Goal: Task Accomplishment & Management: Submit feedback/report problem

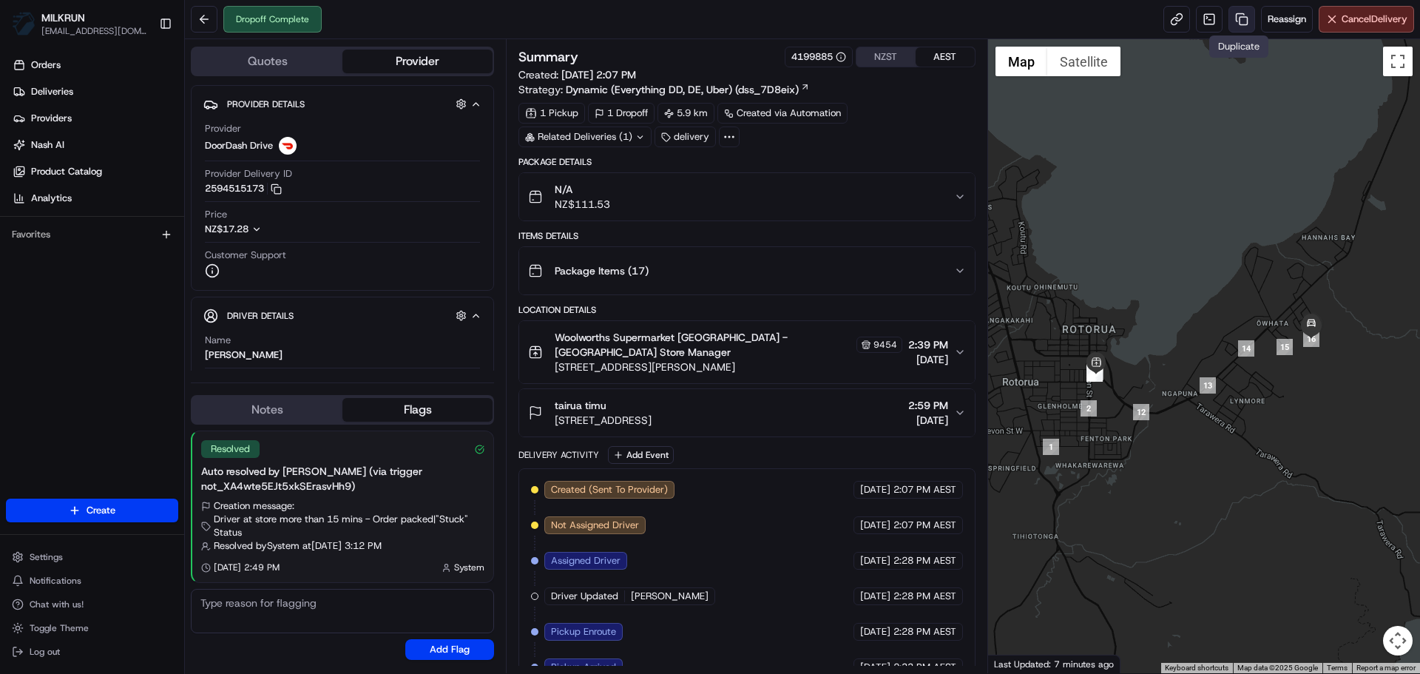
click at [1247, 23] on link at bounding box center [1241, 19] width 27 height 27
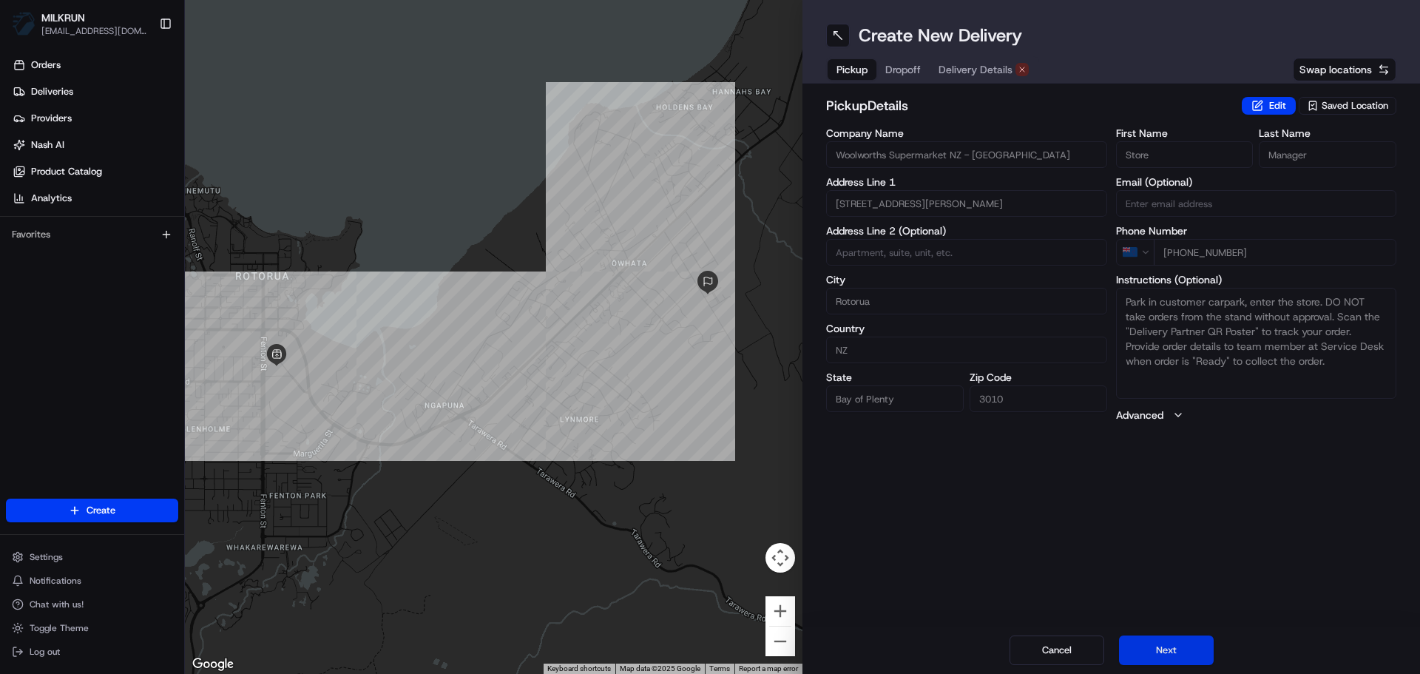
click at [1174, 643] on button "Next" at bounding box center [1166, 650] width 95 height 30
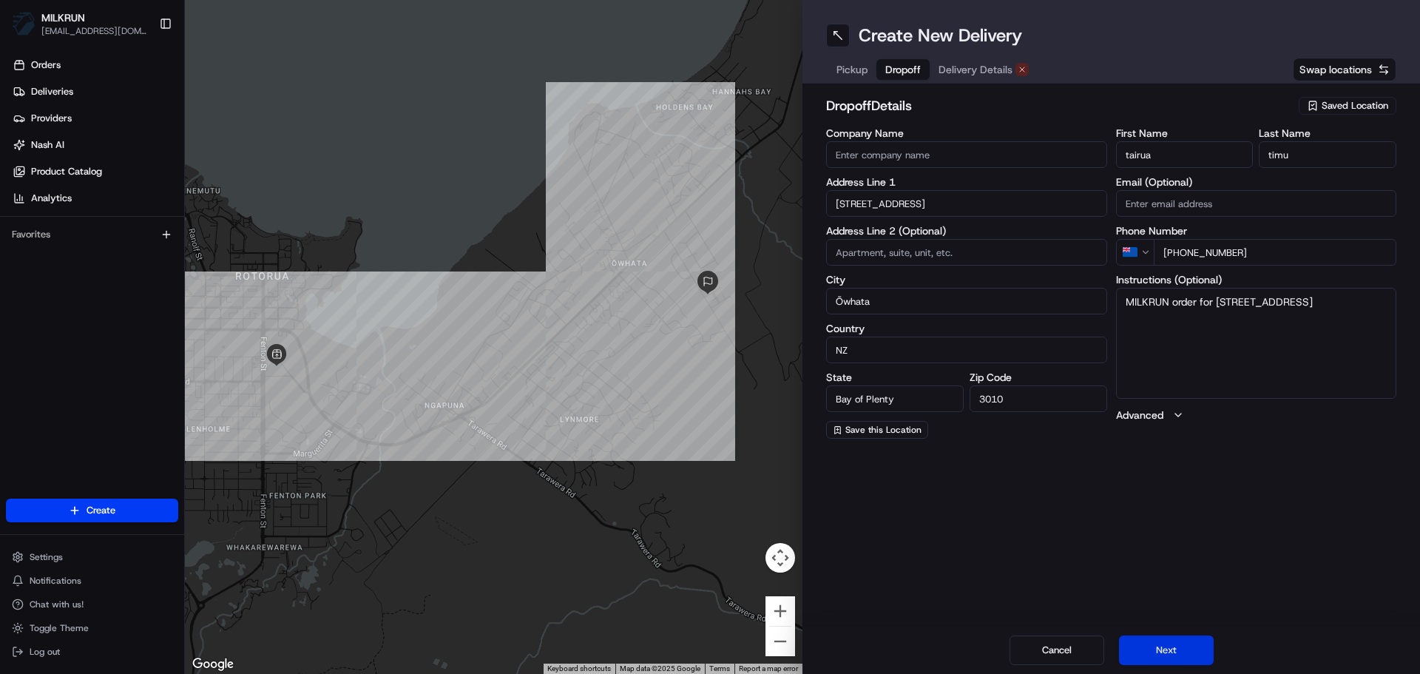
click at [1174, 643] on button "Next" at bounding box center [1166, 650] width 95 height 30
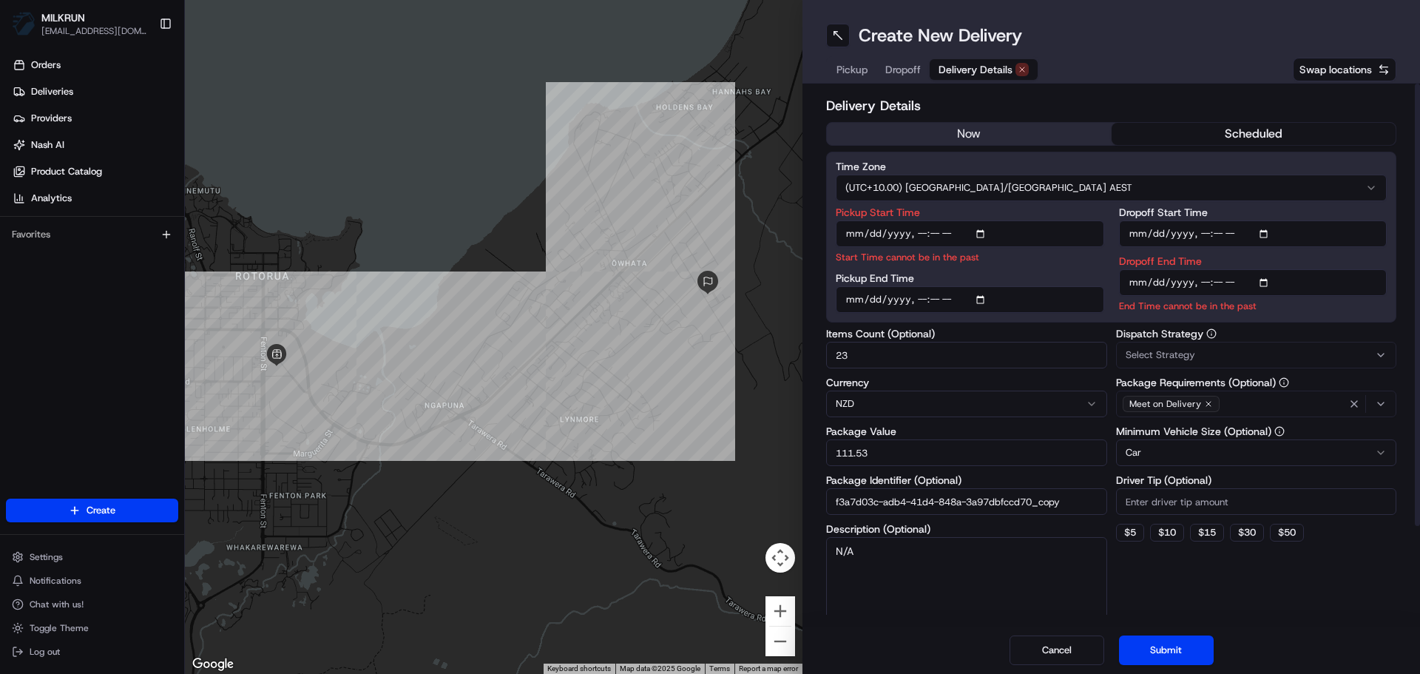
click at [989, 128] on button "now" at bounding box center [969, 134] width 285 height 22
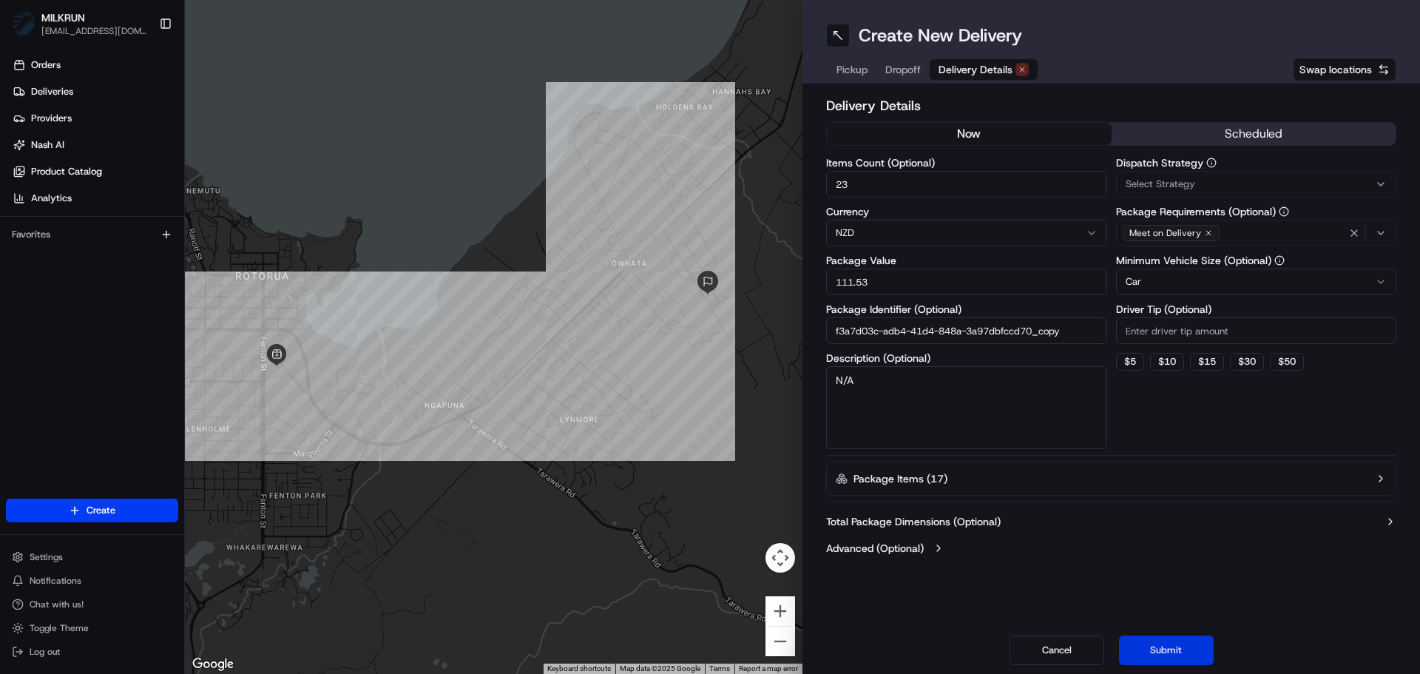
click at [1150, 643] on button "Submit" at bounding box center [1166, 650] width 95 height 30
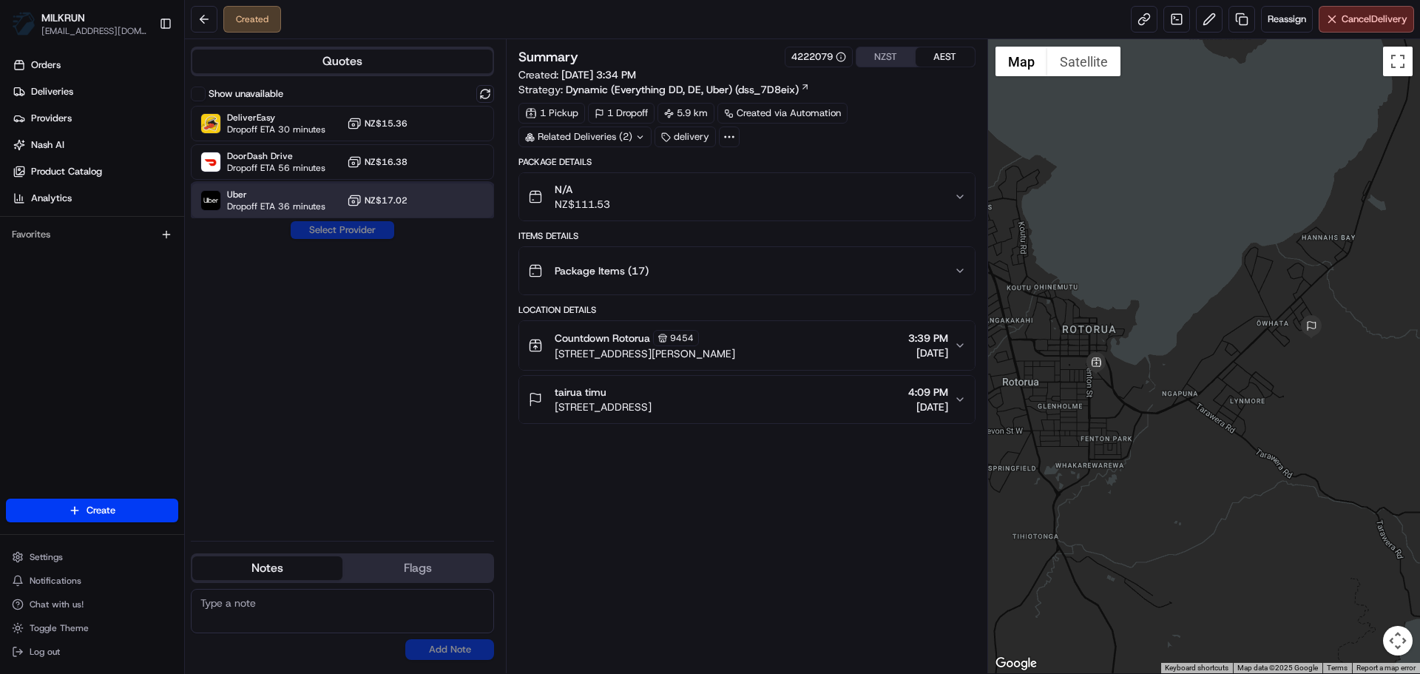
click at [441, 209] on div at bounding box center [449, 201] width 18 height 18
click at [333, 229] on button "Assign Provider" at bounding box center [342, 230] width 105 height 18
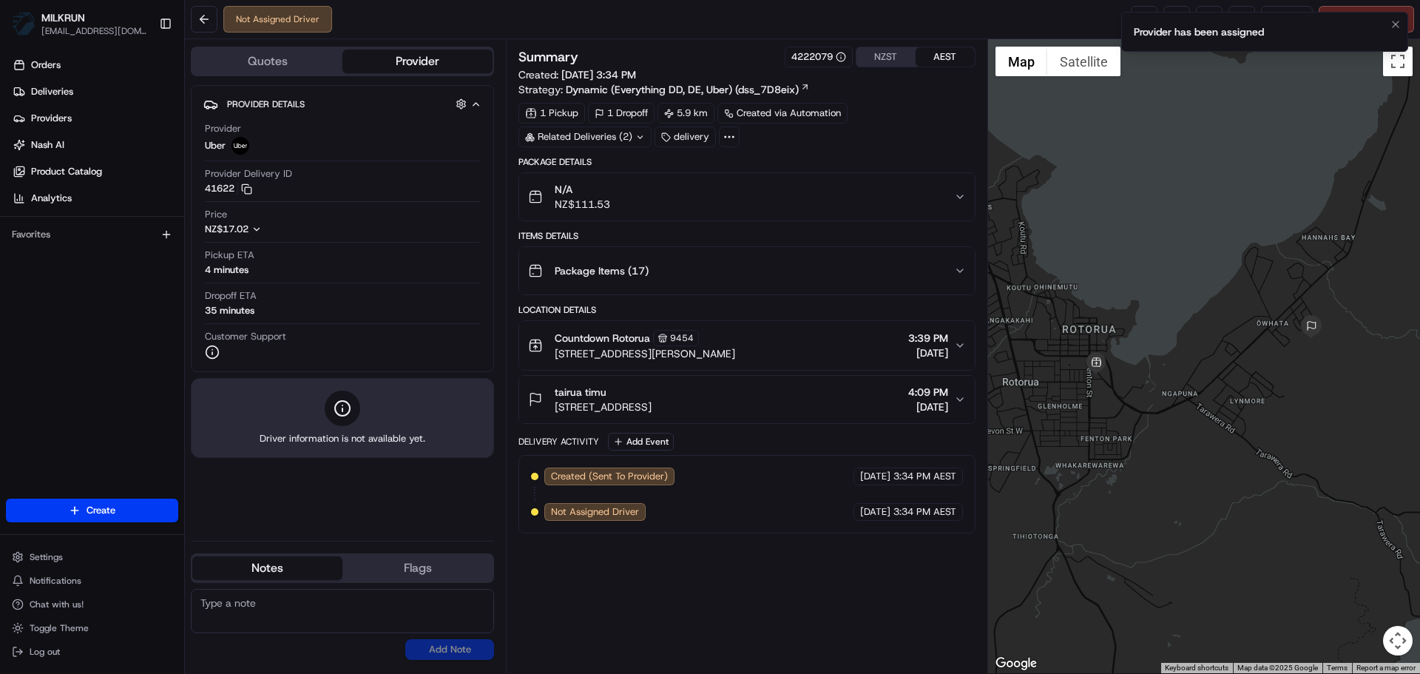
drag, startPoint x: 1386, startPoint y: 20, endPoint x: 1367, endPoint y: 33, distance: 22.8
click at [1386, 21] on li "Provider has been assigned" at bounding box center [1264, 32] width 287 height 40
click at [1402, 25] on button "Notifications (F8)" at bounding box center [1395, 25] width 18 height 18
click at [1120, 29] on div "Not Assigned Driver Reassign Cancel Delivery" at bounding box center [802, 19] width 1235 height 39
click at [1126, 28] on div "Not Assigned Driver Reassign Cancel Delivery" at bounding box center [802, 19] width 1235 height 39
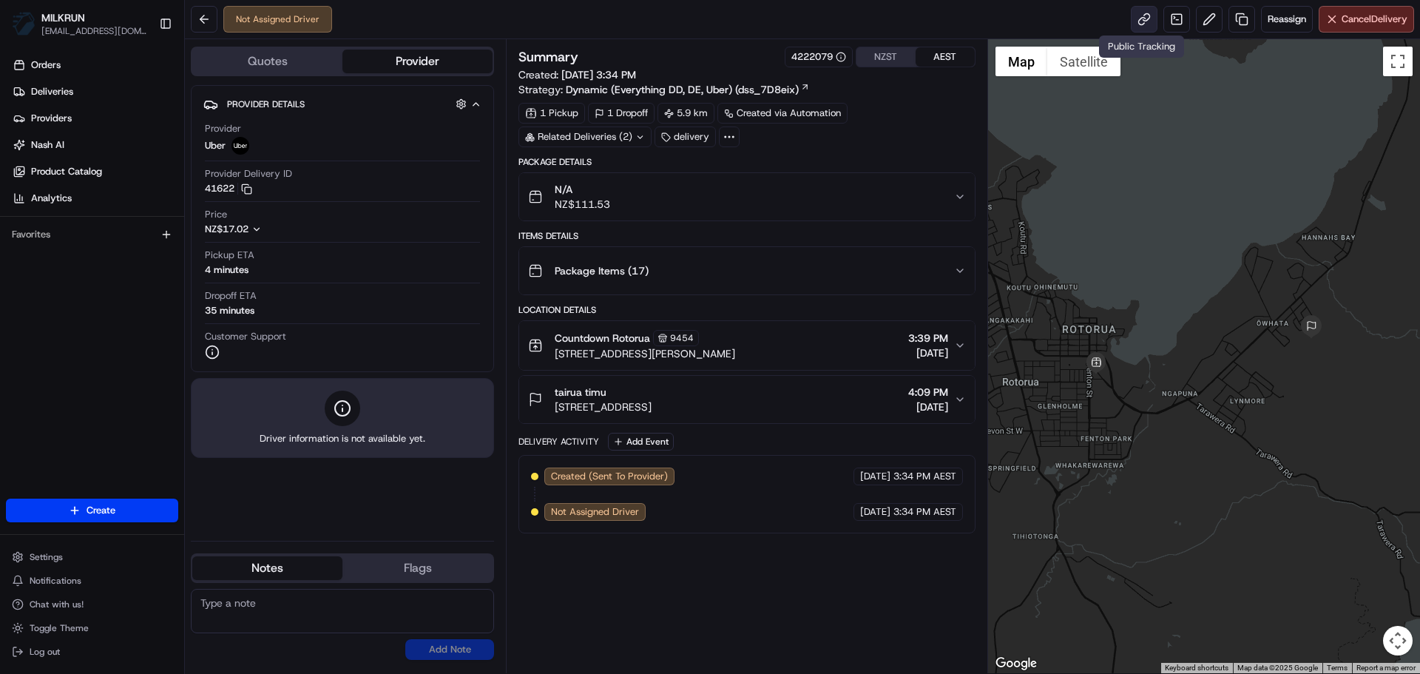
click at [1131, 27] on link at bounding box center [1144, 19] width 27 height 27
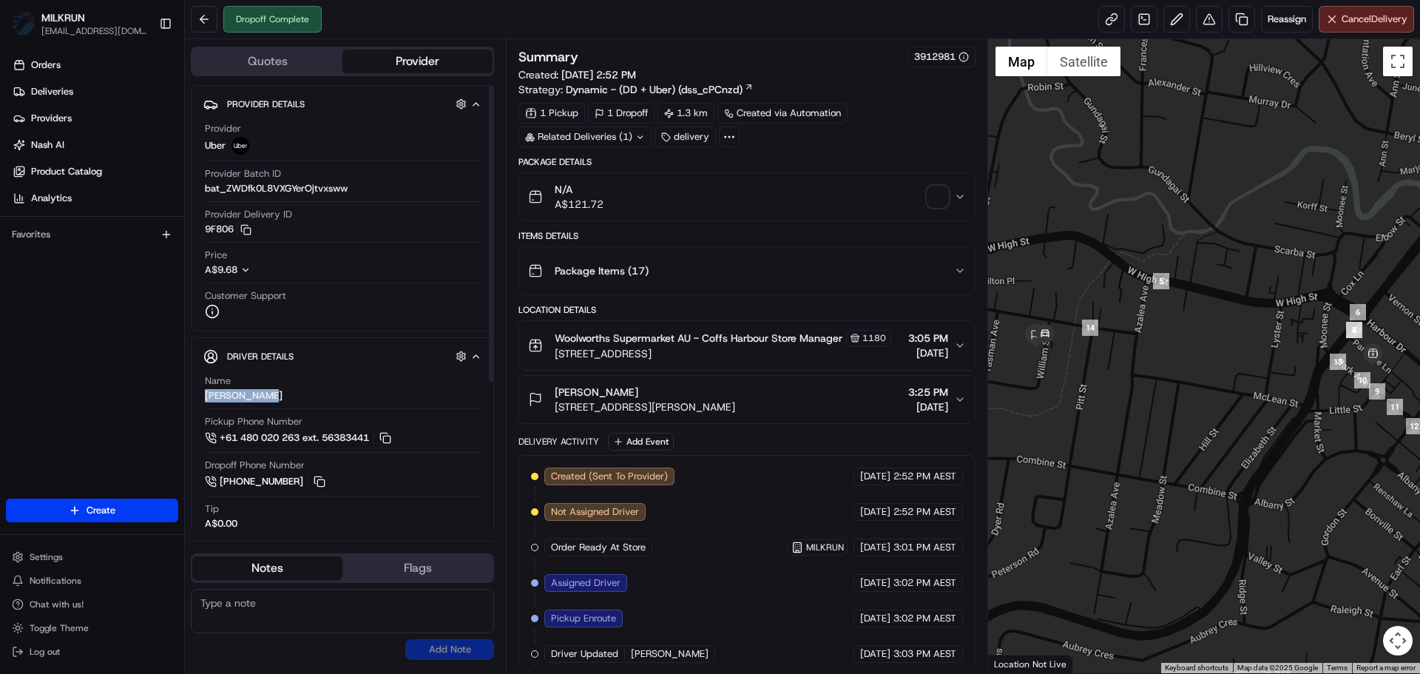
drag, startPoint x: 289, startPoint y: 387, endPoint x: 197, endPoint y: 393, distance: 91.9
click at [197, 393] on div "Driver Details Hidden ( 5 ) Name BHUPINDER K. Pickup Phone Number +61 480 020 2…" at bounding box center [342, 541] width 303 height 409
copy div "[PERSON_NAME]"
click at [36, 81] on link "Deliveries" at bounding box center [95, 92] width 178 height 24
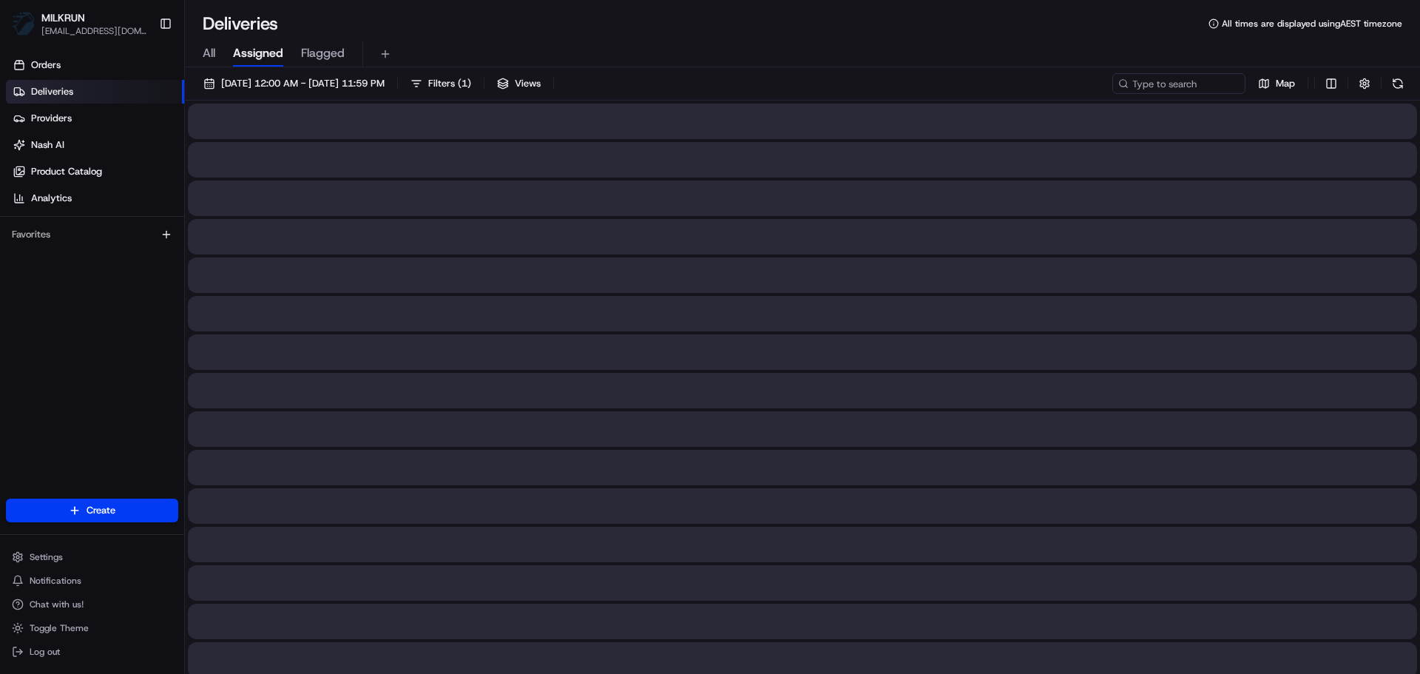
click at [197, 51] on div "All Assigned Flagged" at bounding box center [802, 54] width 1235 height 26
click at [217, 57] on div "All Assigned Flagged" at bounding box center [802, 54] width 1235 height 26
click at [219, 56] on div "All Assigned Flagged" at bounding box center [802, 54] width 1235 height 26
click at [203, 53] on span "All" at bounding box center [209, 53] width 13 height 18
click at [1142, 98] on div "20/08/2025 12:00 AM - 20/08/2025 11:59 PM Filters Views Map" at bounding box center [802, 86] width 1235 height 27
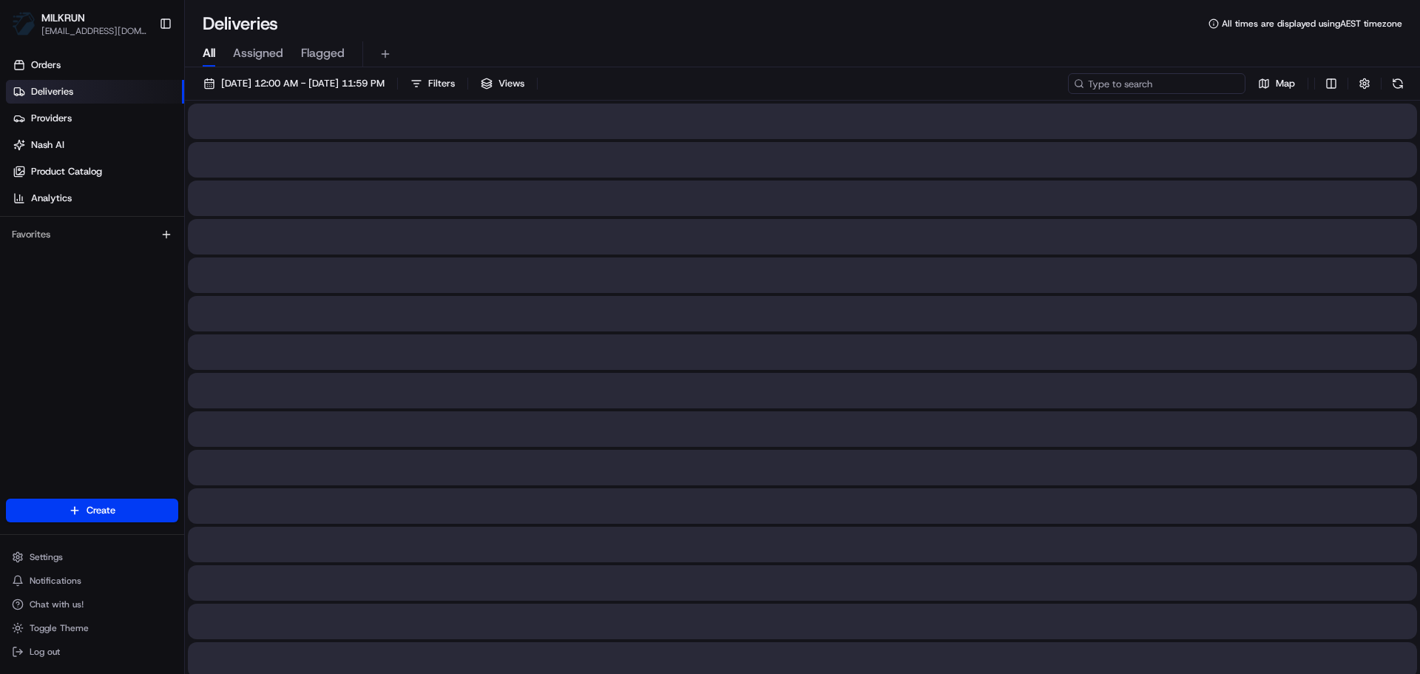
click at [1151, 93] on input at bounding box center [1156, 83] width 177 height 21
paste input "BHUPINDER K."
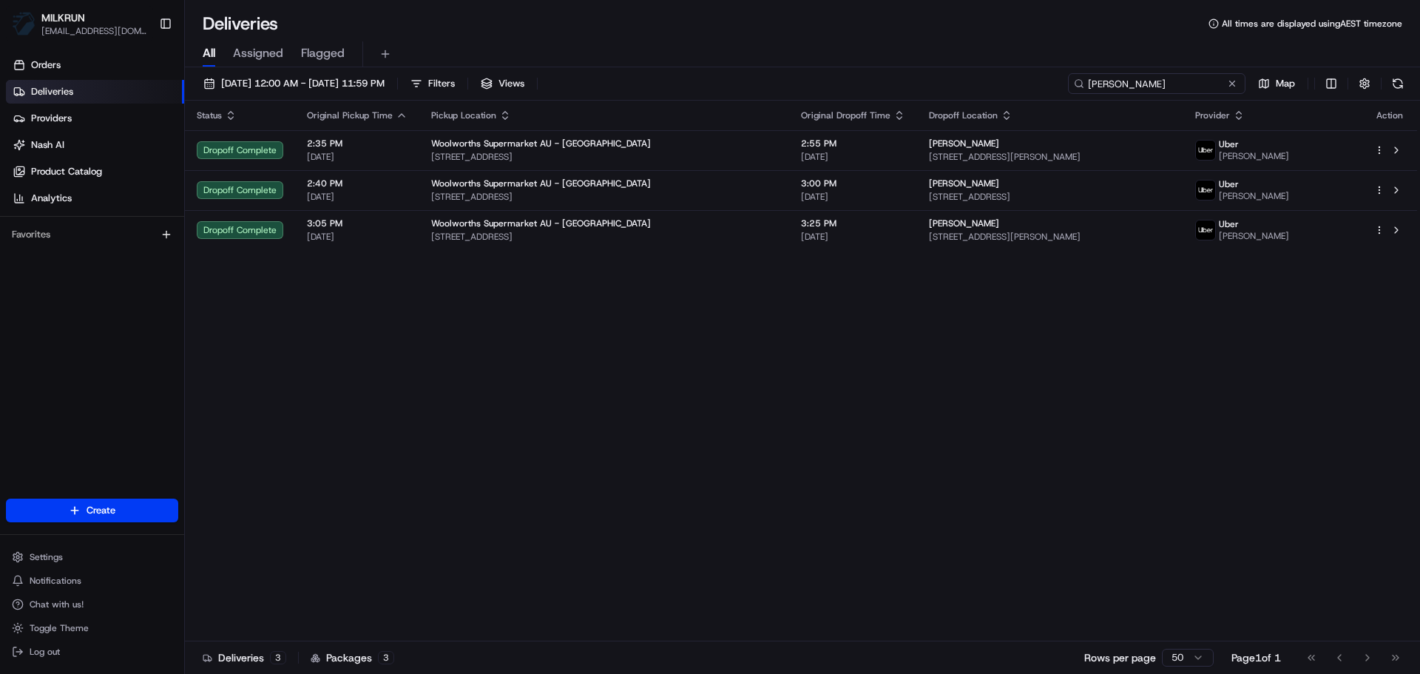
type input "BHUPINDER K."
drag, startPoint x: 728, startPoint y: 243, endPoint x: 715, endPoint y: 280, distance: 39.1
click at [715, 280] on div "Status Original Pickup Time Pickup Location Original Dropoff Time Dropoff Locat…" at bounding box center [801, 371] width 1232 height 541
drag, startPoint x: 723, startPoint y: 261, endPoint x: 800, endPoint y: 254, distance: 77.2
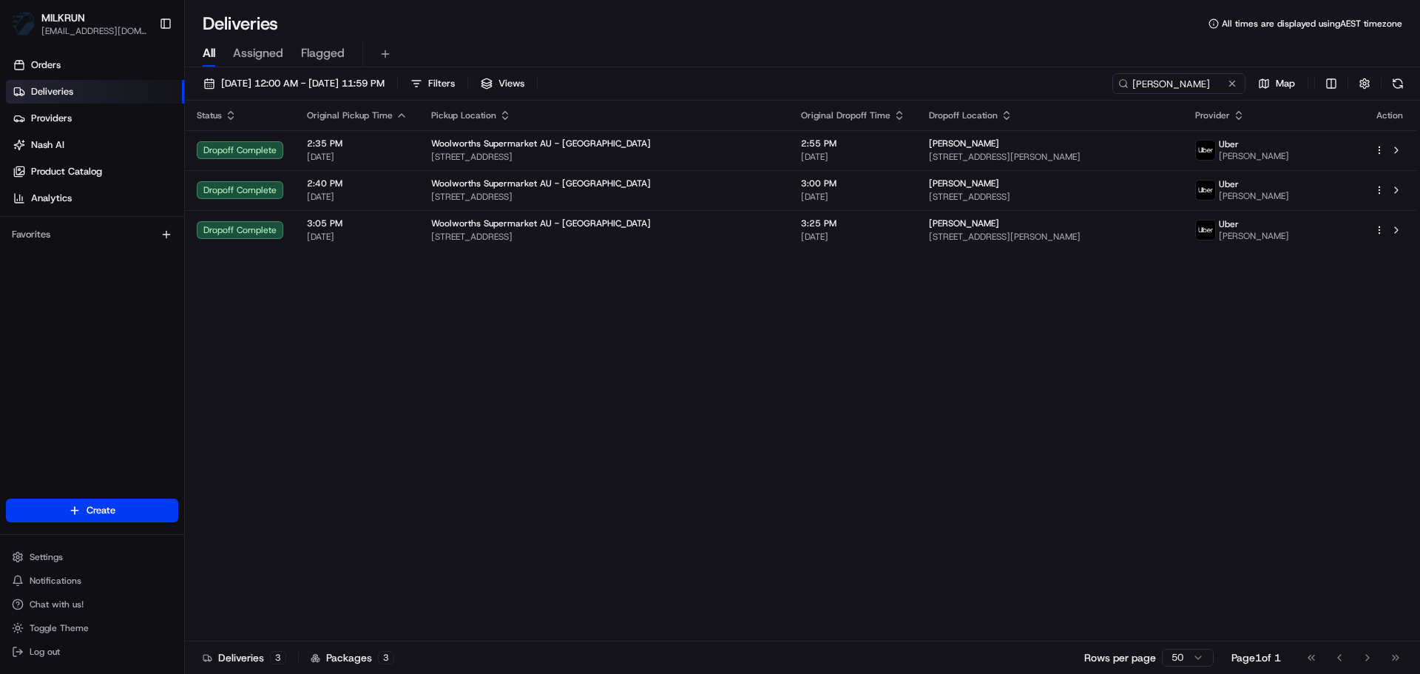
click at [799, 258] on div "Status Original Pickup Time Pickup Location Original Dropoff Time Dropoff Locat…" at bounding box center [801, 371] width 1232 height 541
click at [800, 254] on div "Status Original Pickup Time Pickup Location Original Dropoff Time Dropoff Locat…" at bounding box center [801, 371] width 1232 height 541
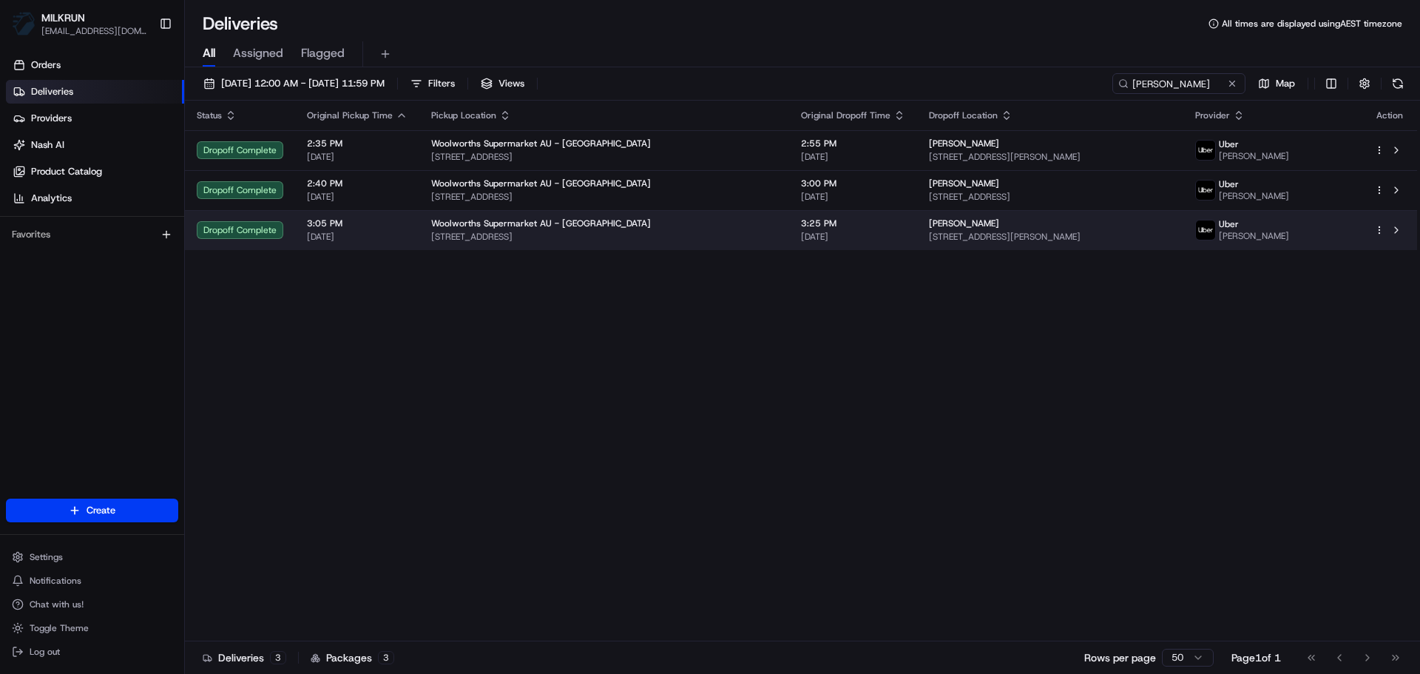
click at [796, 248] on div "Status Original Pickup Time Pickup Location Original Dropoff Time Dropoff Locat…" at bounding box center [801, 371] width 1232 height 541
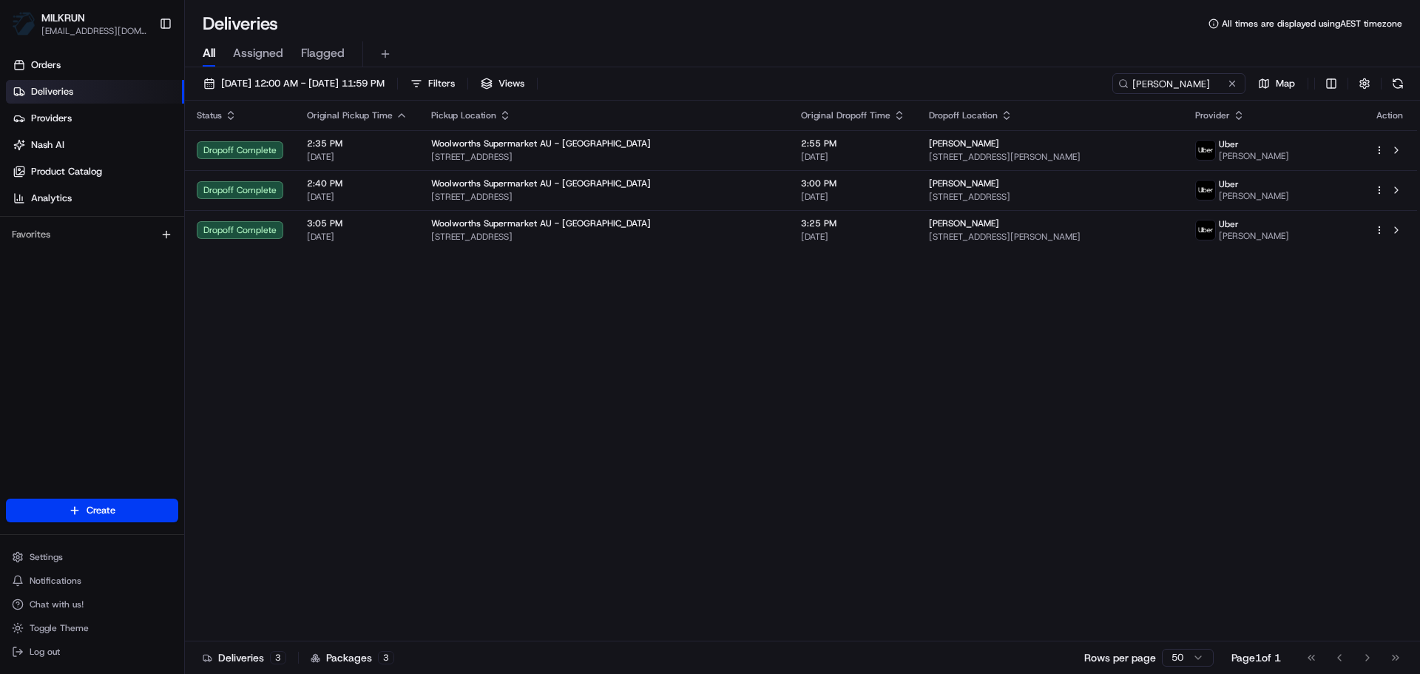
click at [800, 251] on div "Status Original Pickup Time Pickup Location Original Dropoff Time Dropoff Locat…" at bounding box center [801, 371] width 1232 height 541
click at [813, 279] on div "Status Original Pickup Time Pickup Location Original Dropoff Time Dropoff Locat…" at bounding box center [801, 371] width 1232 height 541
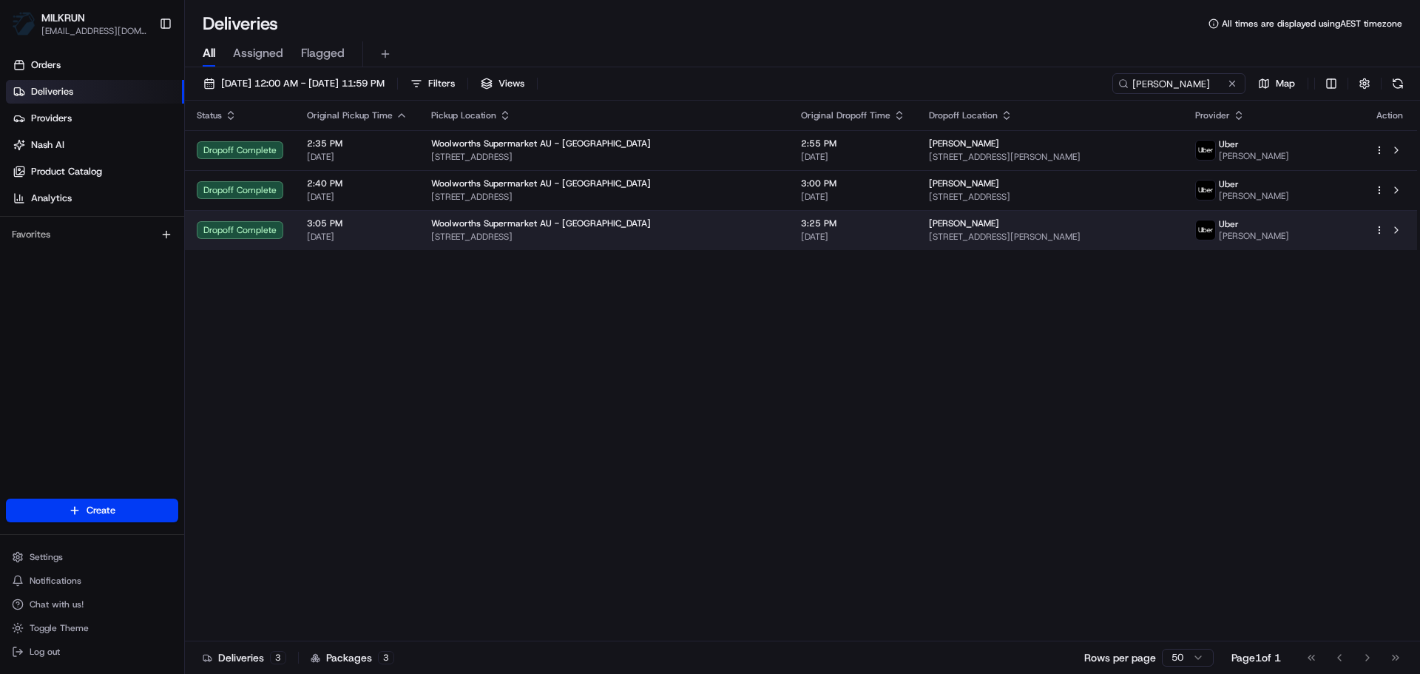
drag, startPoint x: 812, startPoint y: 258, endPoint x: 726, endPoint y: 231, distance: 90.0
click at [726, 231] on div "Status Original Pickup Time Pickup Location Original Dropoff Time Dropoff Locat…" at bounding box center [801, 371] width 1232 height 541
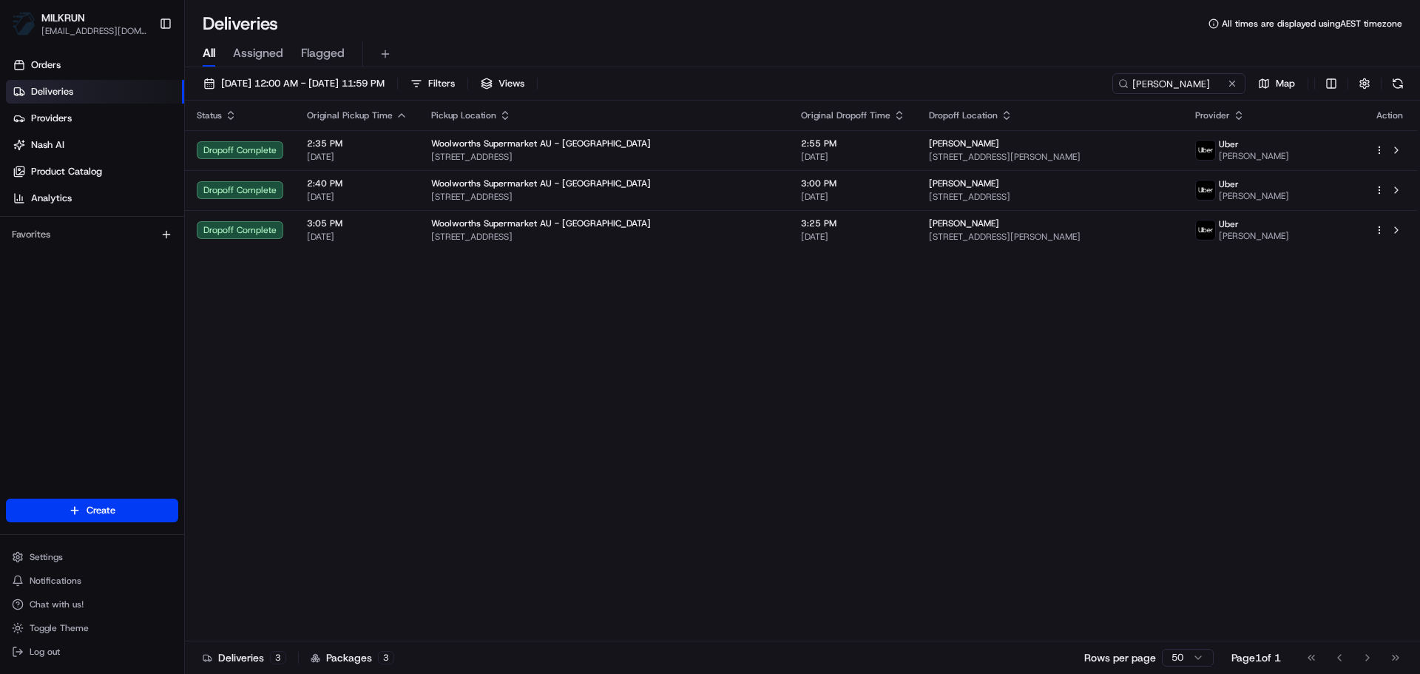
click at [734, 264] on div "Status Original Pickup Time Pickup Location Original Dropoff Time Dropoff Locat…" at bounding box center [801, 371] width 1232 height 541
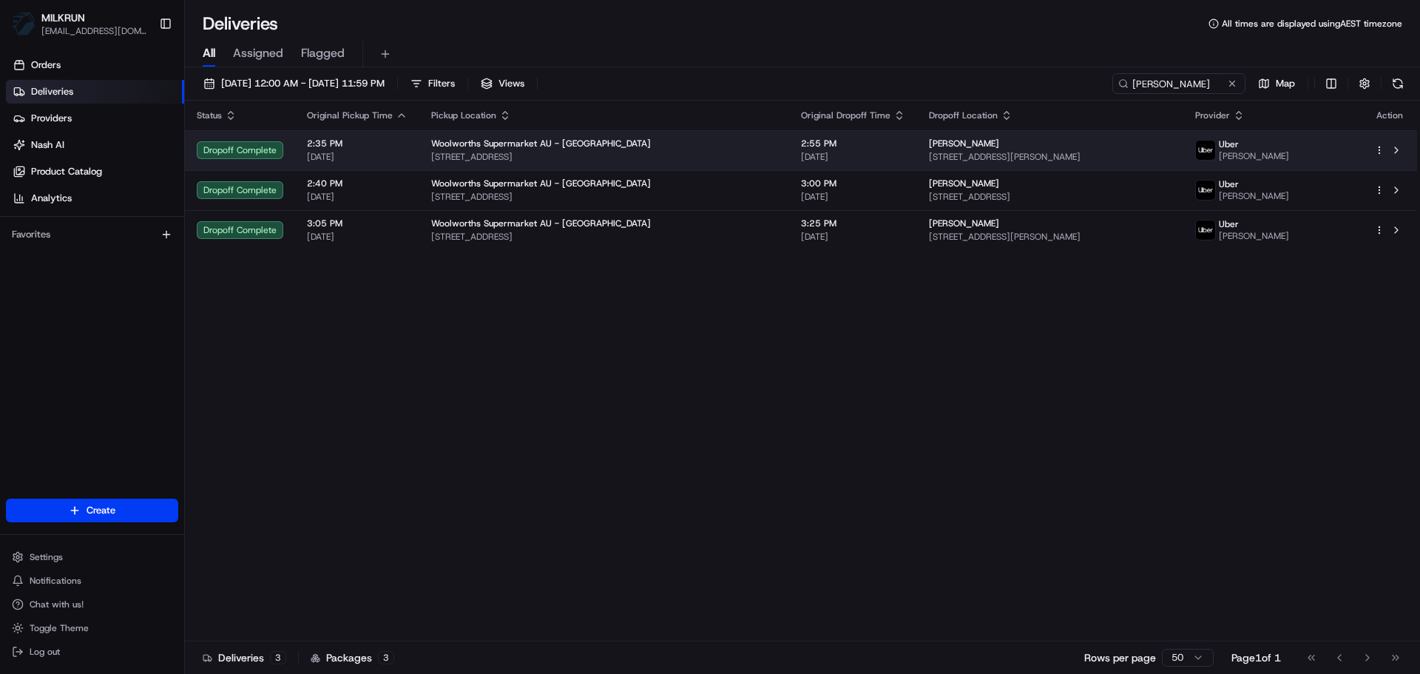
click at [789, 169] on td "2:55 PM 20/08/2025" at bounding box center [853, 150] width 128 height 40
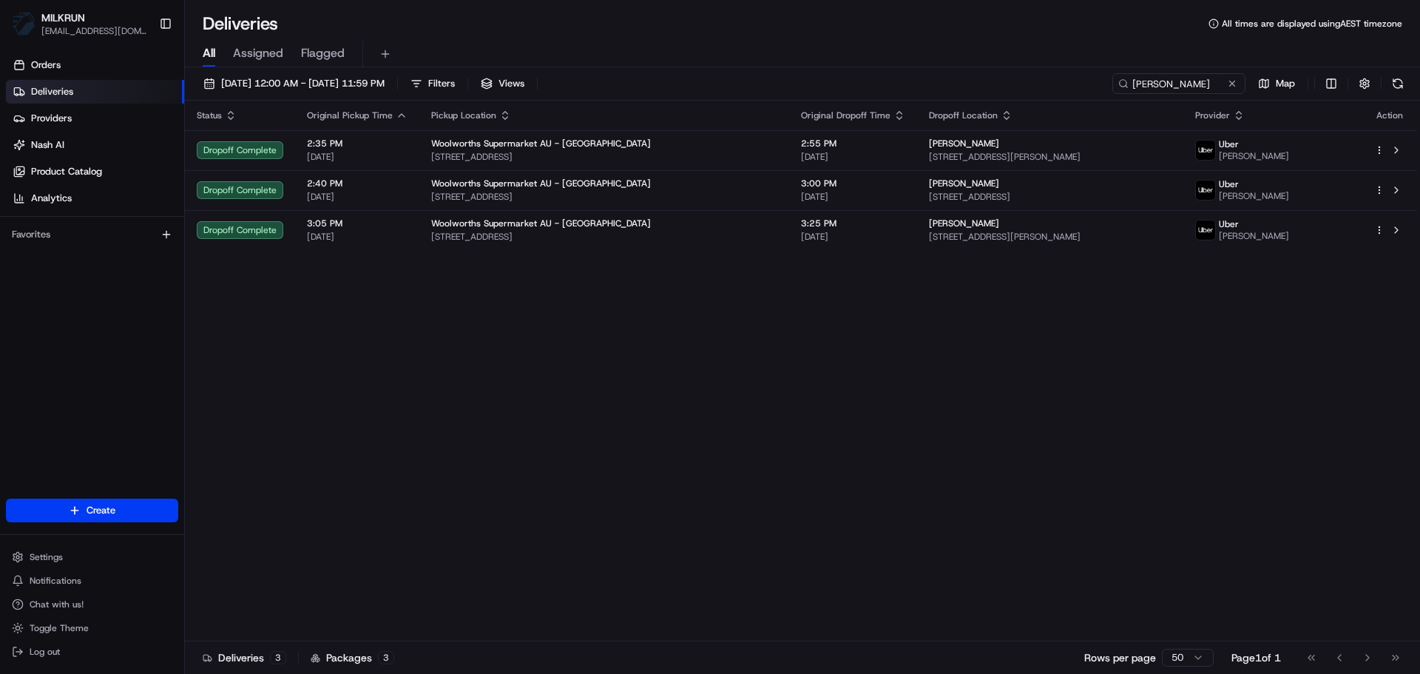
click at [801, 195] on span "[DATE]" at bounding box center [853, 197] width 104 height 12
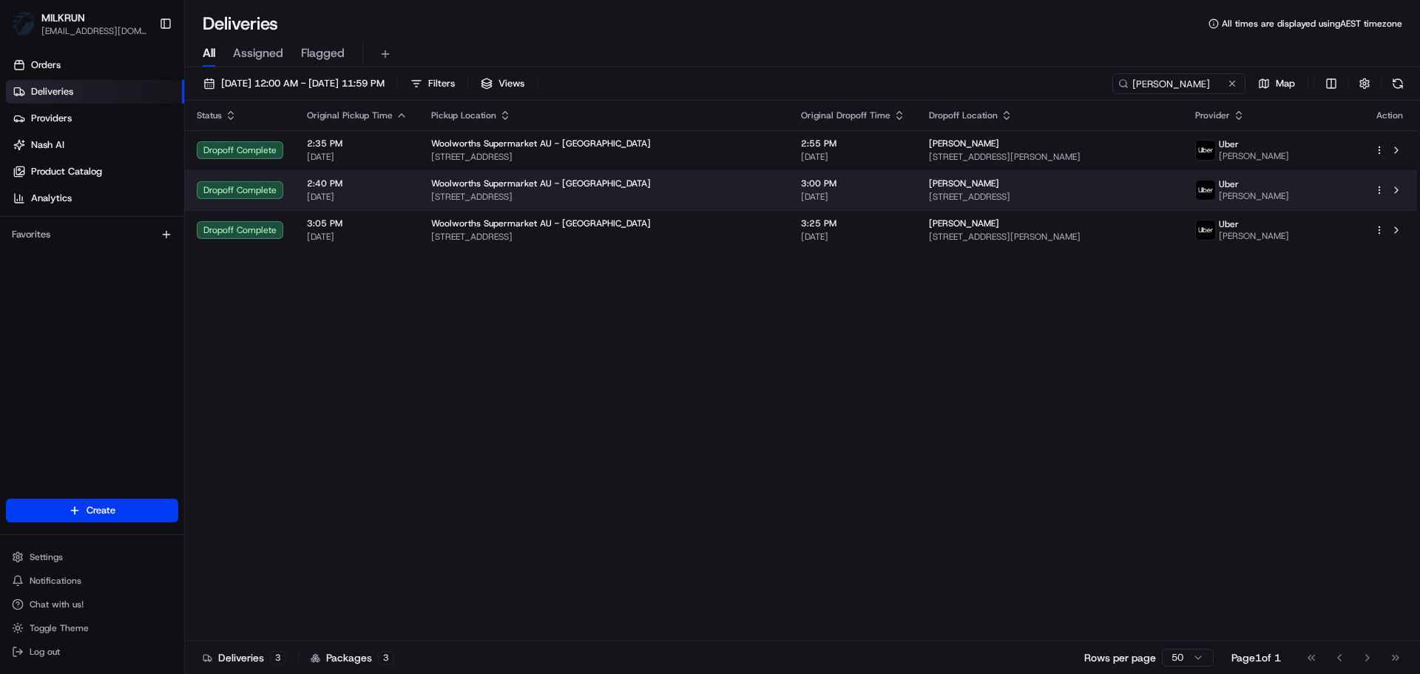
click at [1046, 186] on div "Mitchell Kelly" at bounding box center [1050, 183] width 243 height 12
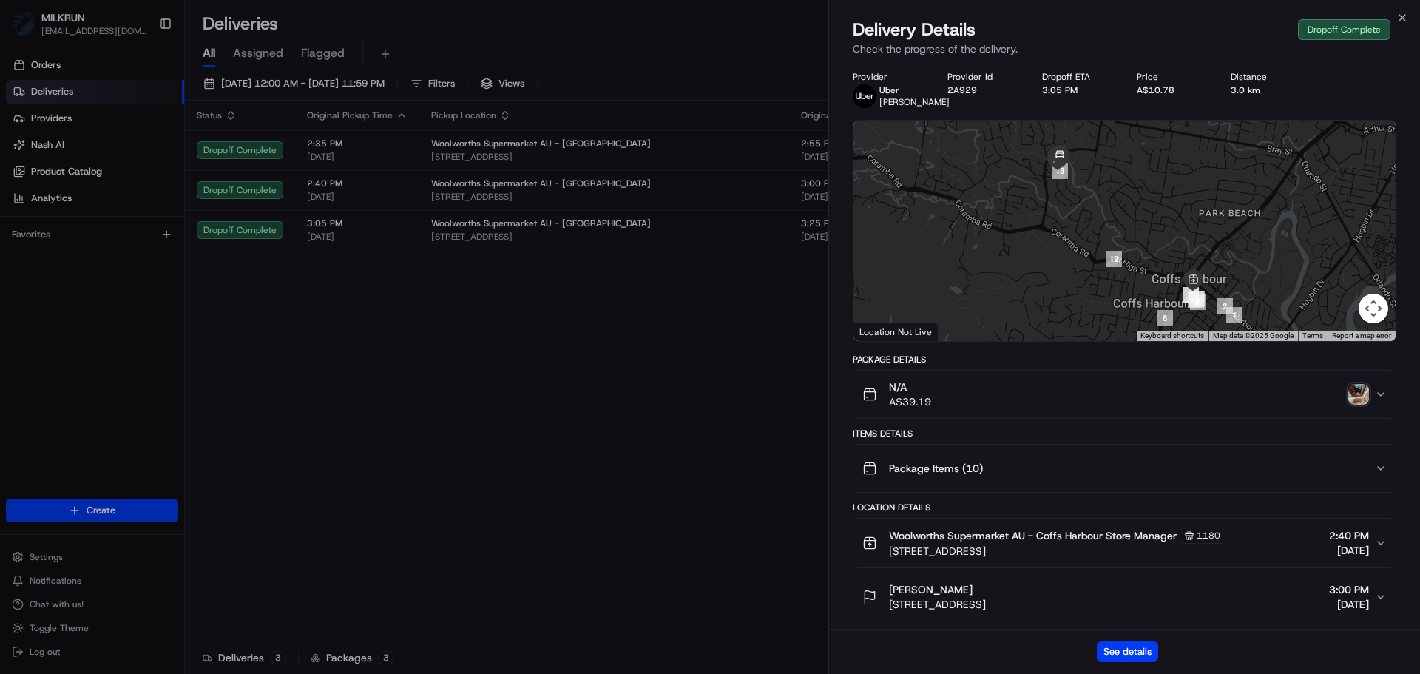
click at [1352, 403] on img "button" at bounding box center [1358, 394] width 21 height 21
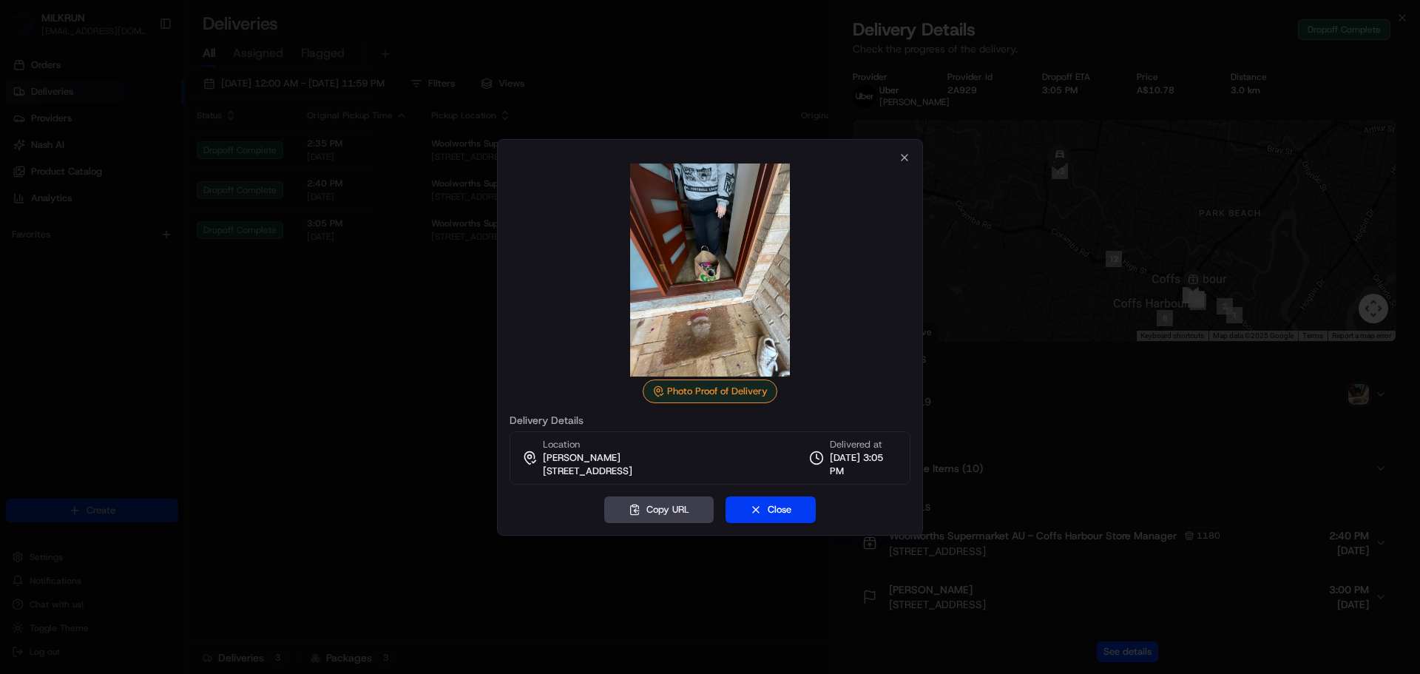
click at [345, 243] on div at bounding box center [710, 337] width 1420 height 674
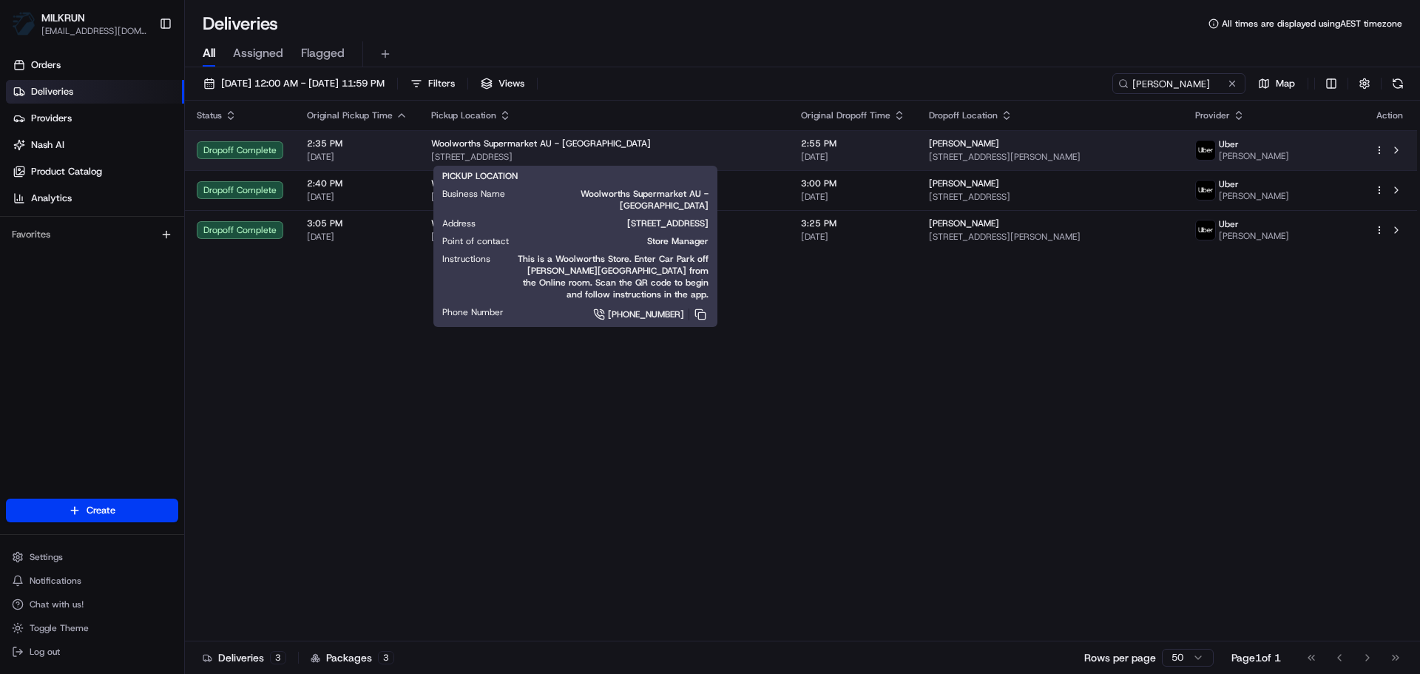
click at [644, 143] on div "Woolworths Supermarket AU - Coffs Harbour" at bounding box center [604, 144] width 346 height 12
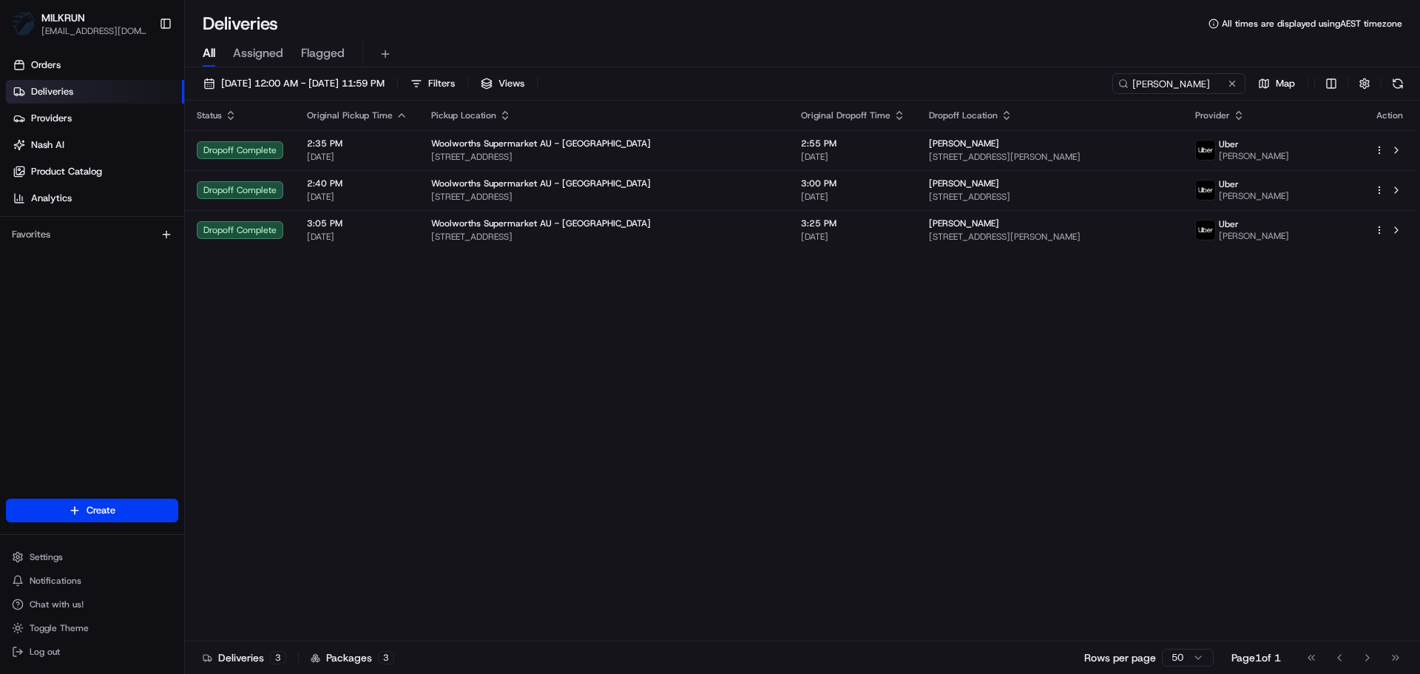
drag, startPoint x: 819, startPoint y: 336, endPoint x: 816, endPoint y: 328, distance: 9.6
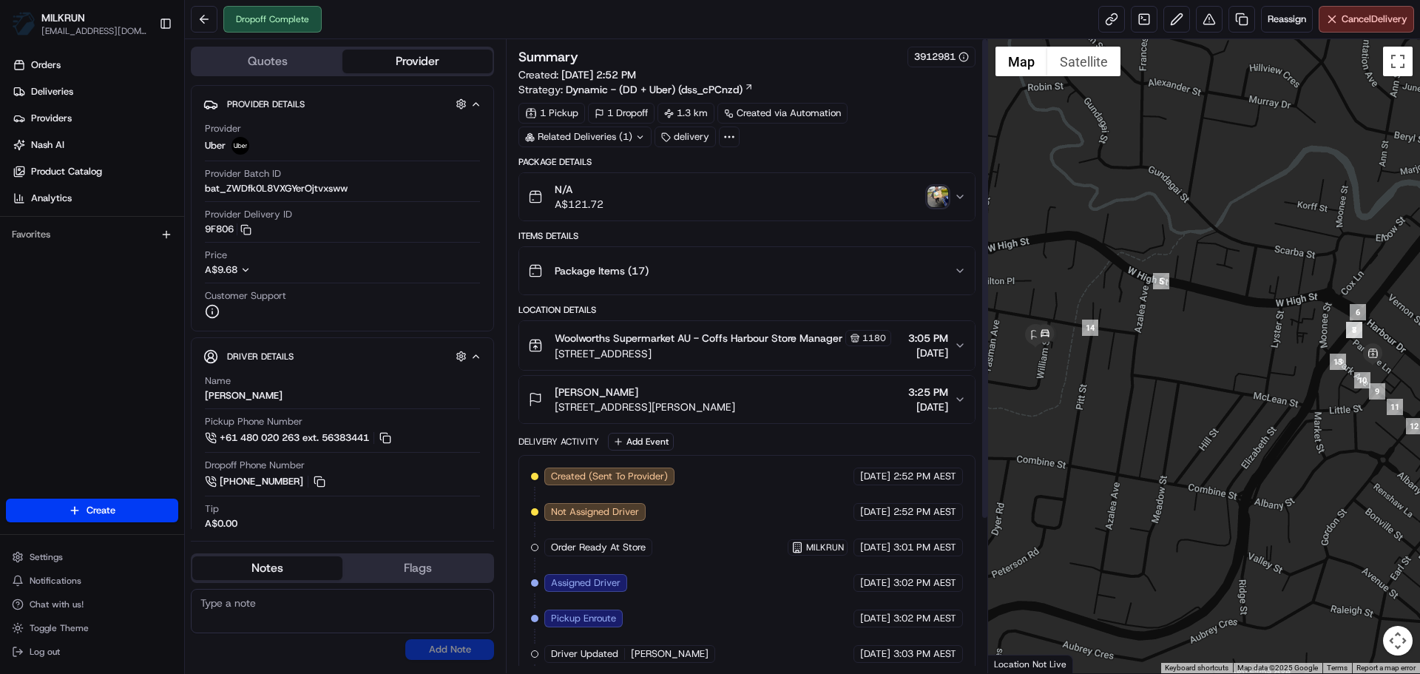
drag, startPoint x: 710, startPoint y: 399, endPoint x: 1045, endPoint y: -89, distance: 592.5
click at [1235, 10] on link at bounding box center [1241, 19] width 27 height 27
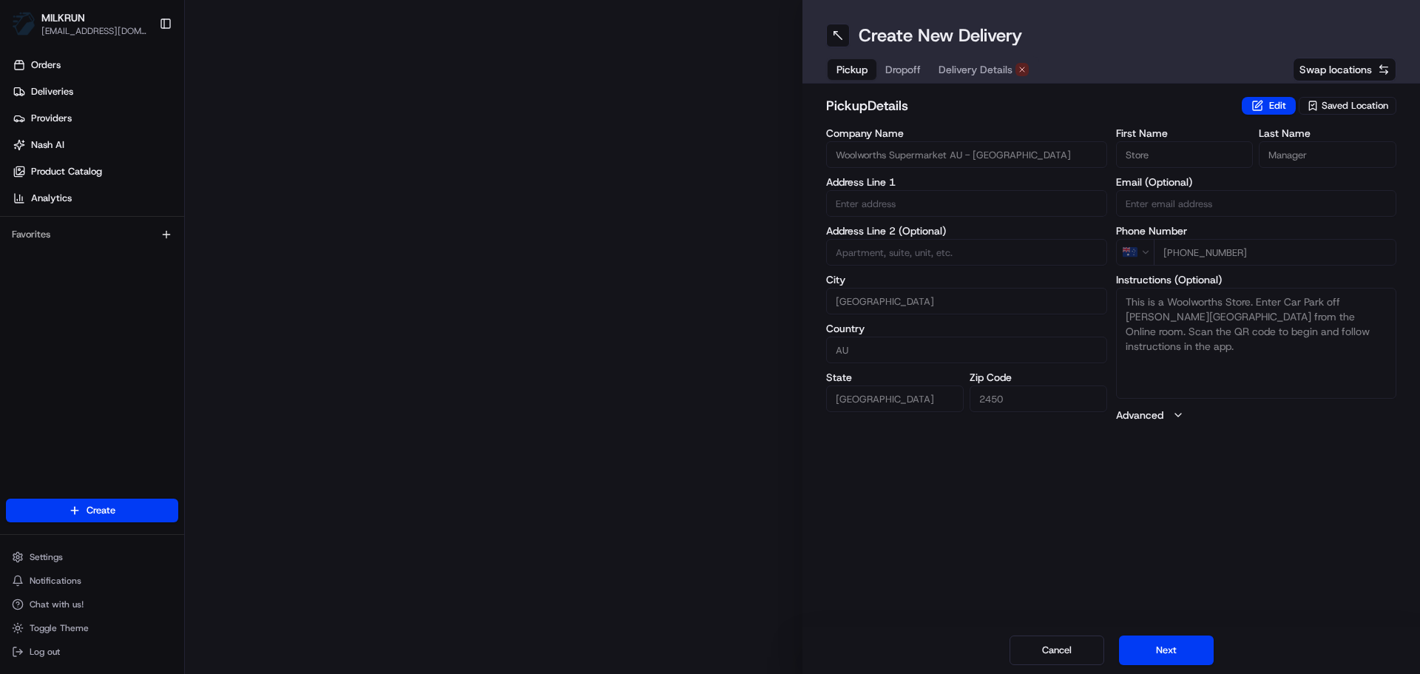
type input "7 Park Ave"
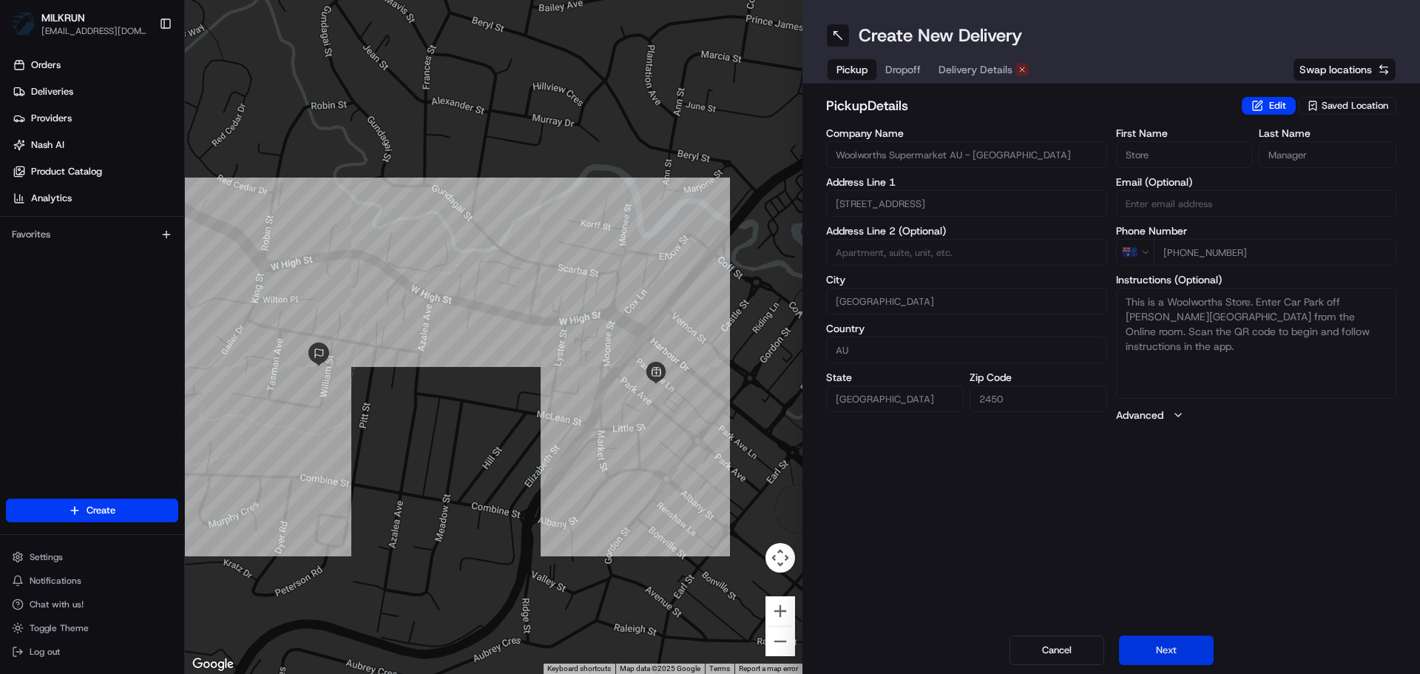
click at [1185, 649] on button "Next" at bounding box center [1166, 650] width 95 height 30
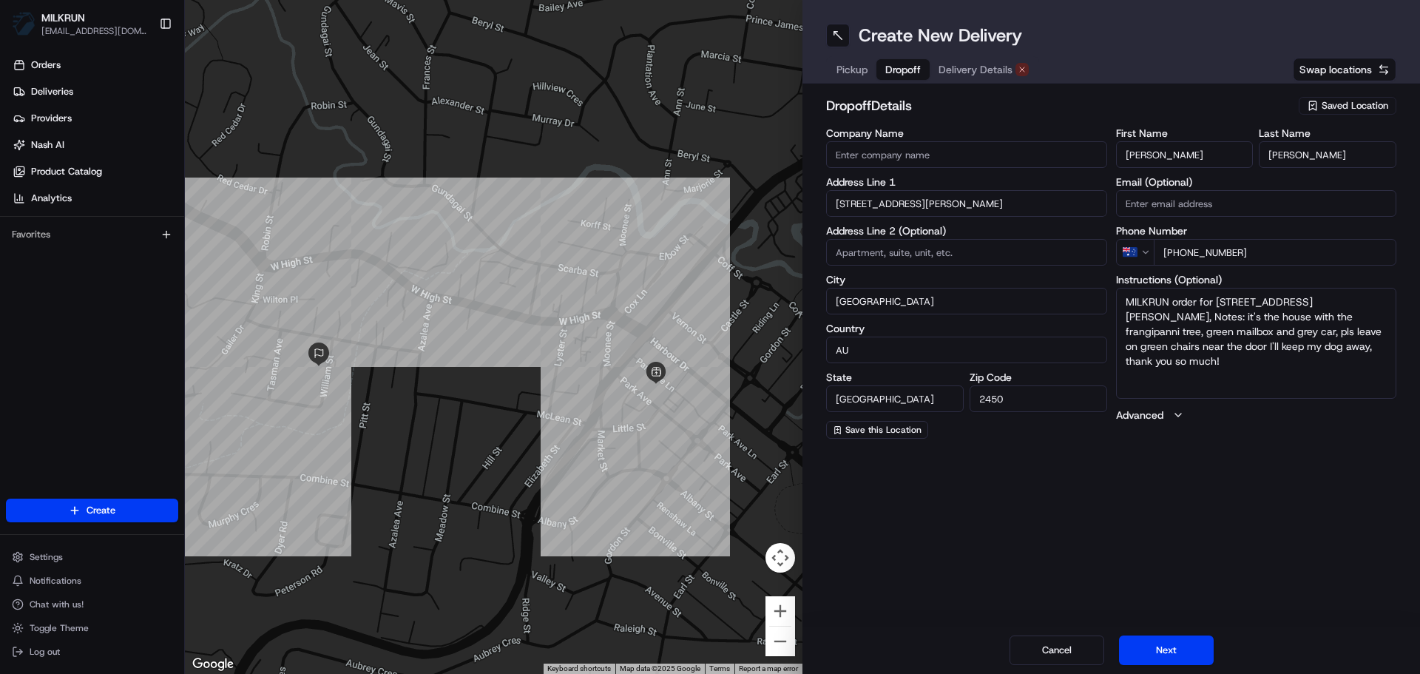
click at [978, 89] on div "dropoff Details Saved Location Company Name Address Line 1 3 William St Address…" at bounding box center [1110, 267] width 617 height 367
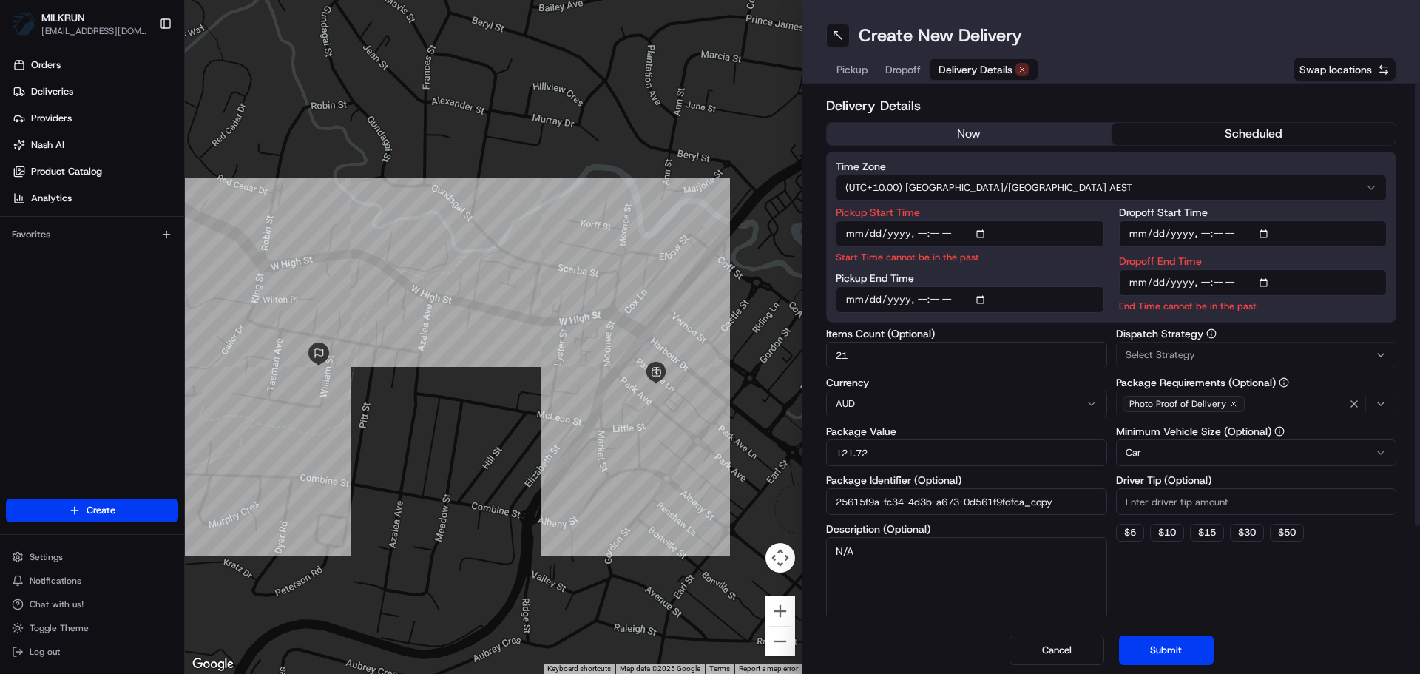
click at [958, 63] on span "Delivery Details" at bounding box center [975, 69] width 74 height 15
click at [932, 136] on button "now" at bounding box center [969, 134] width 285 height 22
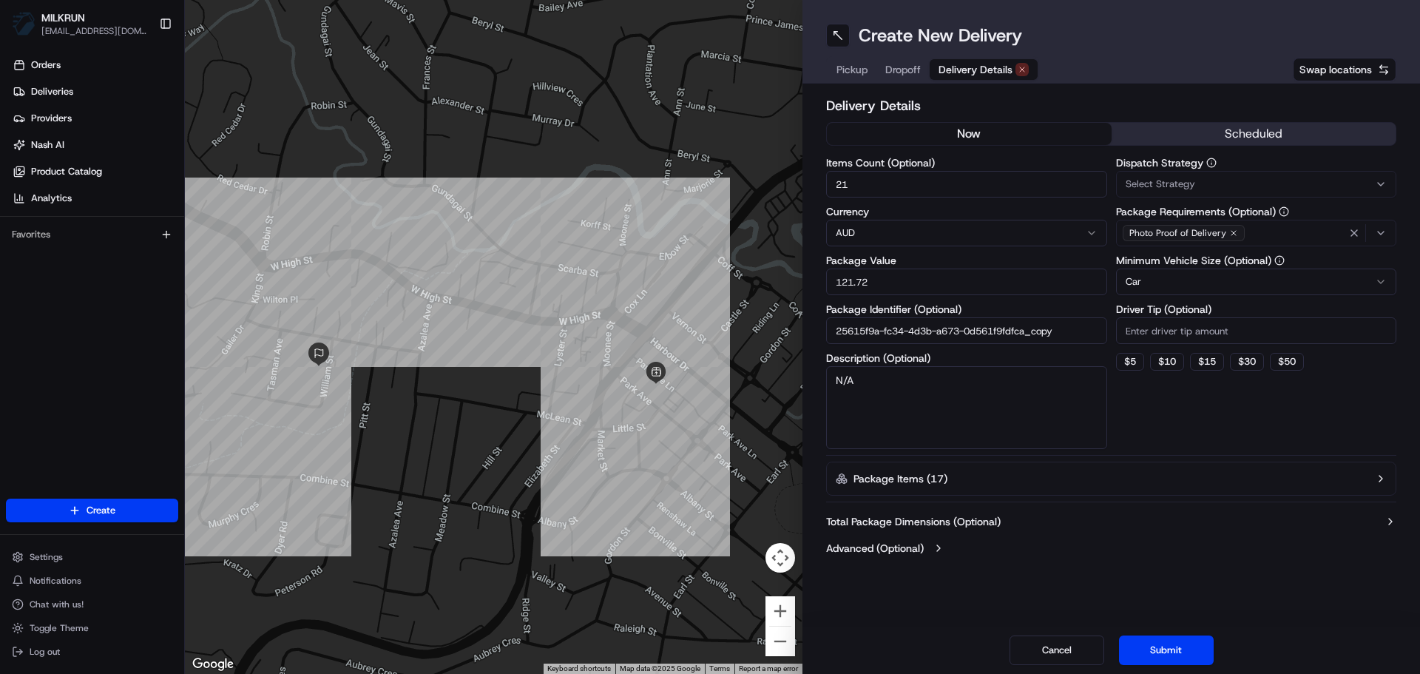
click at [897, 281] on input "121.72" at bounding box center [966, 281] width 281 height 27
click at [926, 192] on input "21" at bounding box center [966, 184] width 281 height 27
click at [918, 280] on input "121.72" at bounding box center [966, 281] width 281 height 27
click at [867, 177] on input "21" at bounding box center [966, 184] width 281 height 27
type input "2"
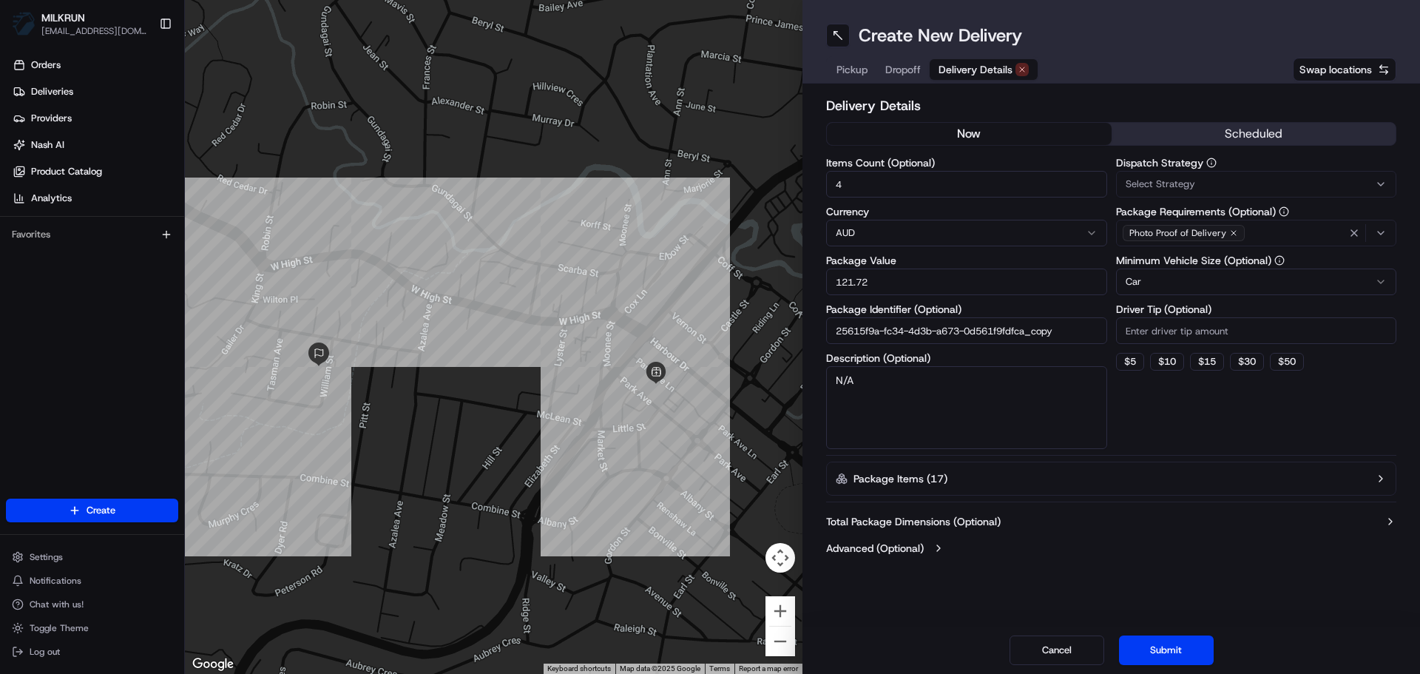
type input "4"
drag, startPoint x: 952, startPoint y: 290, endPoint x: 829, endPoint y: 300, distance: 123.2
click at [829, 300] on div "Items Count (Optional) 4 Currency AUD Package Value 121.72 Package Identifier (…" at bounding box center [966, 303] width 281 height 291
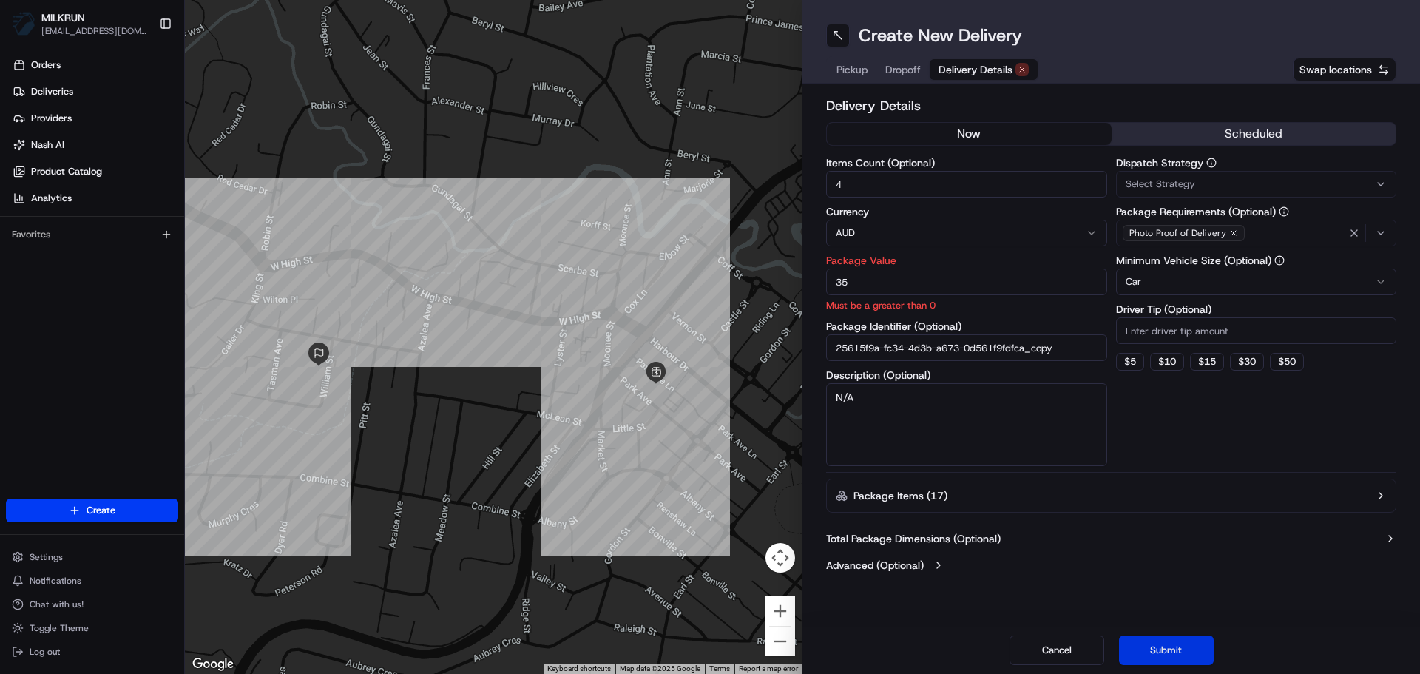
type input "35"
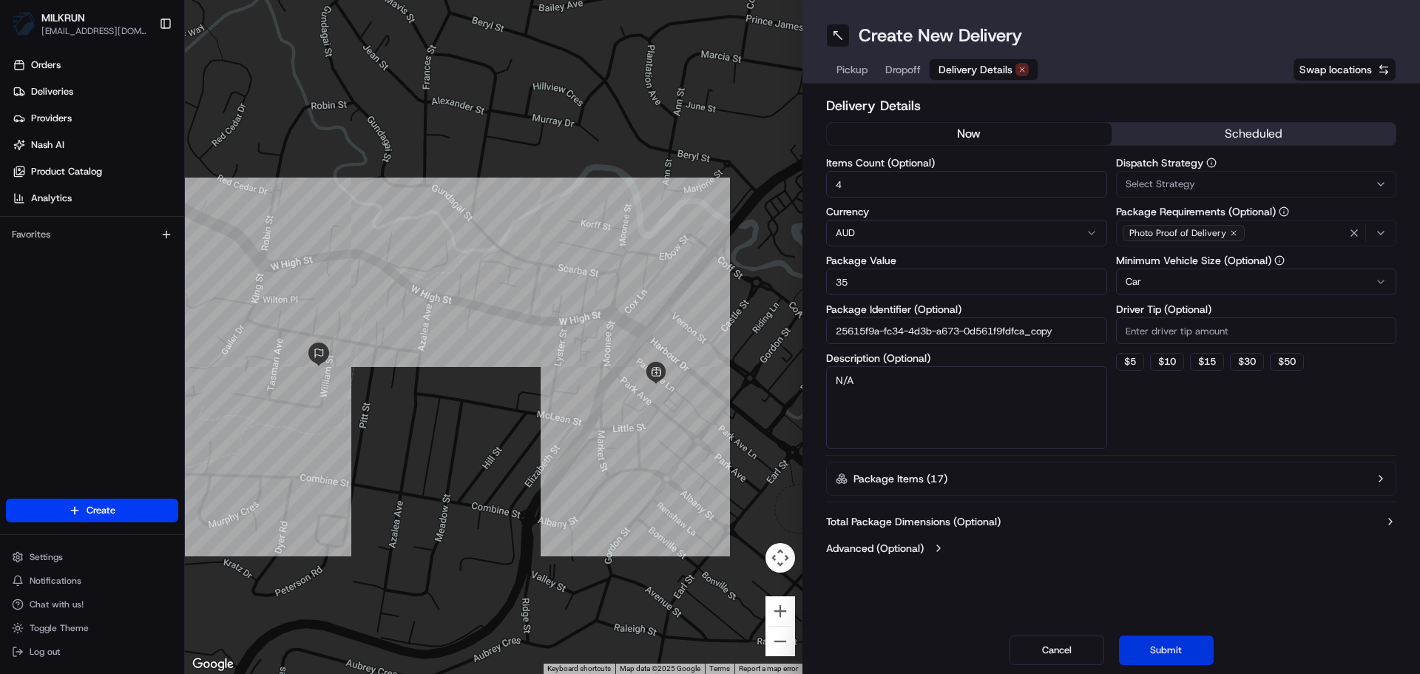
click at [1180, 648] on button "Submit" at bounding box center [1166, 650] width 95 height 30
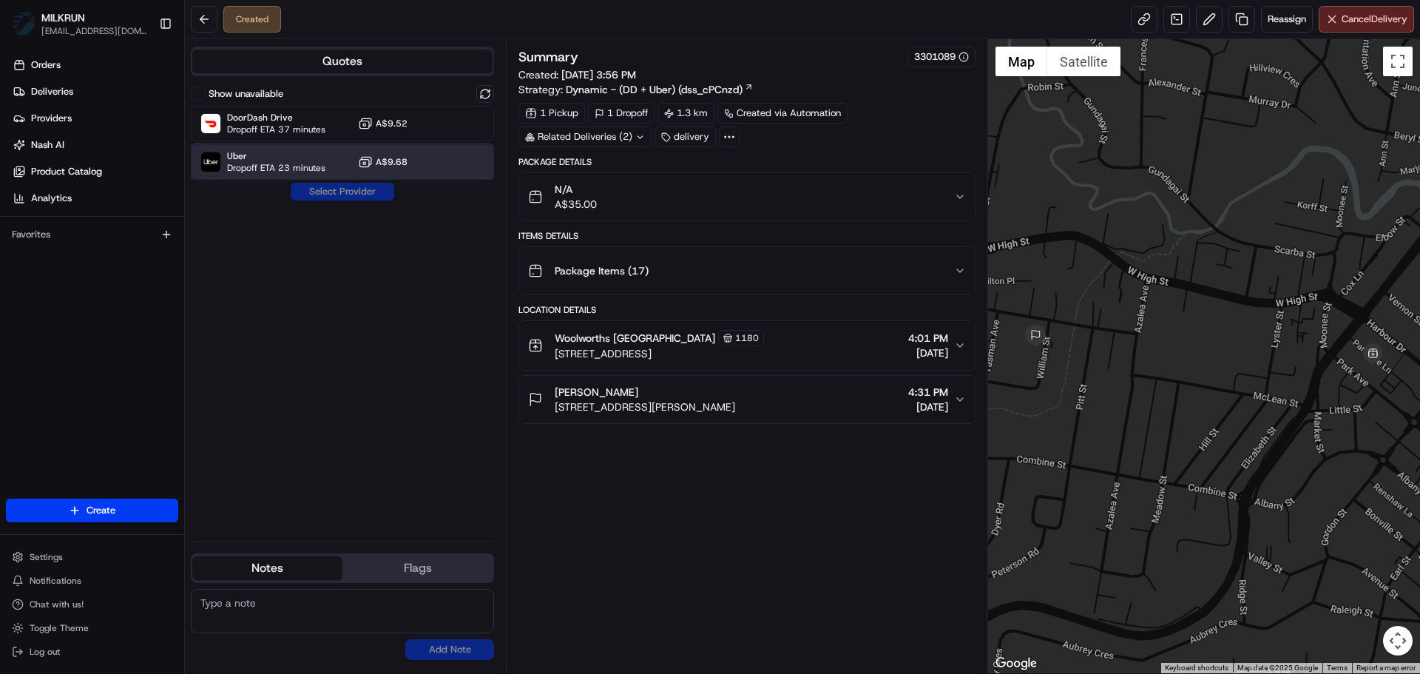
click at [337, 153] on div "Uber Dropoff ETA 23 minutes A$9.68" at bounding box center [342, 161] width 303 height 35
click at [333, 187] on button "Assign Provider" at bounding box center [342, 192] width 105 height 18
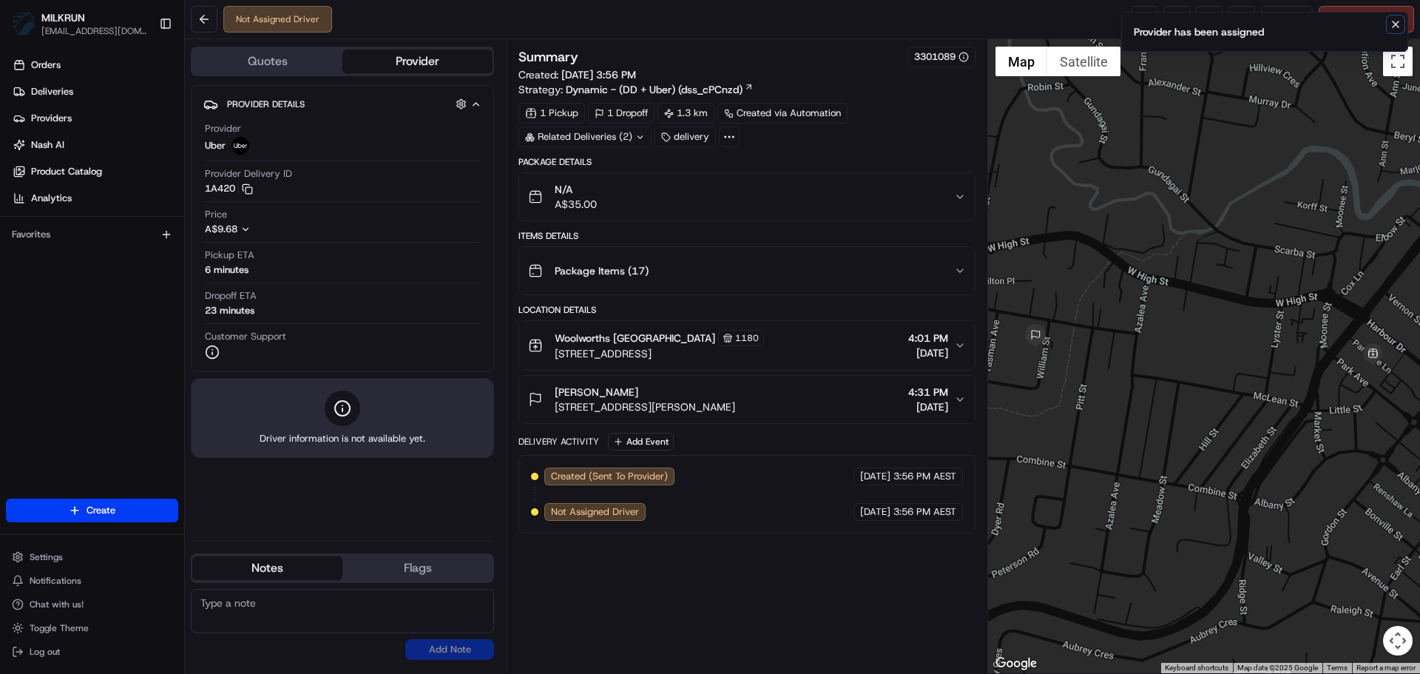
click at [1398, 27] on icon "Notifications (F8)" at bounding box center [1395, 24] width 12 height 12
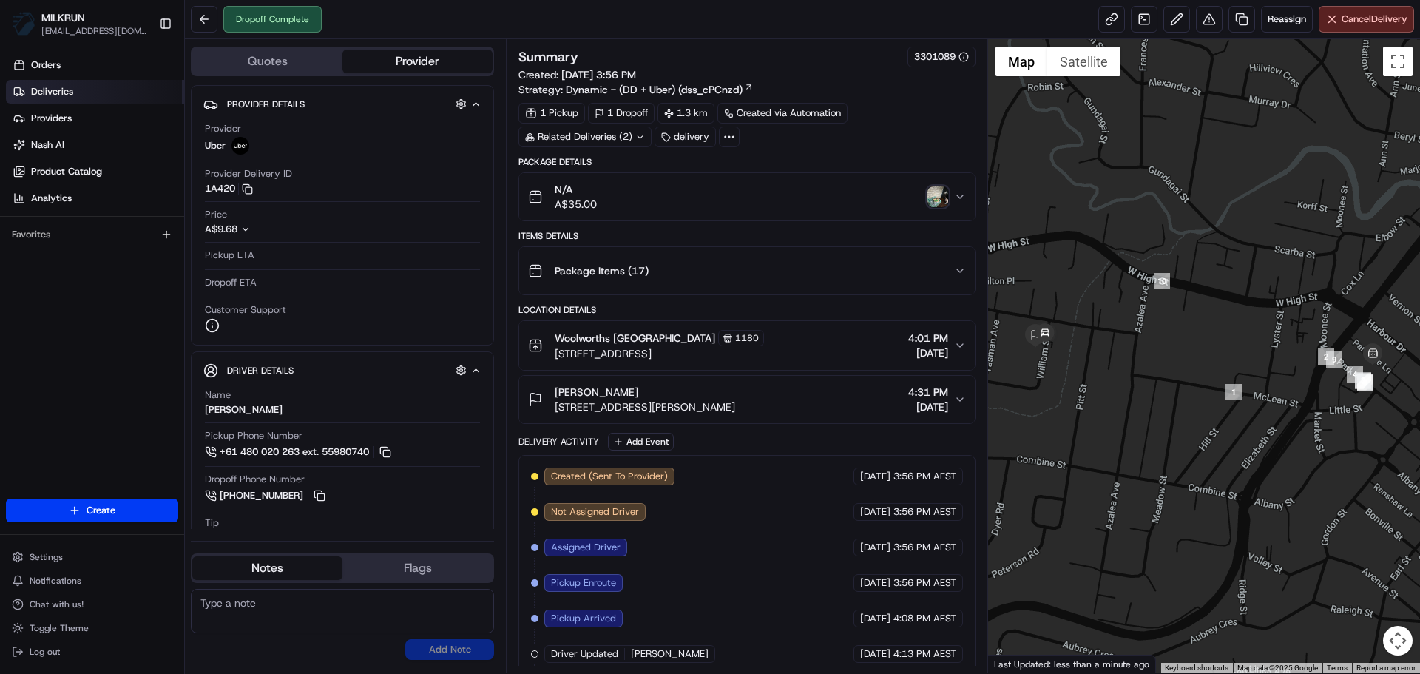
click at [78, 99] on link "Deliveries" at bounding box center [95, 92] width 178 height 24
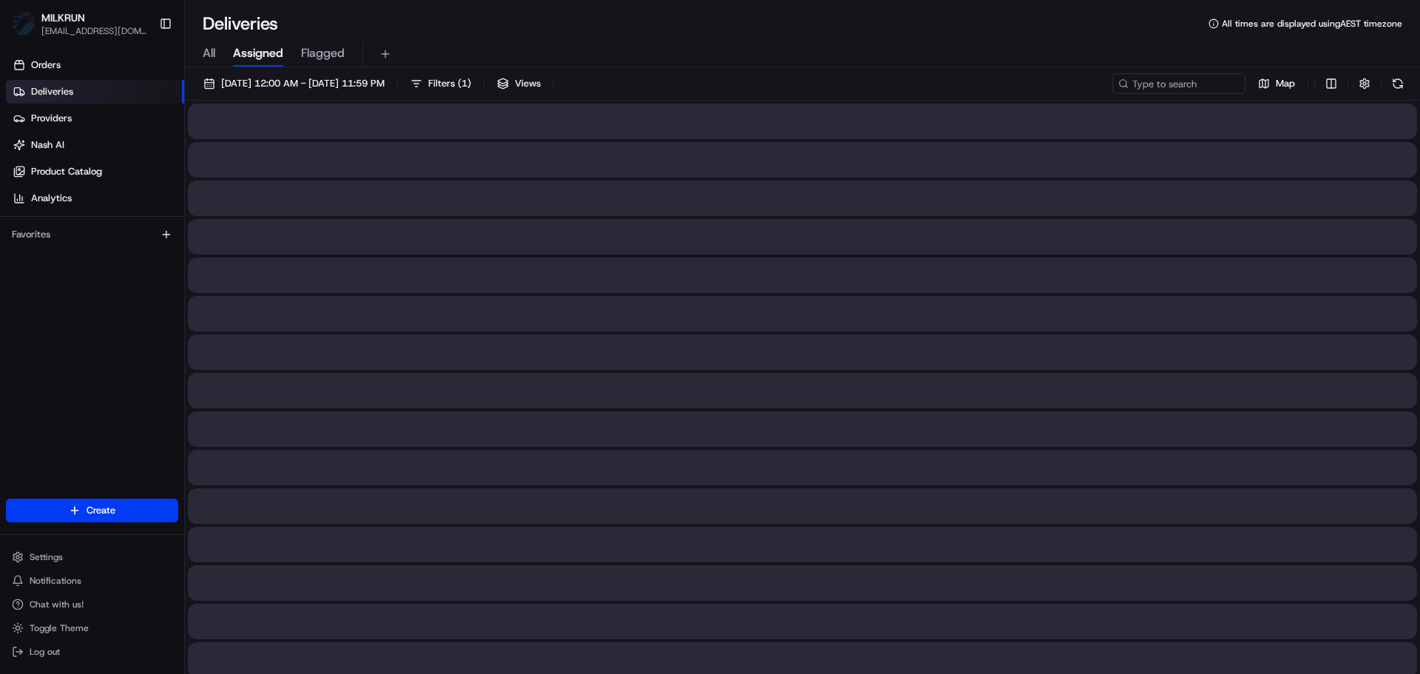
click at [211, 63] on button "All" at bounding box center [209, 53] width 13 height 25
paste input "AFSHIN N."
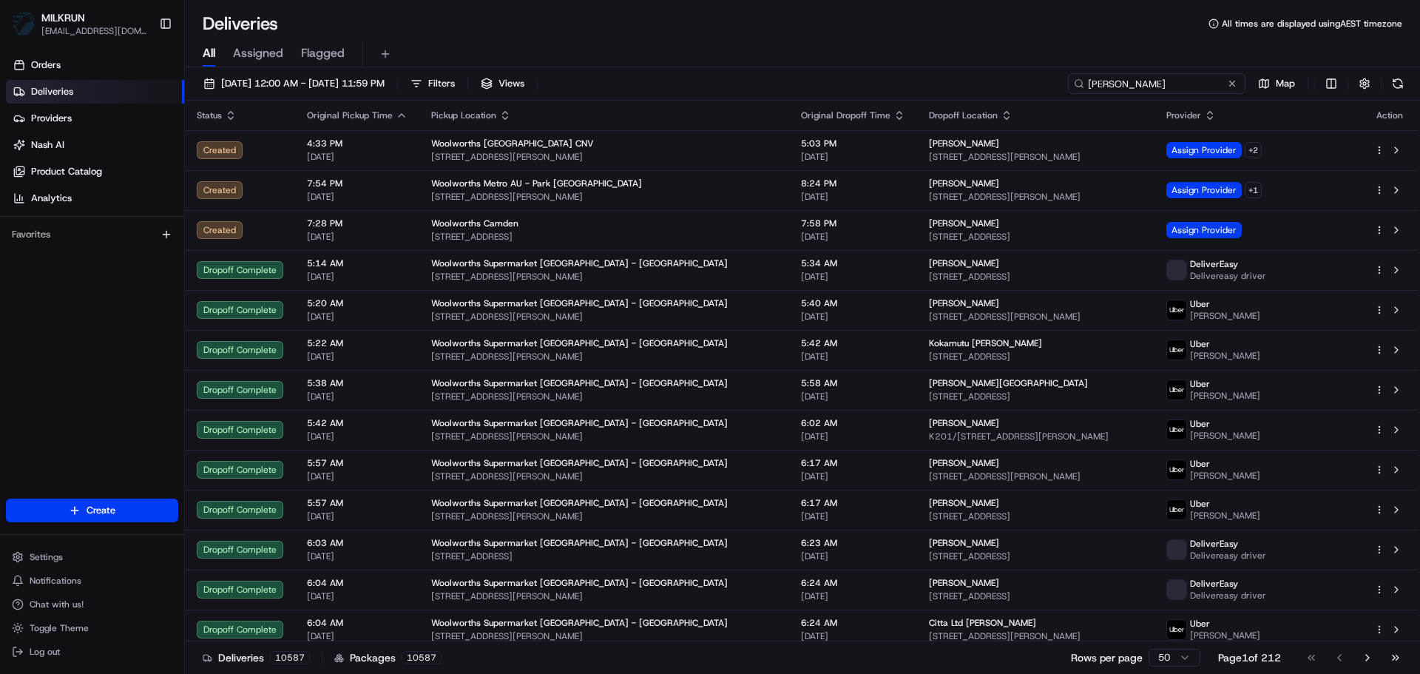
type input "AFSHIN N."
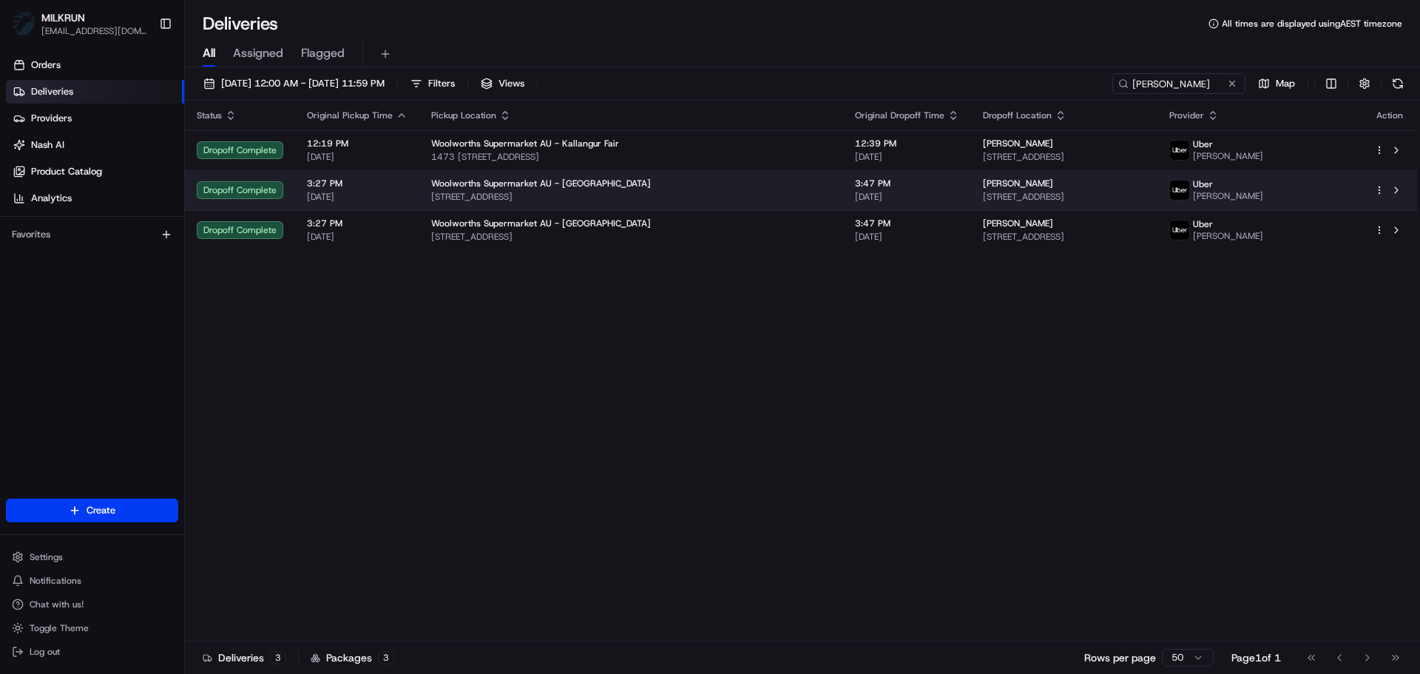
click at [855, 186] on span "3:47 PM" at bounding box center [907, 183] width 104 height 12
click at [843, 176] on td "3:47 PM 20/08/2025" at bounding box center [907, 190] width 128 height 40
click at [971, 173] on td "Sandi Brown 20 Tourmaline Cct, Mango Hill, QLD 4509, AU" at bounding box center [1064, 190] width 186 height 40
click at [983, 194] on span "20 Tourmaline Cct, Mango Hill, QLD 4509, AU" at bounding box center [1064, 197] width 163 height 12
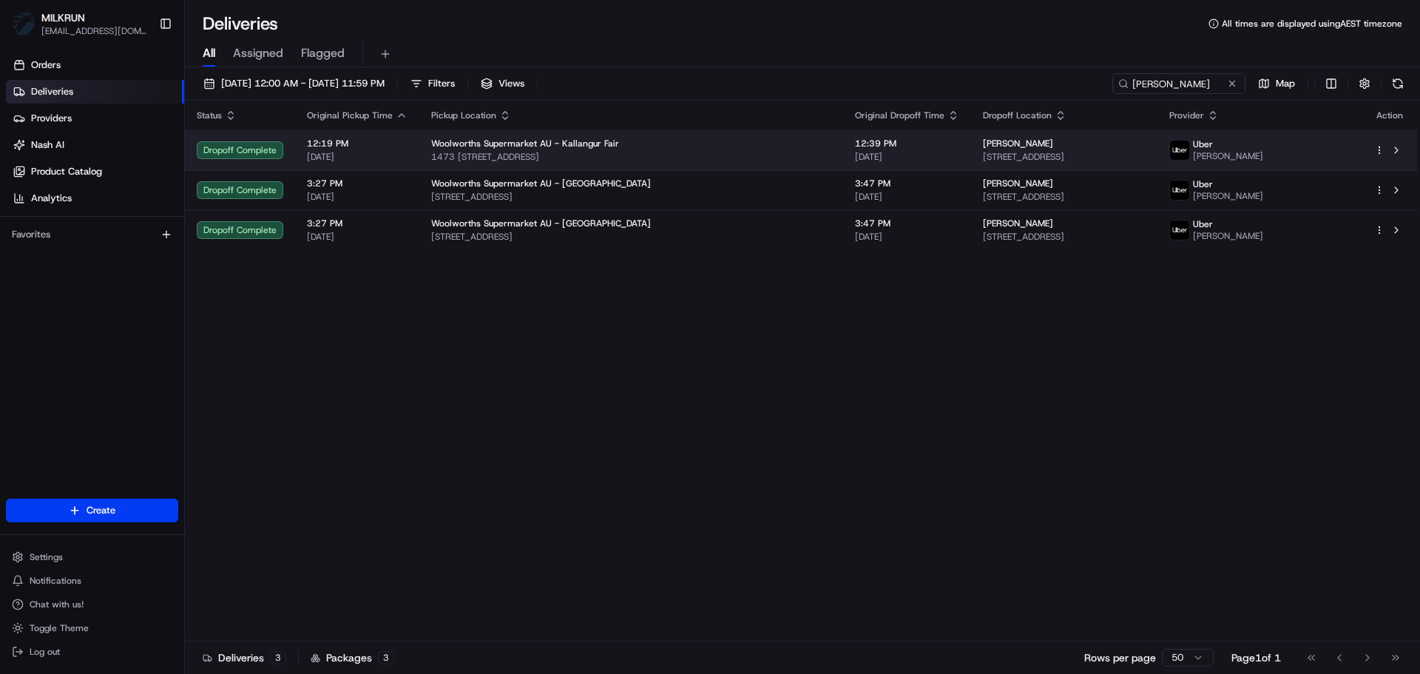
click at [983, 162] on span "1226 Anzac Ave, Kallangur, QLD 4503, AU" at bounding box center [1064, 157] width 163 height 12
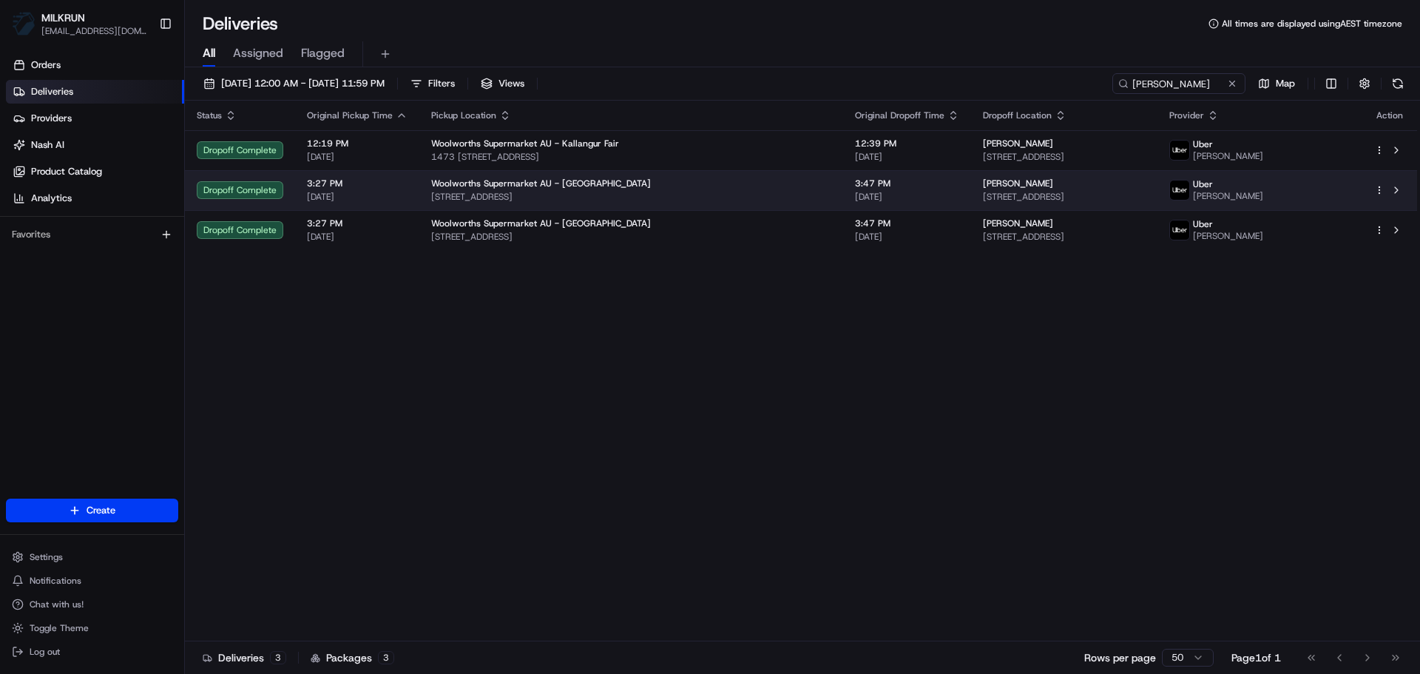
click at [983, 196] on span "20 Tourmaline Cct, Mango Hill, QLD 4509, AU" at bounding box center [1064, 197] width 163 height 12
click at [976, 203] on td "Sandi Brown 20 Tourmaline Cct, Mango Hill, QLD 4509, AU" at bounding box center [1064, 190] width 186 height 40
click at [991, 201] on span "20 Tourmaline Cct, Mango Hill, QLD 4509, AU" at bounding box center [1064, 197] width 163 height 12
click at [654, 208] on td "Woolworths Supermarket AU - North Lakes 1 N Lakes Dr, Mango Hill, QLD 4509, AU" at bounding box center [631, 190] width 424 height 40
click at [660, 206] on td "Woolworths Supermarket AU - North Lakes 1 N Lakes Dr, Mango Hill, QLD 4509, AU" at bounding box center [631, 190] width 424 height 40
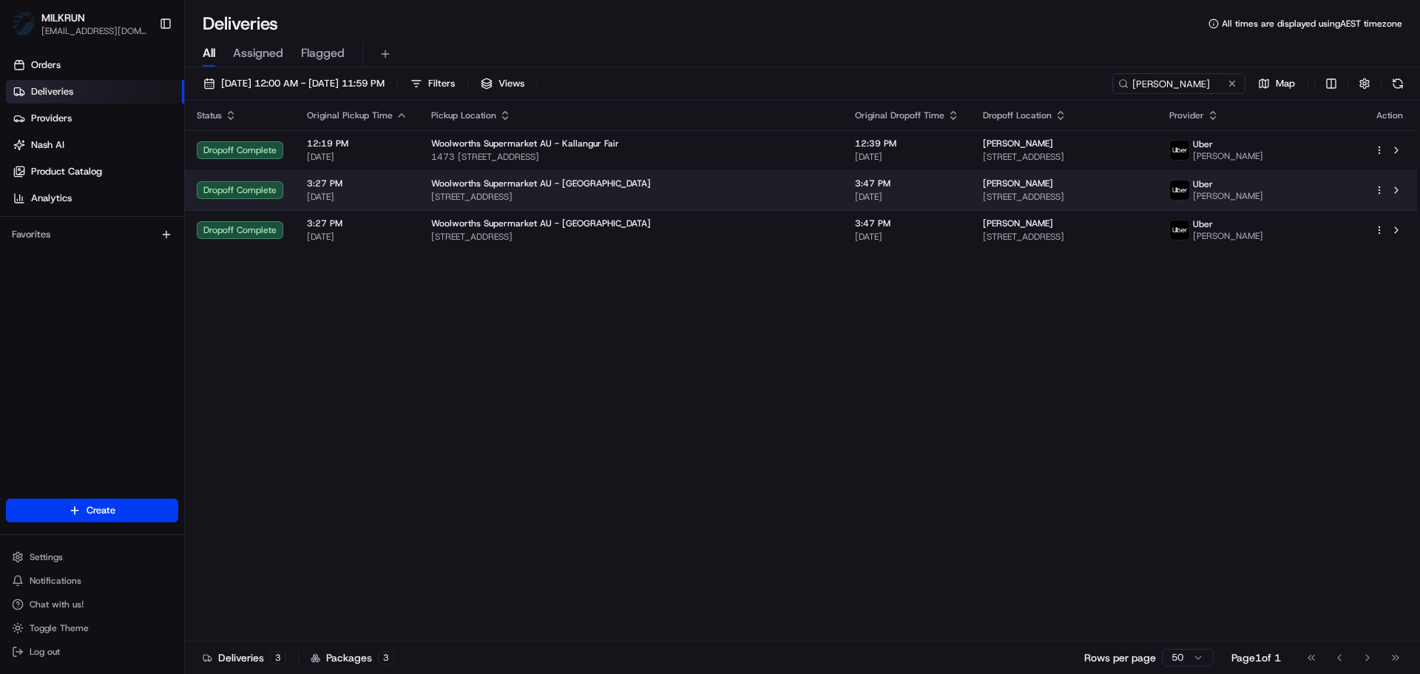
drag, startPoint x: 755, startPoint y: 190, endPoint x: 748, endPoint y: 198, distance: 10.5
click at [843, 192] on td "3:47 PM 20/08/2025" at bounding box center [907, 190] width 128 height 40
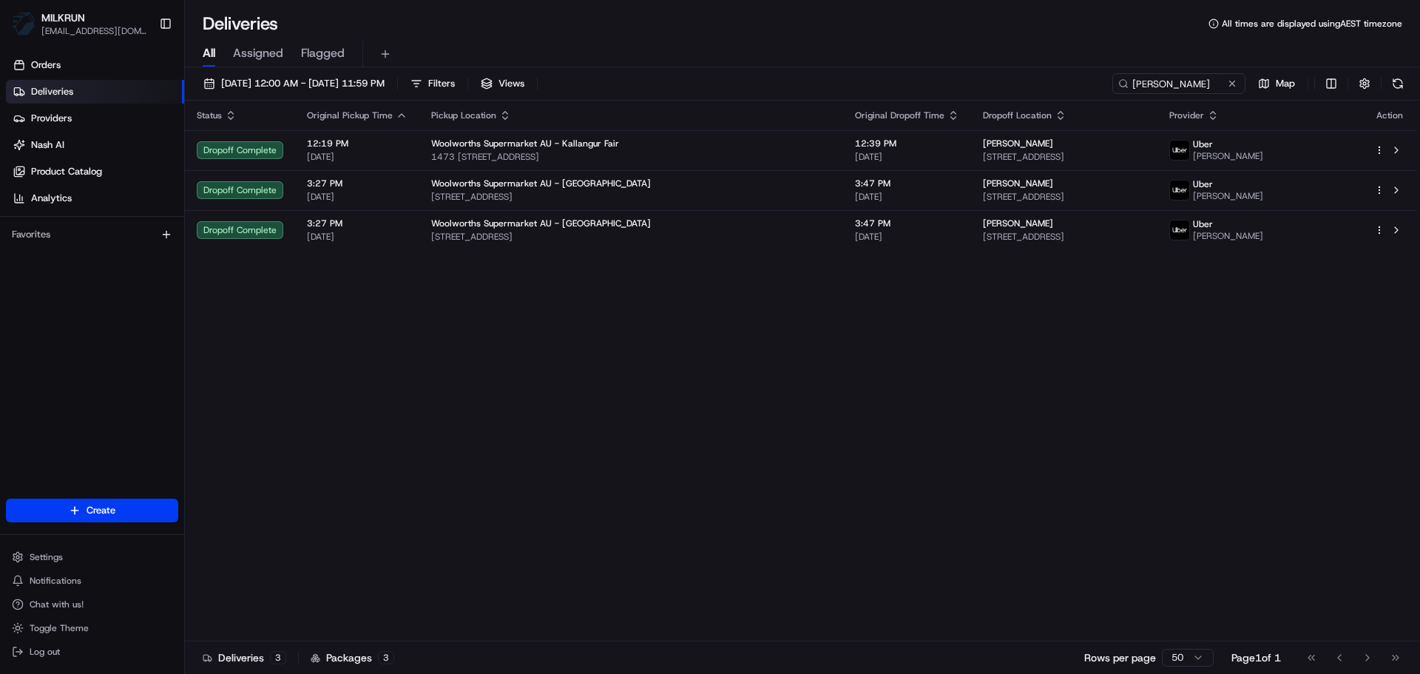
click at [700, 395] on div "Status Original Pickup Time Pickup Location Original Dropoff Time Dropoff Locat…" at bounding box center [801, 371] width 1232 height 541
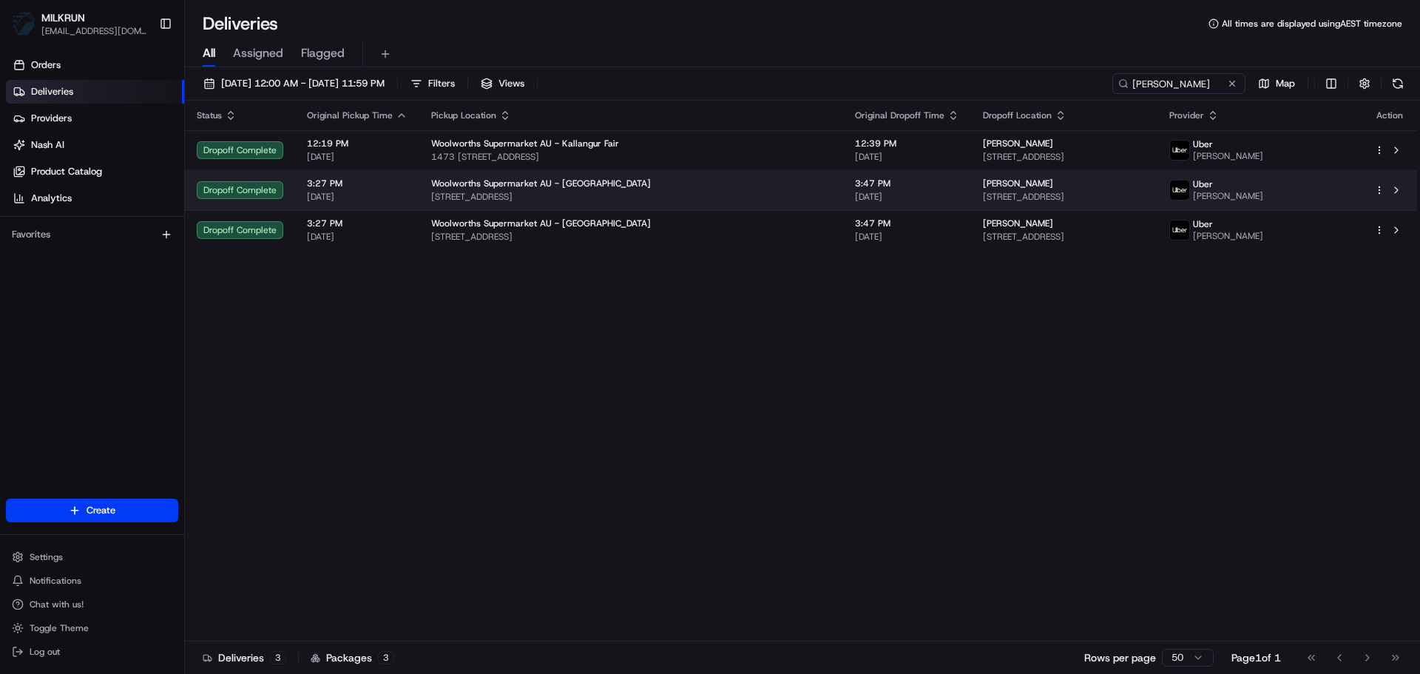
click at [983, 184] on span "Sandi Brown" at bounding box center [1018, 183] width 70 height 12
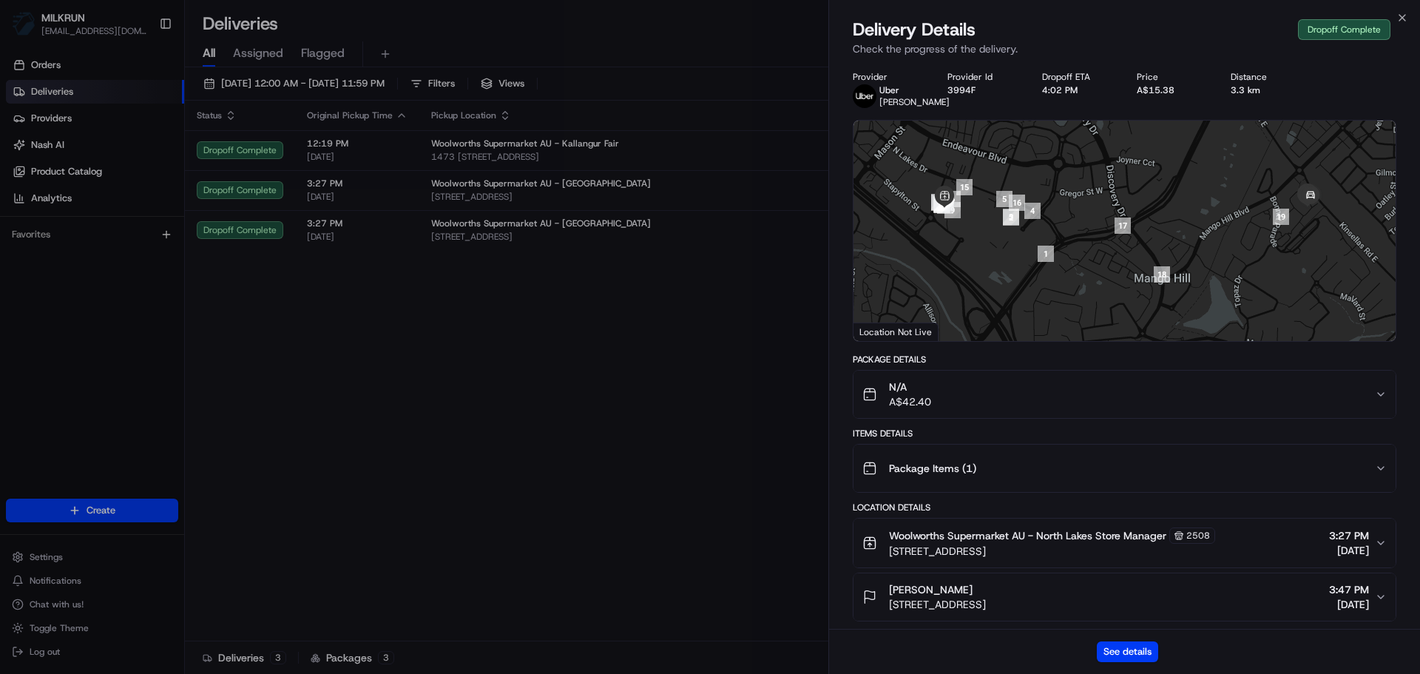
drag, startPoint x: 724, startPoint y: 328, endPoint x: 722, endPoint y: 294, distance: 34.8
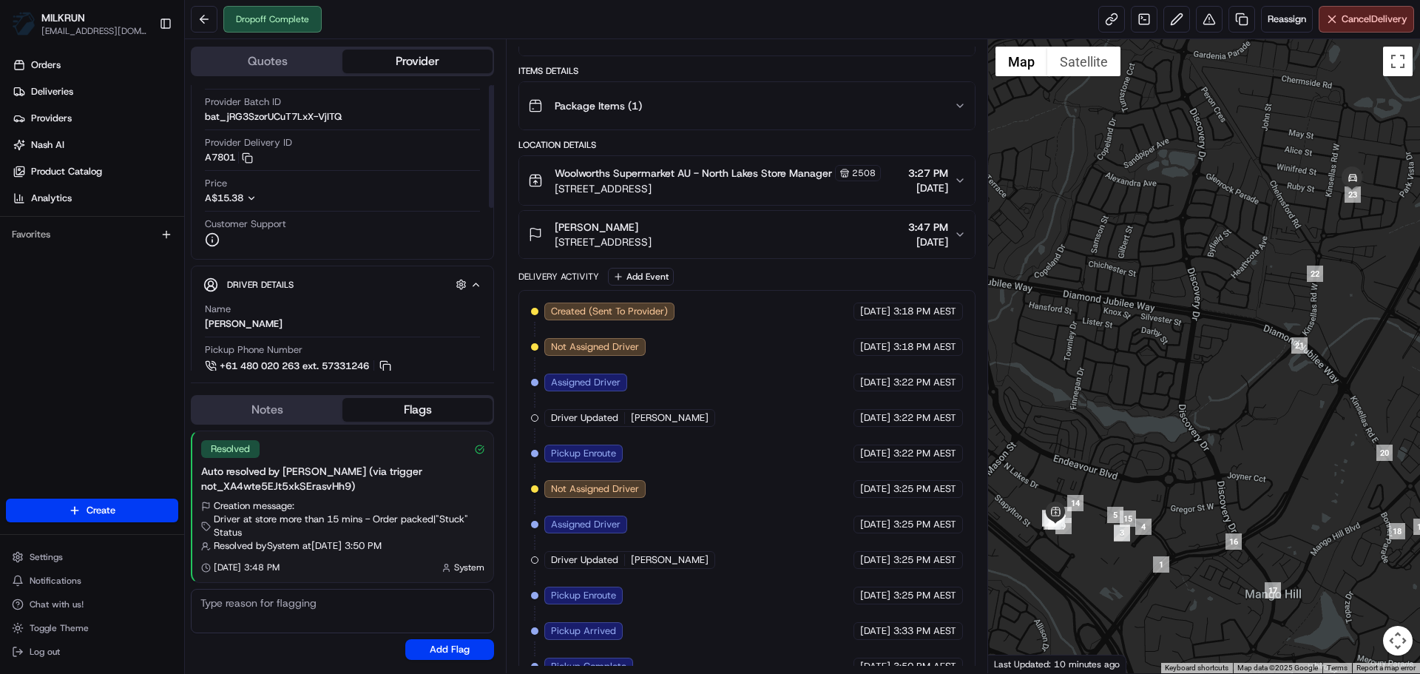
scroll to position [222, 0]
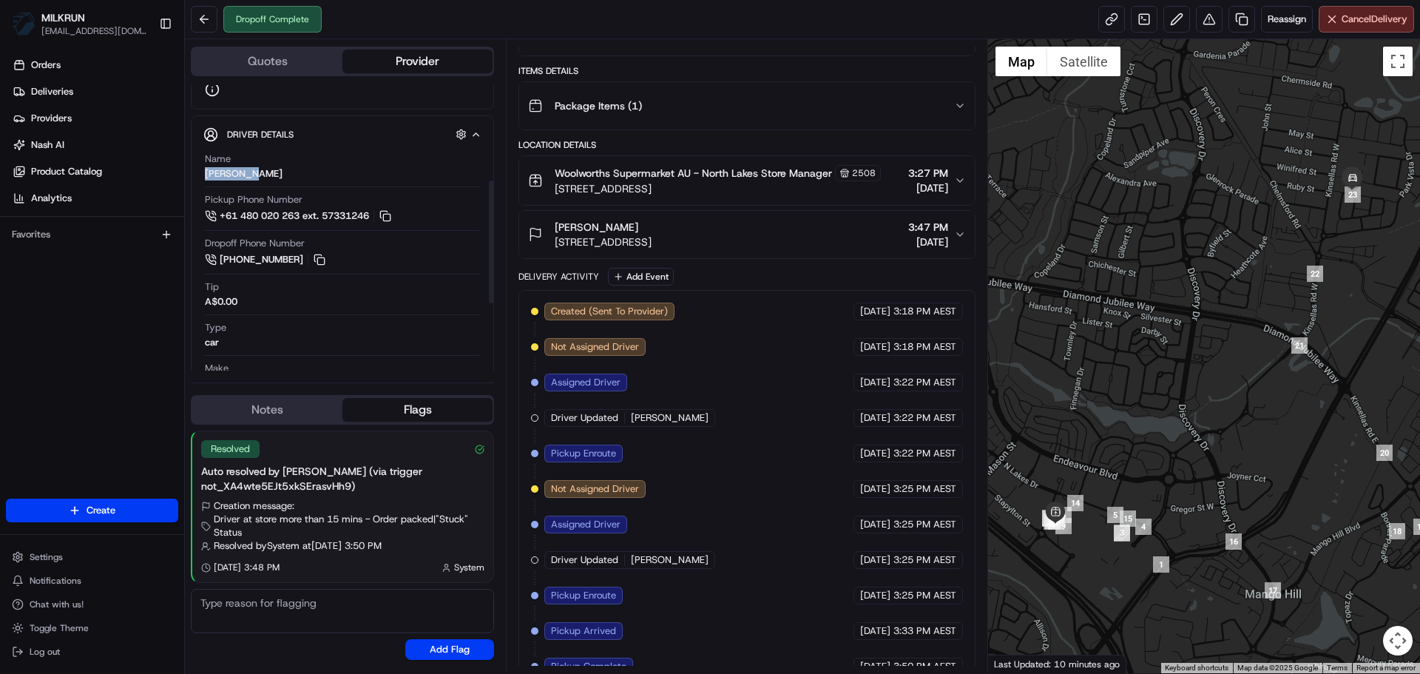
drag, startPoint x: 265, startPoint y: 172, endPoint x: 206, endPoint y: 173, distance: 59.9
click at [202, 172] on div "Driver Details Hidden ( 5 ) Name AFSHIN N. Pickup Phone Number +61 480 020 263 …" at bounding box center [342, 319] width 303 height 409
copy div "[PERSON_NAME]"
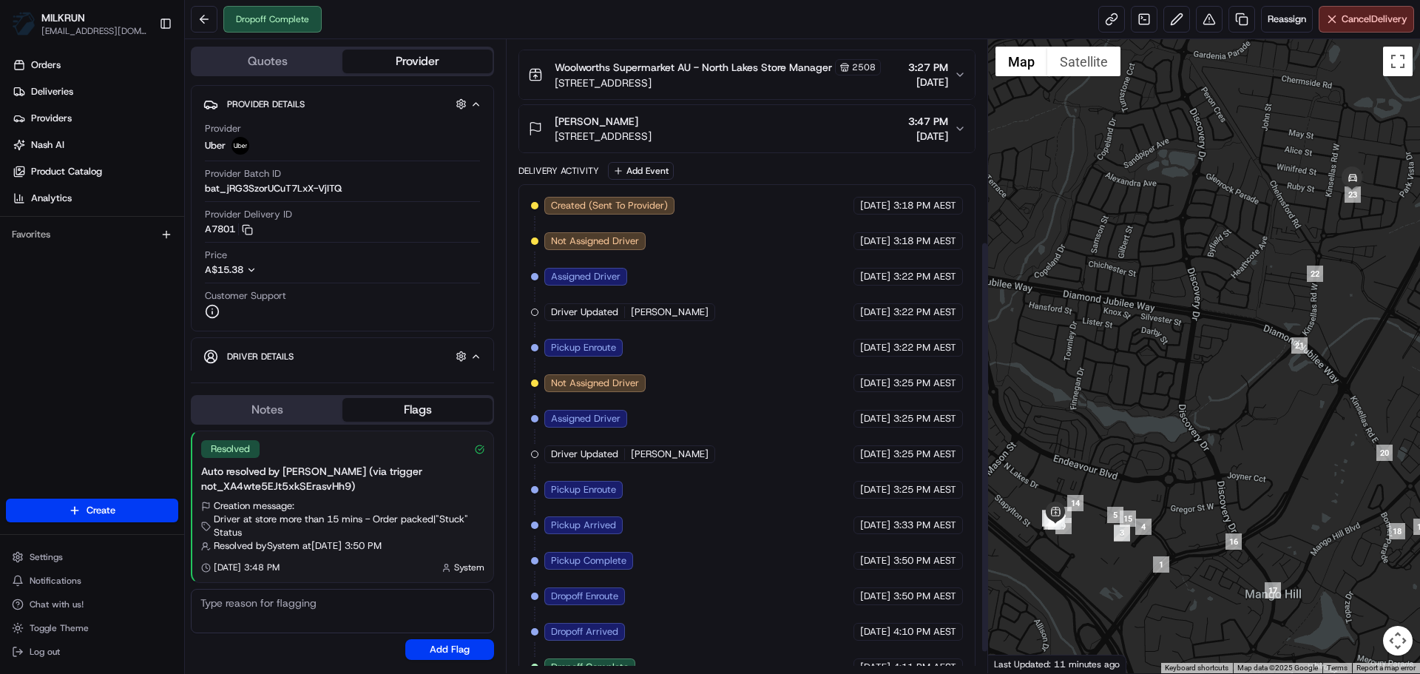
scroll to position [342, 0]
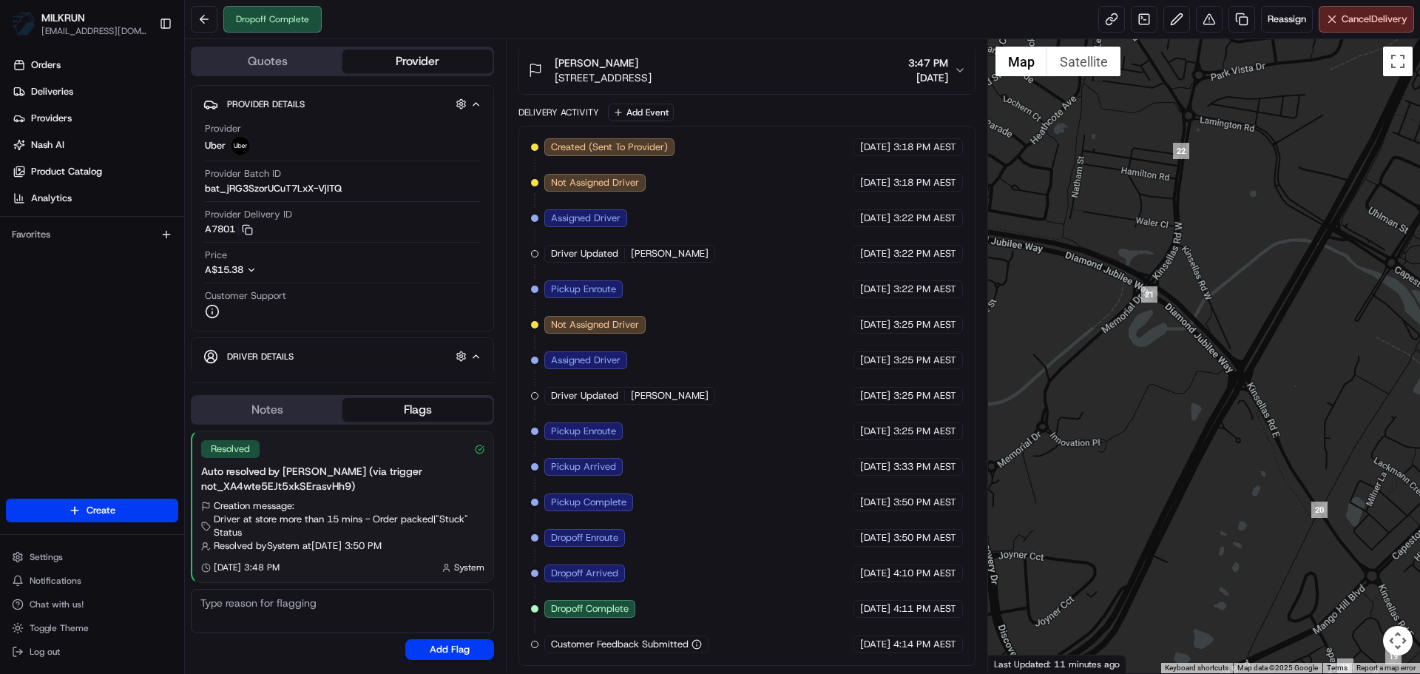
drag, startPoint x: 1259, startPoint y: 291, endPoint x: 1208, endPoint y: 575, distance: 288.5
click at [1208, 577] on div at bounding box center [1204, 356] width 433 height 634
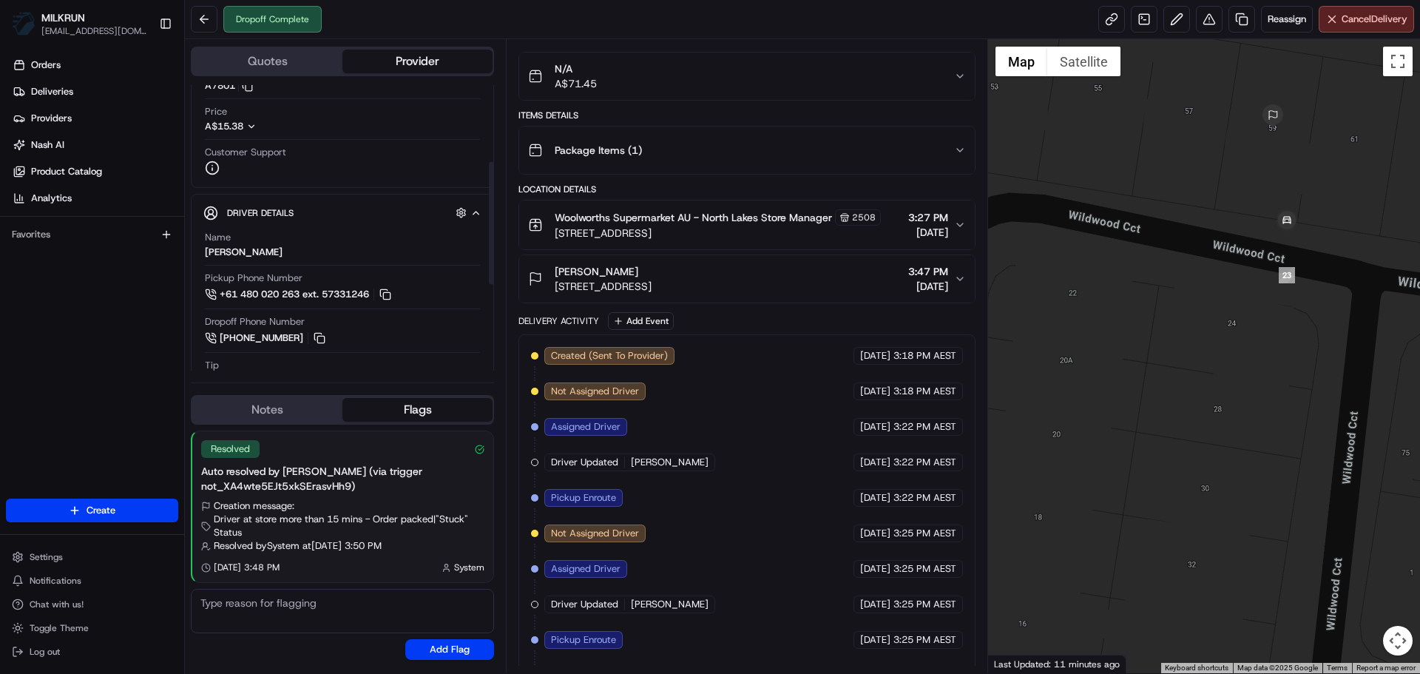
scroll to position [222, 0]
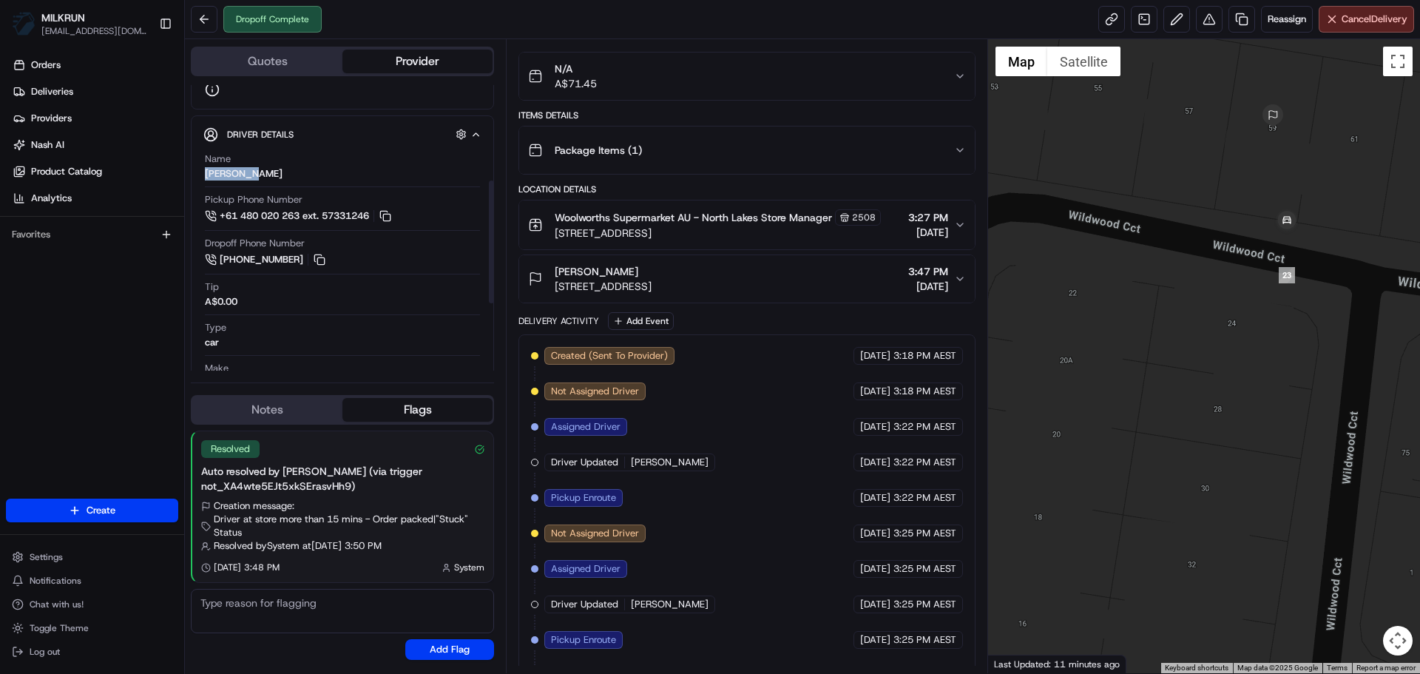
drag, startPoint x: 271, startPoint y: 178, endPoint x: 207, endPoint y: 177, distance: 63.6
click at [207, 177] on div "Name [PERSON_NAME]" at bounding box center [342, 166] width 275 height 28
copy div "[PERSON_NAME]"
click at [153, 101] on link "Deliveries" at bounding box center [95, 92] width 178 height 24
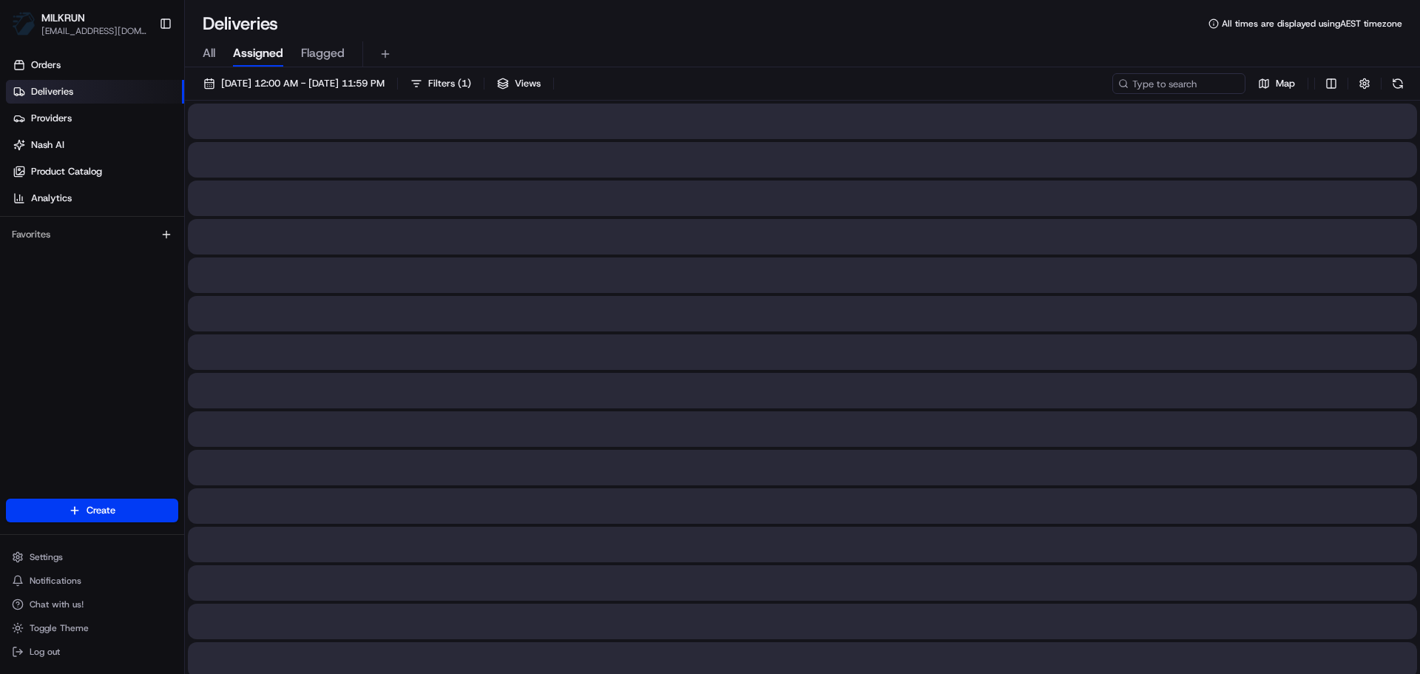
click at [209, 53] on span "All" at bounding box center [209, 53] width 13 height 18
paste input "[PERSON_NAME]"
type input "[PERSON_NAME]"
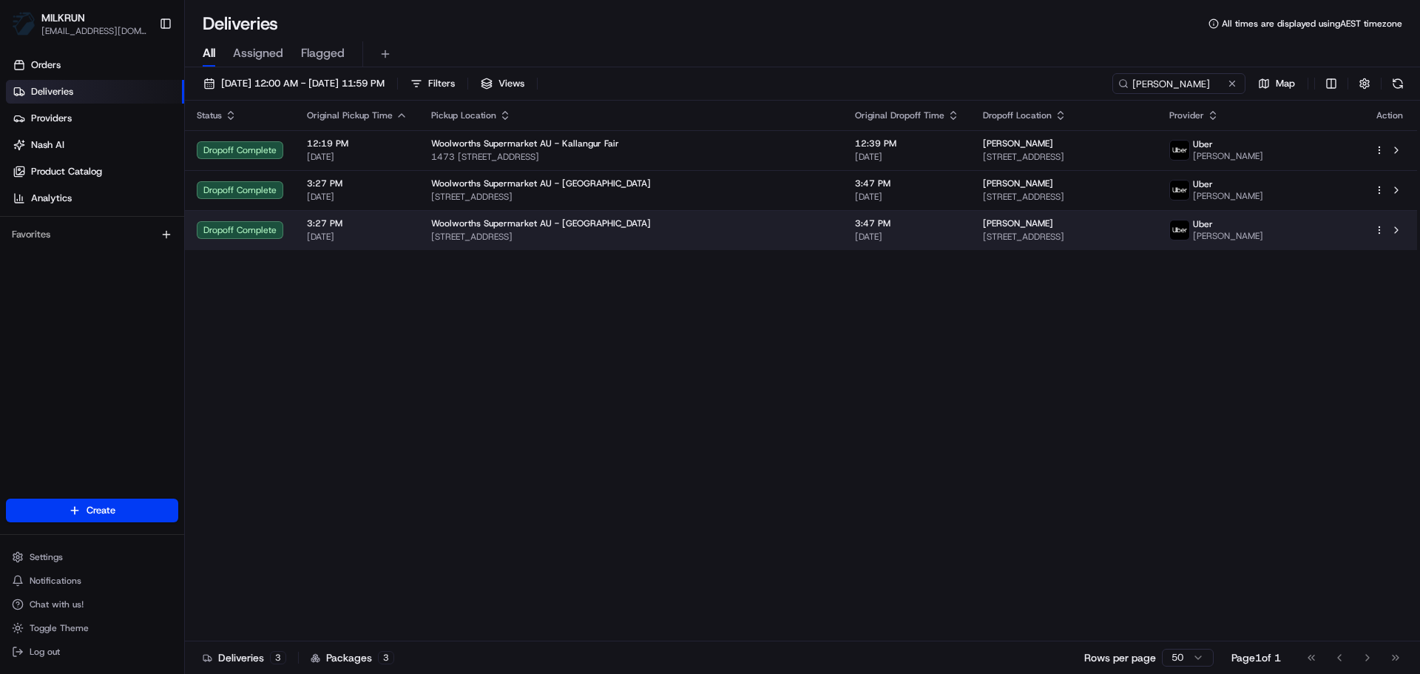
click at [1061, 238] on span "[STREET_ADDRESS]" at bounding box center [1064, 237] width 163 height 12
drag, startPoint x: 841, startPoint y: 258, endPoint x: 857, endPoint y: 228, distance: 33.8
click at [839, 258] on div "Status Original Pickup Time Pickup Location Original Dropoff Time Dropoff Locat…" at bounding box center [801, 371] width 1232 height 541
click at [857, 228] on span "3:47 PM" at bounding box center [907, 223] width 104 height 12
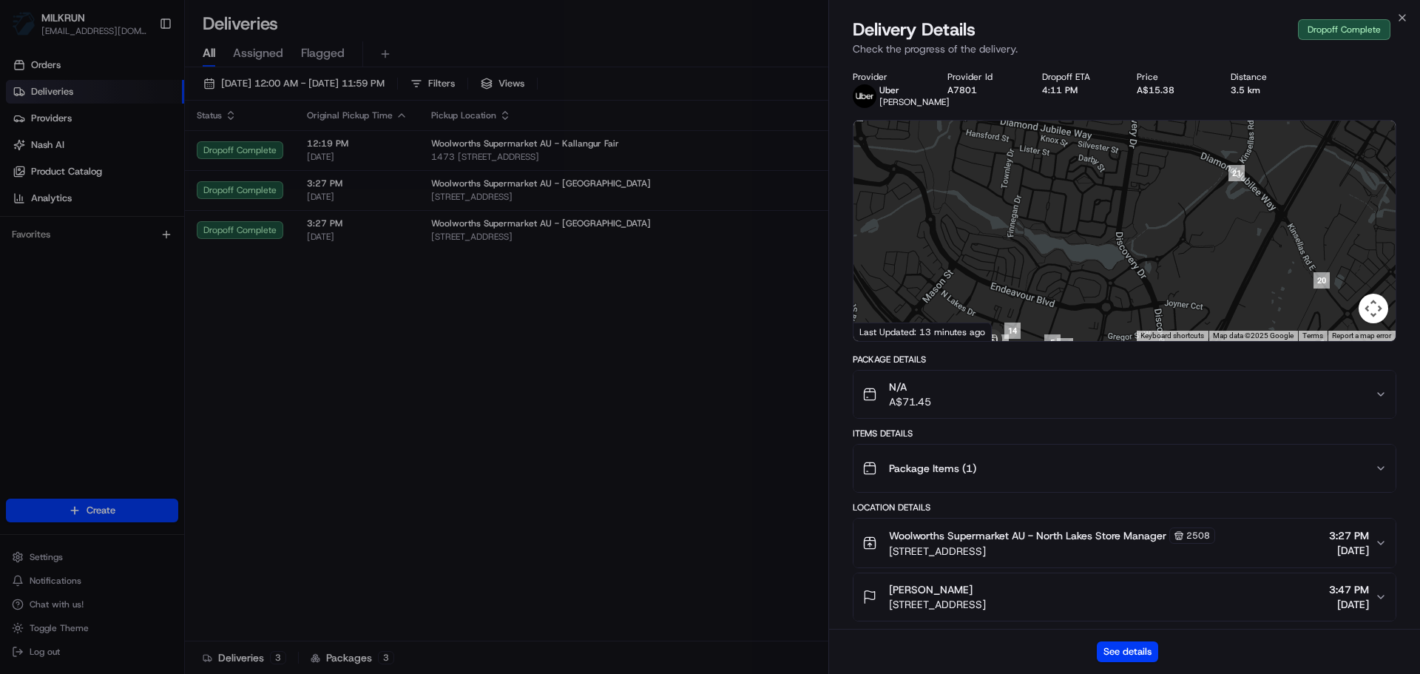
drag, startPoint x: 1161, startPoint y: 164, endPoint x: 1105, endPoint y: 216, distance: 75.9
click at [1105, 216] on div at bounding box center [1124, 231] width 542 height 220
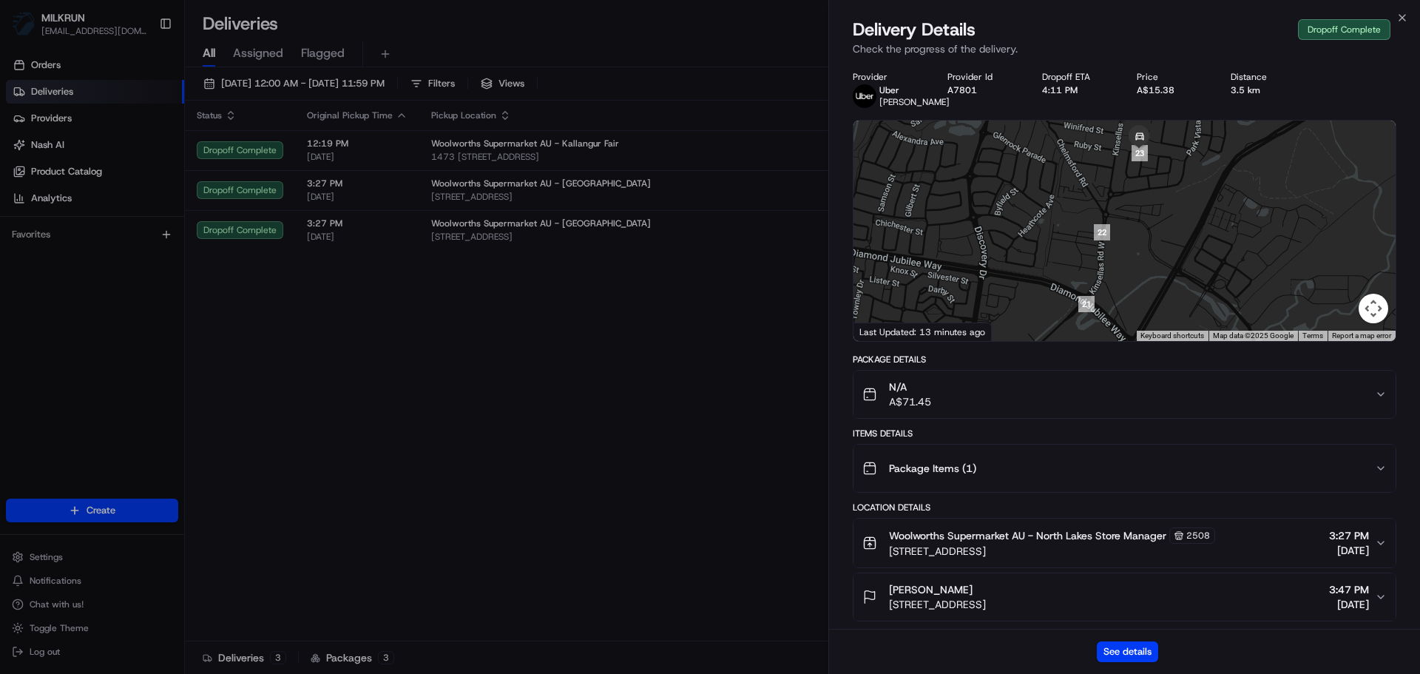
drag, startPoint x: 1145, startPoint y: 172, endPoint x: 1145, endPoint y: 248, distance: 75.4
click at [1145, 248] on div at bounding box center [1124, 231] width 542 height 220
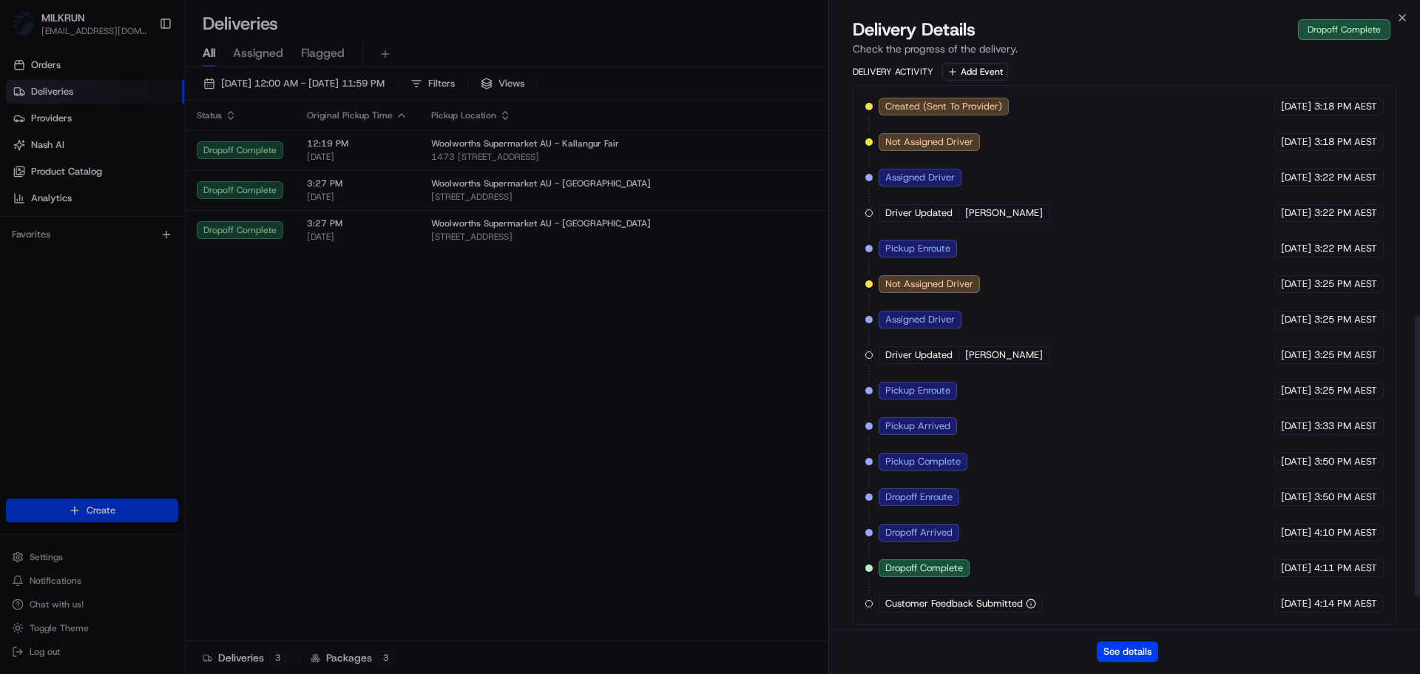
scroll to position [572, 0]
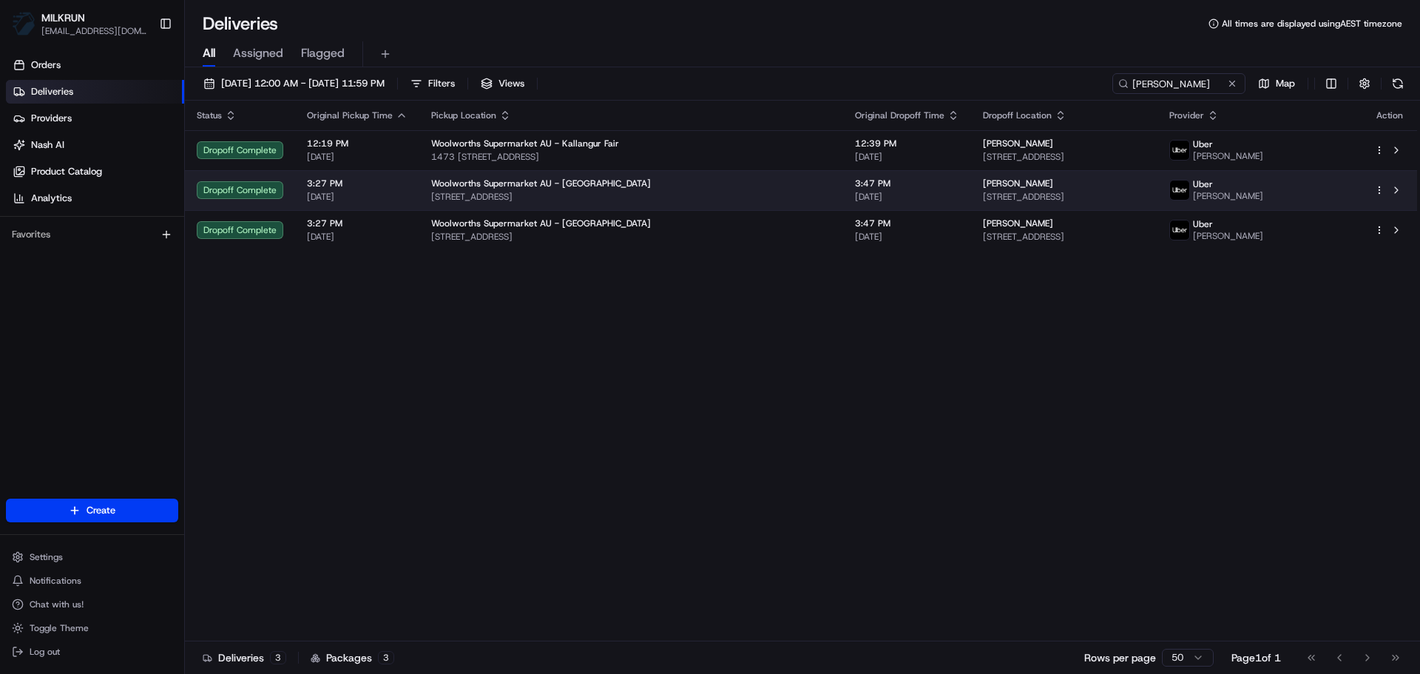
click at [843, 173] on td "3:47 PM 20/08/2025" at bounding box center [907, 190] width 128 height 40
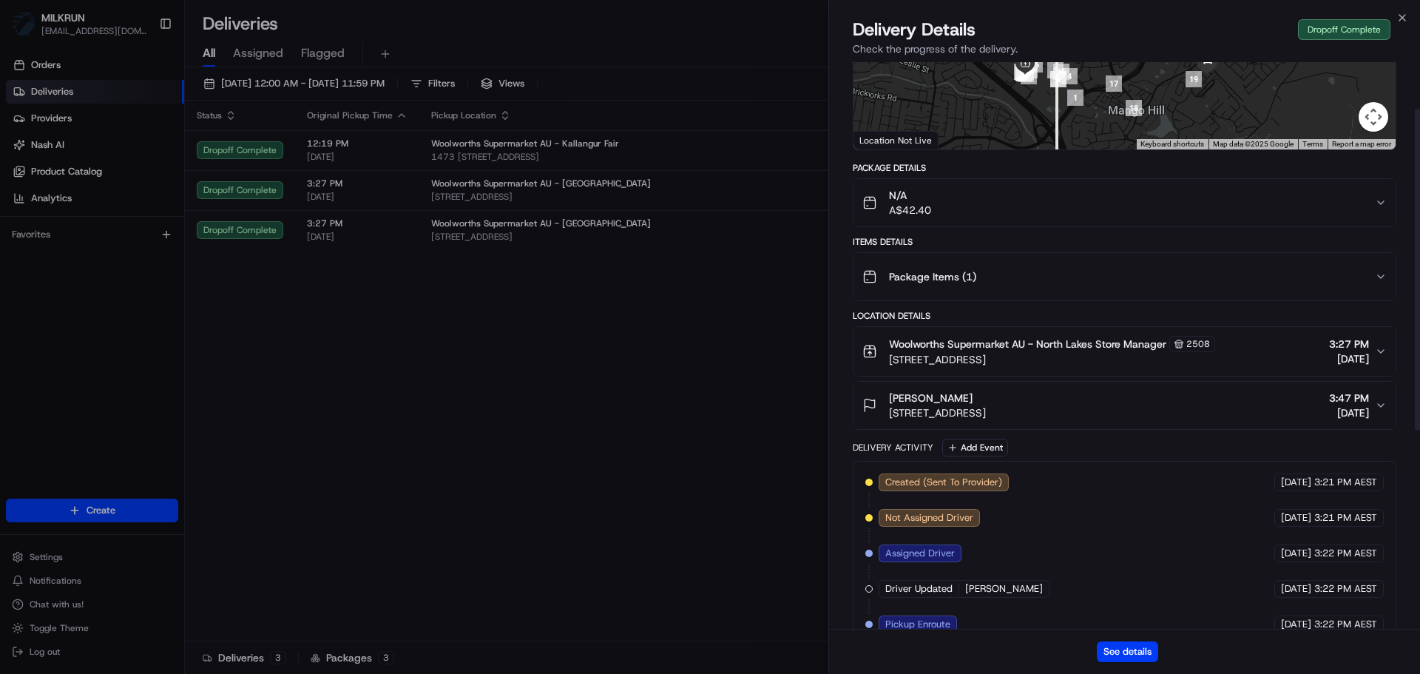
scroll to position [222, 0]
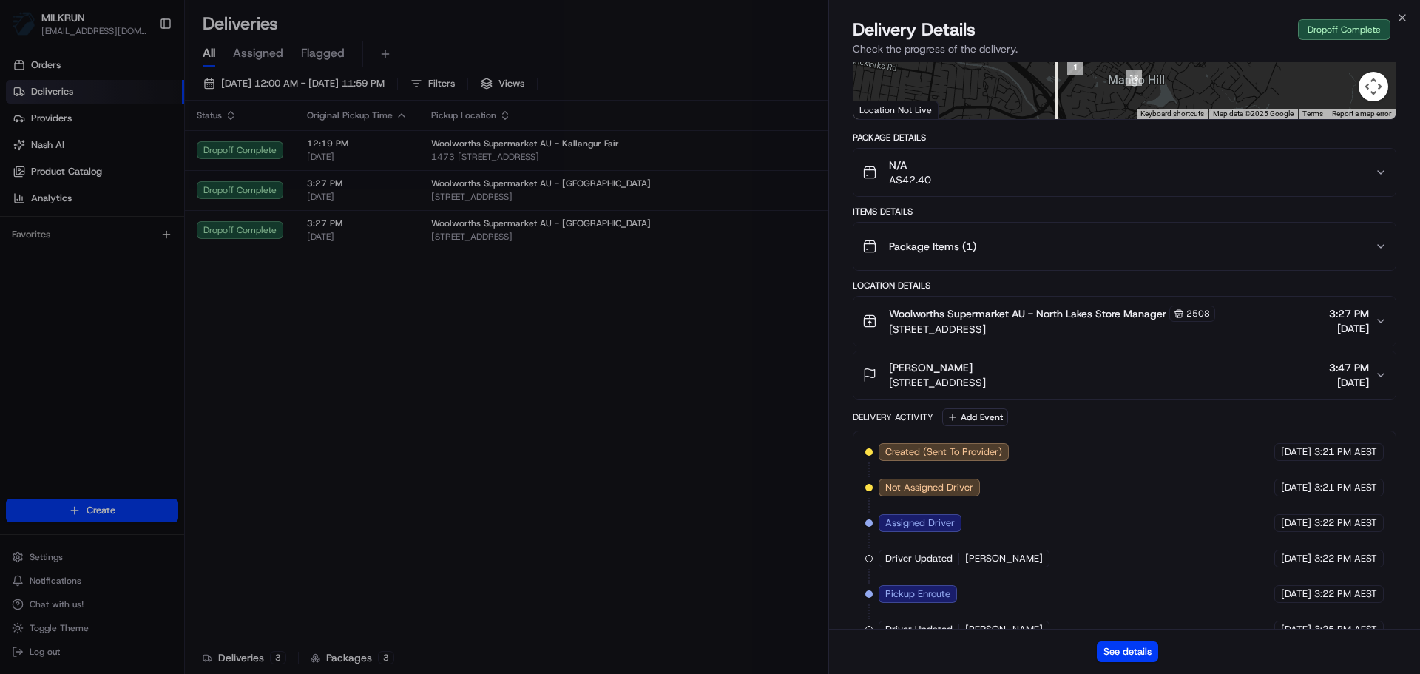
drag, startPoint x: 888, startPoint y: 383, endPoint x: 975, endPoint y: 384, distance: 87.3
click at [975, 384] on div "Sandi Brown 20 Tourmaline Cct, Mango Hill, QLD 4509, AU" at bounding box center [923, 375] width 123 height 30
copy span "20 Tourmaline Cct"
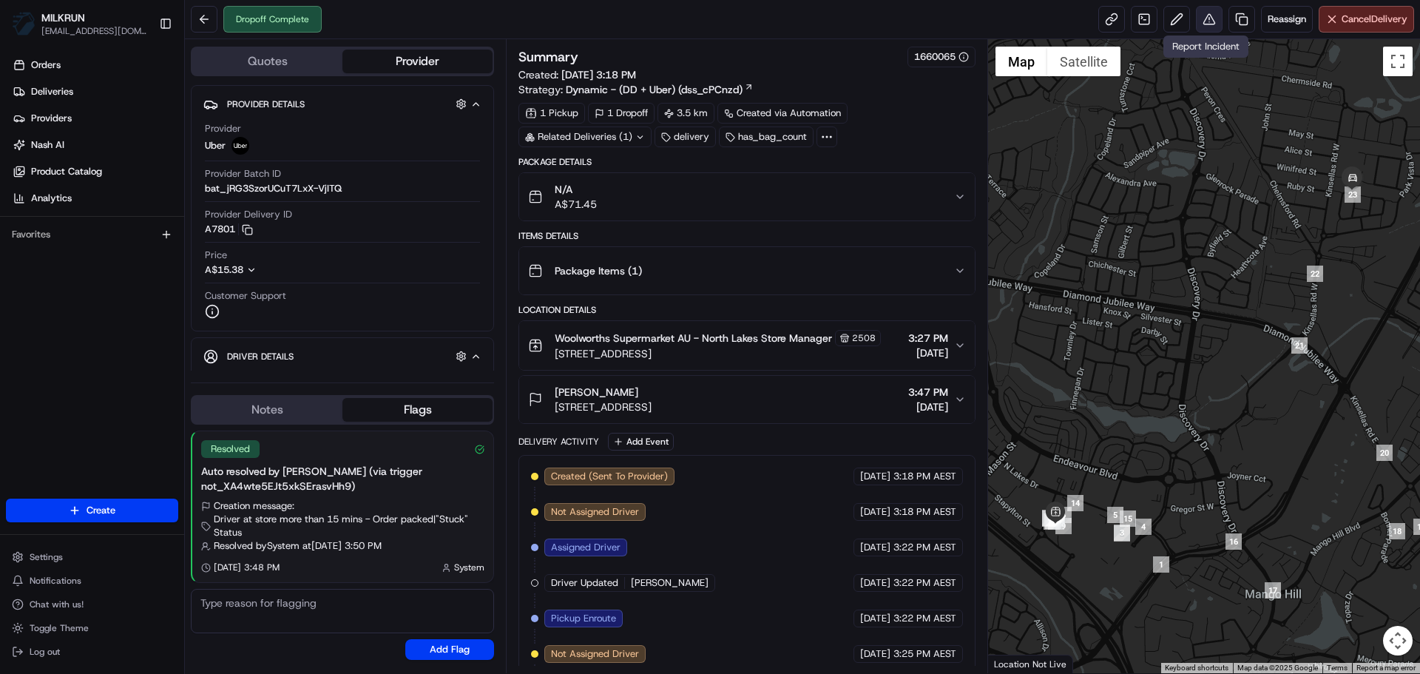
click at [1204, 25] on button at bounding box center [1209, 19] width 27 height 27
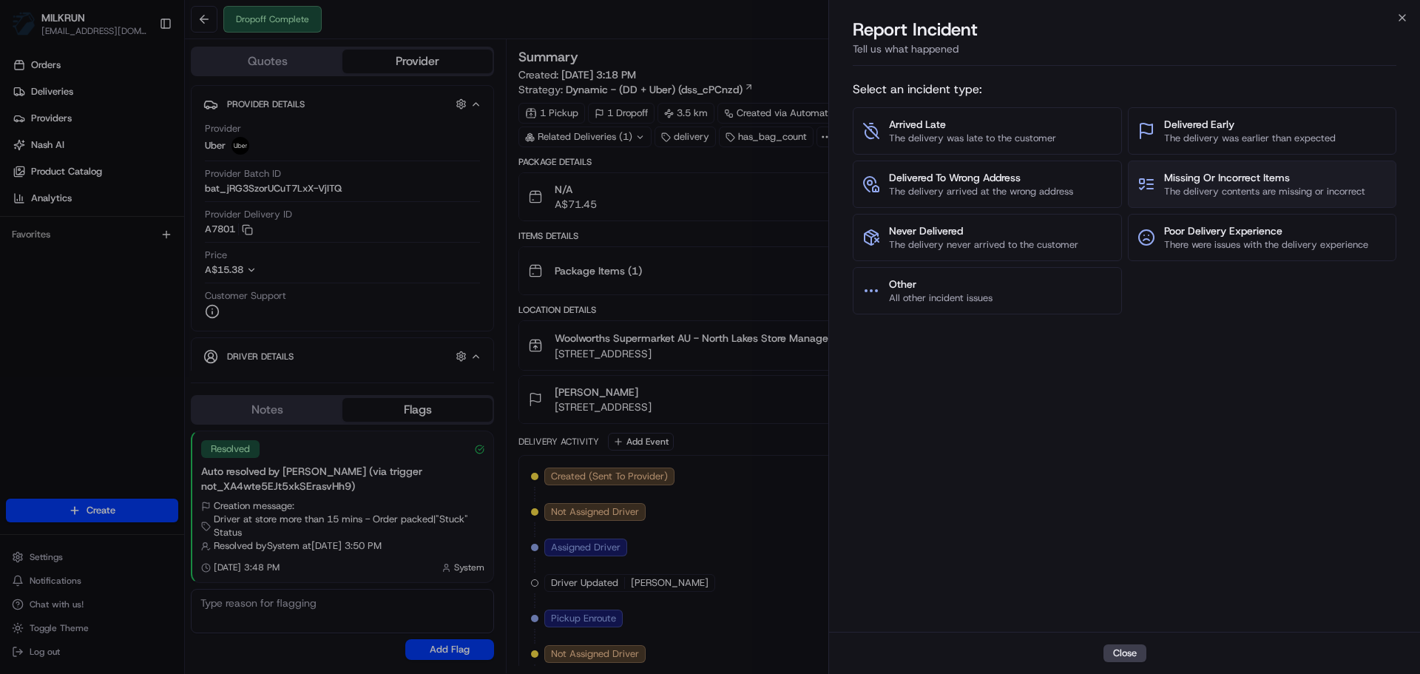
click at [1222, 176] on span "Missing Or Incorrect Items" at bounding box center [1264, 177] width 201 height 15
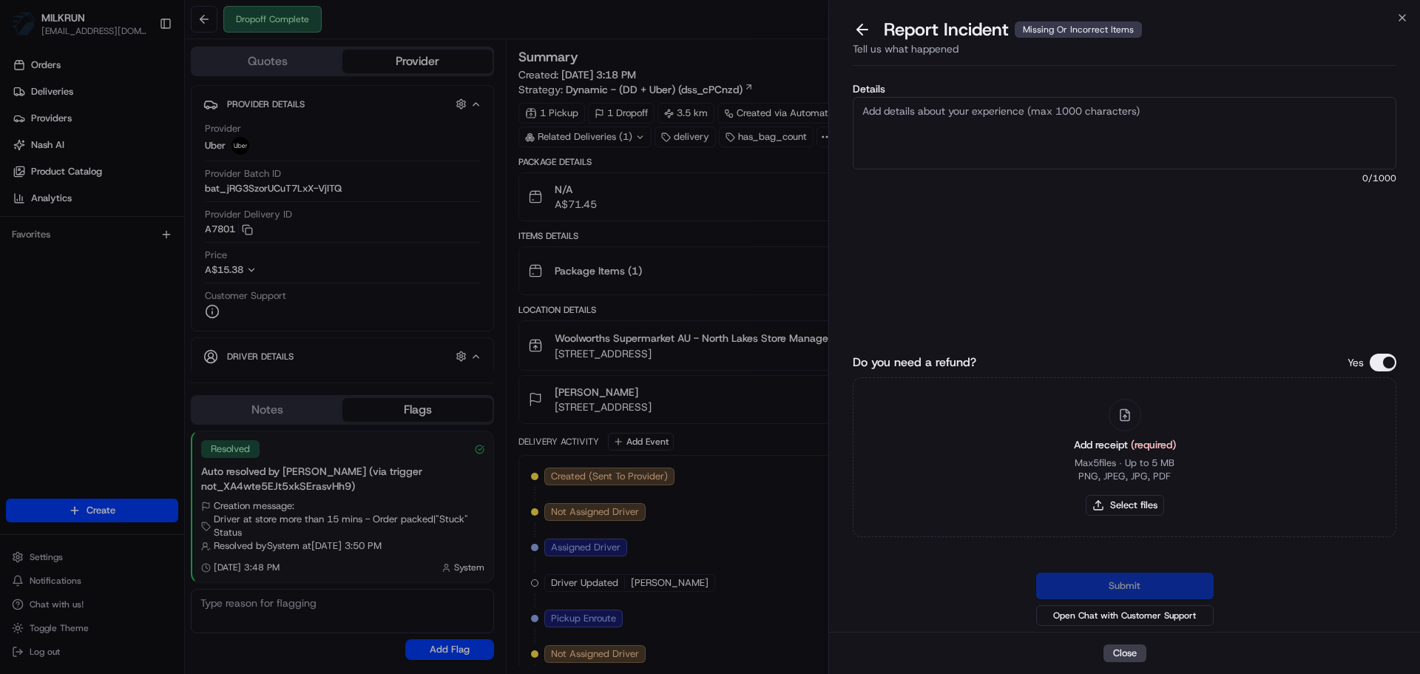
click at [1043, 155] on textarea "Details" at bounding box center [1124, 133] width 543 height 72
type textarea "Missing items - Request refund amount of $35.45 - items highlighted green"
click at [1153, 502] on button "Select files" at bounding box center [1125, 505] width 78 height 21
type input "C:\fakepath\Screenshot [DATE] 163209.png"
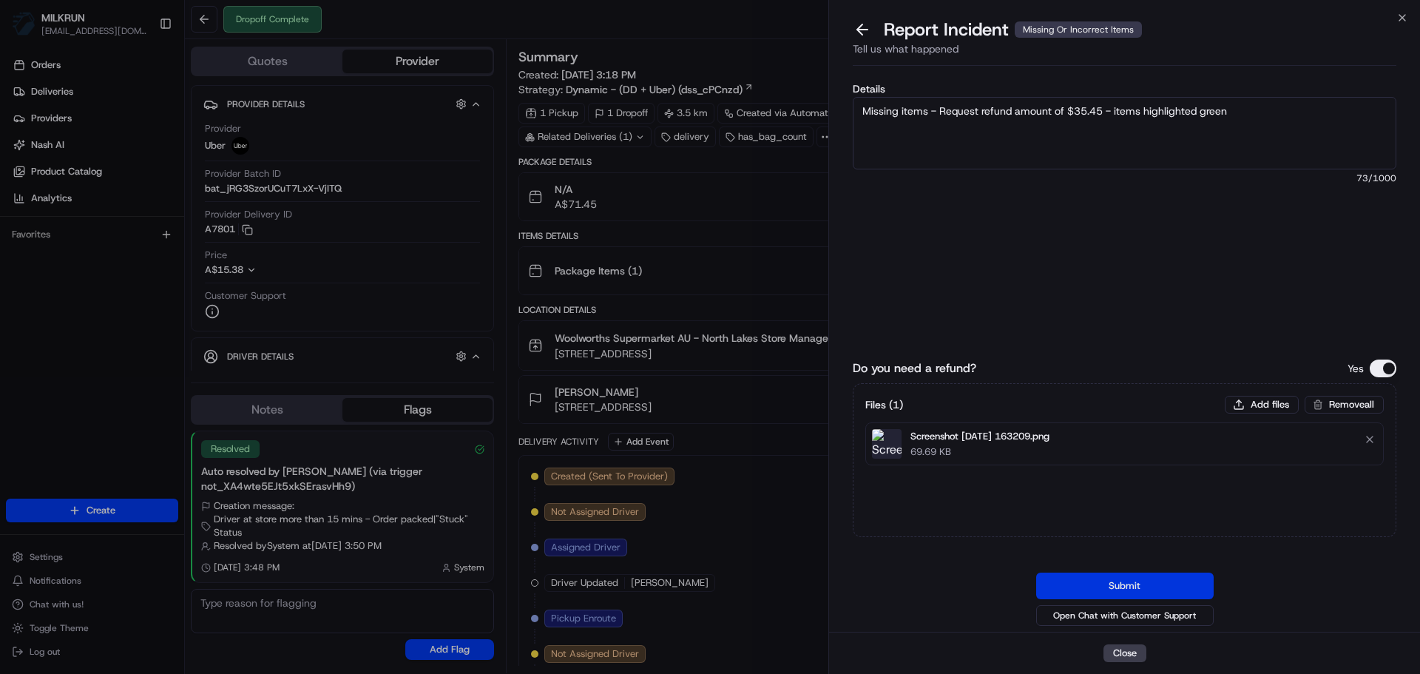
click at [1092, 572] on button "Submit" at bounding box center [1124, 585] width 177 height 27
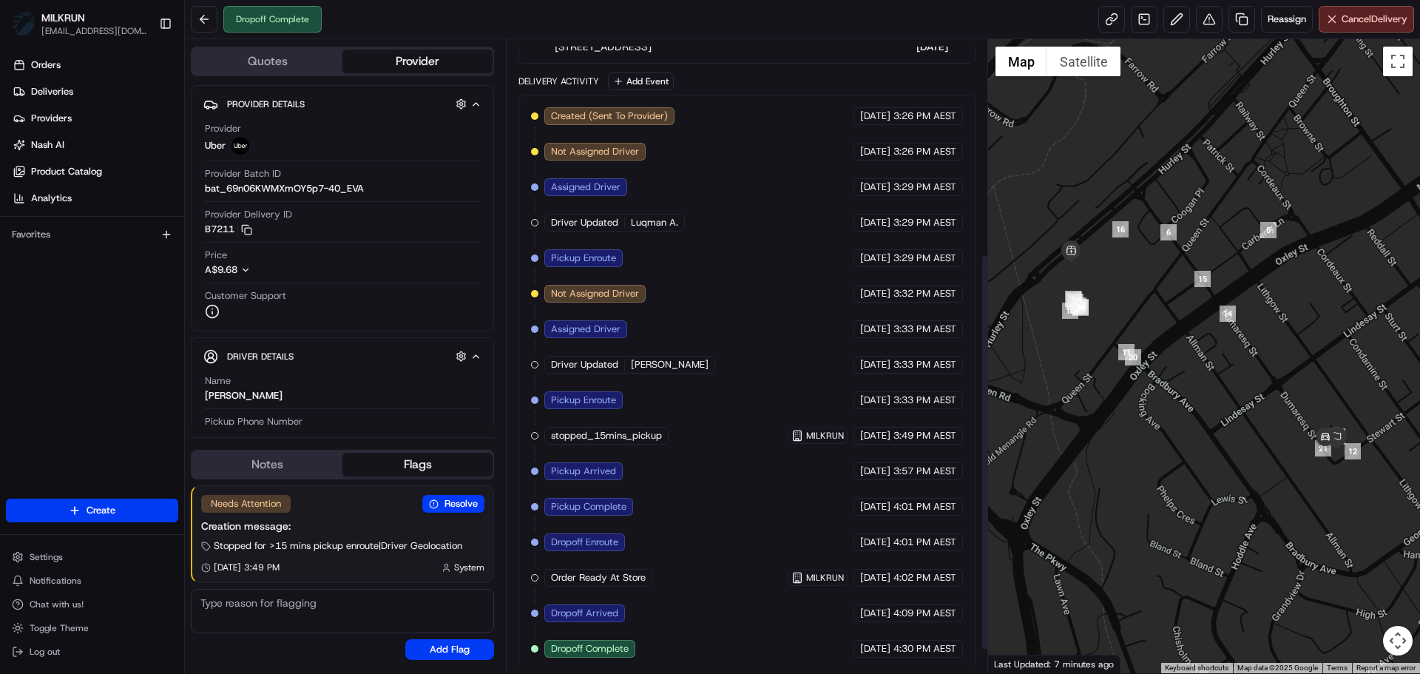
scroll to position [378, 0]
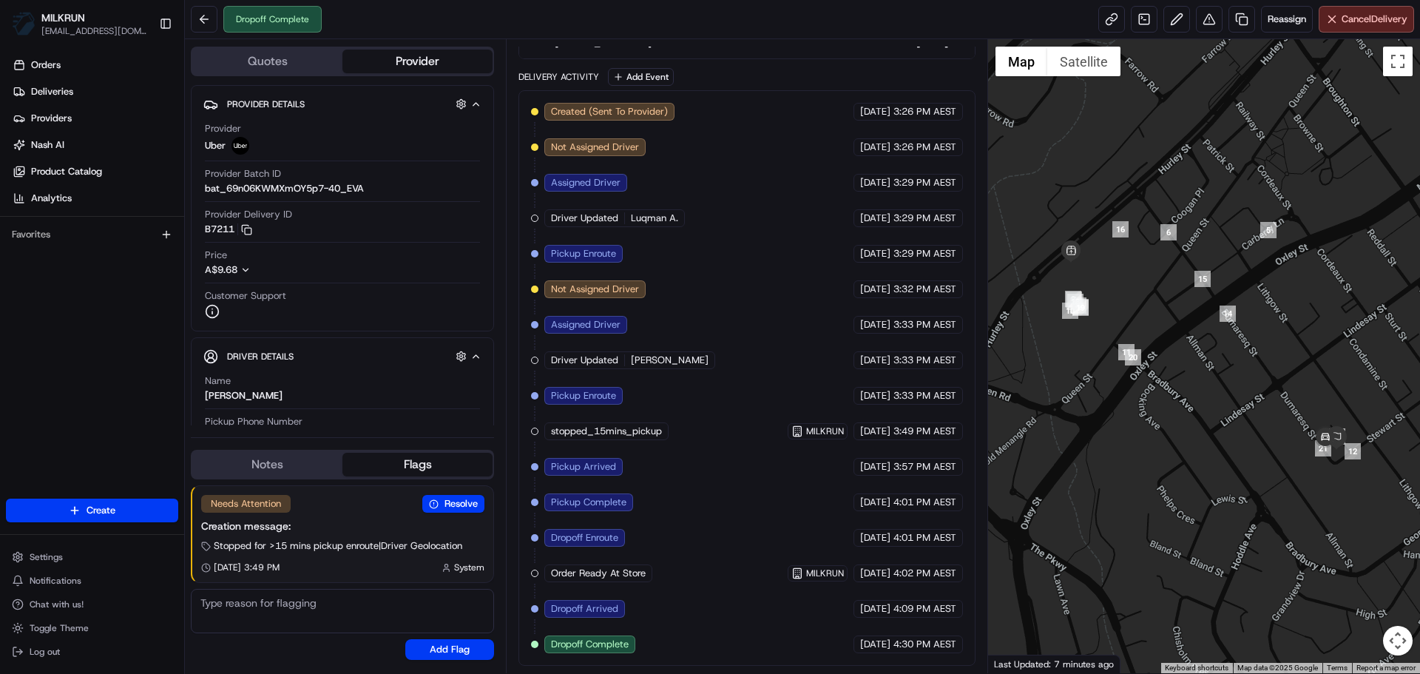
drag, startPoint x: 790, startPoint y: 231, endPoint x: 800, endPoint y: 457, distance: 225.8
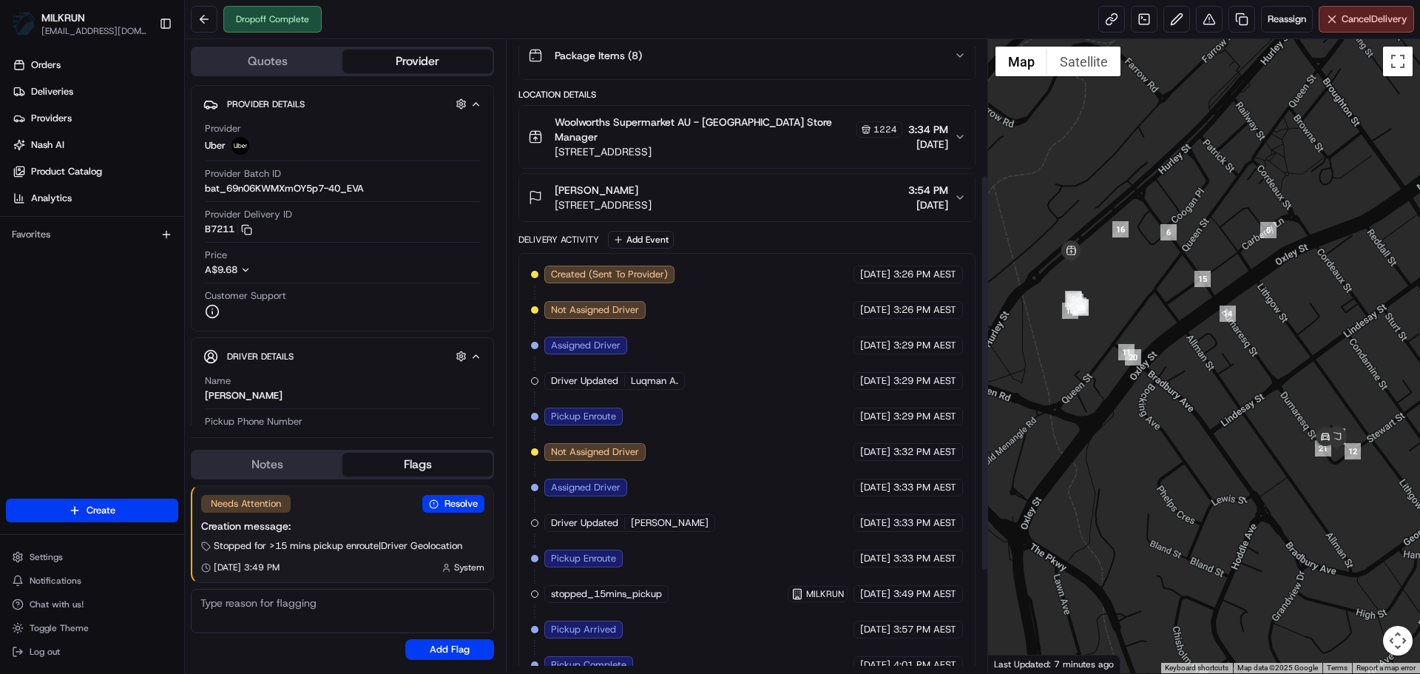
scroll to position [0, 0]
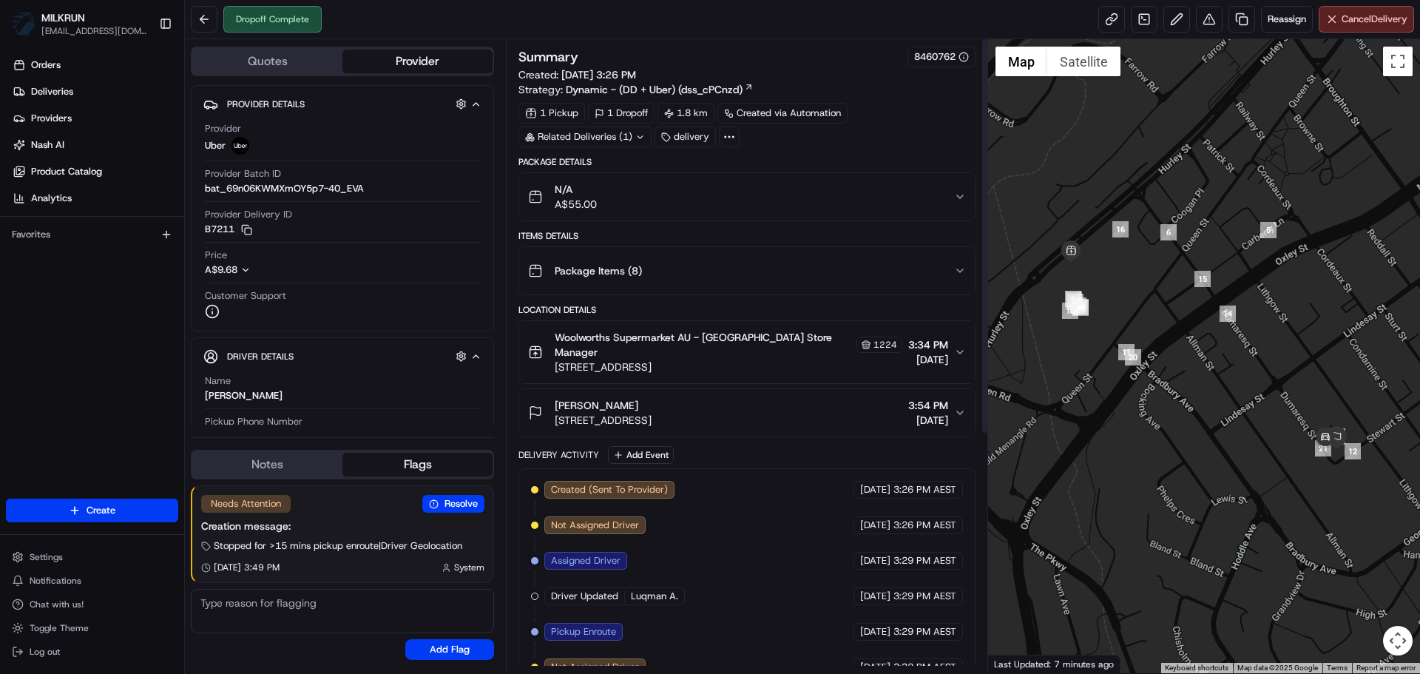
drag, startPoint x: 837, startPoint y: 622, endPoint x: 830, endPoint y: 358, distance: 264.1
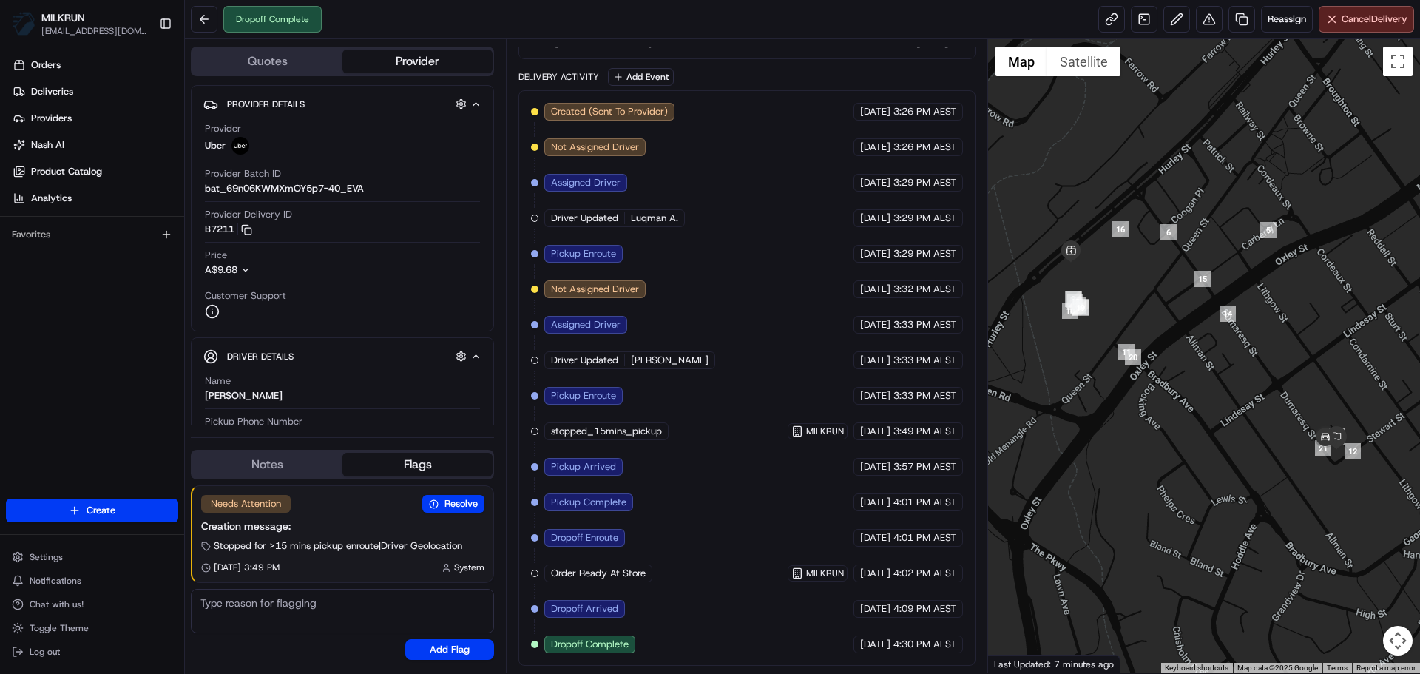
drag, startPoint x: 703, startPoint y: 248, endPoint x: 698, endPoint y: 557, distance: 309.1
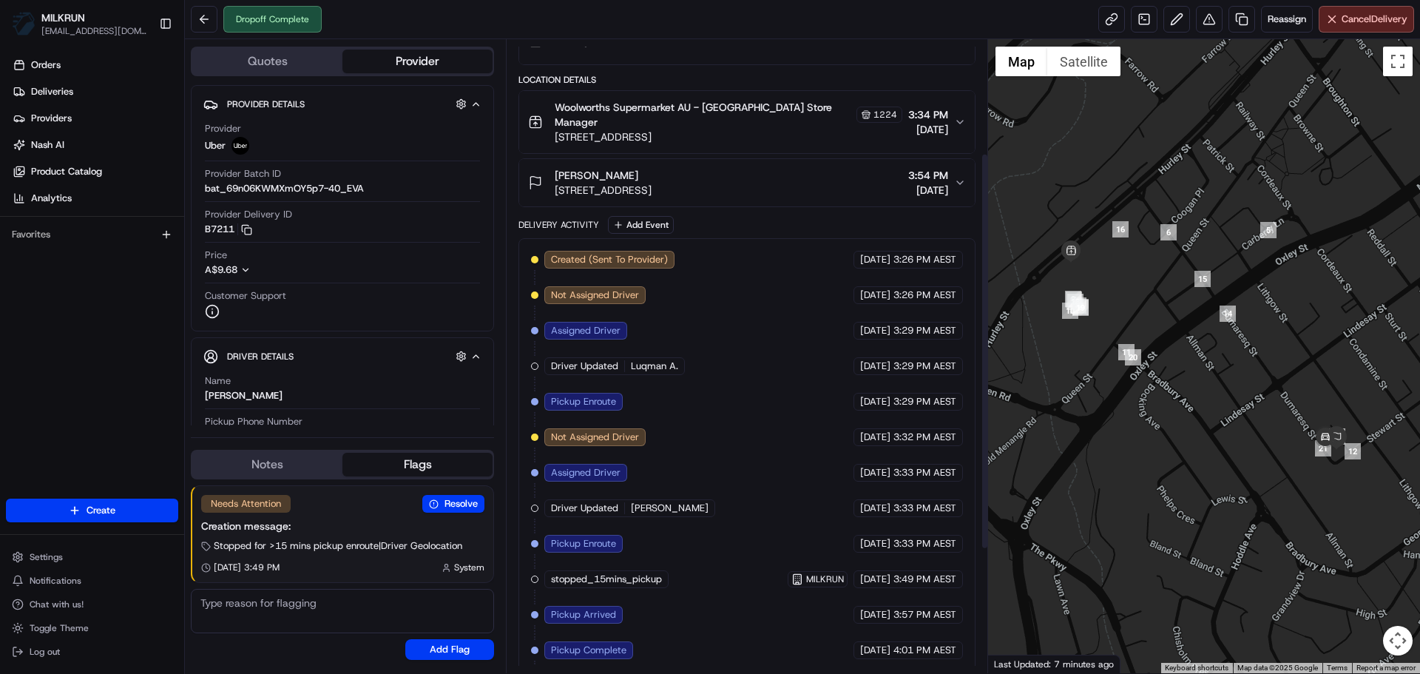
scroll to position [156, 0]
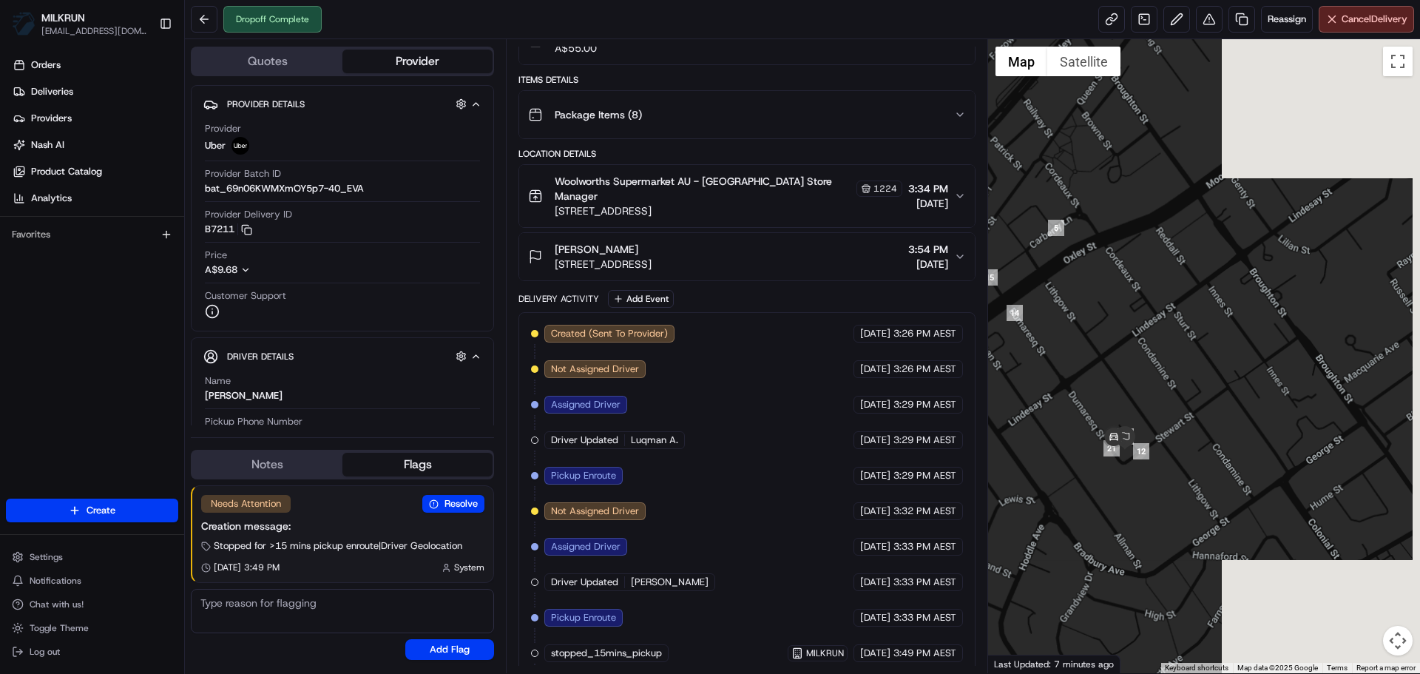
drag, startPoint x: 1325, startPoint y: 494, endPoint x: 1010, endPoint y: 481, distance: 315.3
click at [1010, 481] on div at bounding box center [1204, 356] width 433 height 634
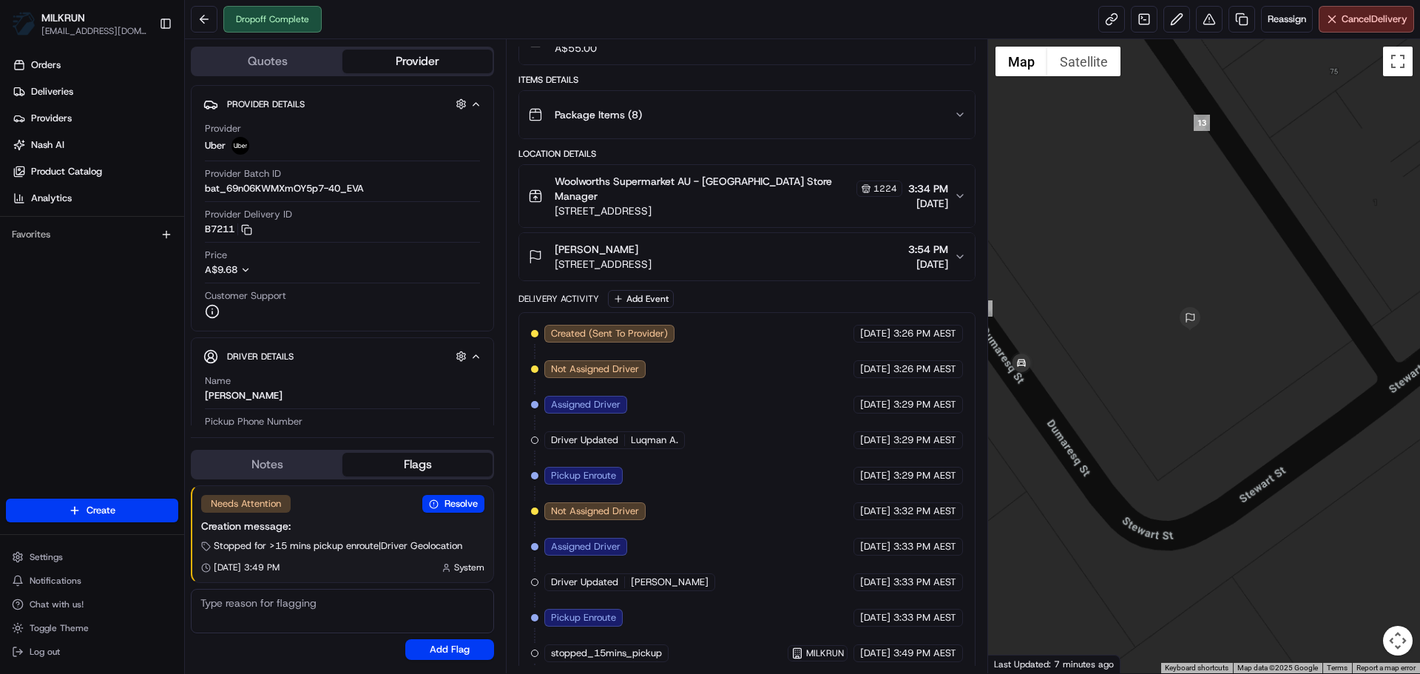
drag, startPoint x: 1333, startPoint y: 416, endPoint x: 1049, endPoint y: 427, distance: 284.9
click at [1049, 427] on div at bounding box center [1204, 356] width 433 height 634
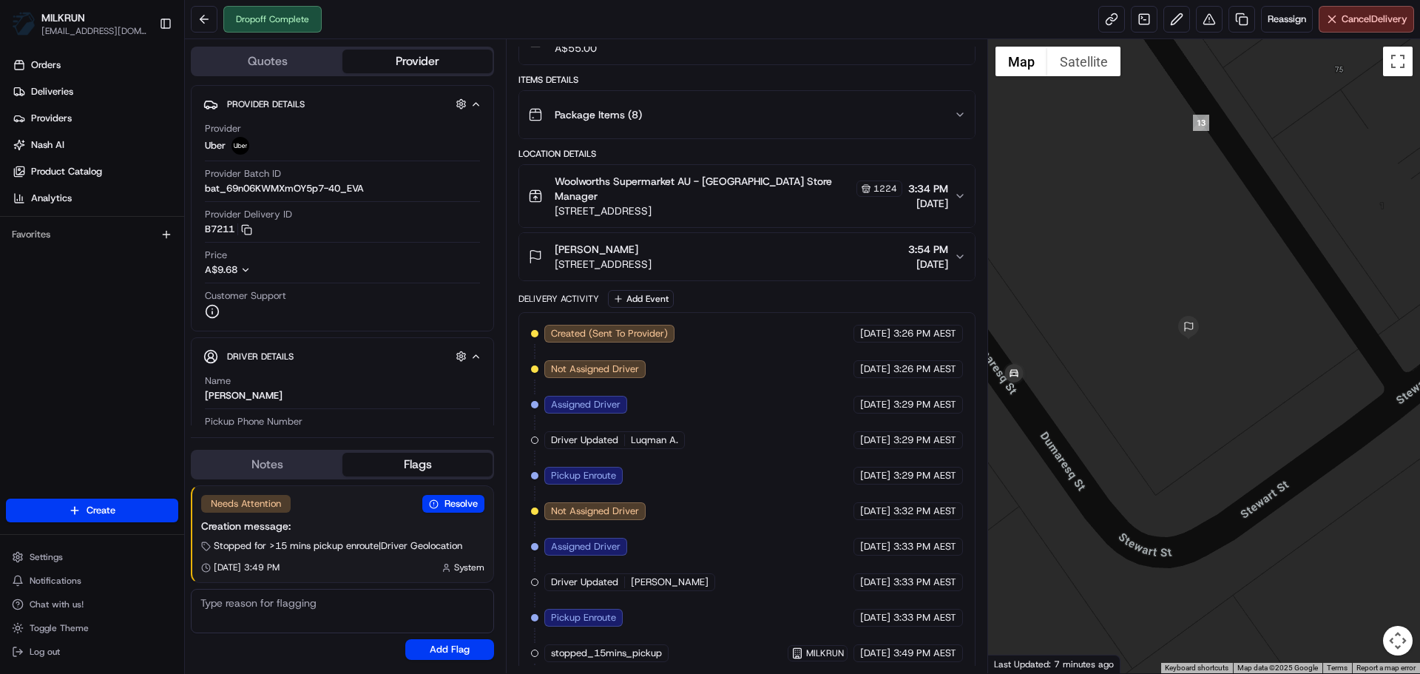
drag, startPoint x: 1050, startPoint y: 421, endPoint x: 1049, endPoint y: 452, distance: 30.3
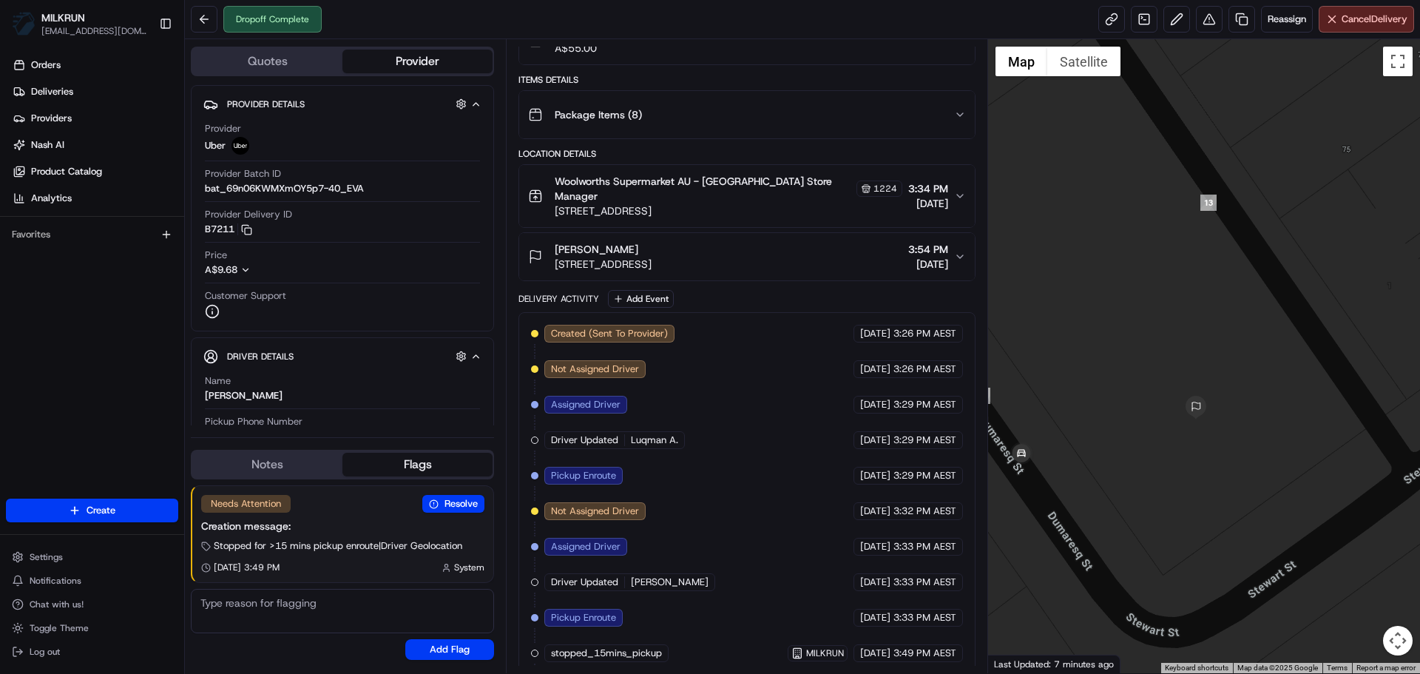
drag, startPoint x: 1066, startPoint y: 411, endPoint x: 1076, endPoint y: 471, distance: 60.8
click at [1076, 471] on div at bounding box center [1204, 356] width 433 height 634
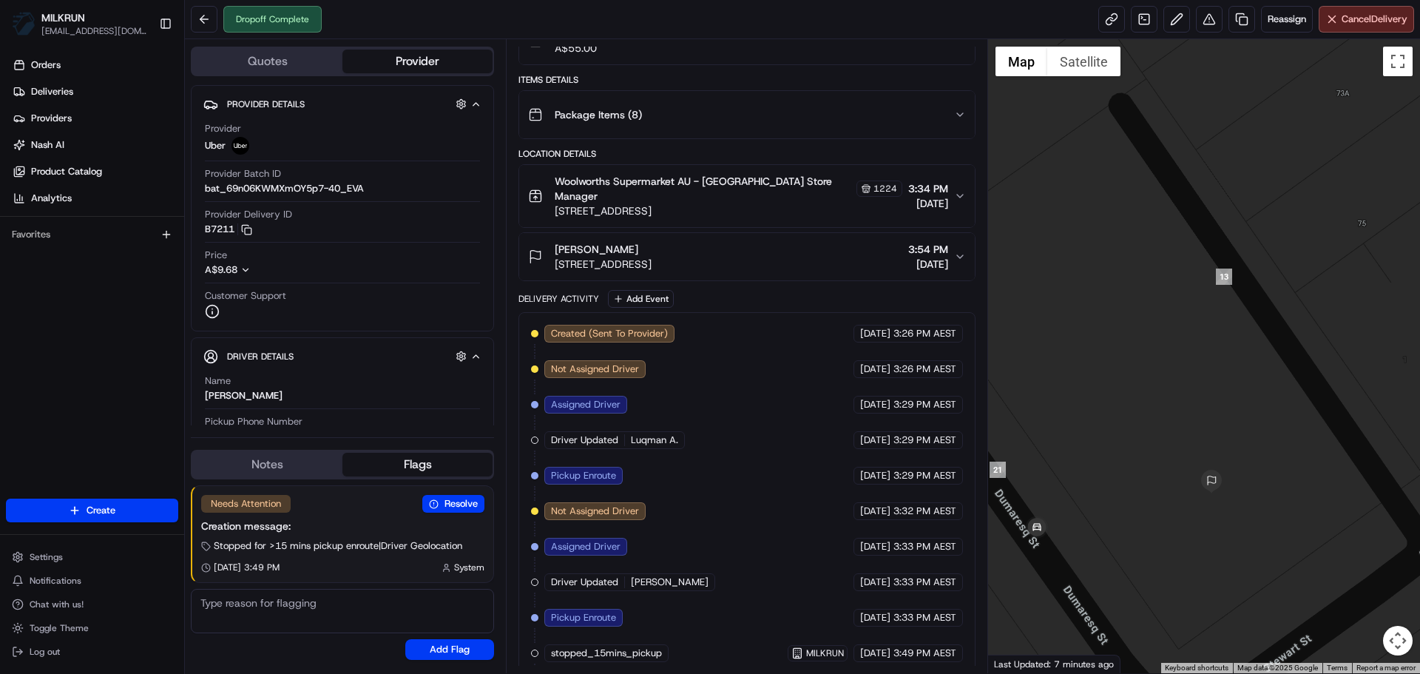
drag, startPoint x: 1120, startPoint y: 397, endPoint x: 1139, endPoint y: 487, distance: 91.4
click at [1139, 487] on div at bounding box center [1204, 356] width 433 height 634
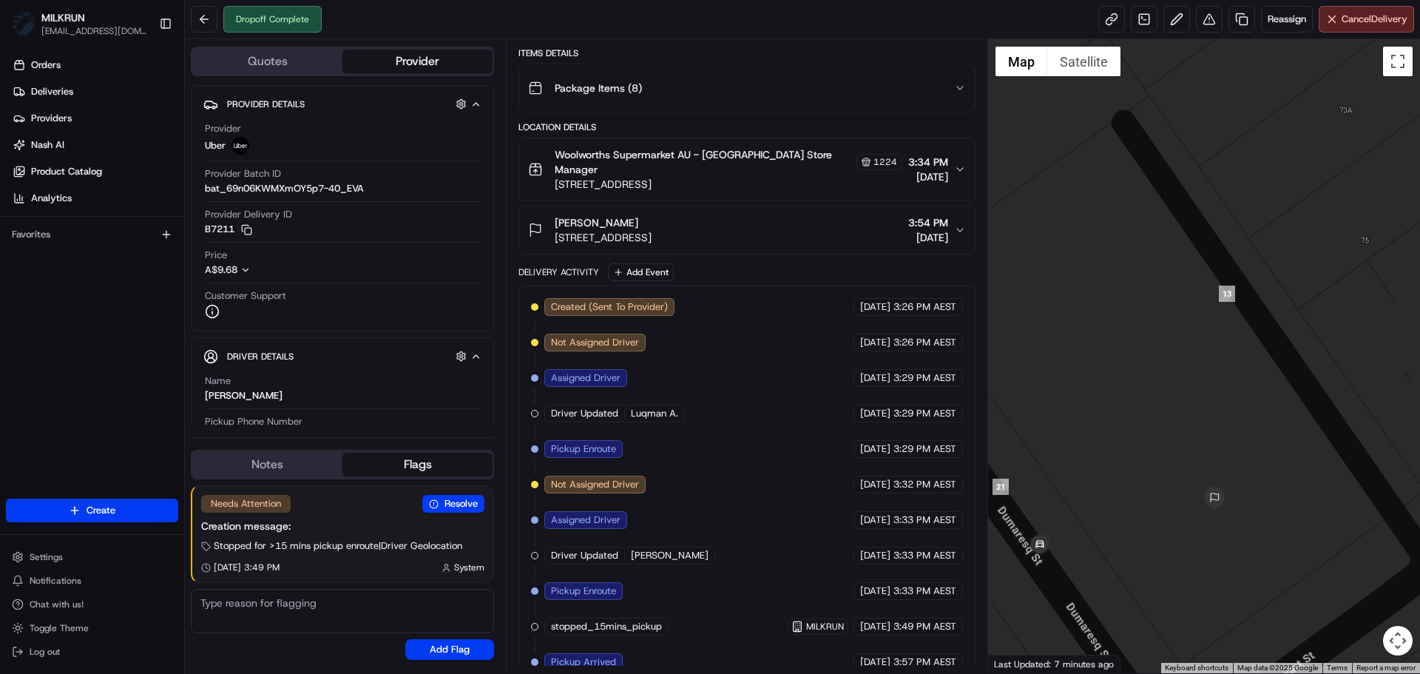
scroll to position [378, 0]
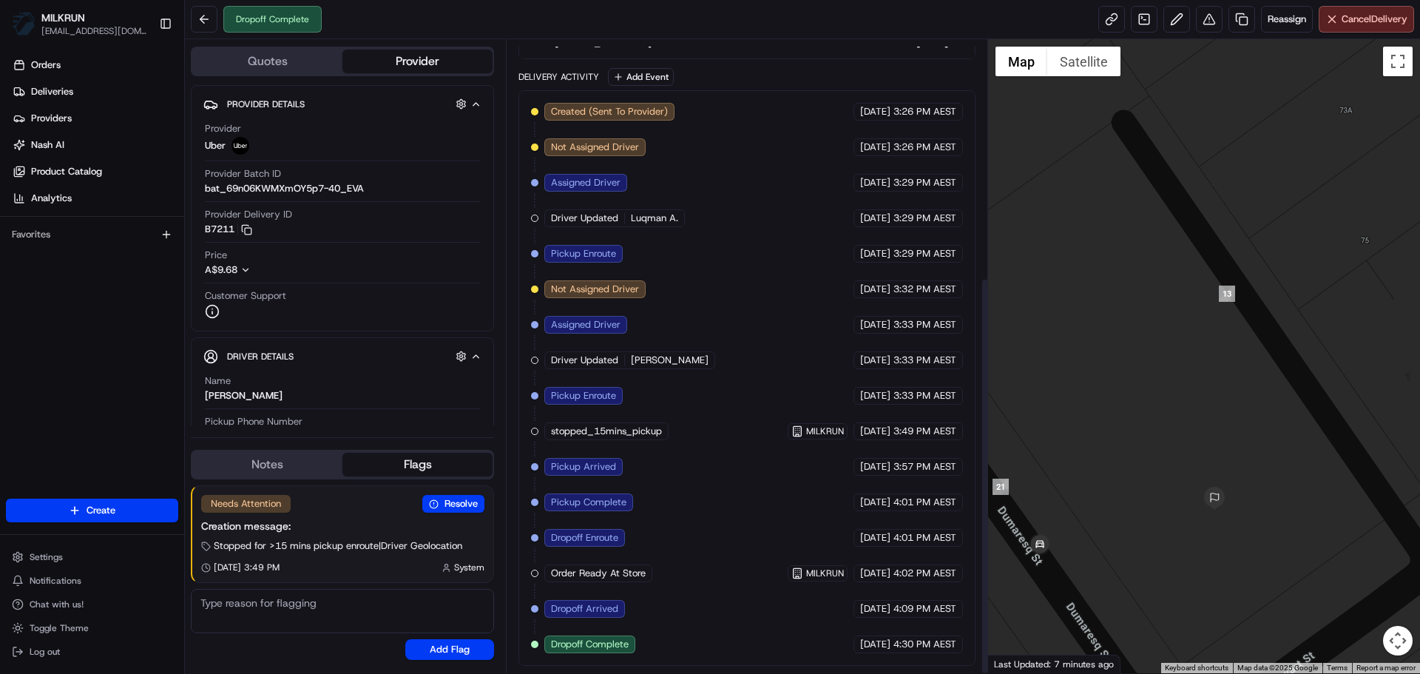
drag, startPoint x: 736, startPoint y: 474, endPoint x: 726, endPoint y: 569, distance: 95.1
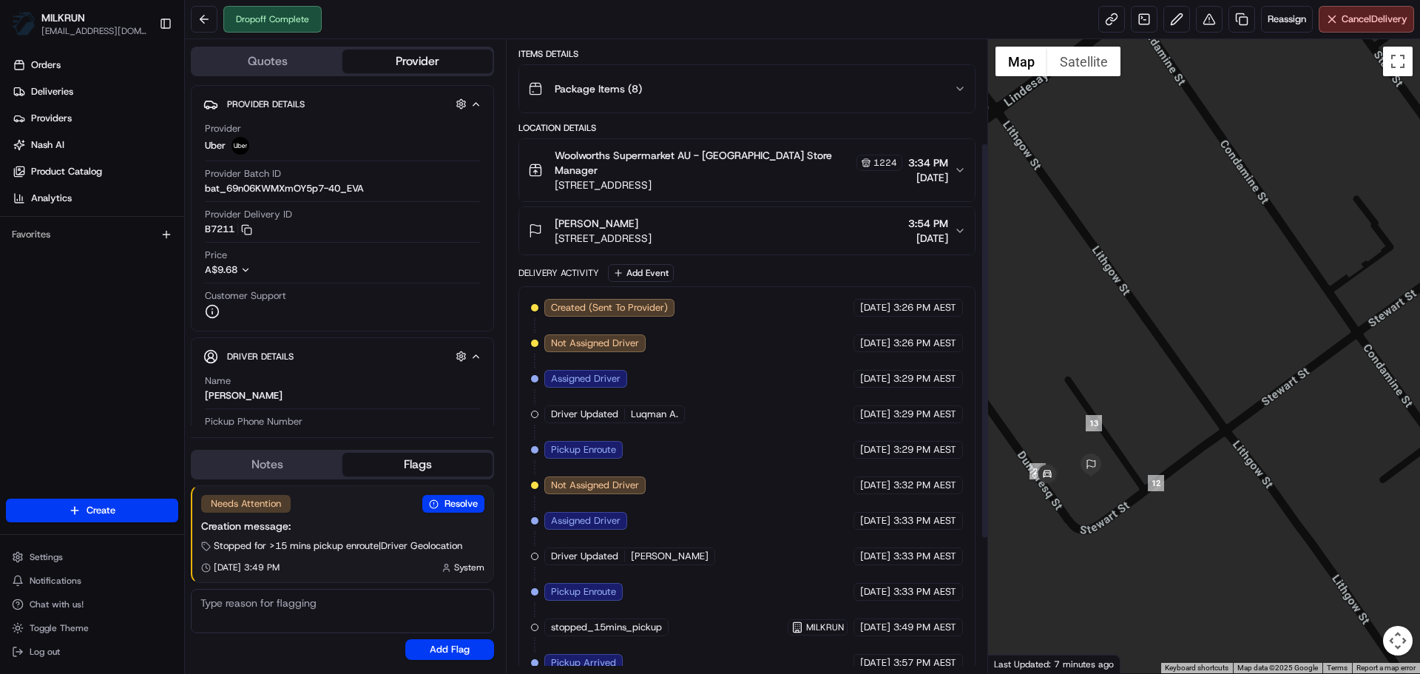
scroll to position [156, 0]
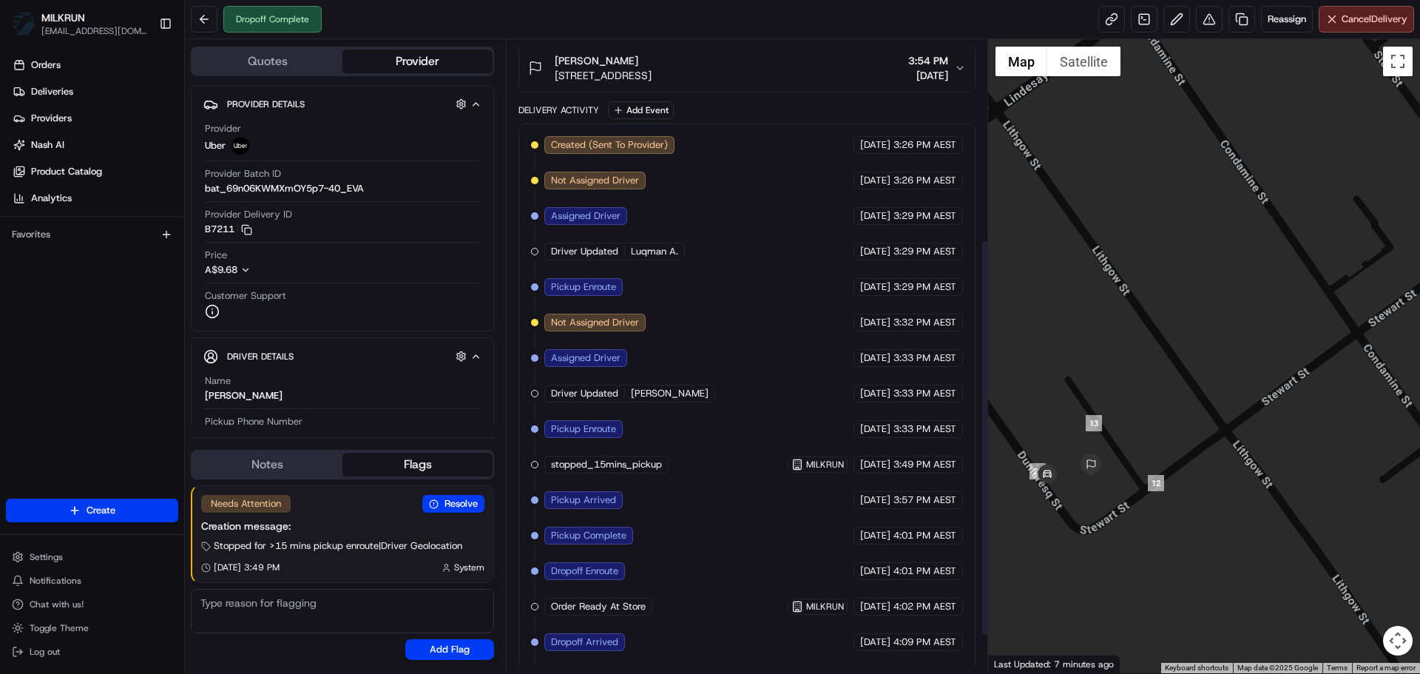
drag, startPoint x: 851, startPoint y: 523, endPoint x: 854, endPoint y: 608, distance: 85.1
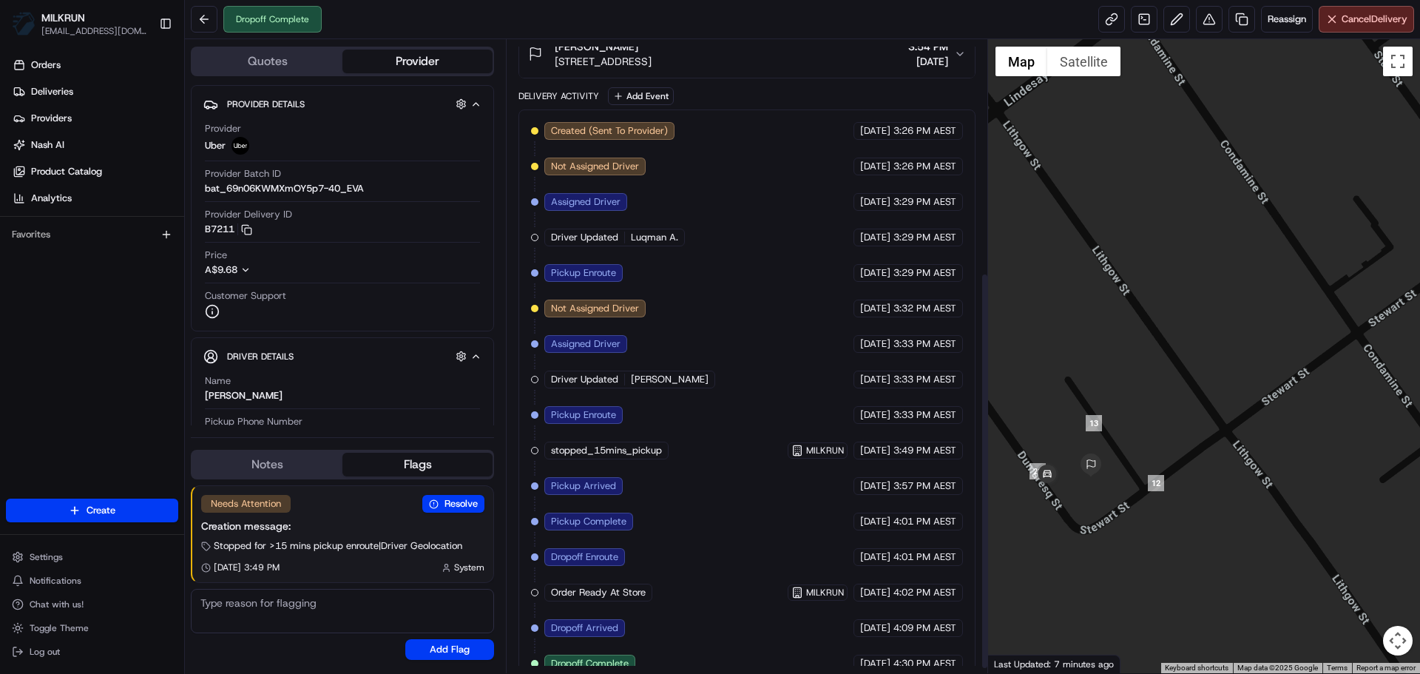
drag, startPoint x: 846, startPoint y: 584, endPoint x: 856, endPoint y: 546, distance: 38.9
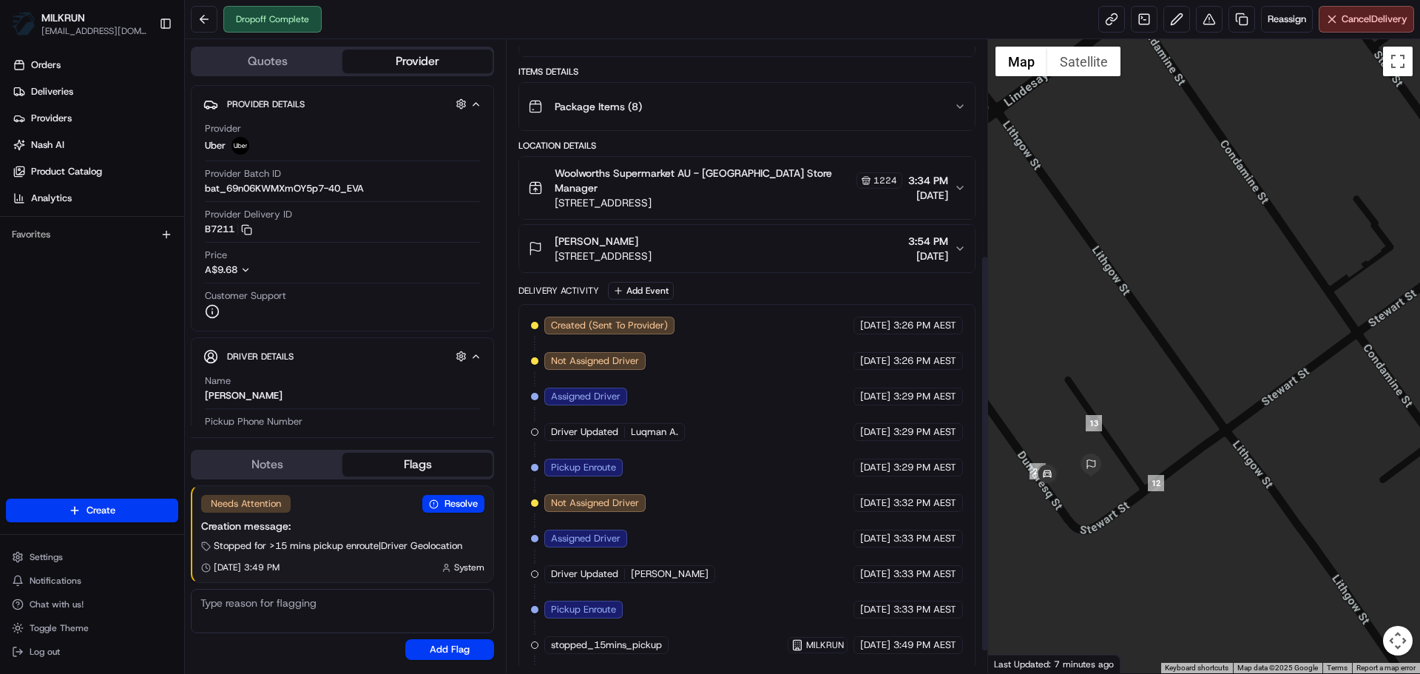
drag, startPoint x: 852, startPoint y: 564, endPoint x: 847, endPoint y: 462, distance: 102.1
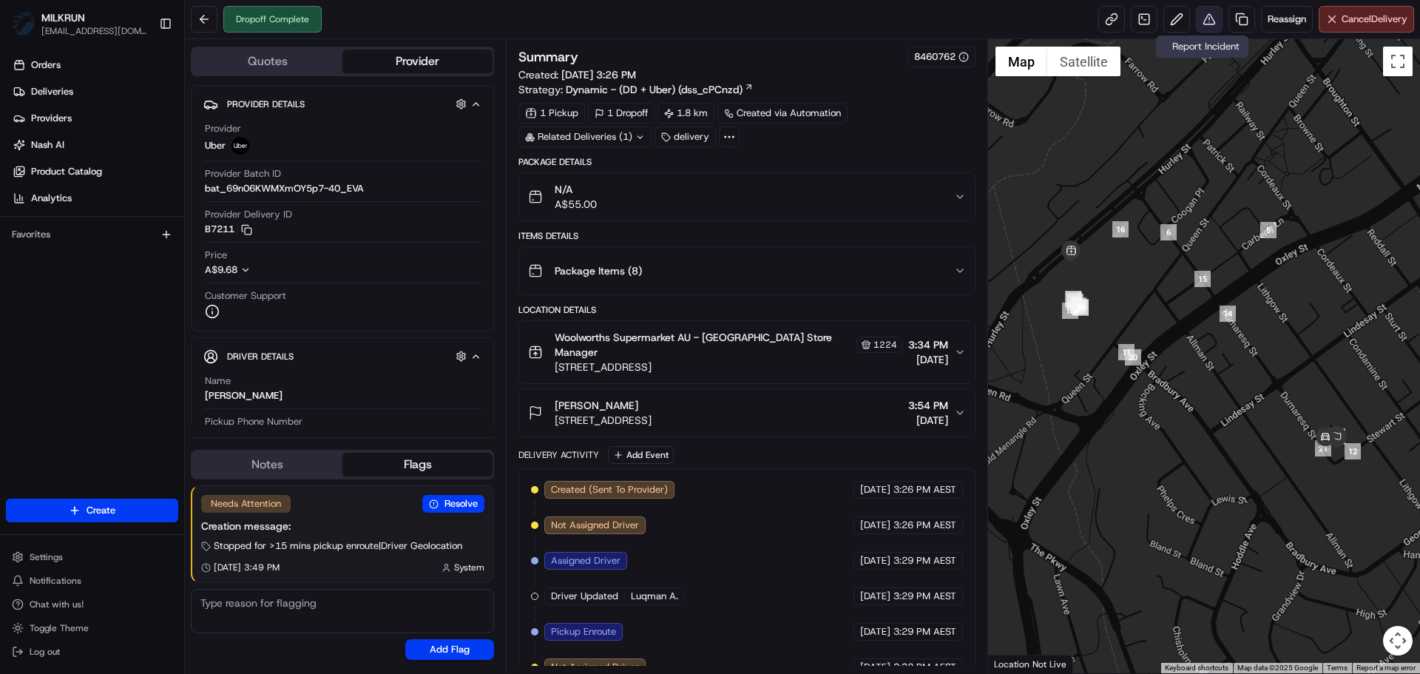
click at [1202, 9] on button at bounding box center [1209, 19] width 27 height 27
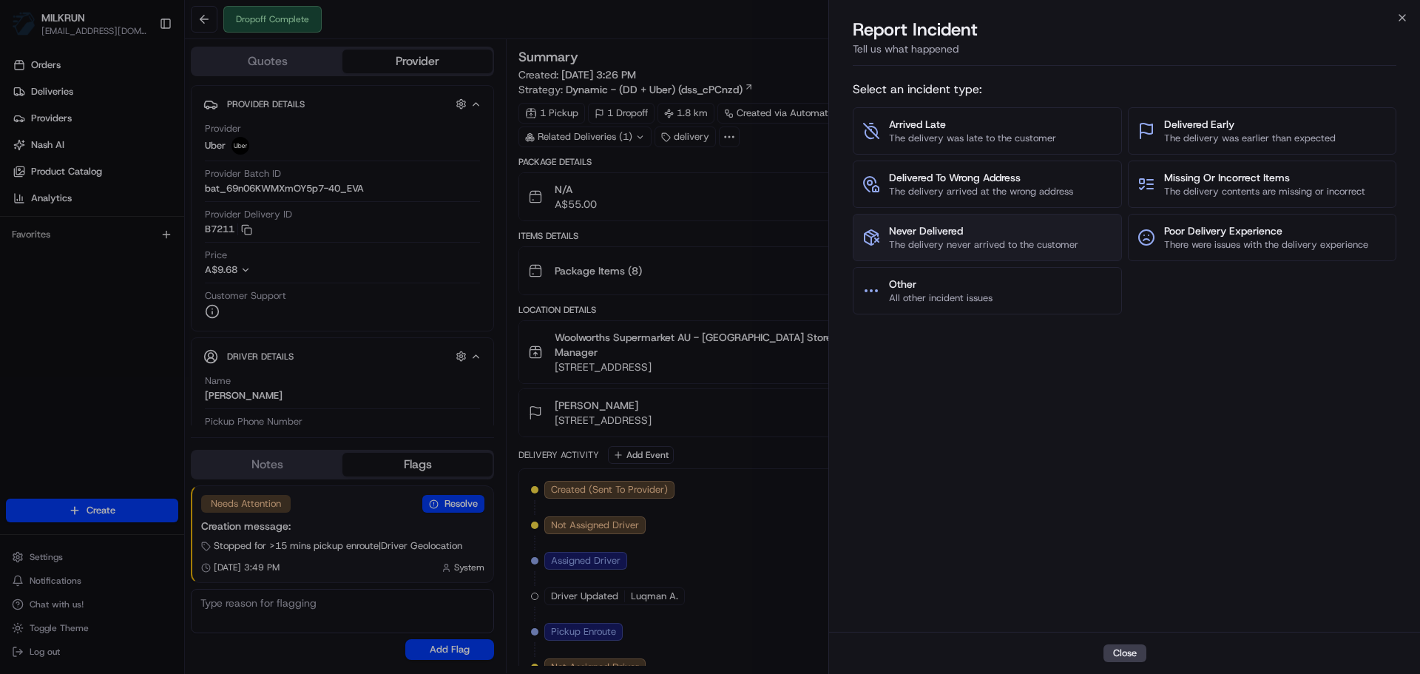
click at [988, 232] on span "Never Delivered" at bounding box center [983, 230] width 189 height 15
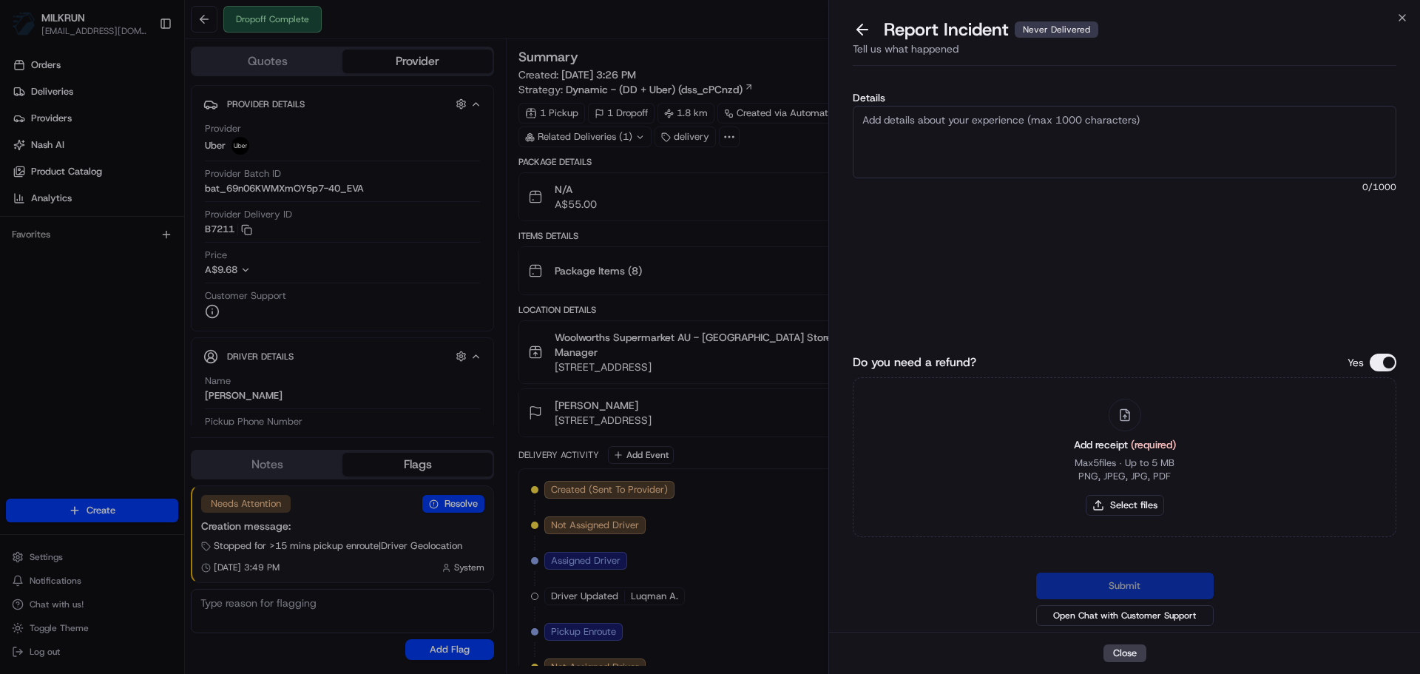
click at [1028, 140] on textarea "Details" at bounding box center [1124, 142] width 543 height 72
click at [947, 118] on textarea "Details" at bounding box center [1124, 142] width 543 height 72
paste textarea "Customer didn't receive order - uber support advised eligible to request billin…"
click at [907, 118] on textarea "Customer didn't receive order - uber support advised eligible to request billin…" at bounding box center [1124, 142] width 543 height 72
click at [1242, 108] on textarea "Customer claiming they didn't receive order - uber support advised eligible to …" at bounding box center [1124, 142] width 543 height 72
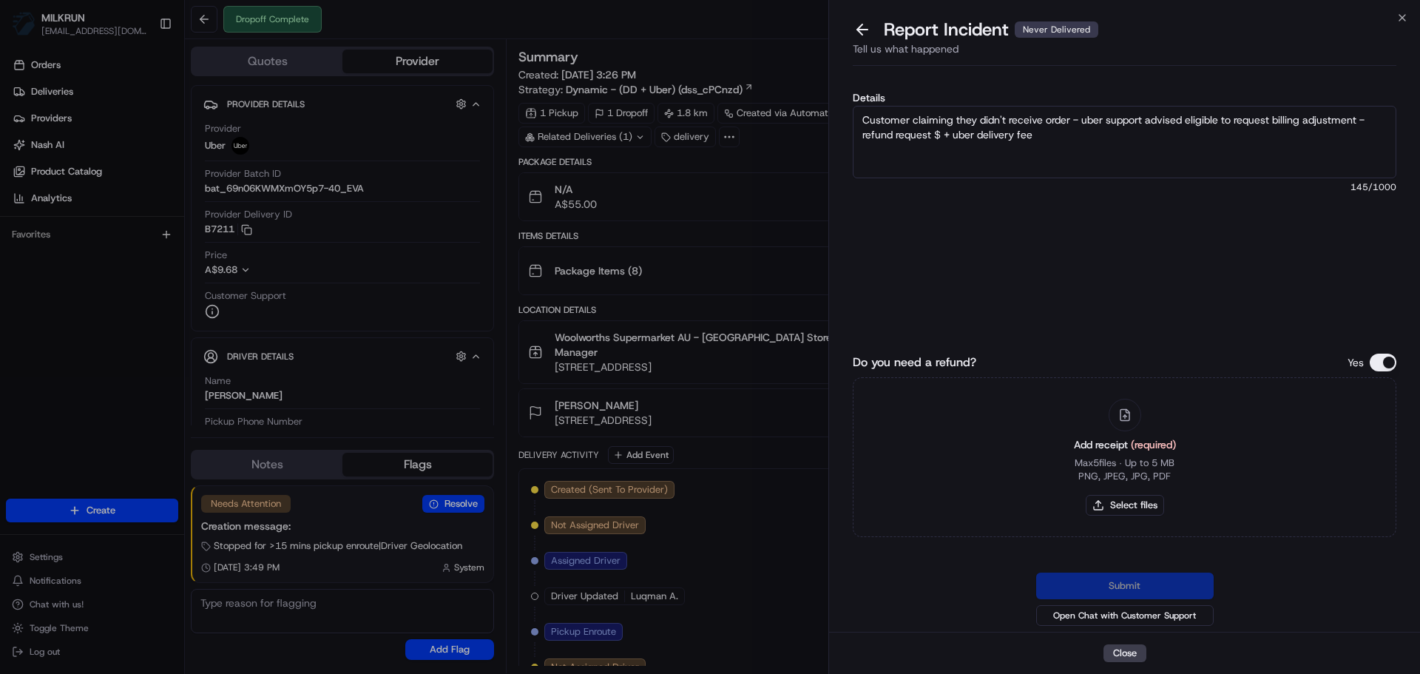
click at [1266, 118] on textarea "Customer claiming they didn't receive order - uber support advised eligible to …" at bounding box center [1124, 142] width 543 height 72
click at [1279, 121] on textarea "Customer claiming they didn't receive order - uber support advised eligible to …" at bounding box center [1124, 142] width 543 height 72
drag, startPoint x: 1272, startPoint y: 119, endPoint x: 1234, endPoint y: 121, distance: 37.8
click at [1234, 121] on textarea "Customer claiming they didn't receive order - uber support advised eligible to …" at bounding box center [1124, 142] width 543 height 72
click at [1052, 135] on textarea "Customer claiming they didn't receive order - uber support advised eligible to …" at bounding box center [1124, 142] width 543 height 72
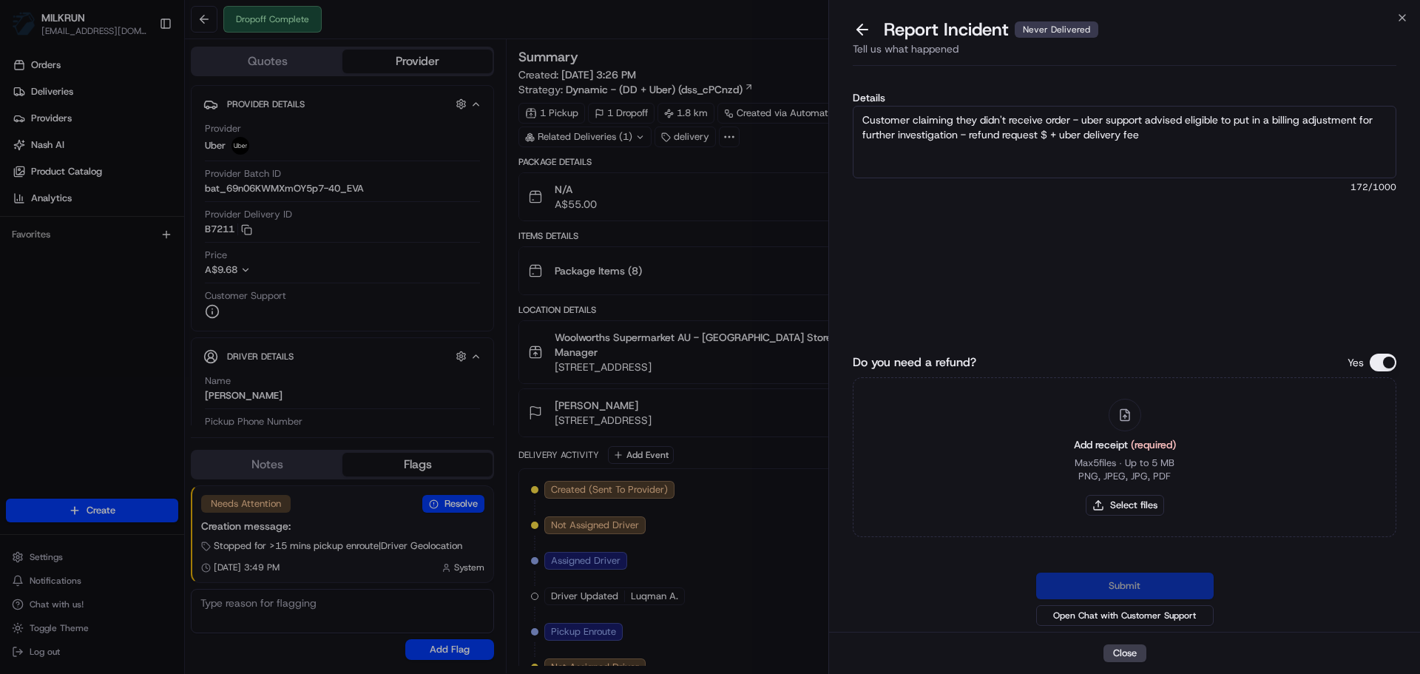
click at [1046, 138] on textarea "Customer claiming they didn't receive order - uber support advised eligible to …" at bounding box center [1124, 142] width 543 height 72
type textarea "Customer claiming they didn't receive order - uber support advised eligible to …"
click at [1100, 496] on button "Select files" at bounding box center [1125, 505] width 78 height 21
type input "C:\fakepath\Screenshot 2025-08-20 165344.png"
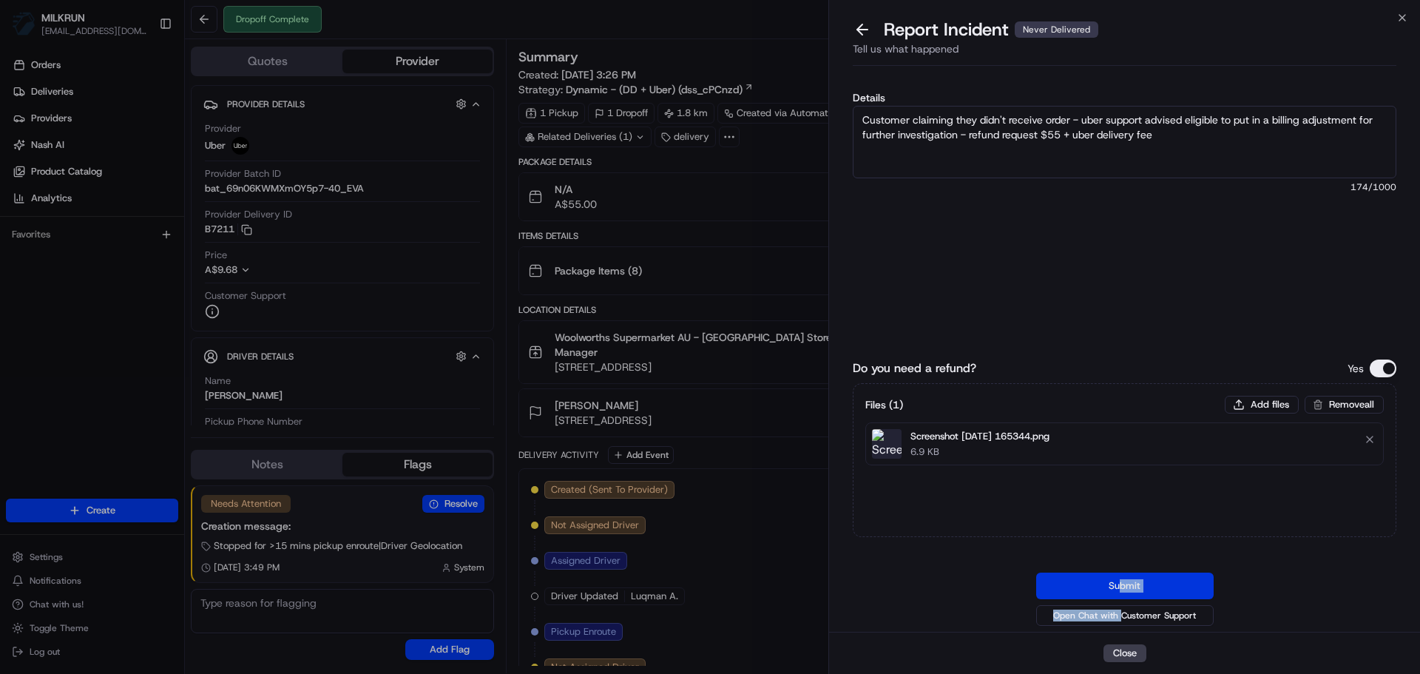
drag, startPoint x: 1120, startPoint y: 603, endPoint x: 1120, endPoint y: 587, distance: 15.5
click at [1120, 587] on div "Submit Open Chat with Customer Support" at bounding box center [1124, 600] width 543 height 56
click at [1169, 543] on div "Do you need a refund? Yes Files ( 1 ) Add files Remove all Screenshot 2025-08-2…" at bounding box center [1124, 475] width 543 height 307
click at [1123, 597] on button "Submit" at bounding box center [1124, 585] width 177 height 27
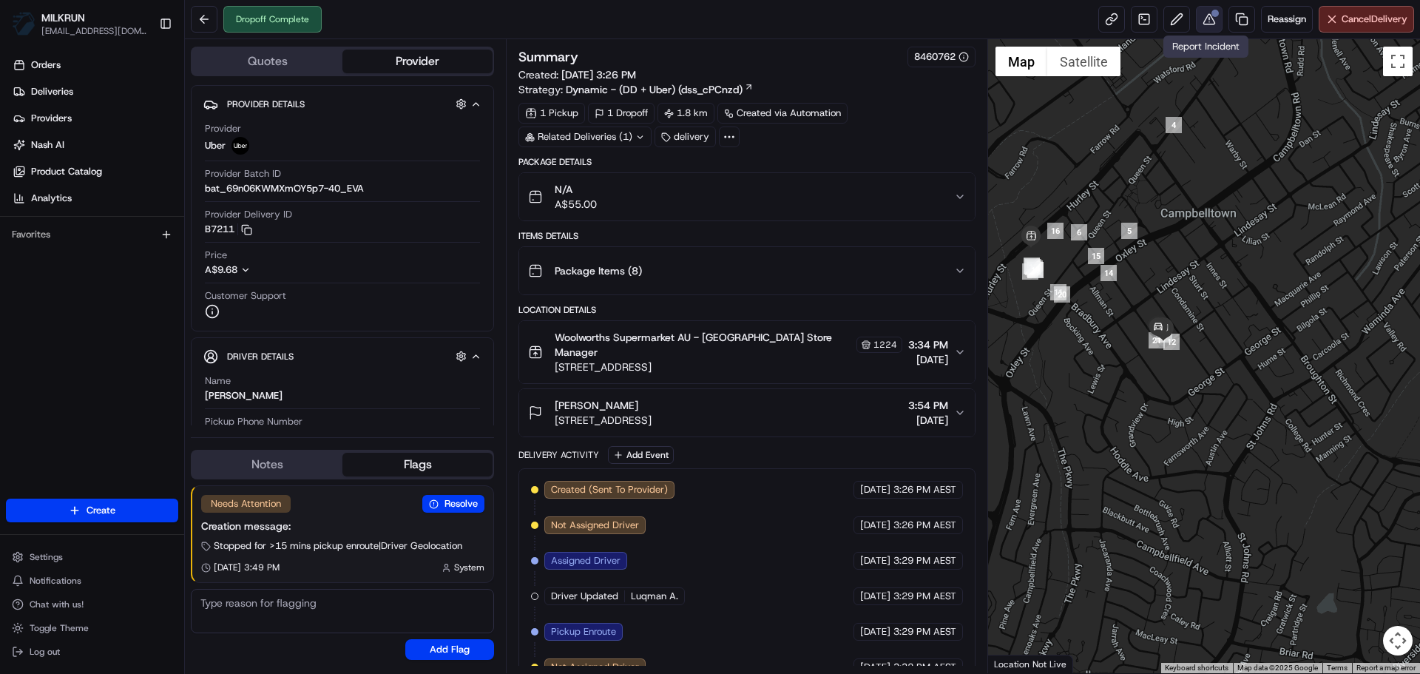
click at [1200, 19] on button at bounding box center [1209, 19] width 27 height 27
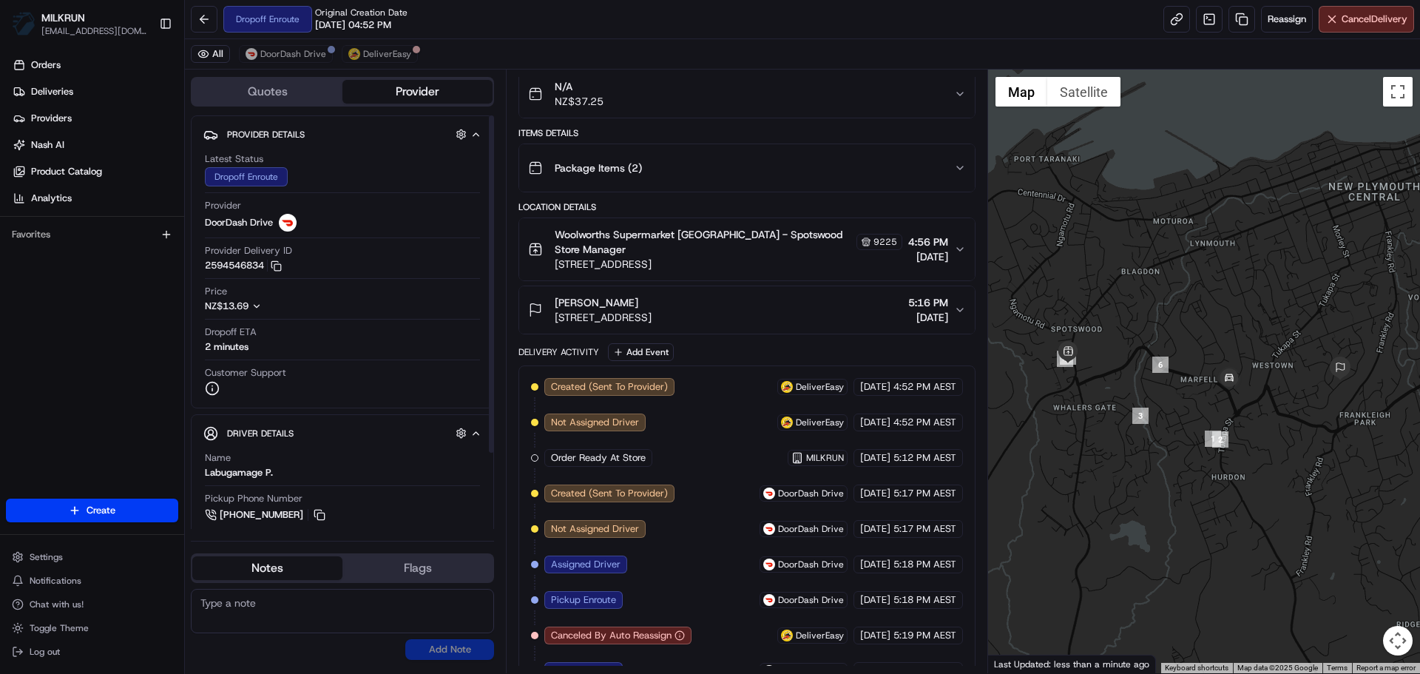
scroll to position [217, 0]
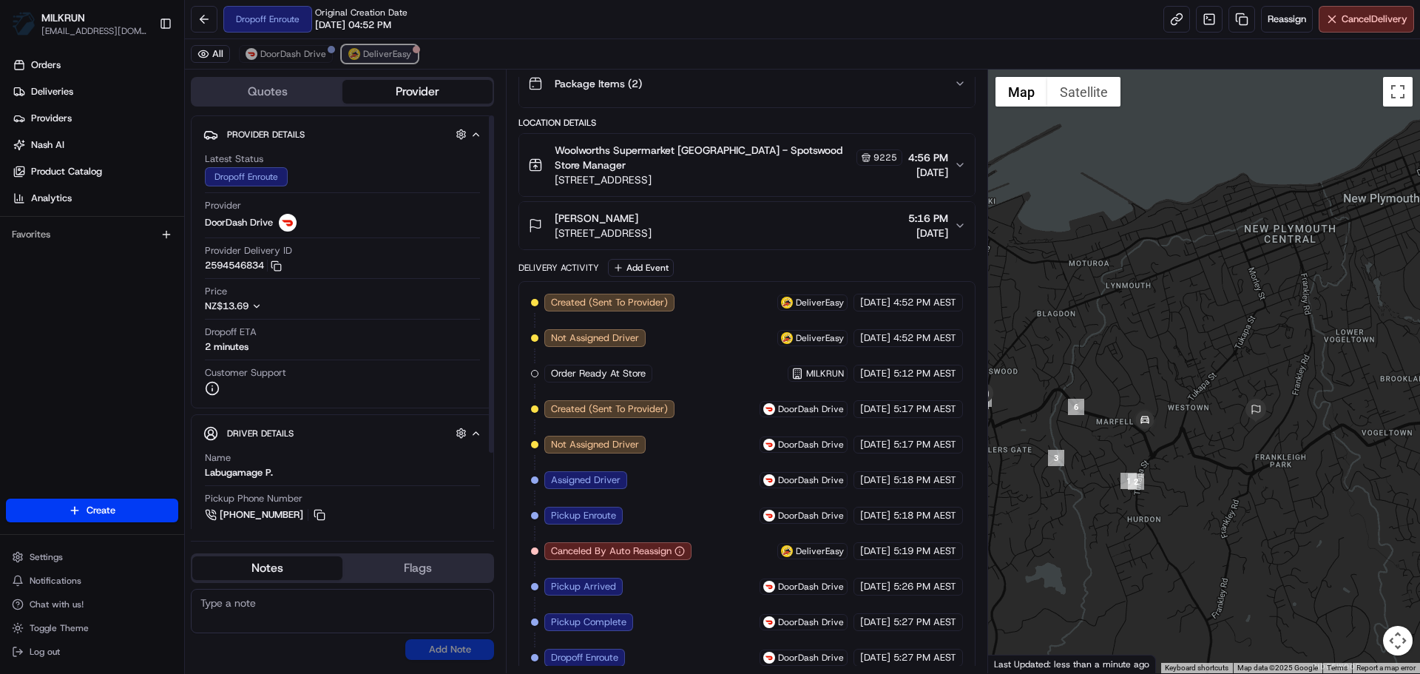
click at [401, 57] on span "DeliverEasy" at bounding box center [387, 54] width 48 height 12
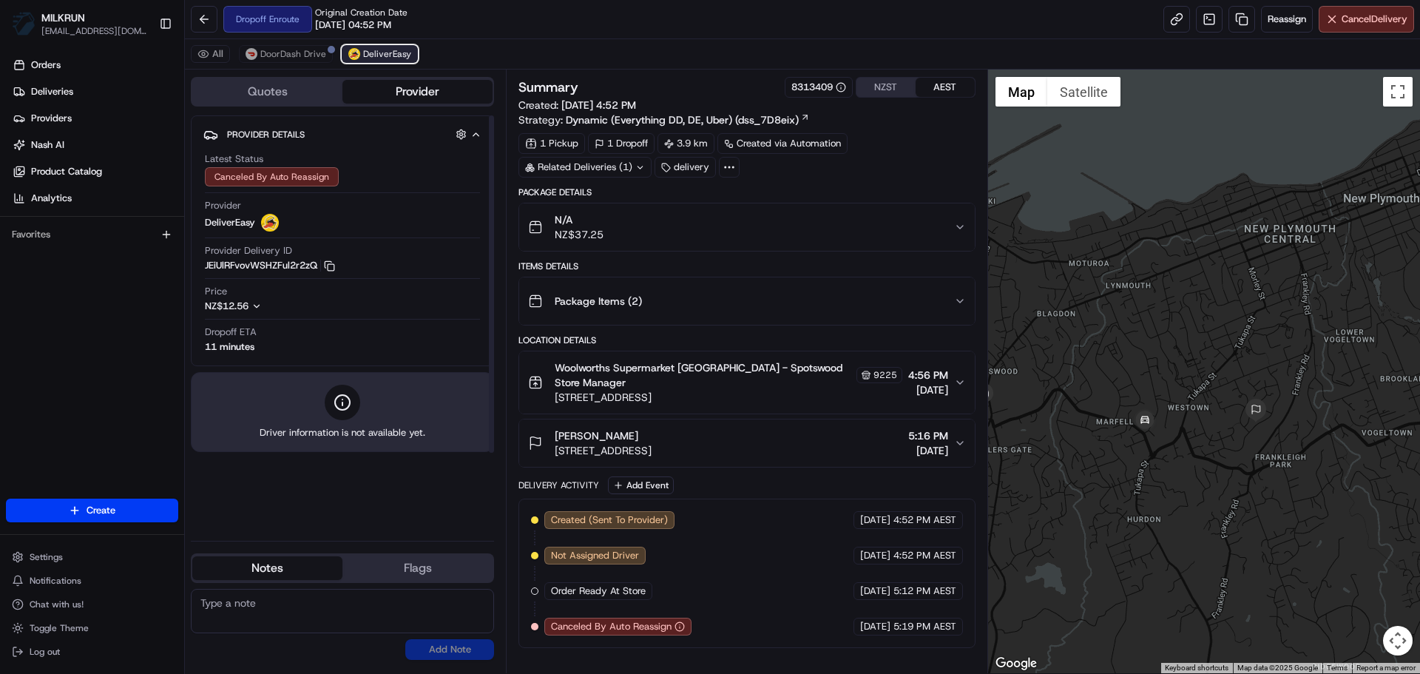
scroll to position [0, 0]
click at [274, 49] on span "DoorDash Drive" at bounding box center [293, 54] width 66 height 12
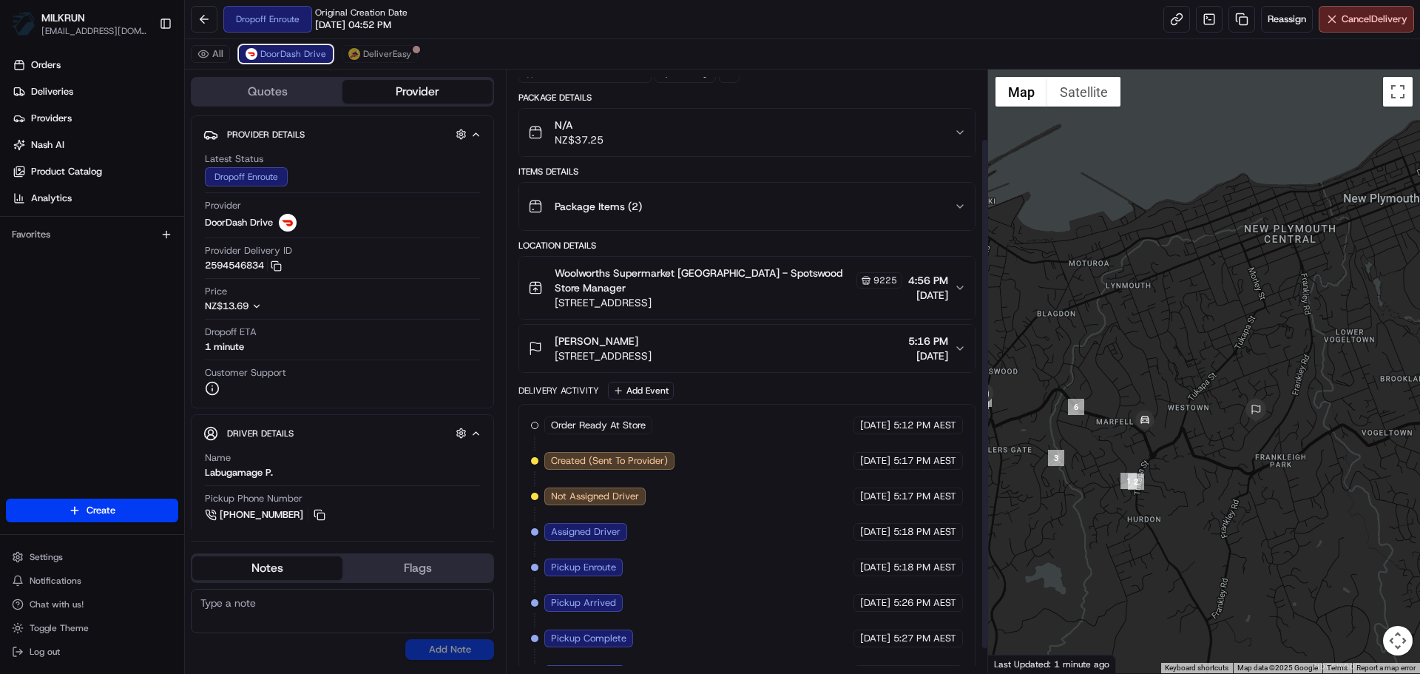
scroll to position [111, 0]
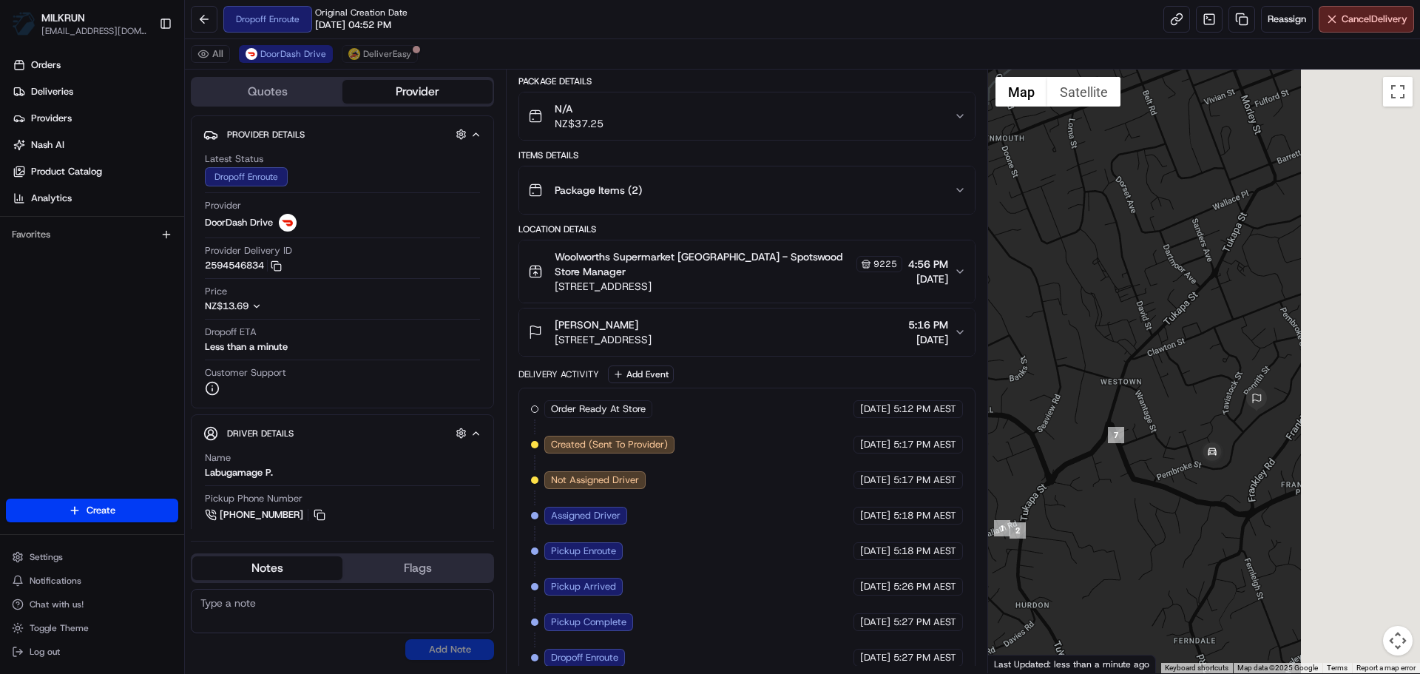
drag, startPoint x: 1294, startPoint y: 457, endPoint x: 1026, endPoint y: 501, distance: 271.3
click at [1026, 501] on div at bounding box center [1204, 371] width 433 height 603
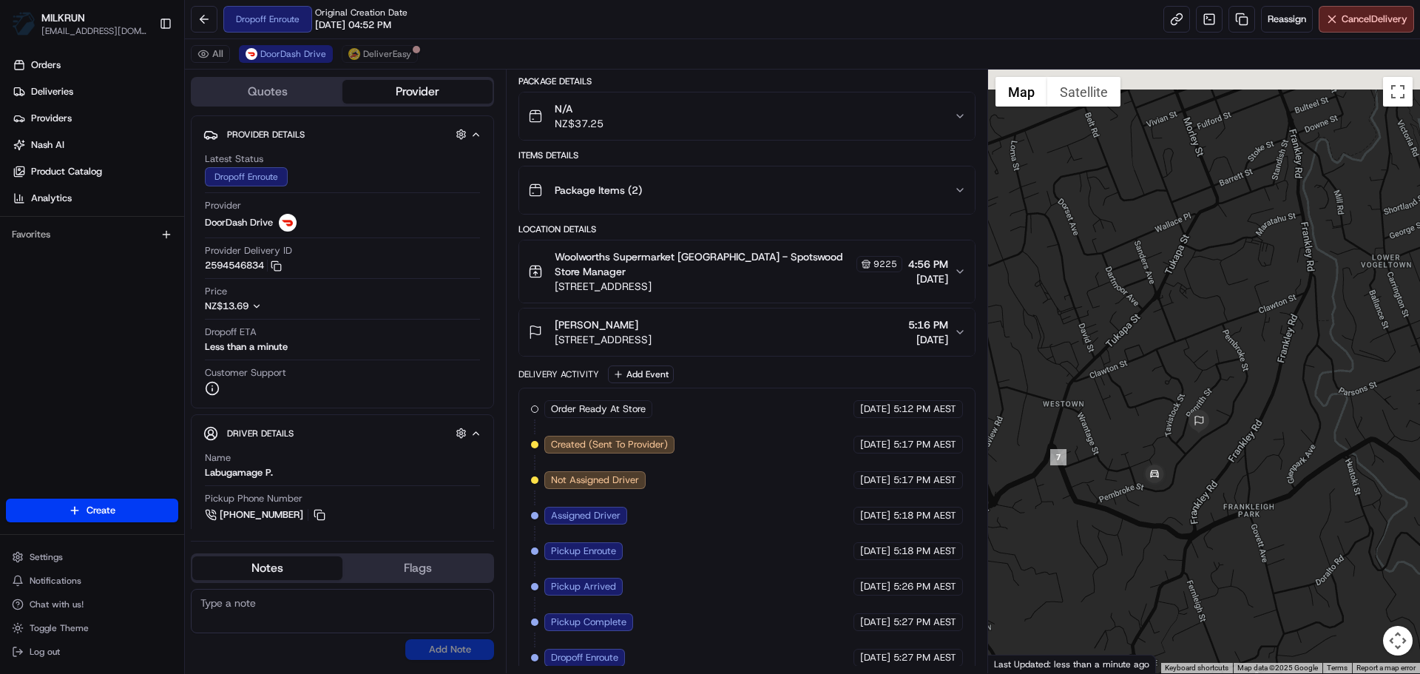
click at [1200, 457] on div at bounding box center [1204, 371] width 433 height 603
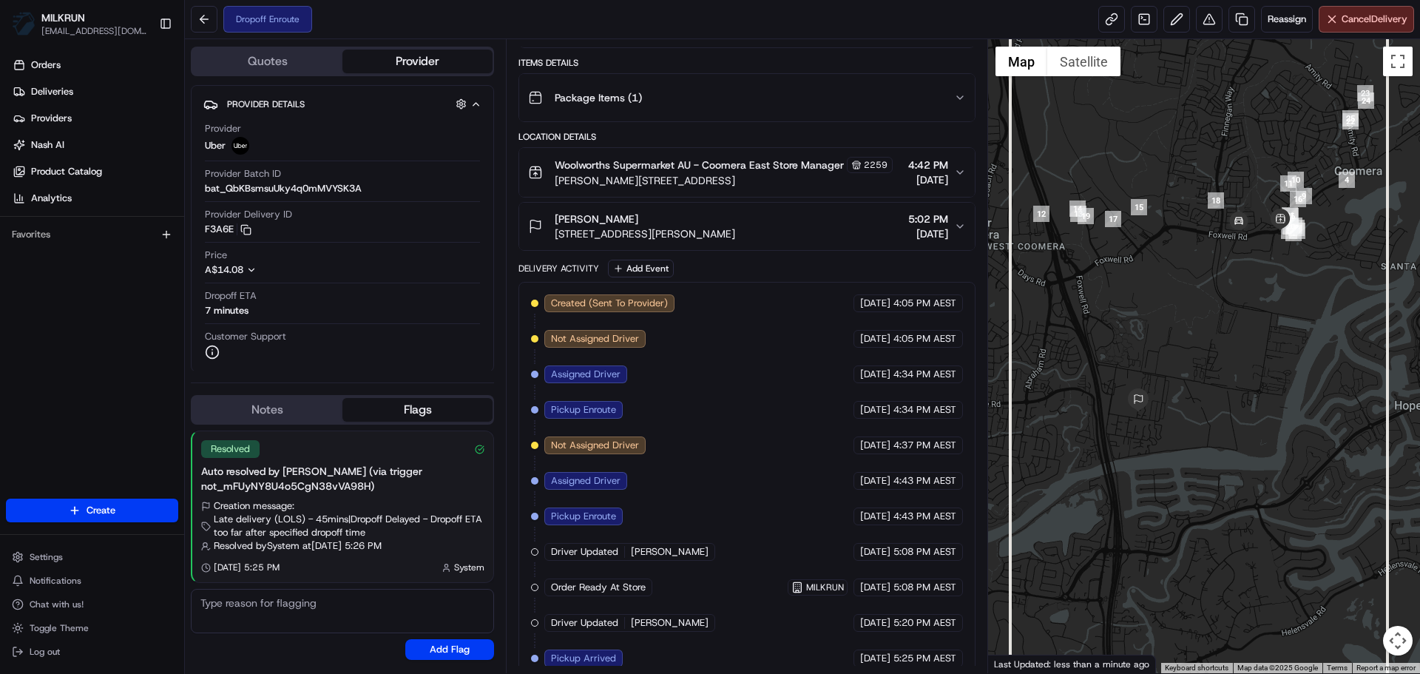
scroll to position [271, 0]
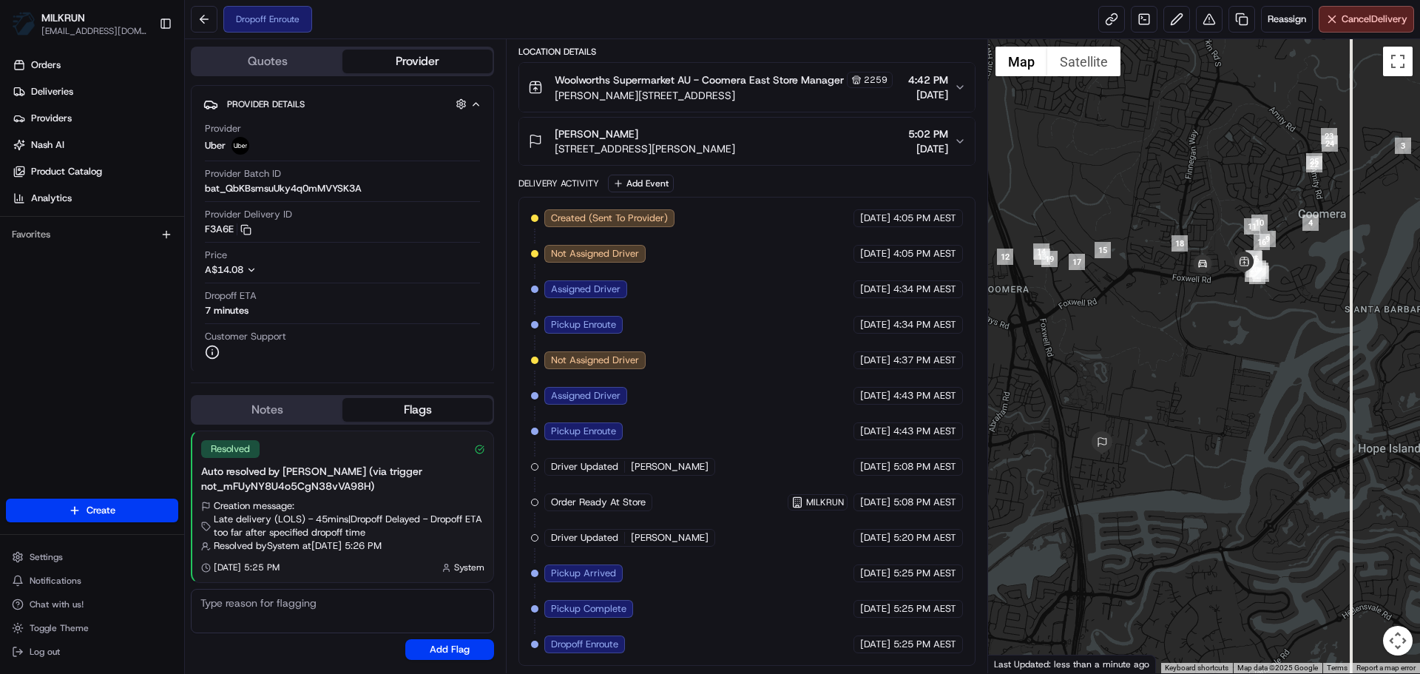
drag, startPoint x: 1322, startPoint y: 274, endPoint x: 1286, endPoint y: 316, distance: 56.1
click at [1286, 316] on div at bounding box center [1204, 356] width 433 height 634
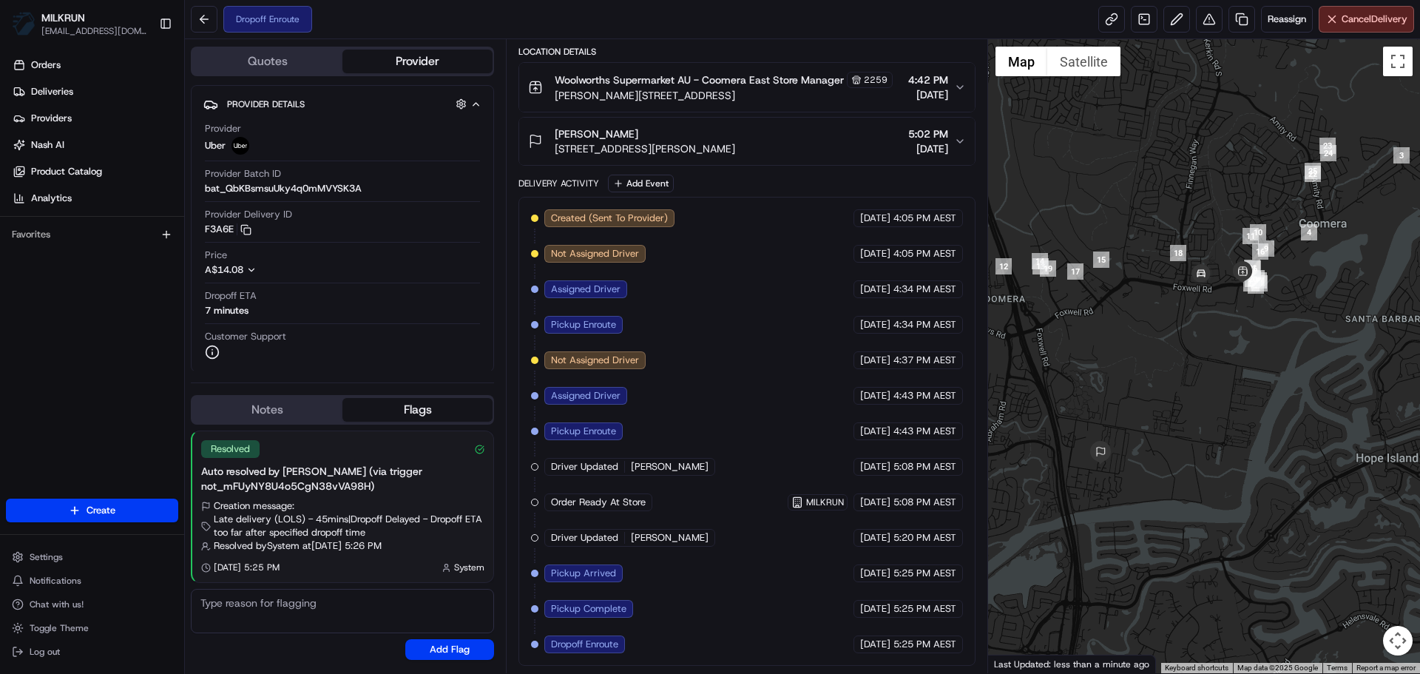
click at [1294, 205] on div at bounding box center [1204, 356] width 433 height 634
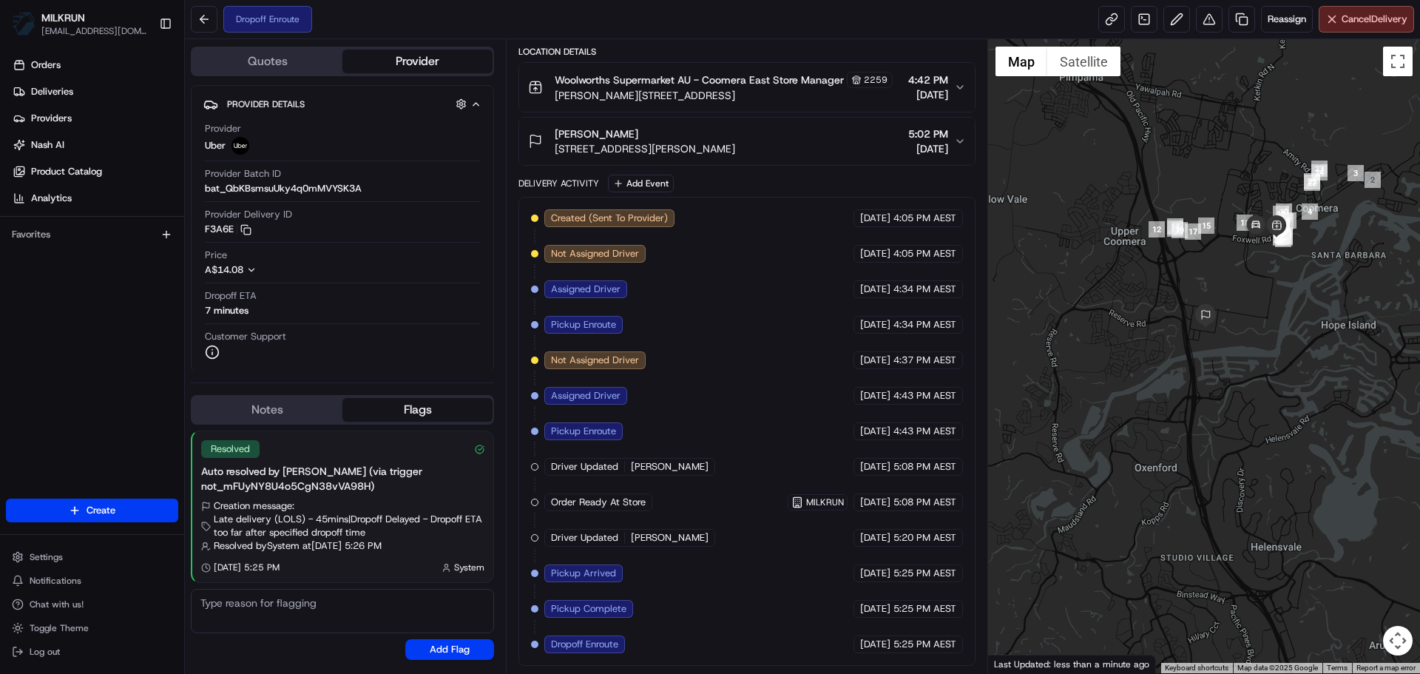
drag, startPoint x: 1222, startPoint y: 328, endPoint x: 1242, endPoint y: 291, distance: 41.4
click at [1242, 291] on div at bounding box center [1204, 356] width 433 height 634
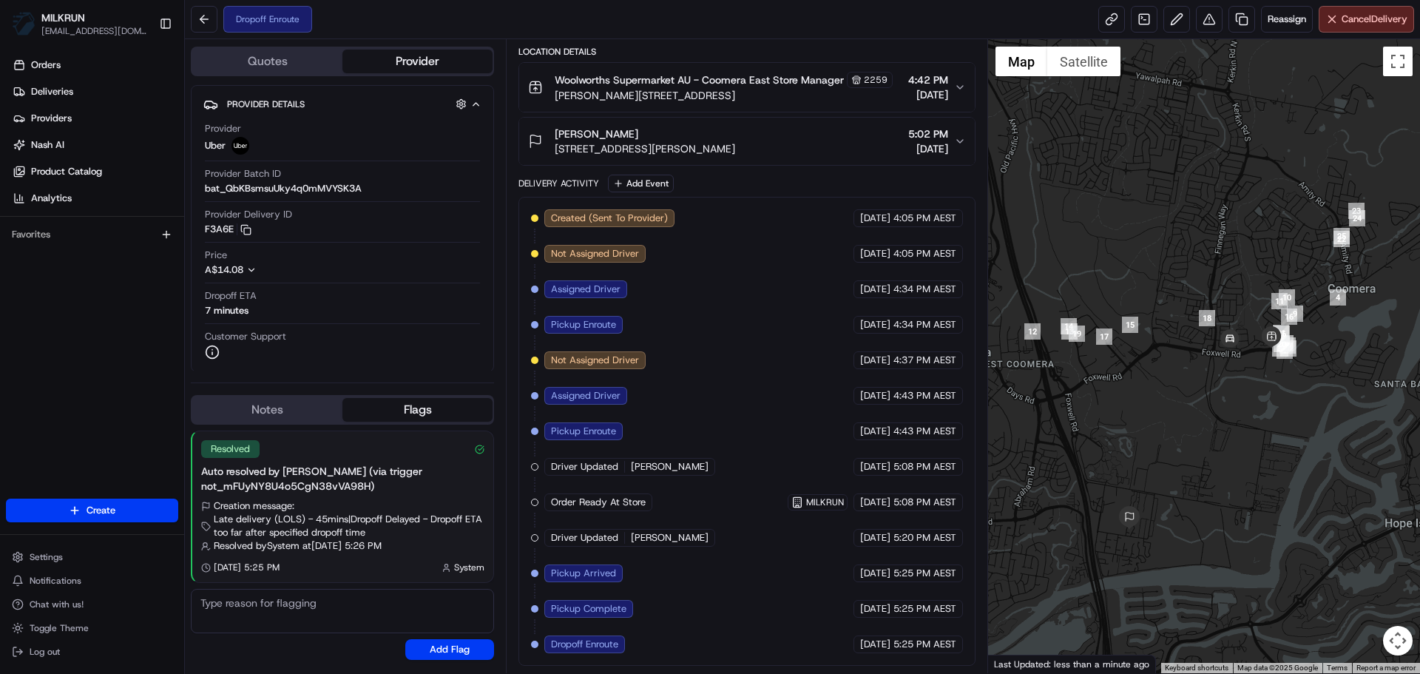
drag, startPoint x: 1256, startPoint y: 369, endPoint x: 1188, endPoint y: 390, distance: 70.4
click at [1188, 390] on div at bounding box center [1204, 356] width 433 height 634
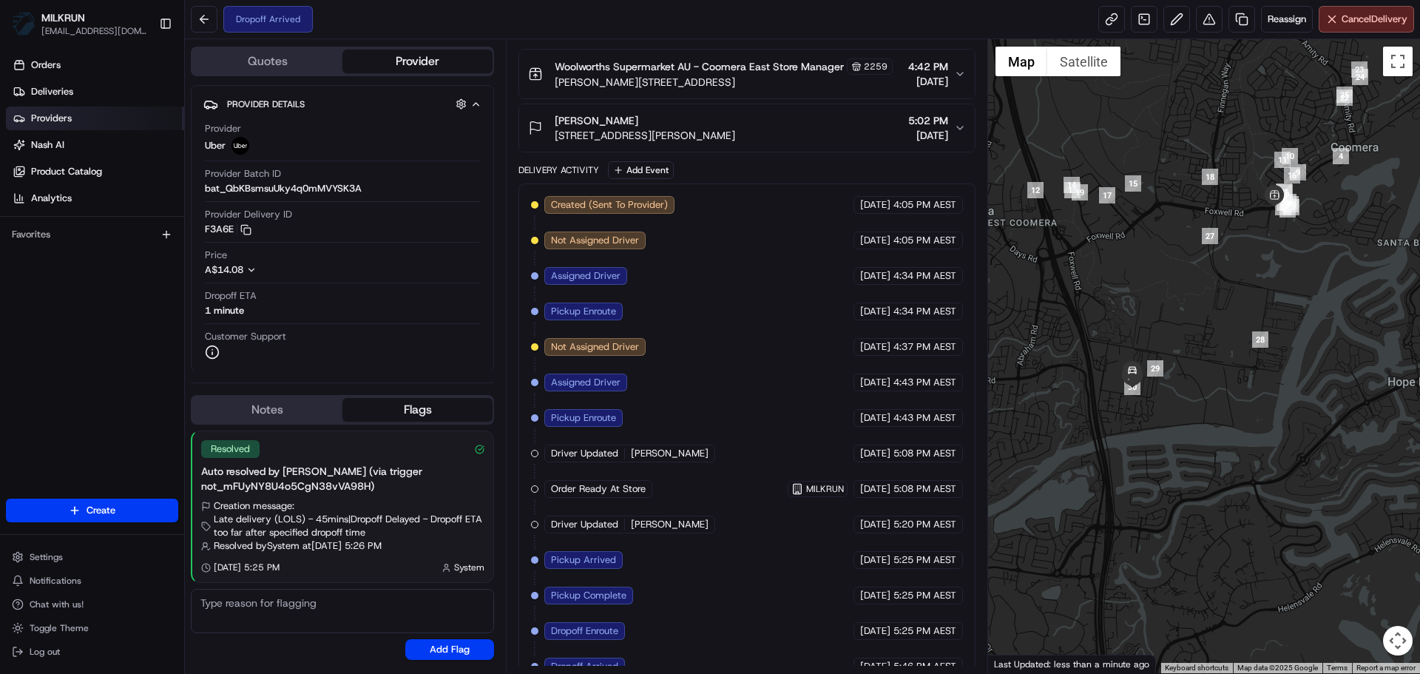
click at [80, 112] on link "Providers" at bounding box center [95, 118] width 178 height 24
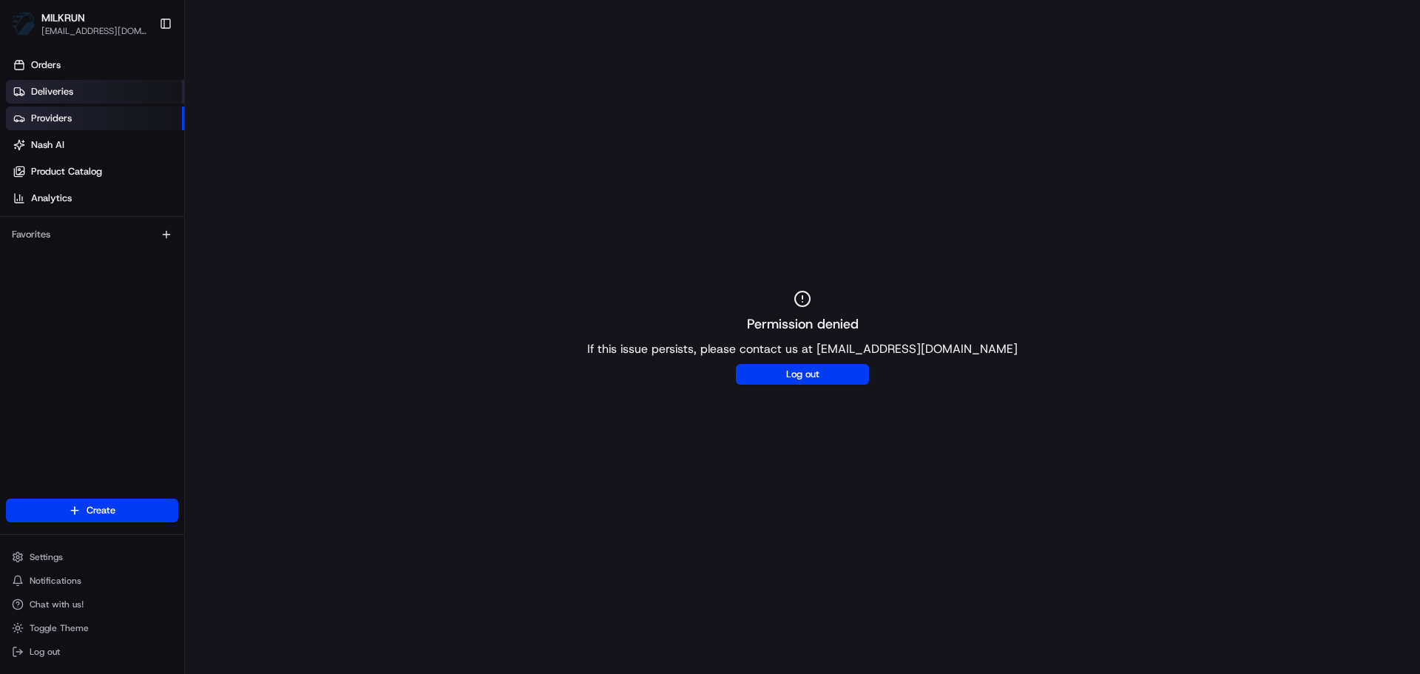
click at [98, 81] on link "Deliveries" at bounding box center [95, 92] width 178 height 24
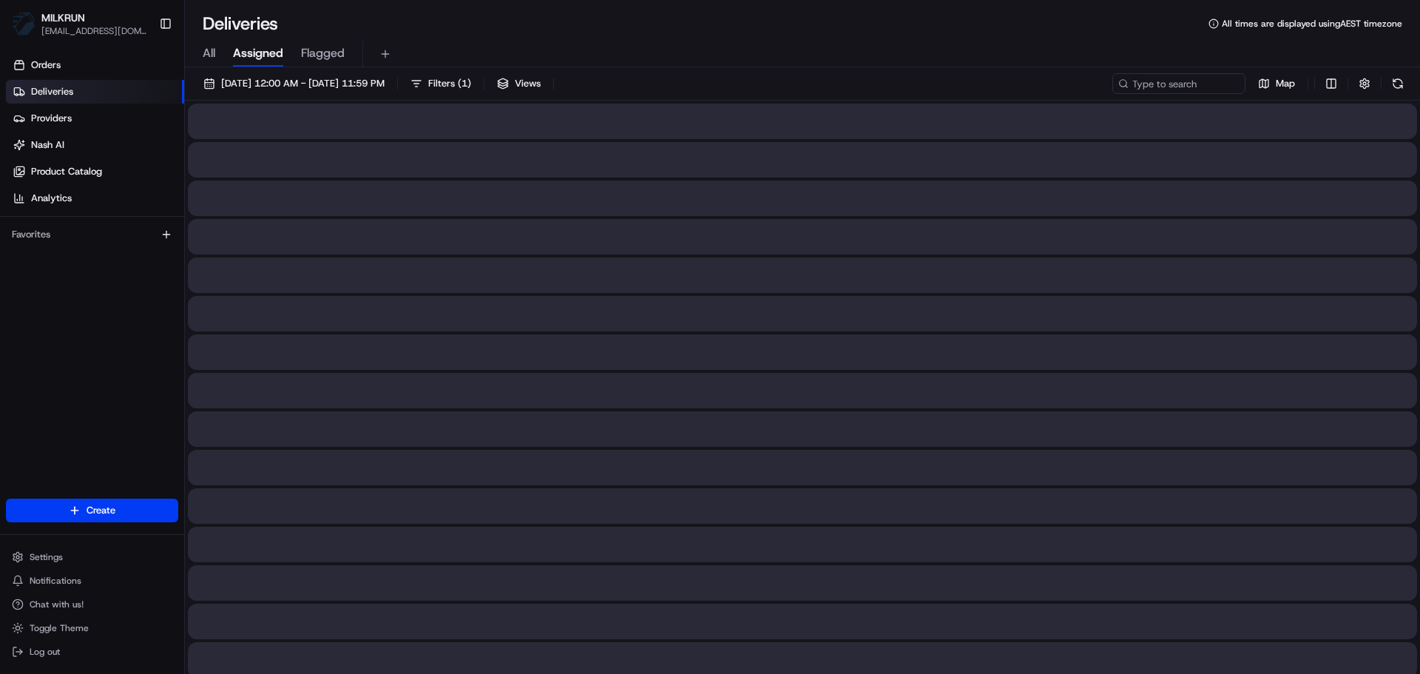
click at [209, 58] on span "All" at bounding box center [209, 53] width 13 height 18
paste input "[PERSON_NAME]"
type input "[PERSON_NAME]"
click at [1105, 79] on input "[PERSON_NAME]" at bounding box center [1156, 83] width 177 height 21
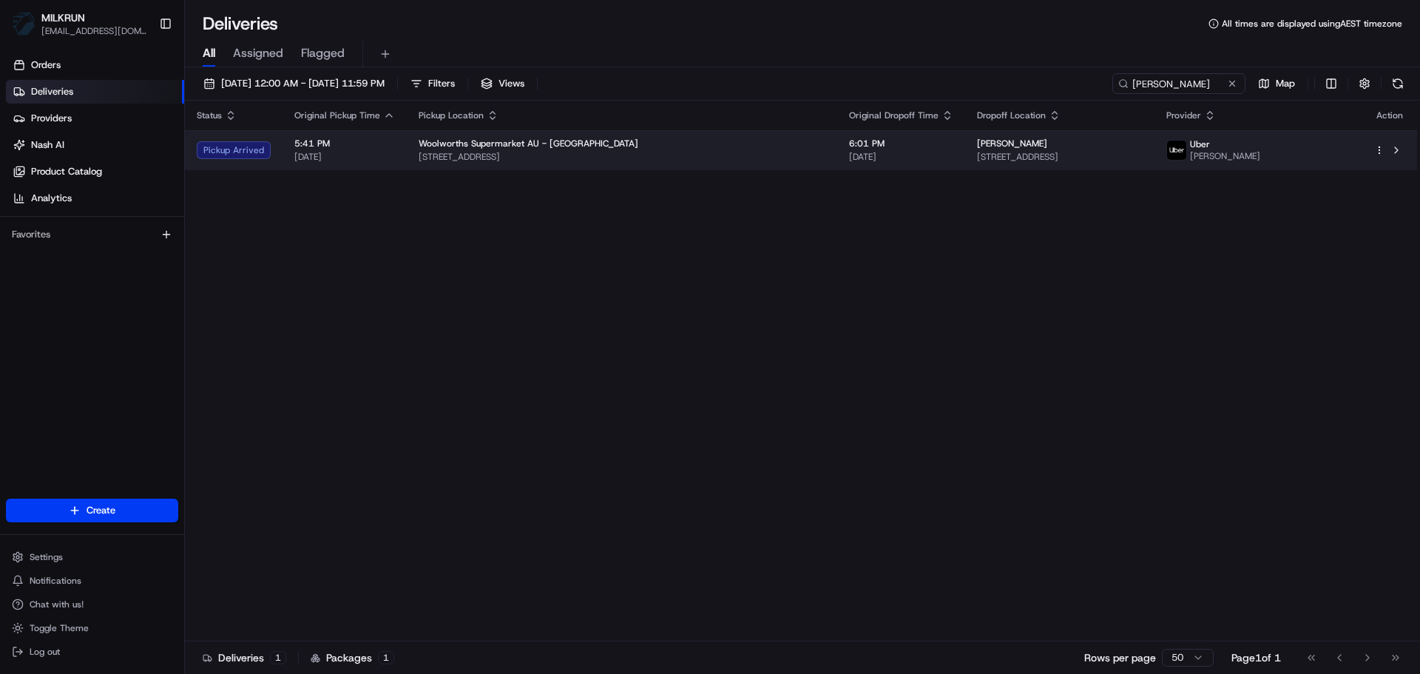
click at [847, 158] on td "6:01 PM 20/08/2025" at bounding box center [901, 150] width 128 height 40
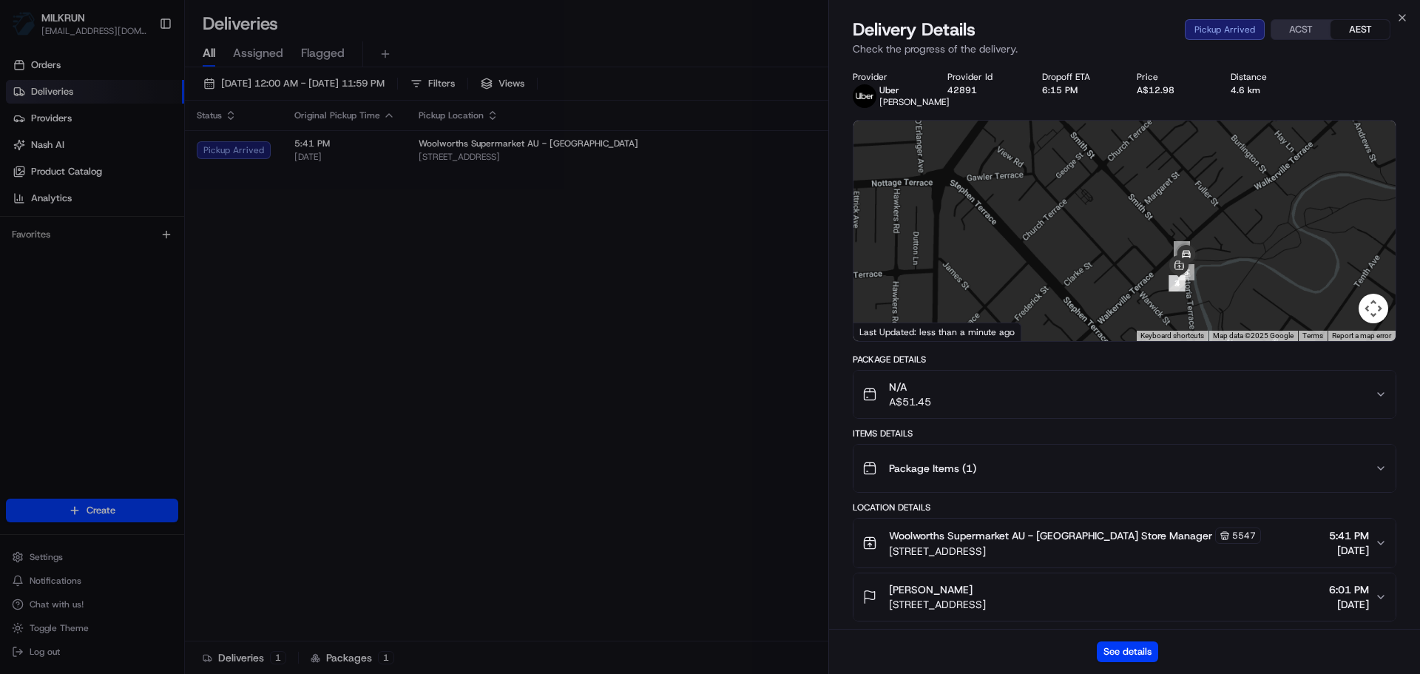
drag, startPoint x: 1189, startPoint y: 223, endPoint x: 1182, endPoint y: 188, distance: 35.4
click at [1182, 188] on div at bounding box center [1124, 231] width 542 height 220
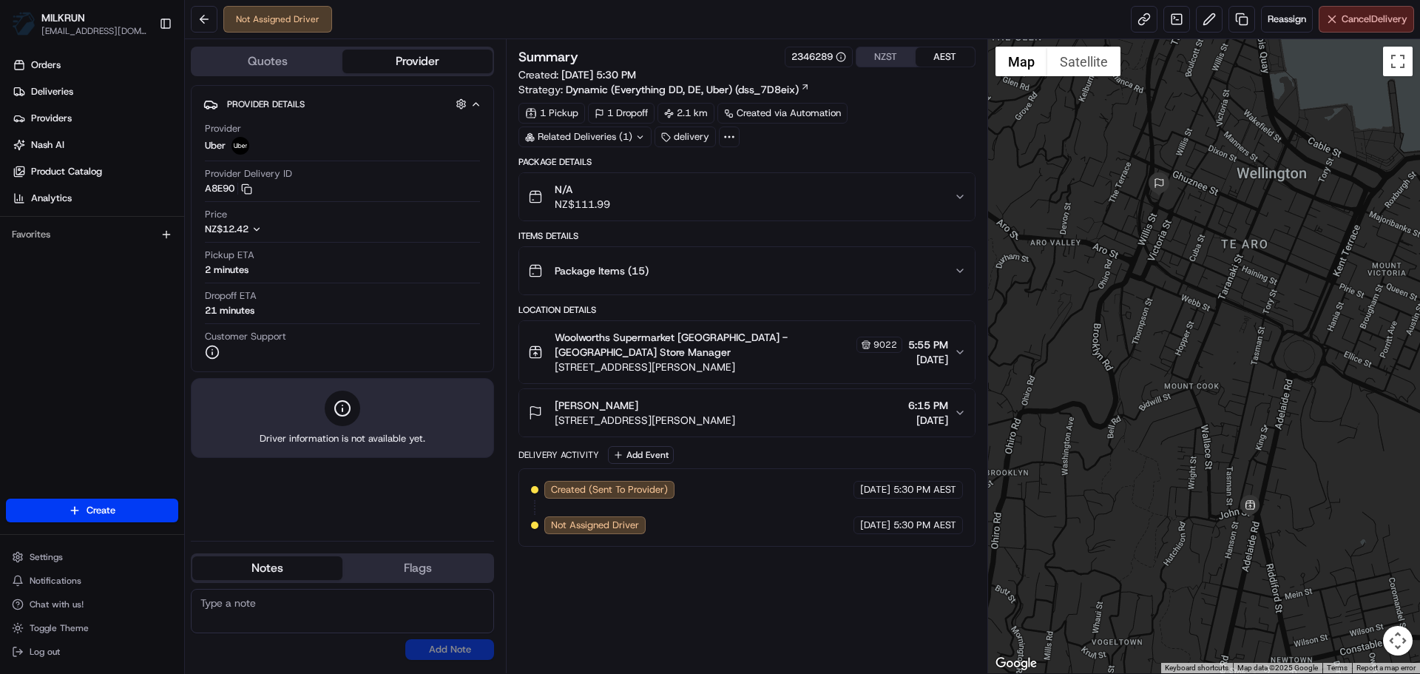
click at [1379, 24] on span "Cancel Delivery" at bounding box center [1374, 19] width 66 height 13
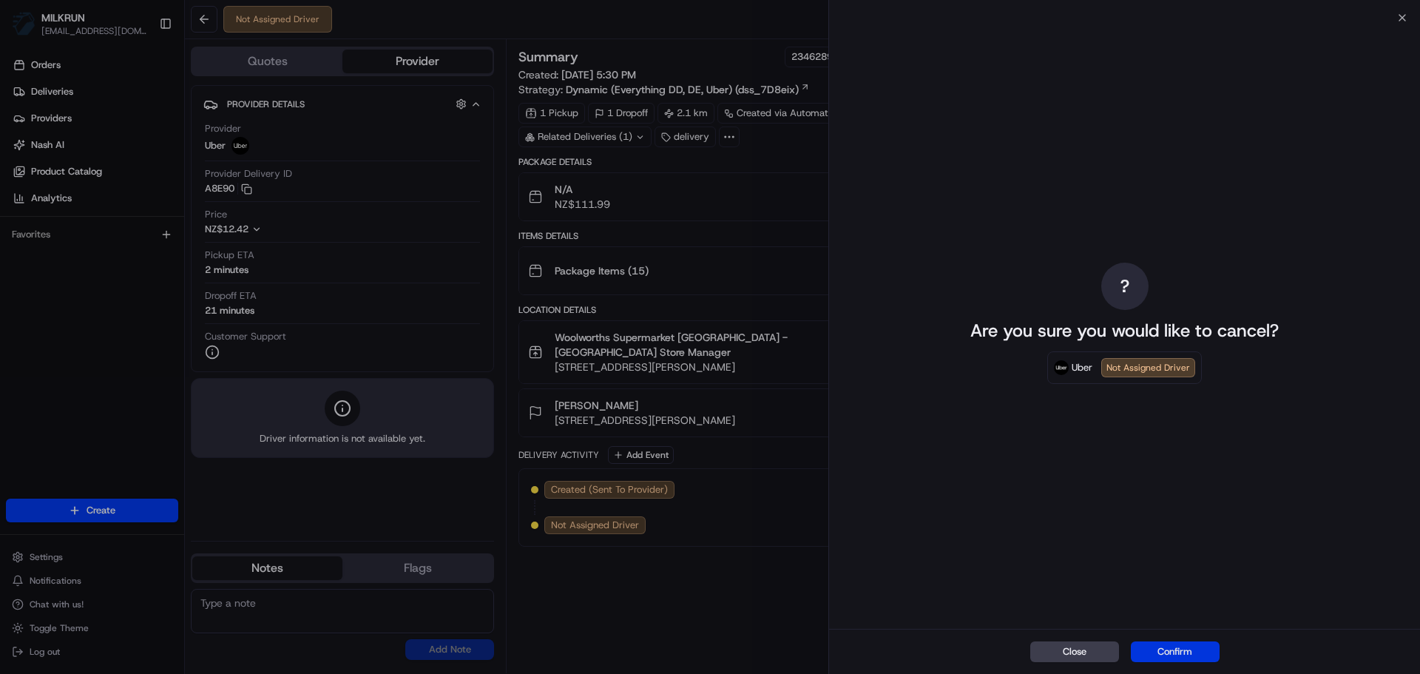
click at [1176, 649] on button "Confirm" at bounding box center [1175, 651] width 89 height 21
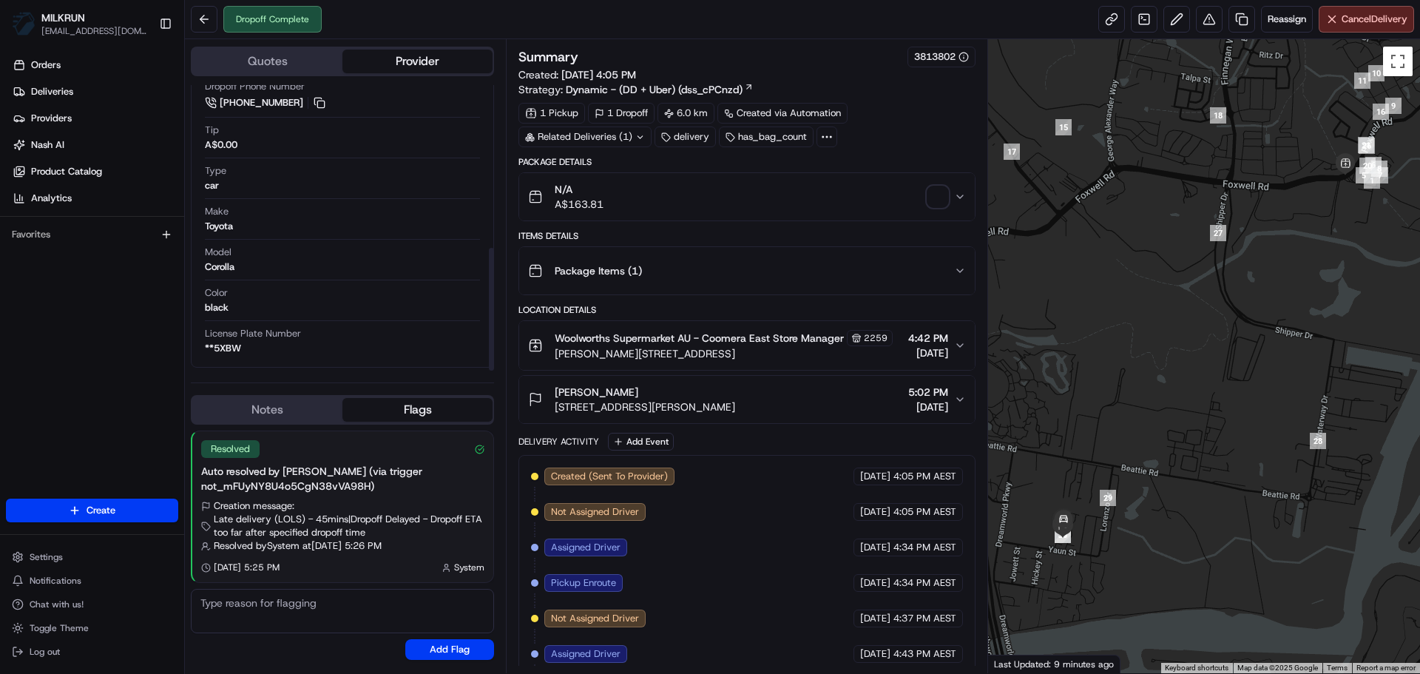
scroll to position [342, 0]
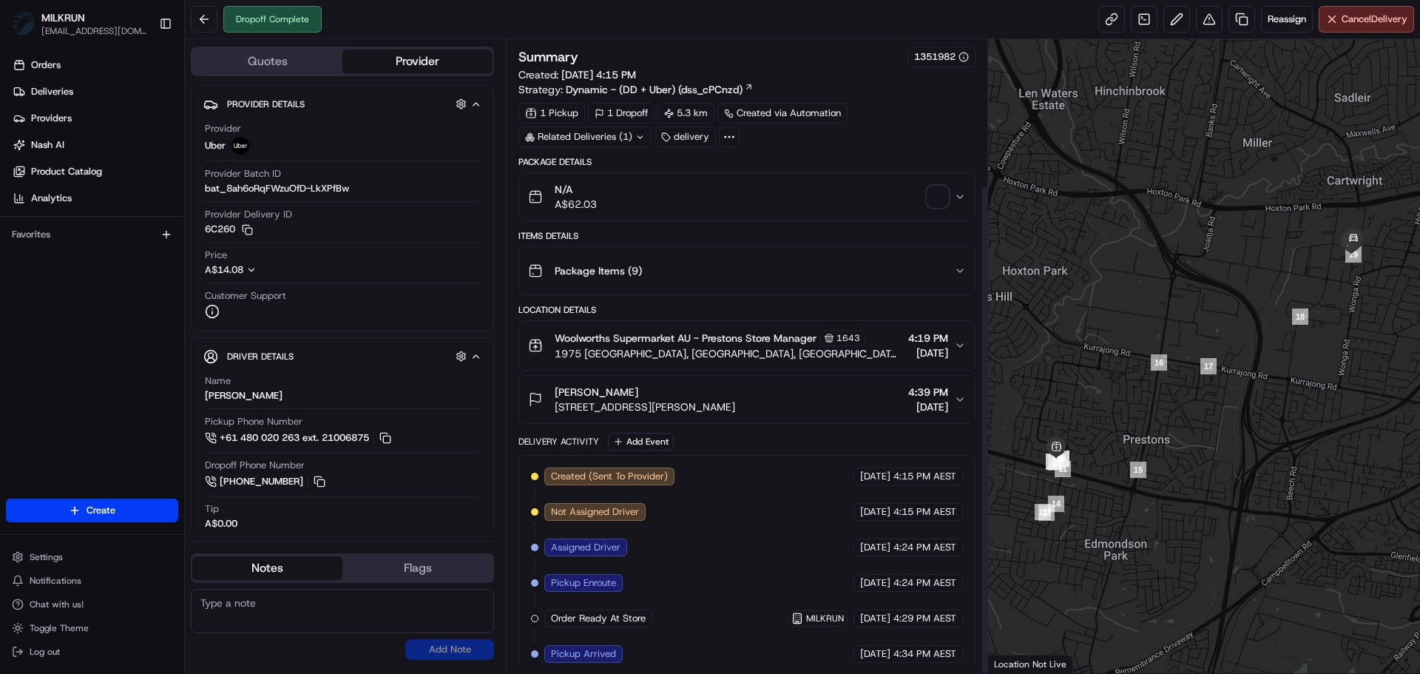
scroll to position [187, 0]
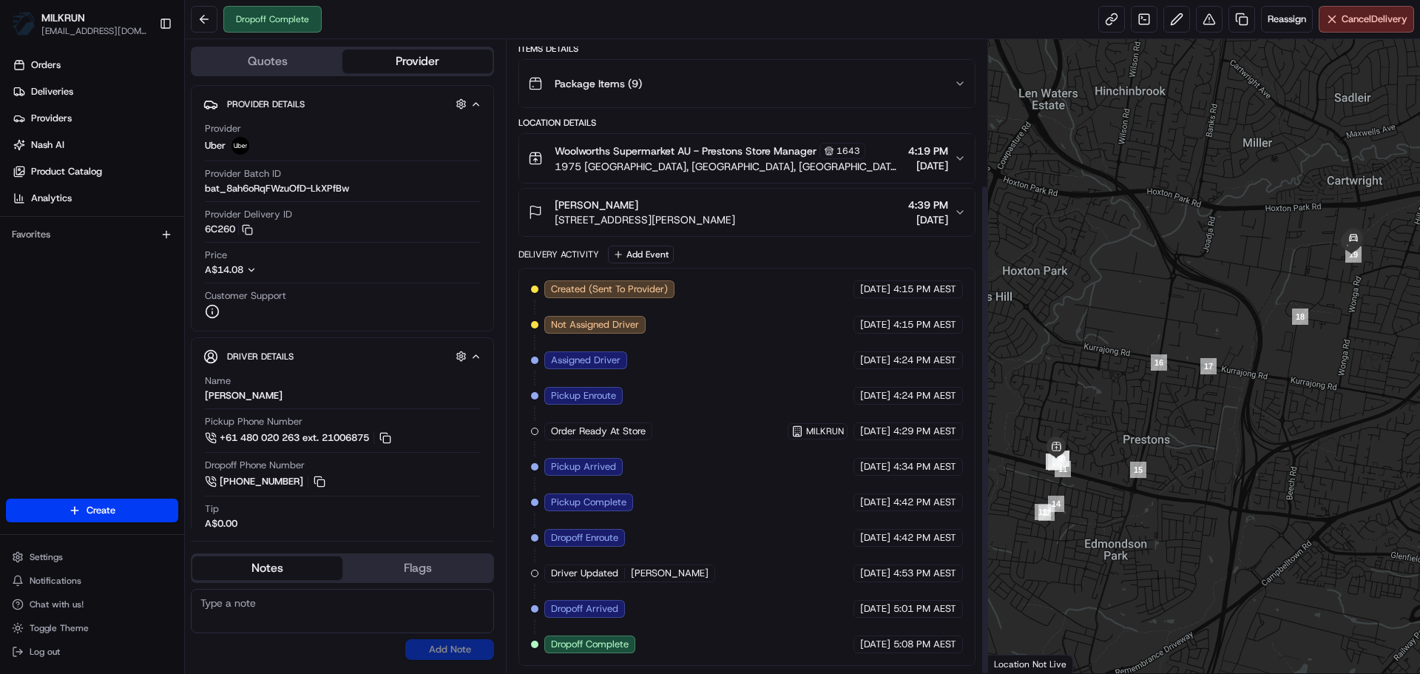
drag, startPoint x: 674, startPoint y: 271, endPoint x: 763, endPoint y: 420, distance: 173.1
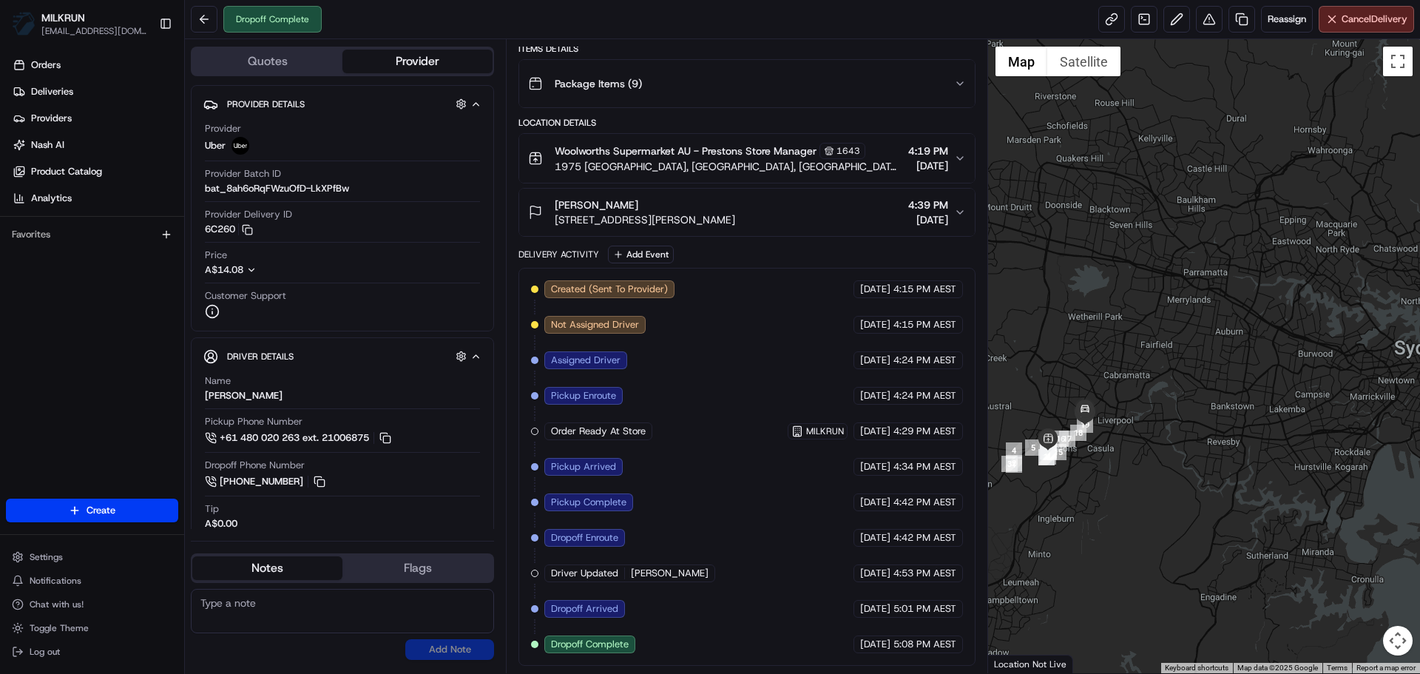
drag, startPoint x: 1117, startPoint y: 339, endPoint x: 1093, endPoint y: 379, distance: 46.2
click at [1093, 379] on div at bounding box center [1204, 356] width 433 height 634
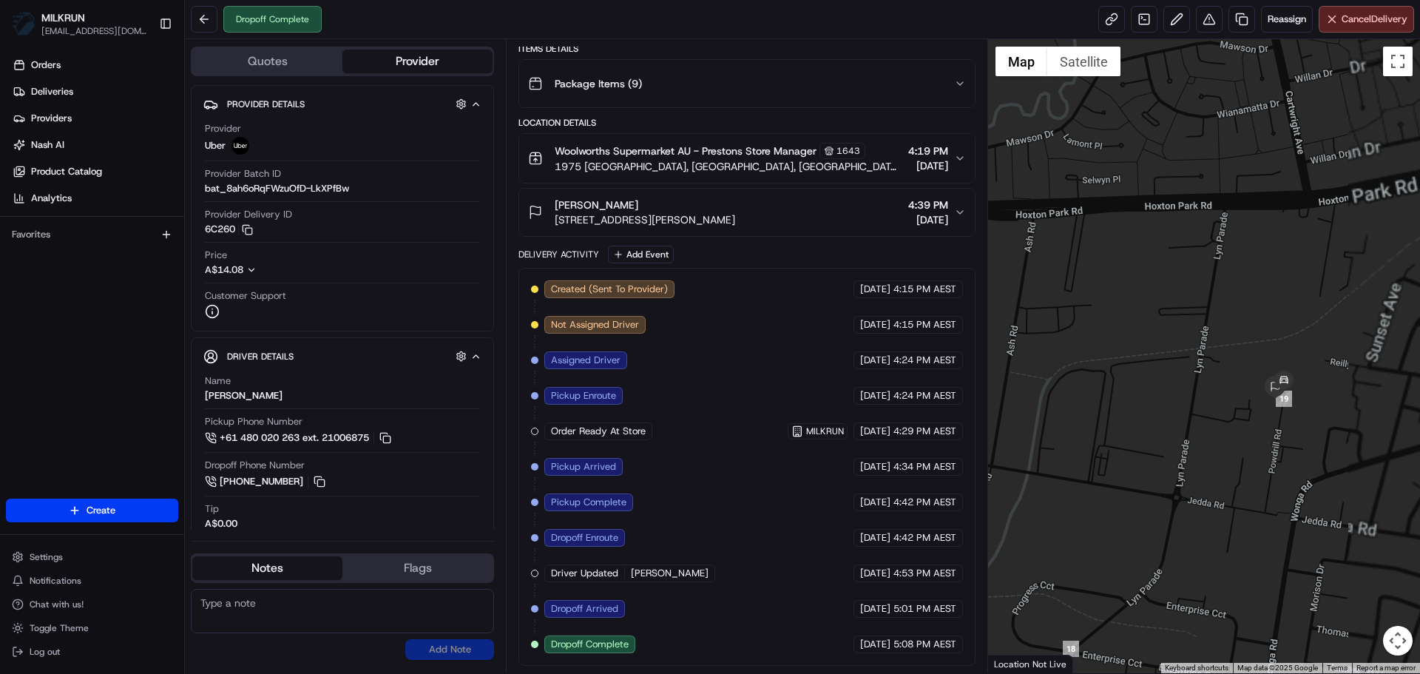
drag, startPoint x: 1227, startPoint y: 386, endPoint x: 1148, endPoint y: 444, distance: 98.9
click at [1148, 444] on div at bounding box center [1204, 356] width 433 height 634
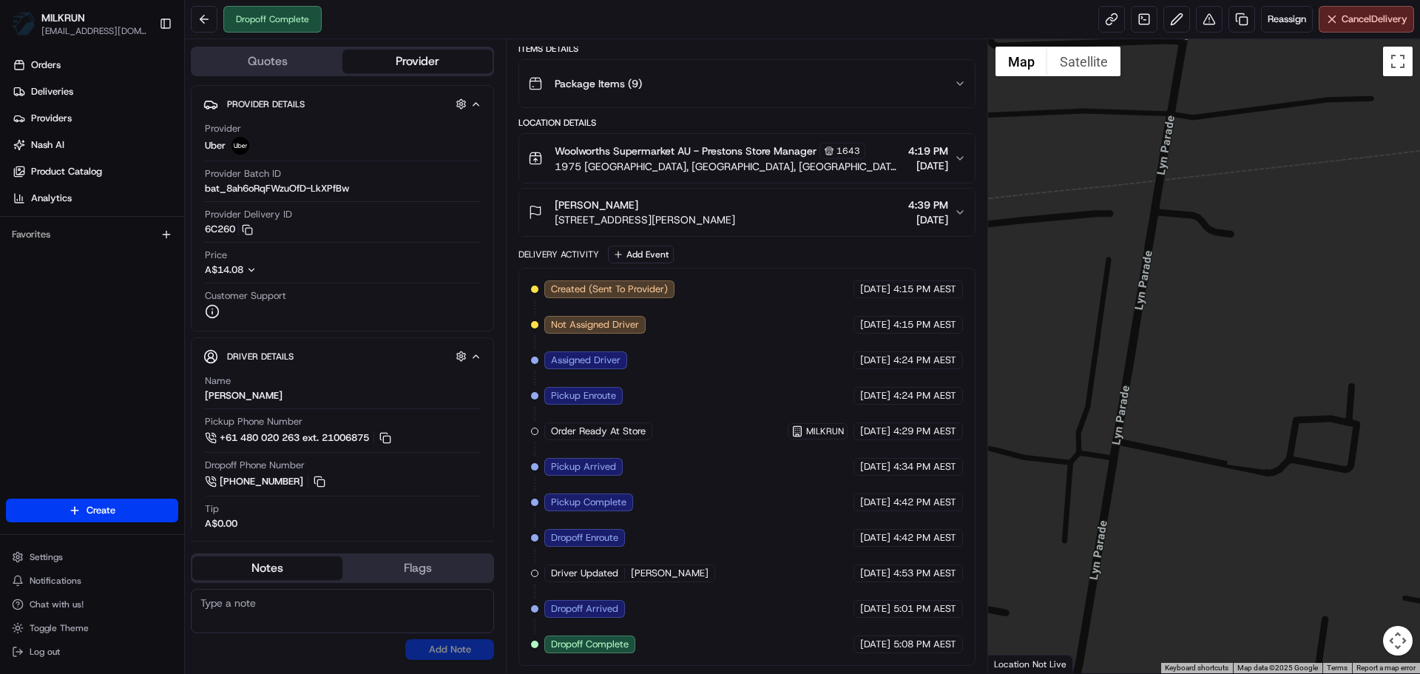
click at [794, 220] on div "[PERSON_NAME] [STREET_ADDRESS][PERSON_NAME] 4:39 PM [DATE]" at bounding box center [740, 212] width 425 height 30
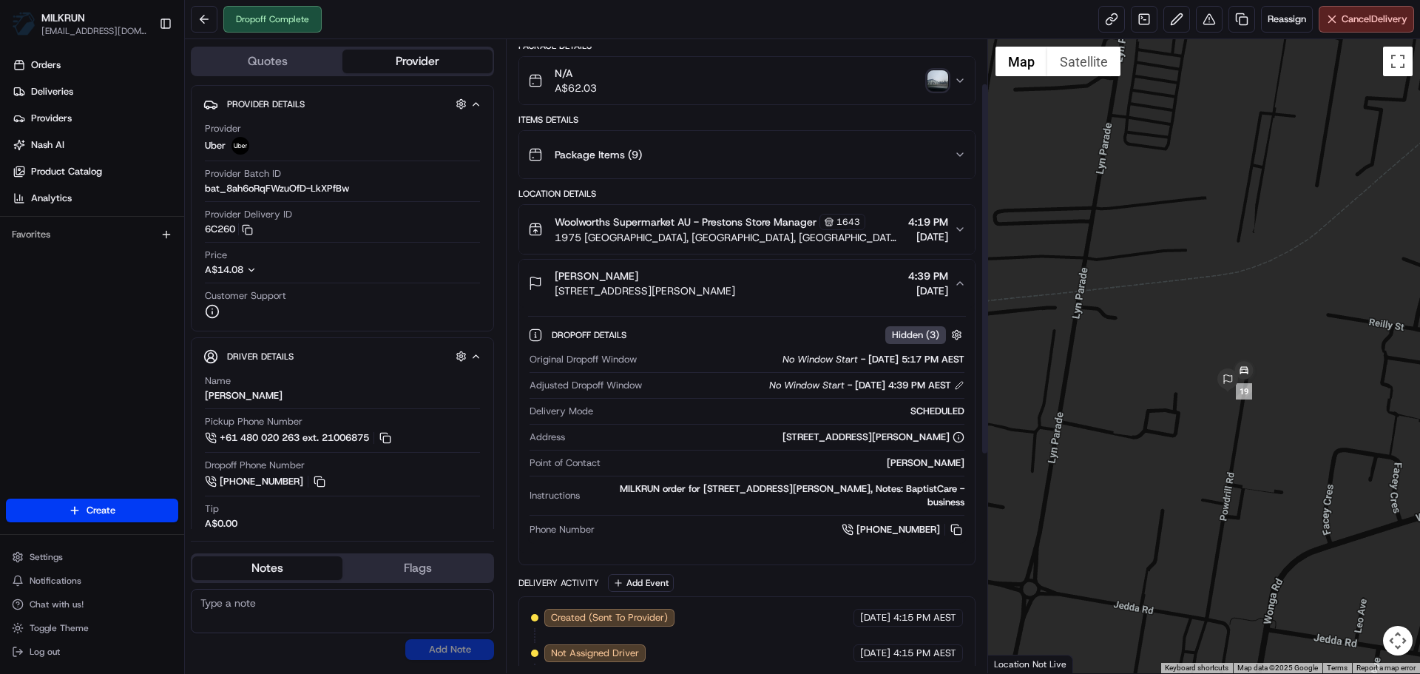
scroll to position [75, 0]
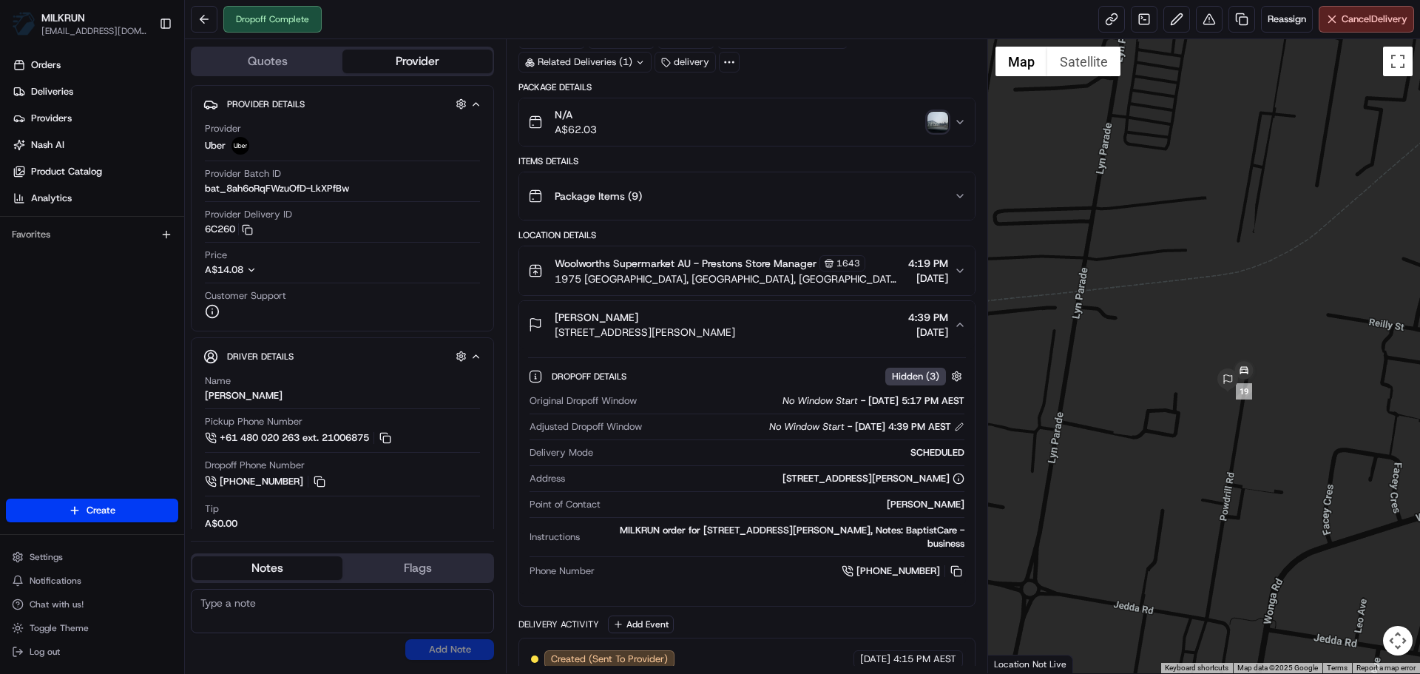
click at [927, 112] on div "button" at bounding box center [937, 122] width 21 height 21
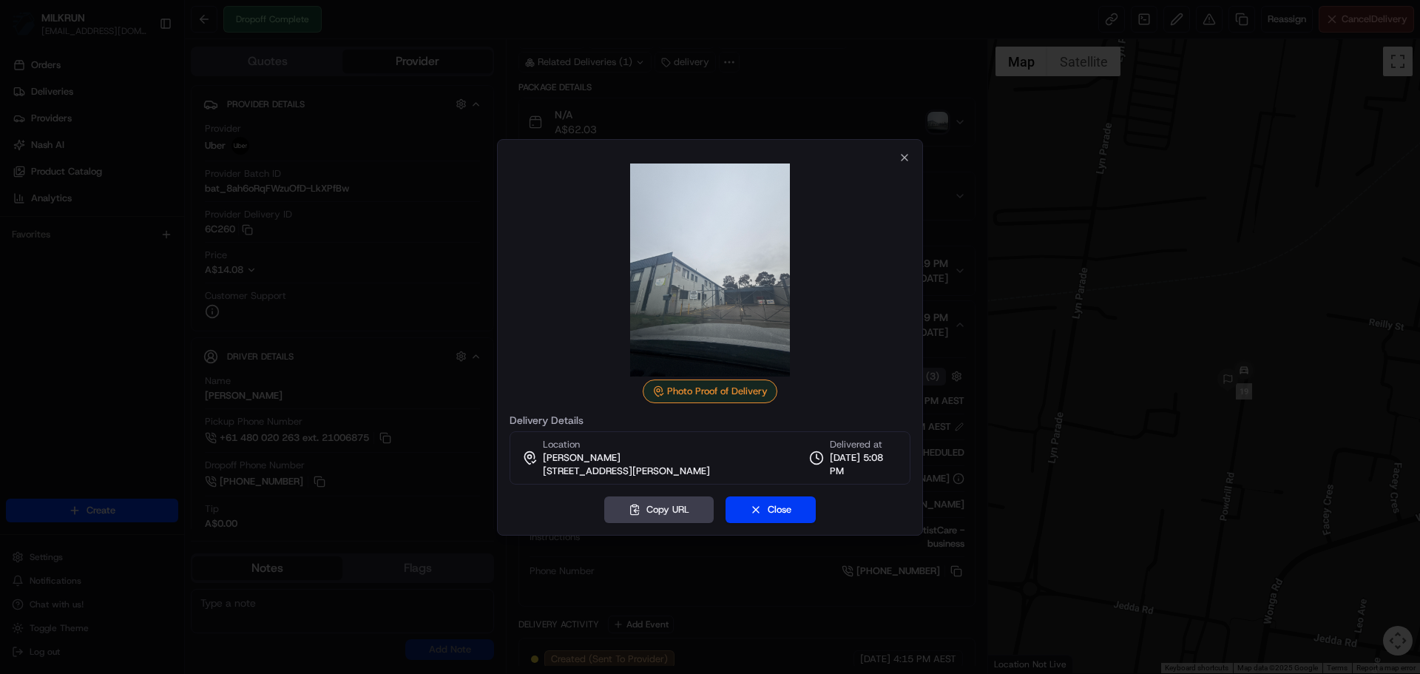
click at [930, 115] on div at bounding box center [710, 337] width 1420 height 674
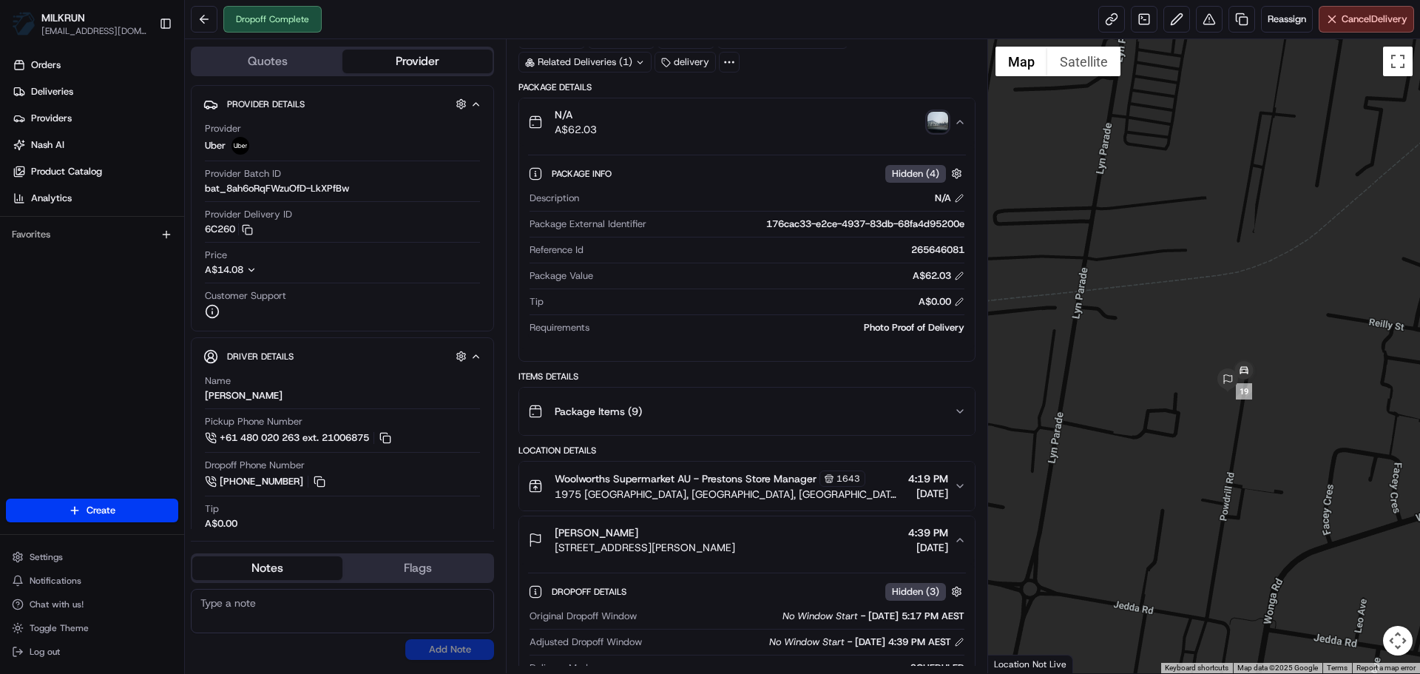
click at [930, 116] on img "button" at bounding box center [937, 122] width 21 height 21
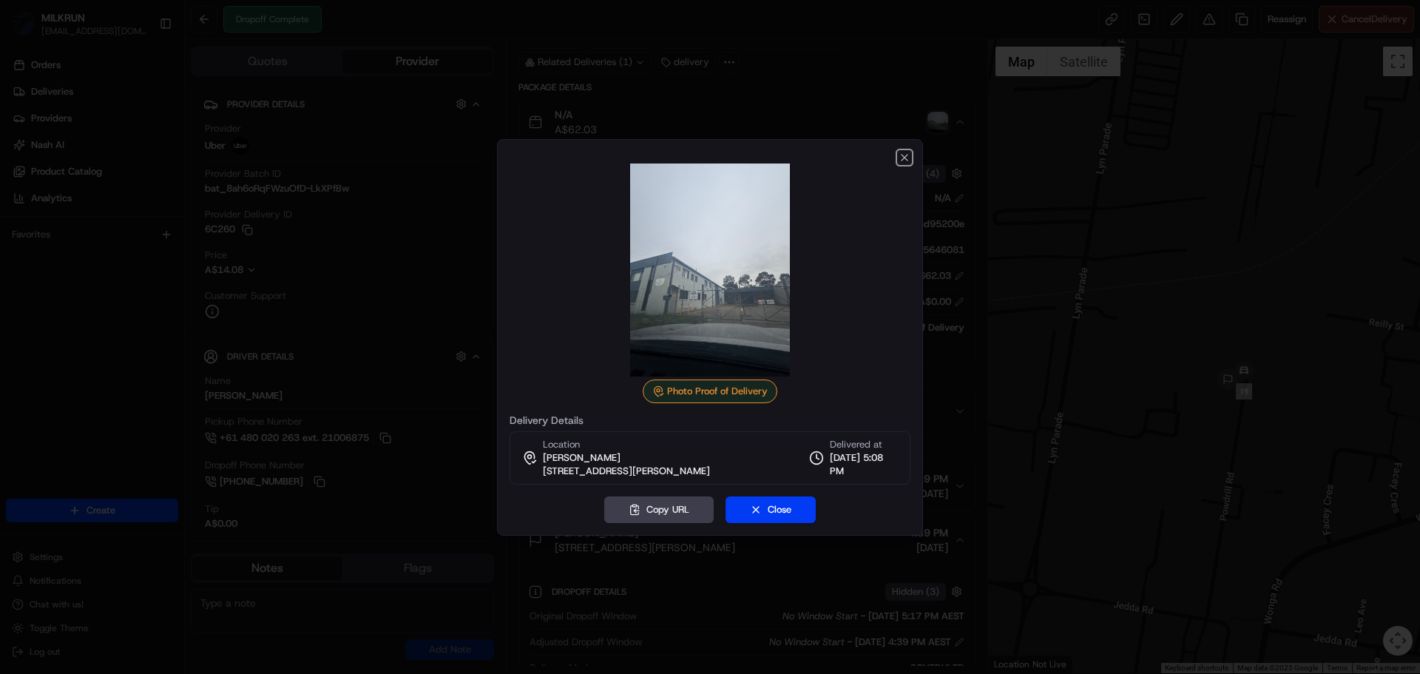
drag, startPoint x: 901, startPoint y: 160, endPoint x: 893, endPoint y: 179, distance: 20.5
click at [898, 168] on div "Photo Proof of Delivery Delivery Details Location [PERSON_NAME] [STREET_ADDRESS…" at bounding box center [710, 337] width 426 height 396
click at [904, 153] on icon "button" at bounding box center [904, 158] width 12 height 12
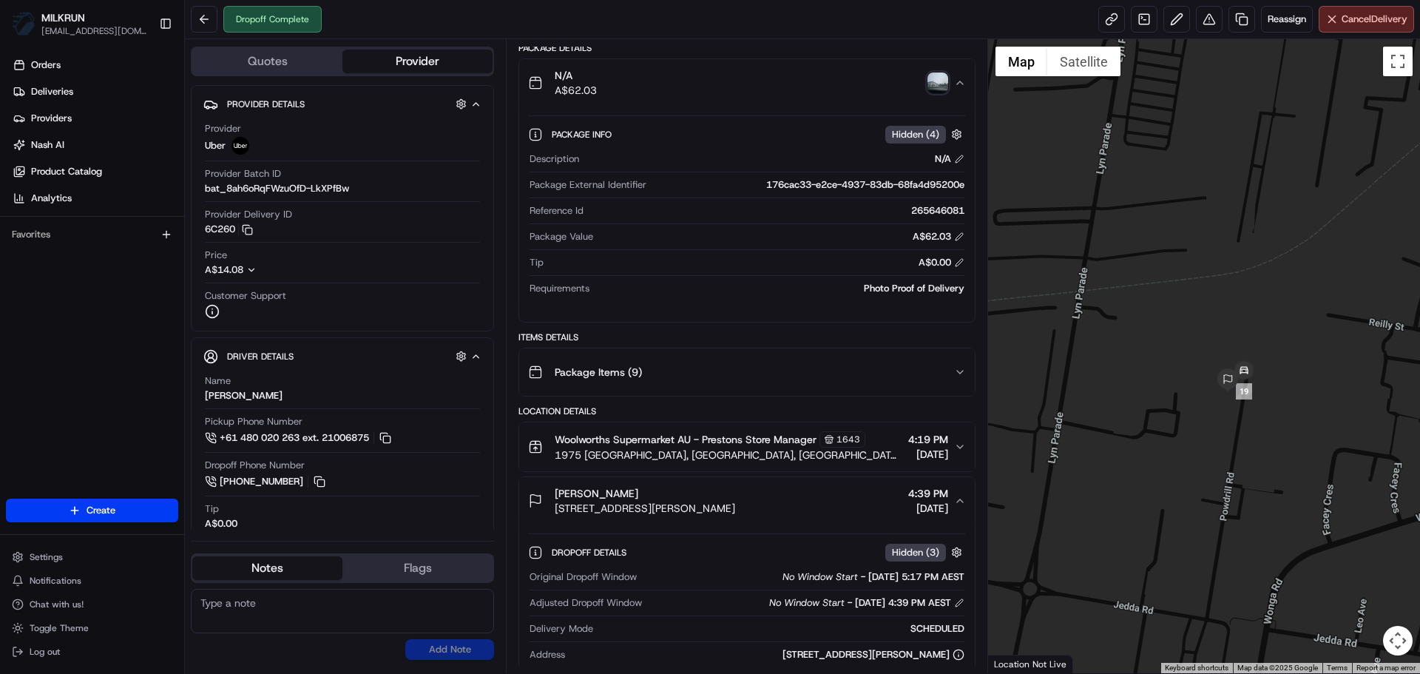
scroll to position [660, 0]
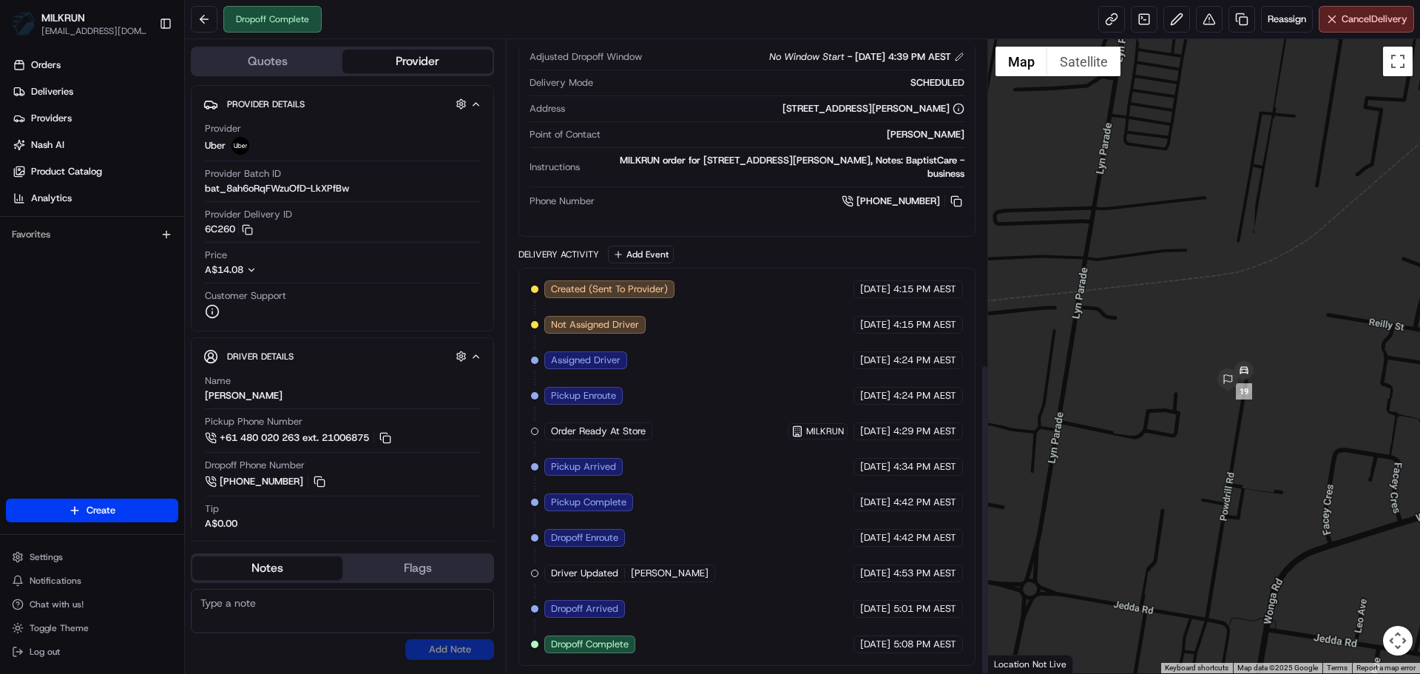
drag, startPoint x: 905, startPoint y: 287, endPoint x: 853, endPoint y: 708, distance: 424.7
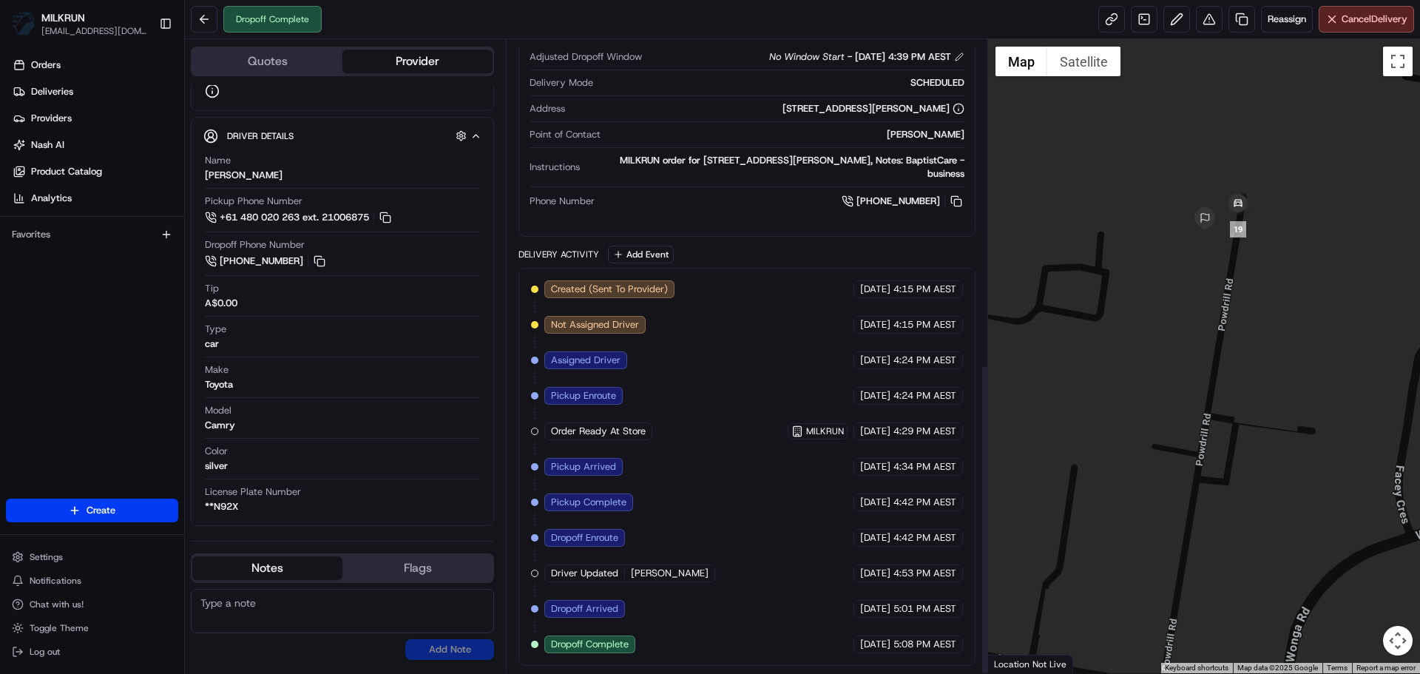
drag, startPoint x: 813, startPoint y: 464, endPoint x: 924, endPoint y: 691, distance: 251.7
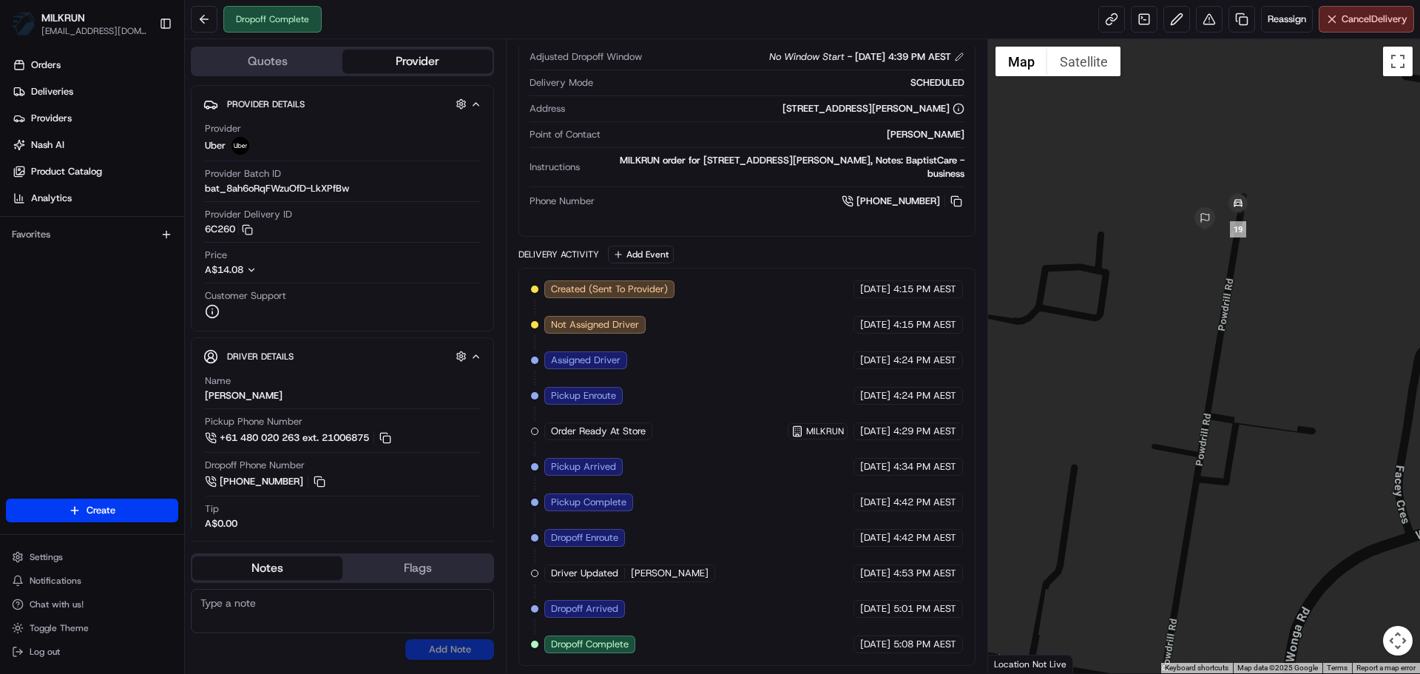
scroll to position [397, 0]
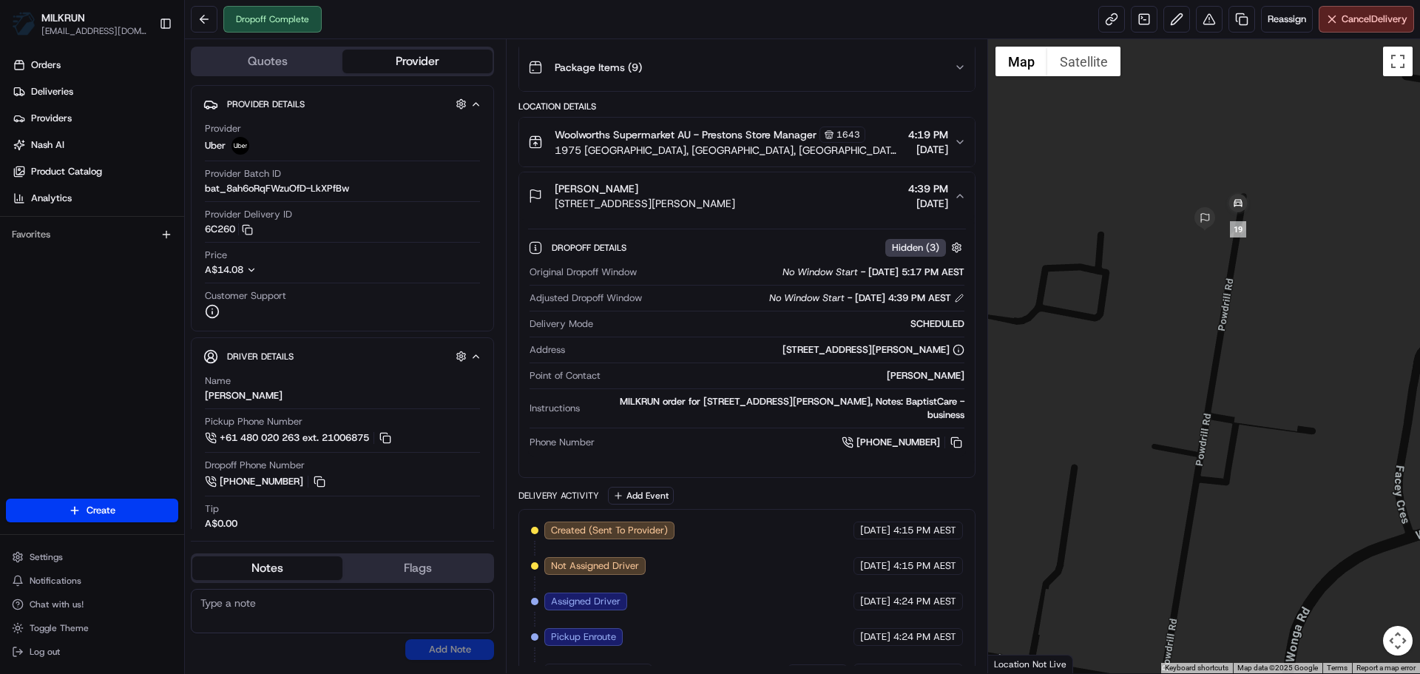
drag, startPoint x: 796, startPoint y: 406, endPoint x: 806, endPoint y: 308, distance: 98.1
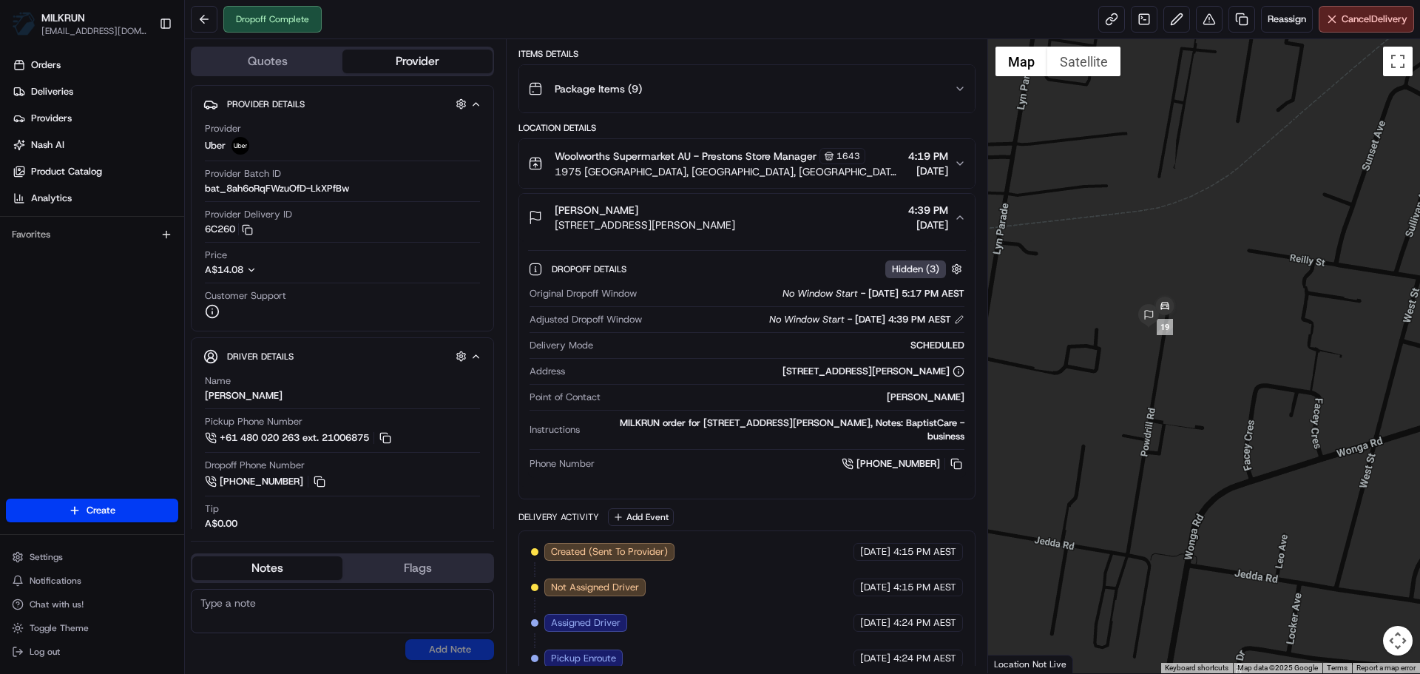
drag, startPoint x: 1147, startPoint y: 413, endPoint x: 1186, endPoint y: 410, distance: 39.3
click at [1186, 410] on div at bounding box center [1204, 356] width 433 height 634
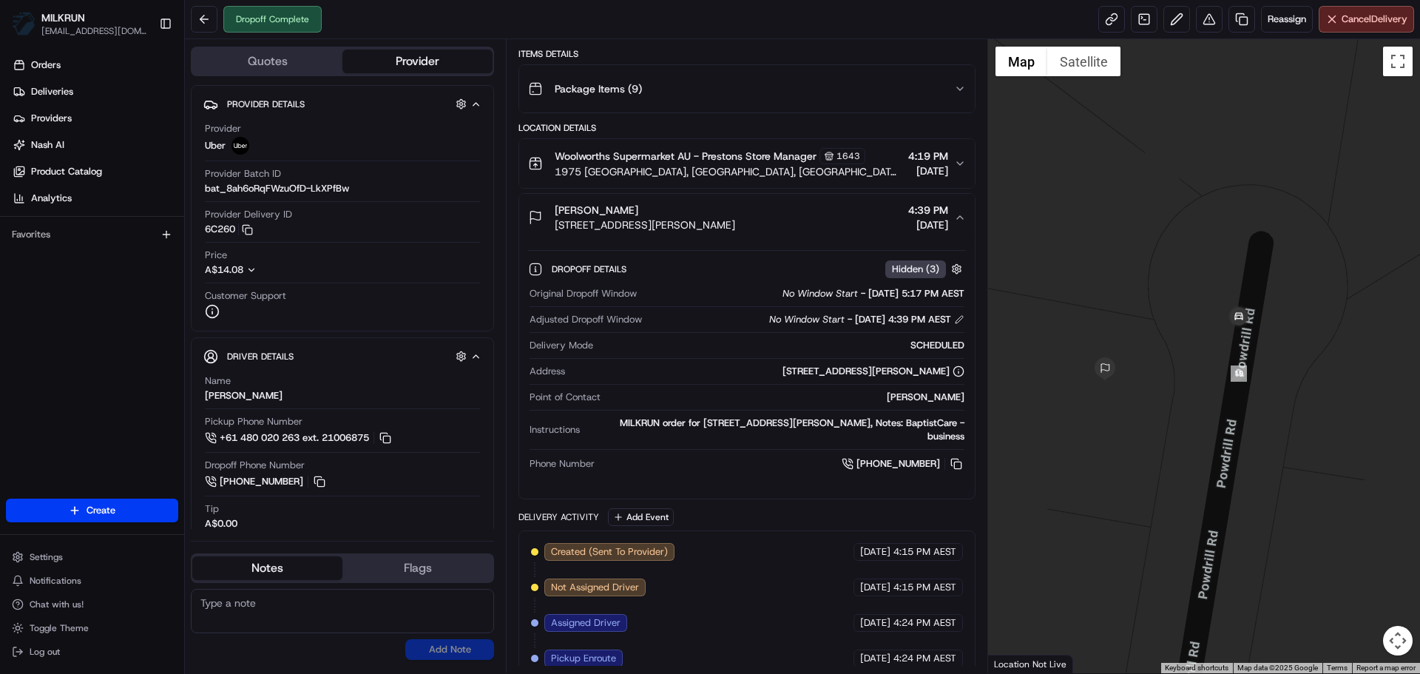
drag, startPoint x: 1121, startPoint y: 426, endPoint x: 1170, endPoint y: 414, distance: 50.2
click at [1170, 414] on div at bounding box center [1204, 356] width 433 height 634
drag, startPoint x: 1170, startPoint y: 421, endPoint x: 1170, endPoint y: 374, distance: 46.6
drag, startPoint x: 1170, startPoint y: 374, endPoint x: 1173, endPoint y: 367, distance: 8.0
click at [1173, 367] on div at bounding box center [1204, 356] width 433 height 634
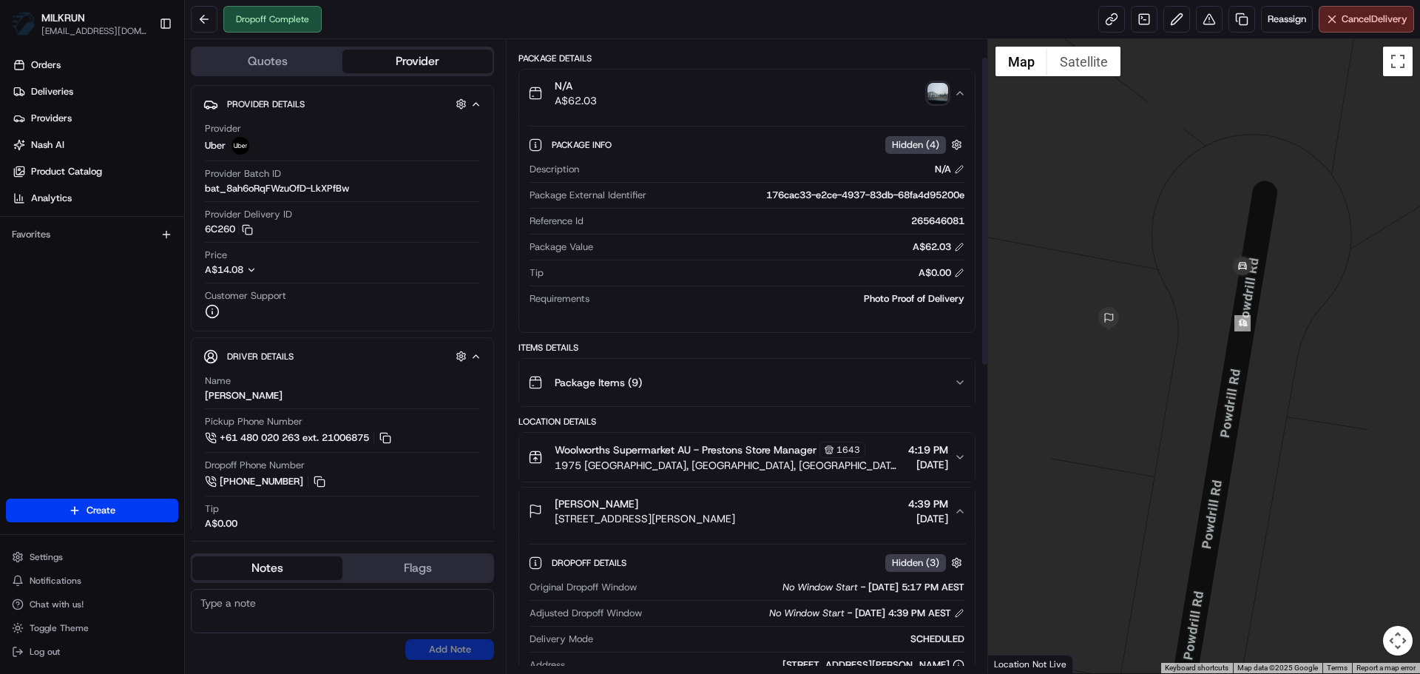
scroll to position [0, 0]
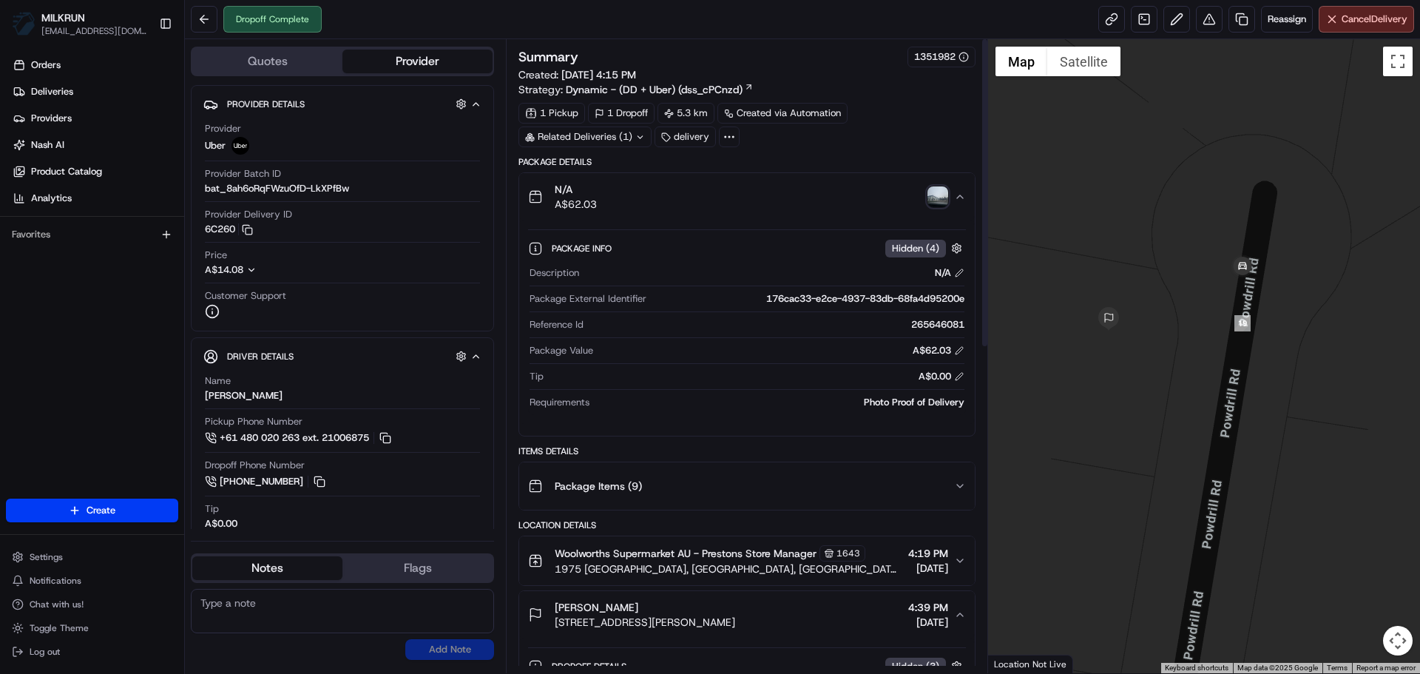
click at [929, 192] on img "button" at bounding box center [937, 196] width 21 height 21
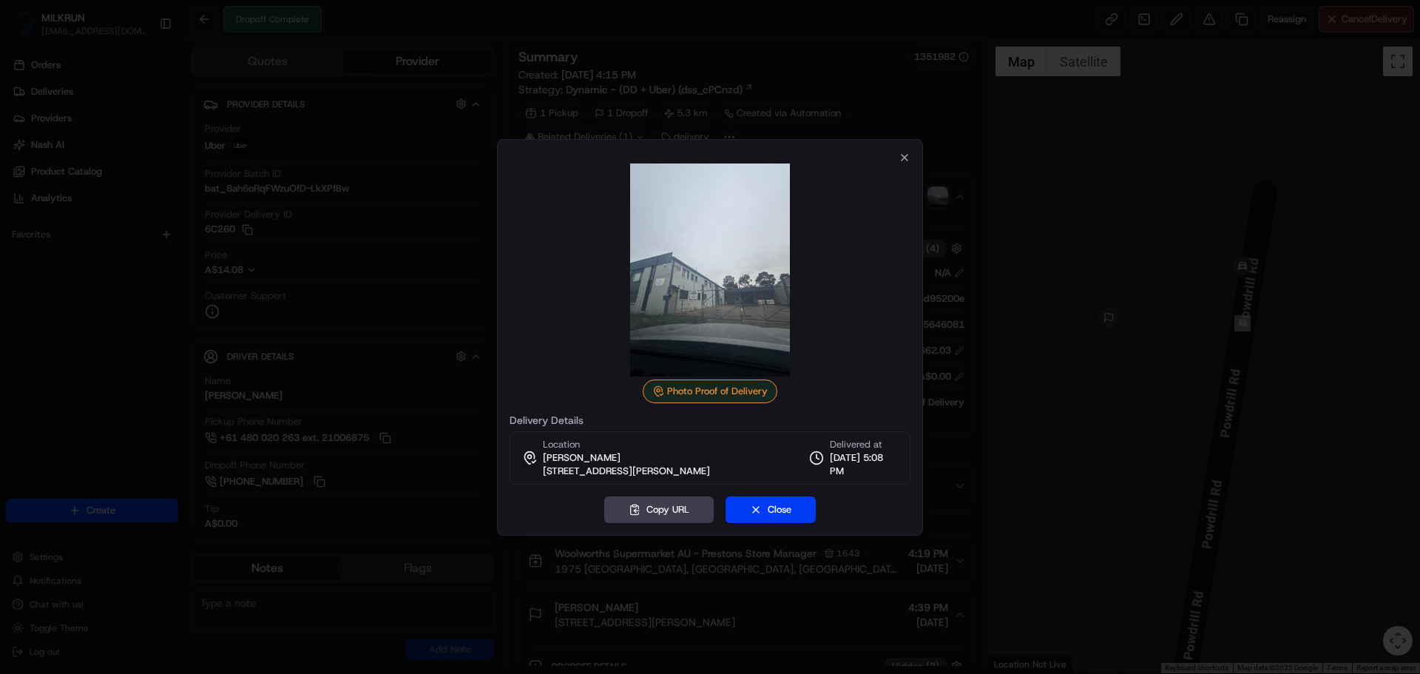
click at [1063, 505] on div at bounding box center [710, 337] width 1420 height 674
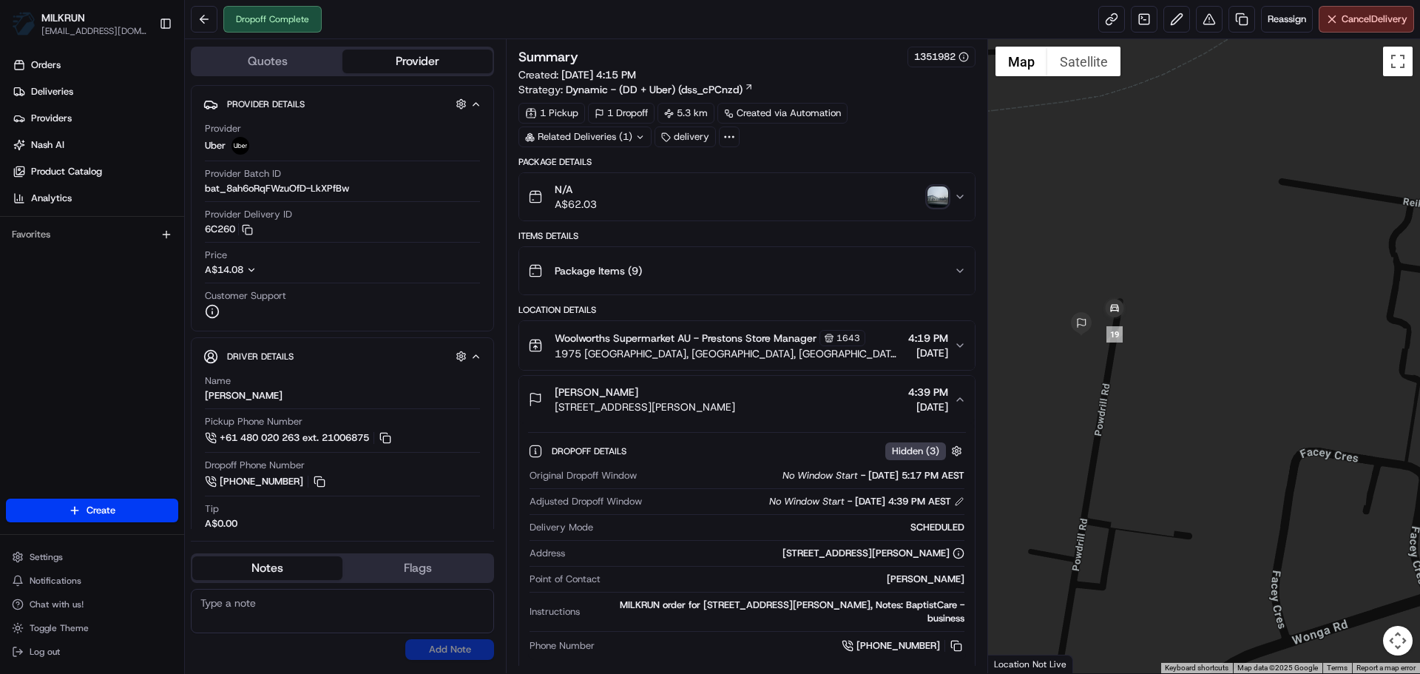
click at [941, 190] on img "button" at bounding box center [937, 196] width 21 height 21
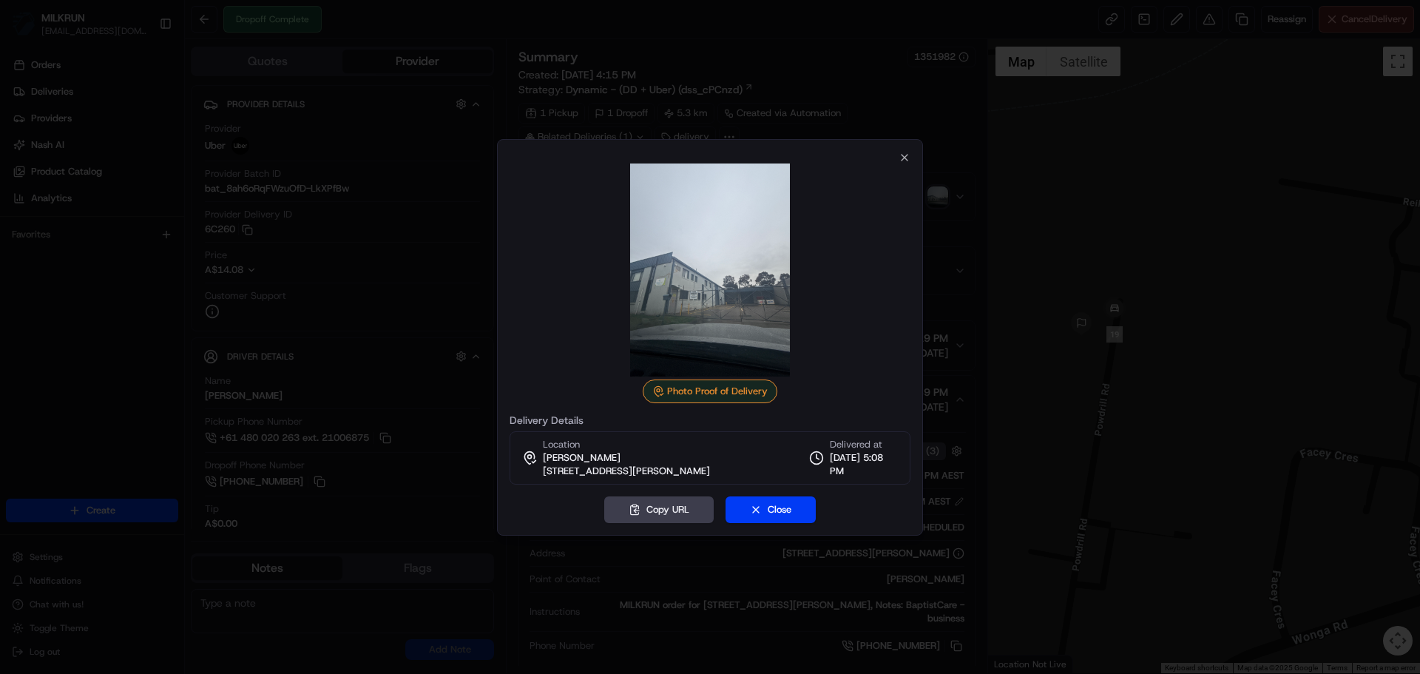
click at [902, 147] on div "Photo Proof of Delivery Delivery Details Location [PERSON_NAME] [STREET_ADDRESS…" at bounding box center [710, 337] width 426 height 396
click at [902, 150] on div "Photo Proof of Delivery Delivery Details Location [PERSON_NAME] [STREET_ADDRESS…" at bounding box center [710, 337] width 426 height 396
click at [902, 161] on icon "button" at bounding box center [904, 158] width 12 height 12
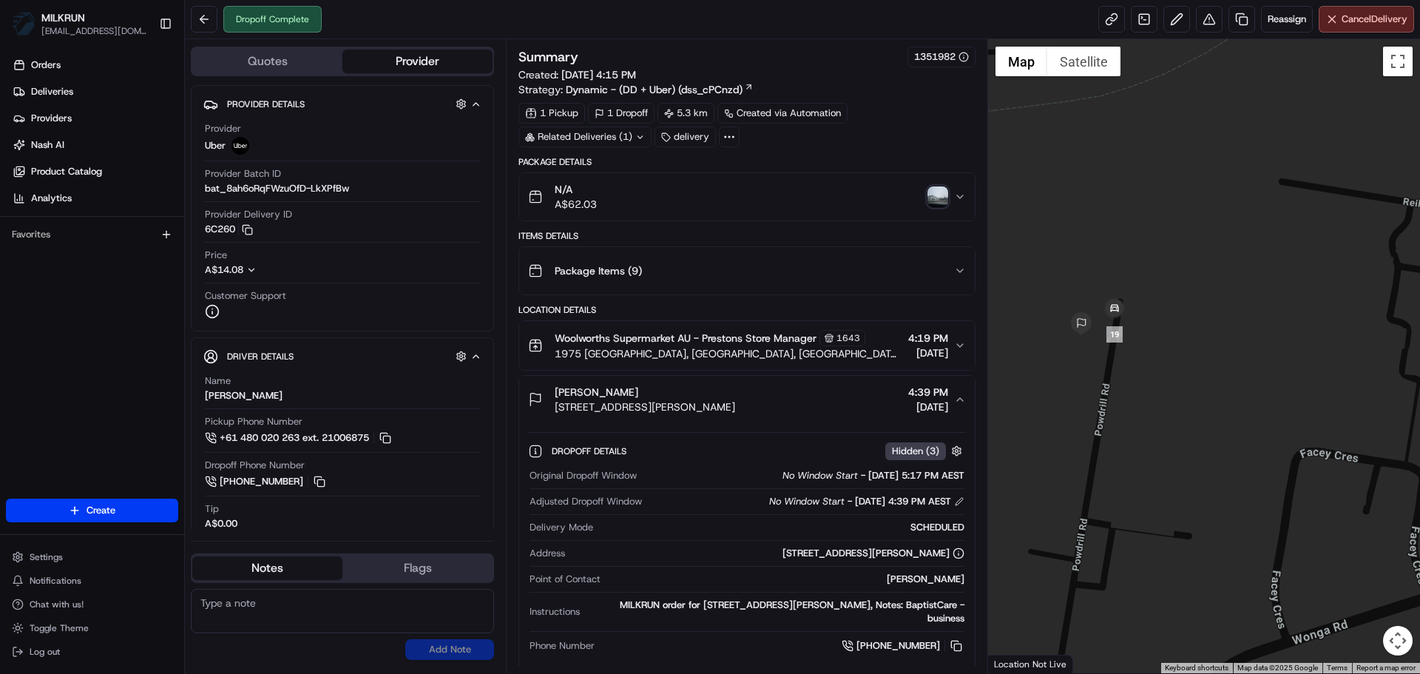
click at [931, 200] on img "button" at bounding box center [937, 196] width 21 height 21
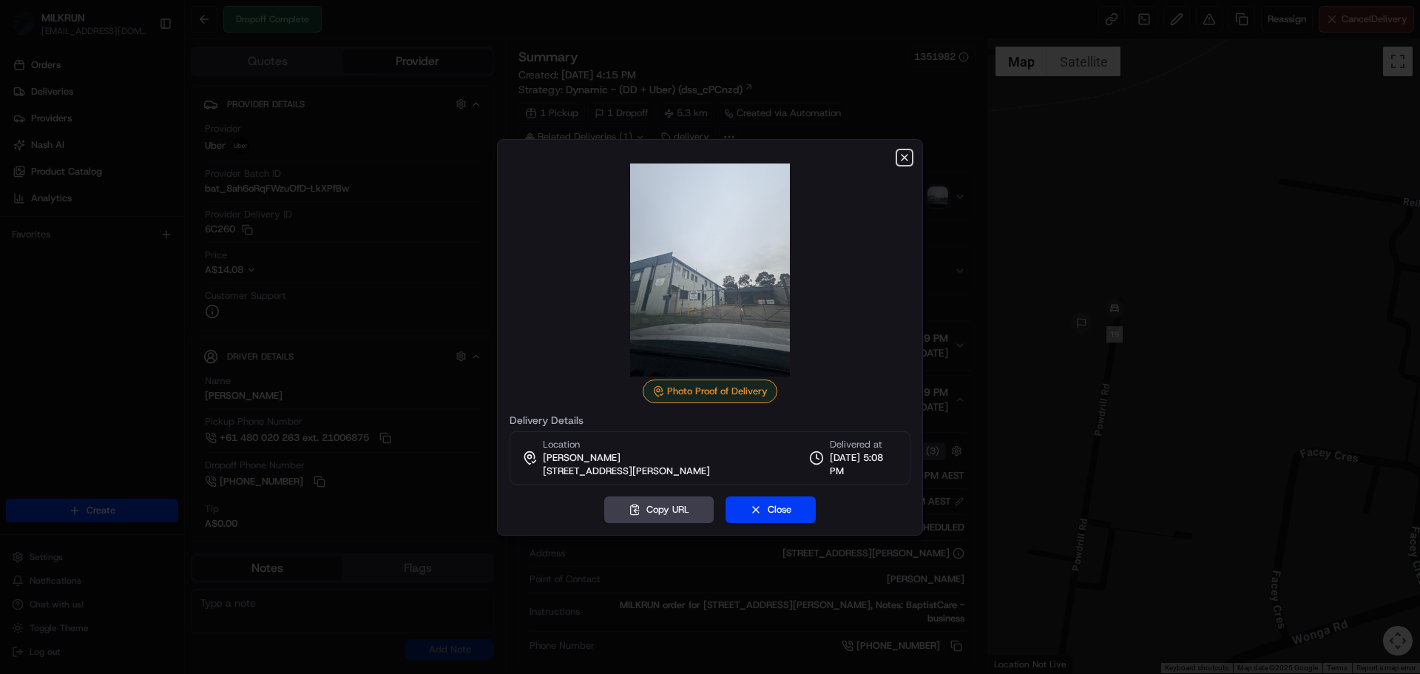
click at [904, 159] on icon "button" at bounding box center [904, 158] width 12 height 12
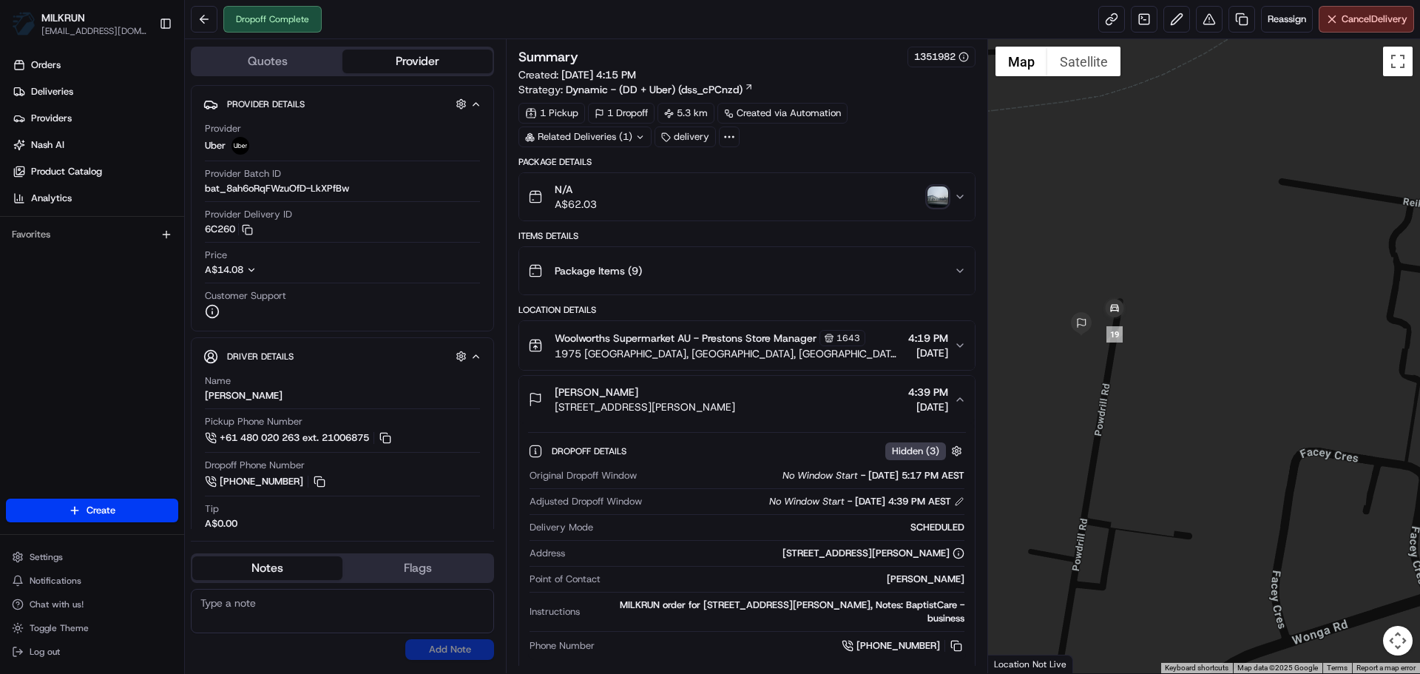
click at [921, 197] on div "N/A A$62.03" at bounding box center [740, 197] width 425 height 30
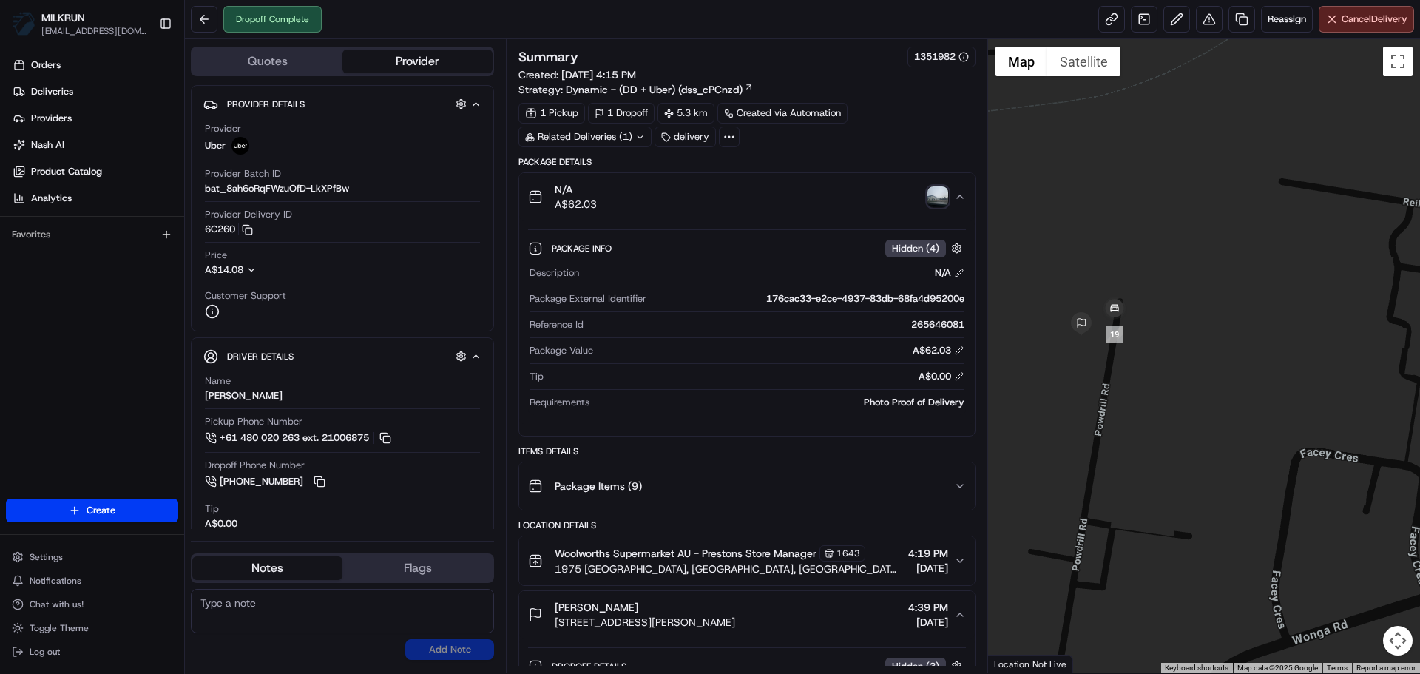
click at [927, 197] on img "button" at bounding box center [937, 196] width 21 height 21
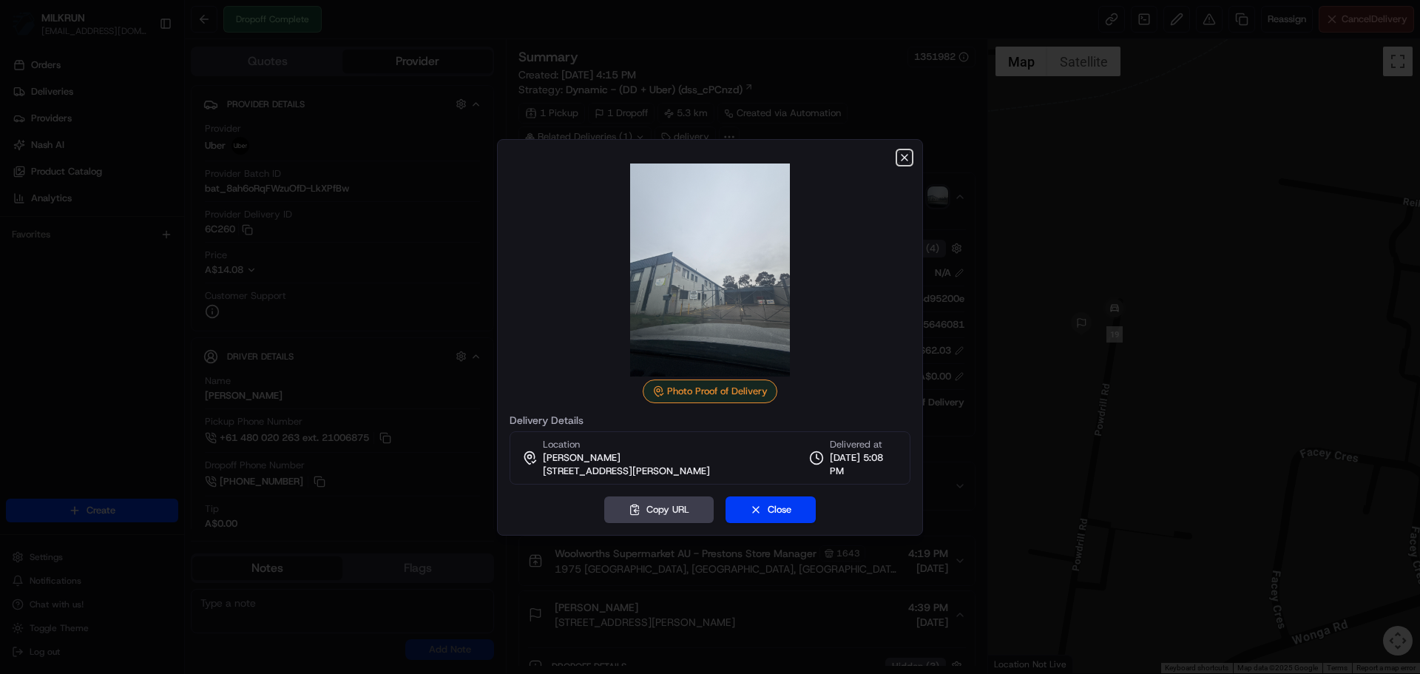
click at [905, 159] on icon "button" at bounding box center [904, 158] width 12 height 12
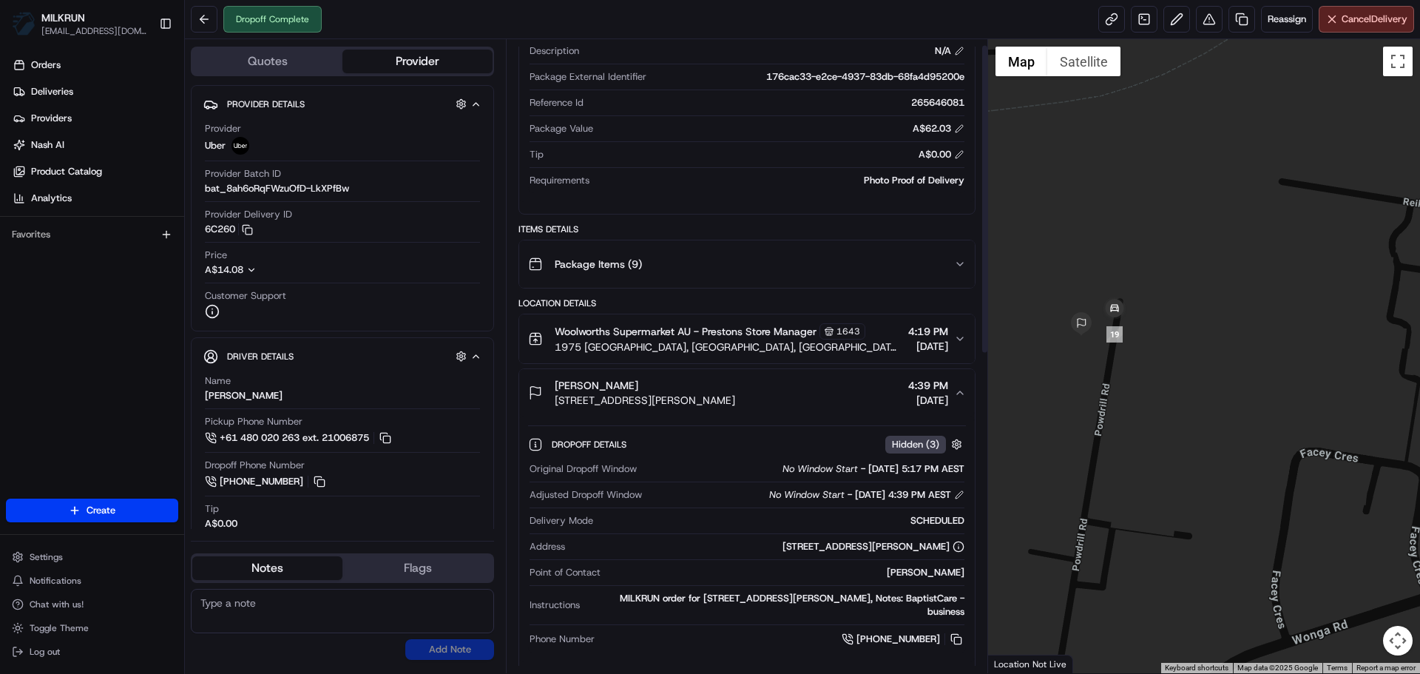
scroll to position [660, 0]
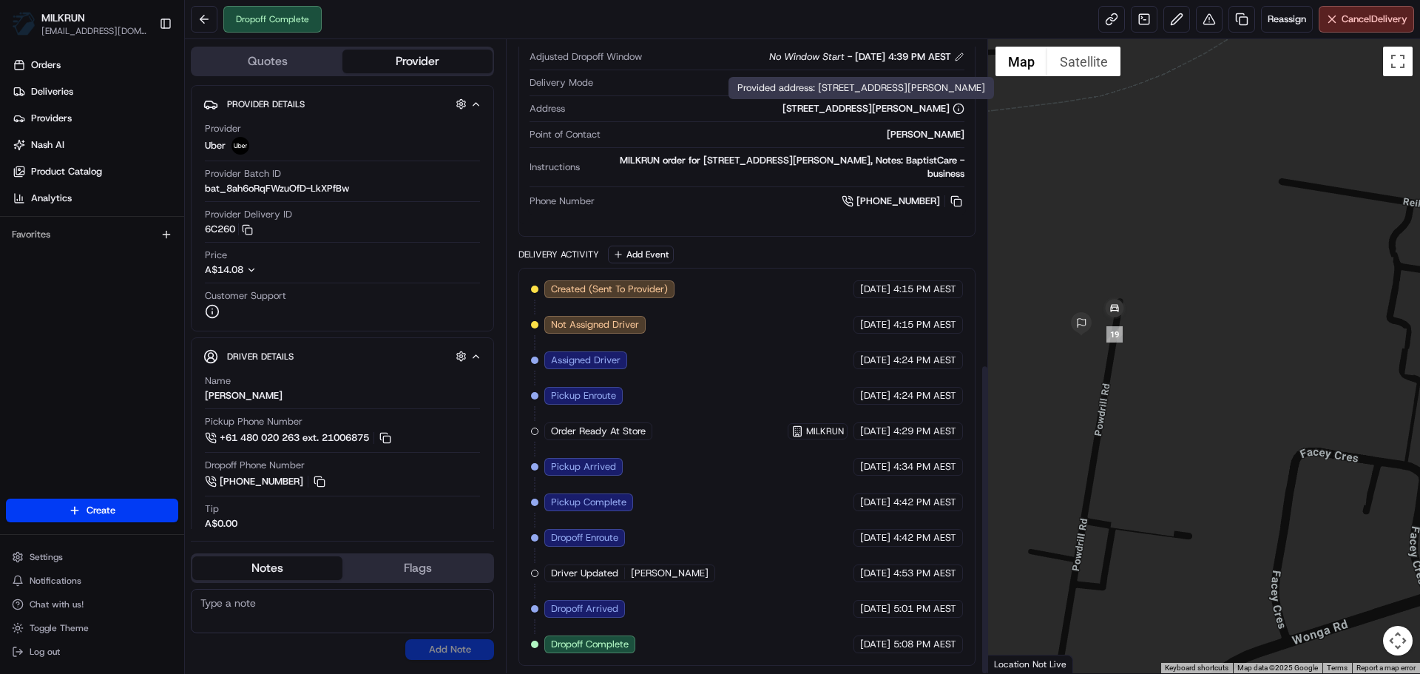
drag, startPoint x: 864, startPoint y: 211, endPoint x: 830, endPoint y: 668, distance: 457.6
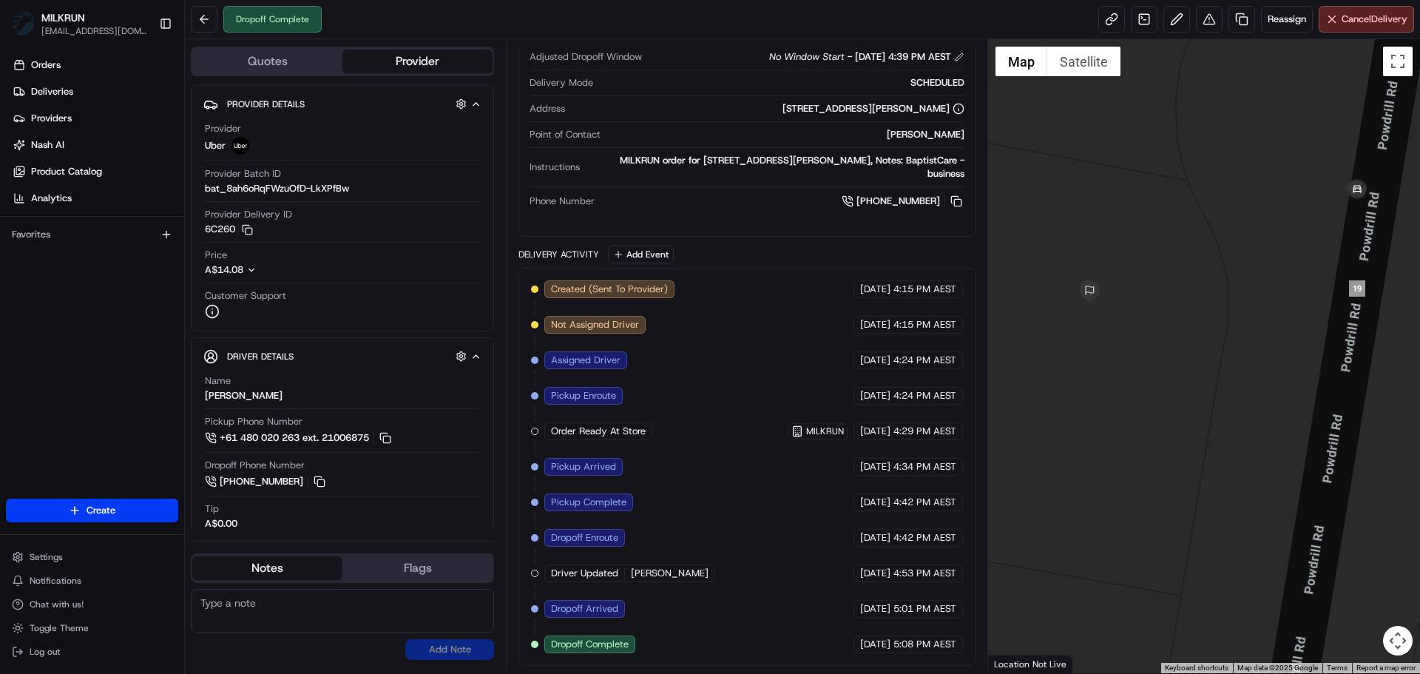
drag, startPoint x: 1239, startPoint y: 339, endPoint x: 1196, endPoint y: 362, distance: 48.6
click at [1196, 362] on div at bounding box center [1204, 356] width 433 height 634
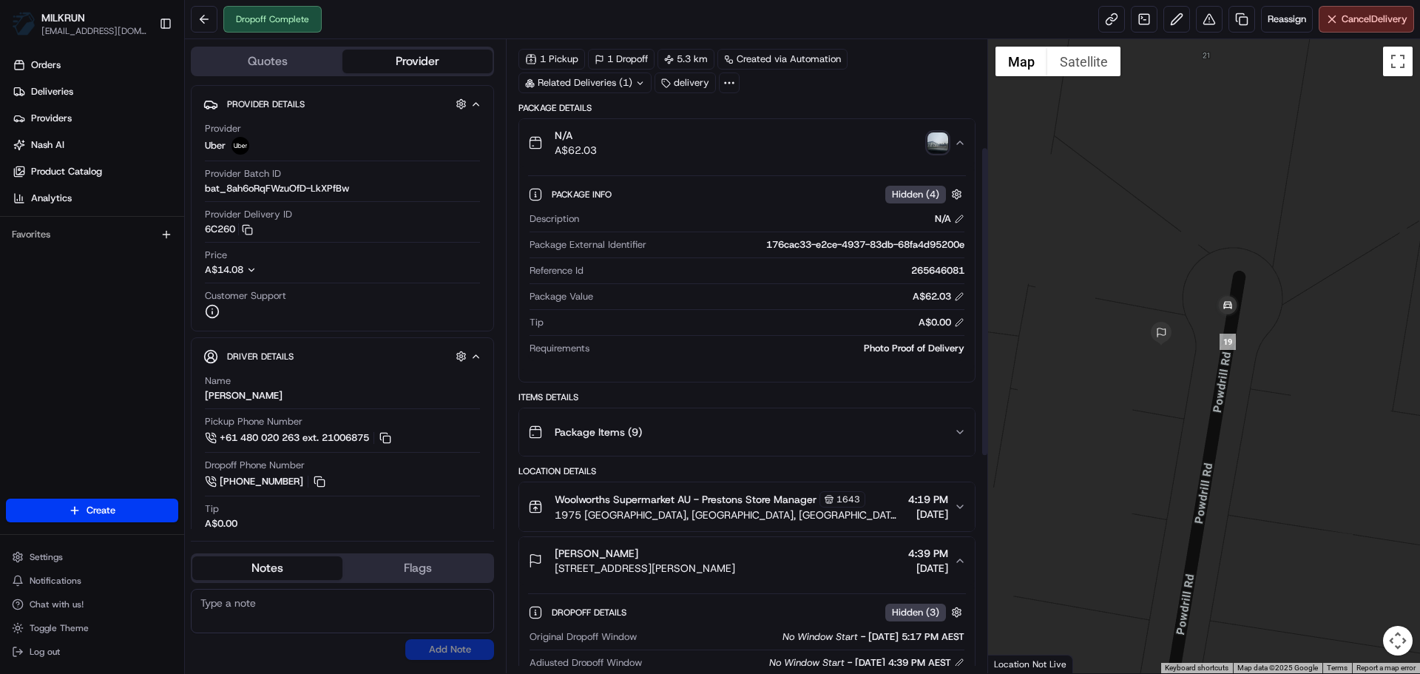
scroll to position [0, 0]
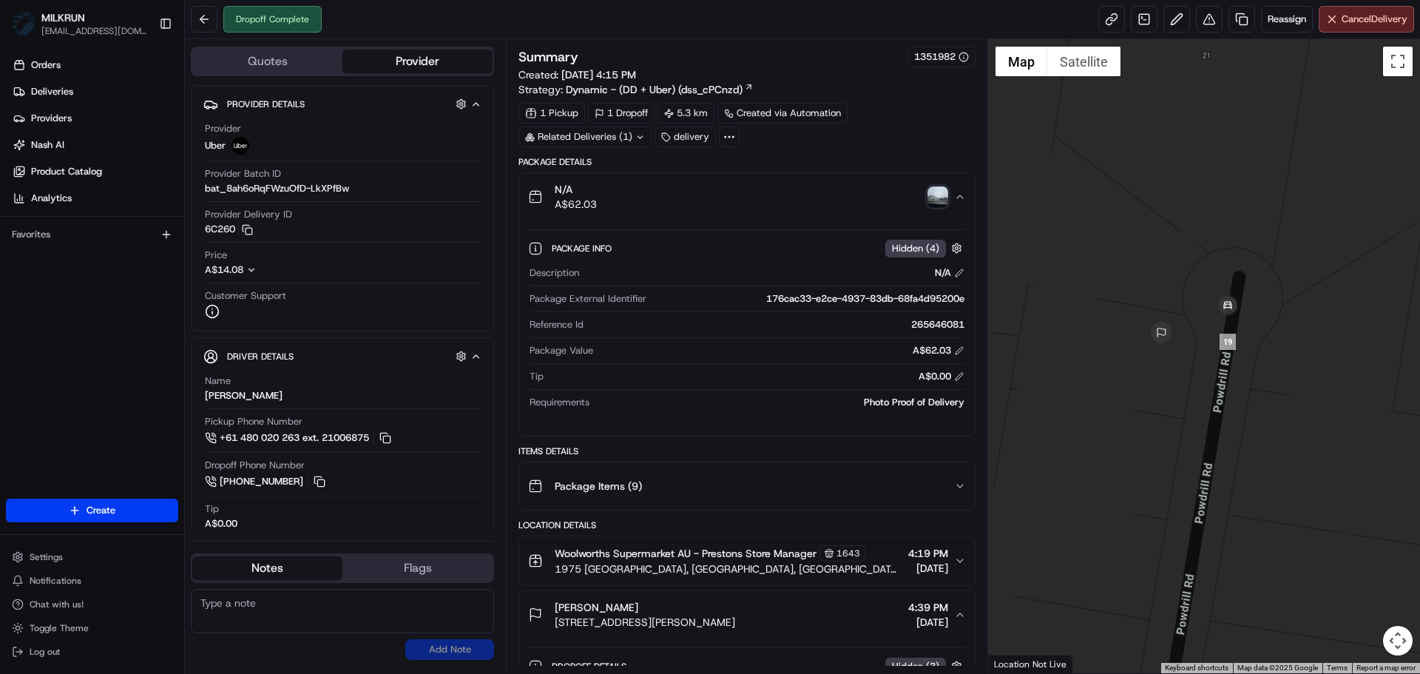
click at [927, 194] on img "button" at bounding box center [937, 196] width 21 height 21
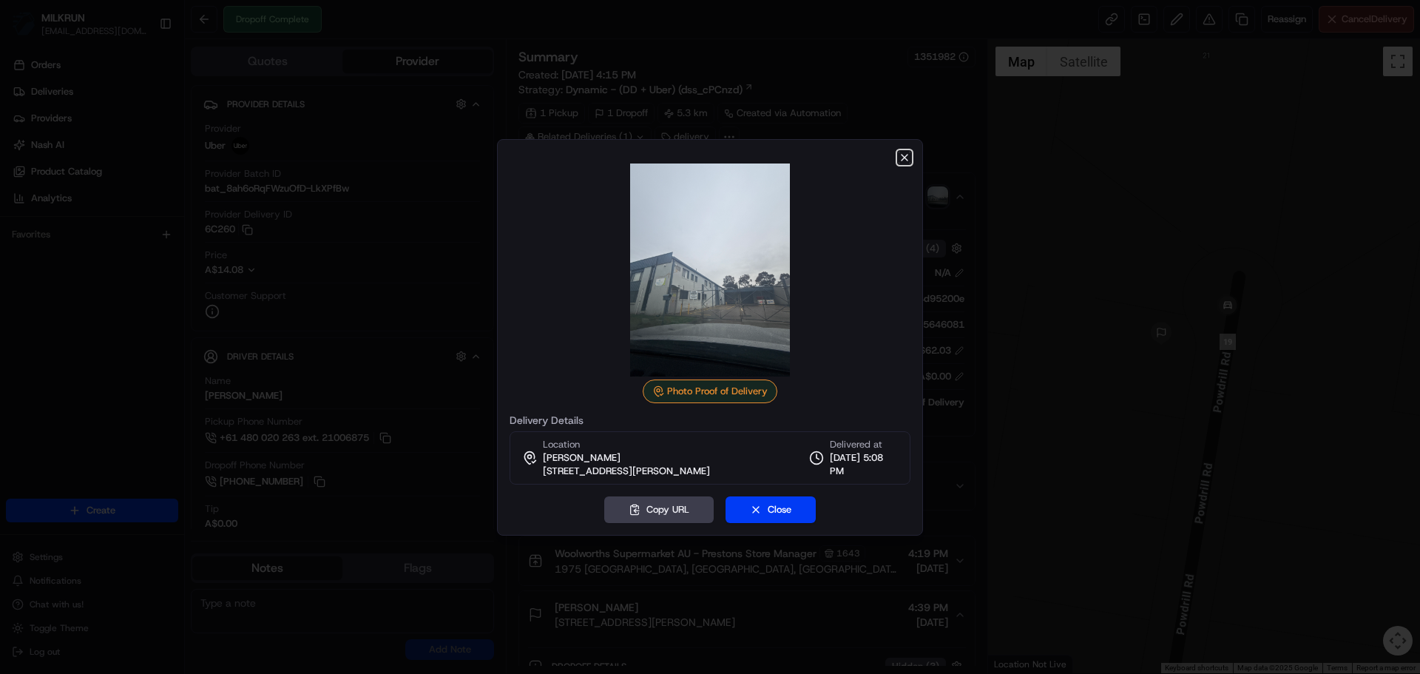
click at [904, 159] on icon "button" at bounding box center [904, 158] width 12 height 12
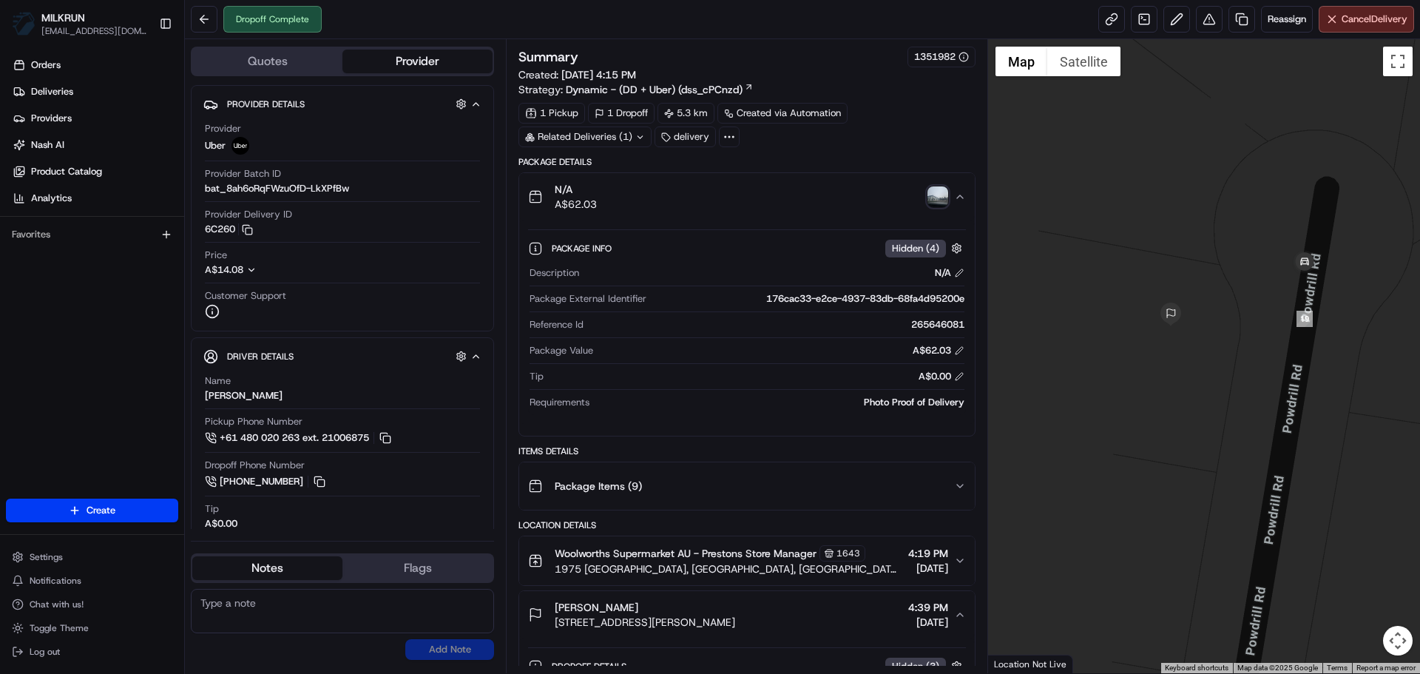
drag, startPoint x: 1230, startPoint y: 316, endPoint x: 1221, endPoint y: 346, distance: 31.1
click at [1221, 346] on div at bounding box center [1204, 356] width 433 height 634
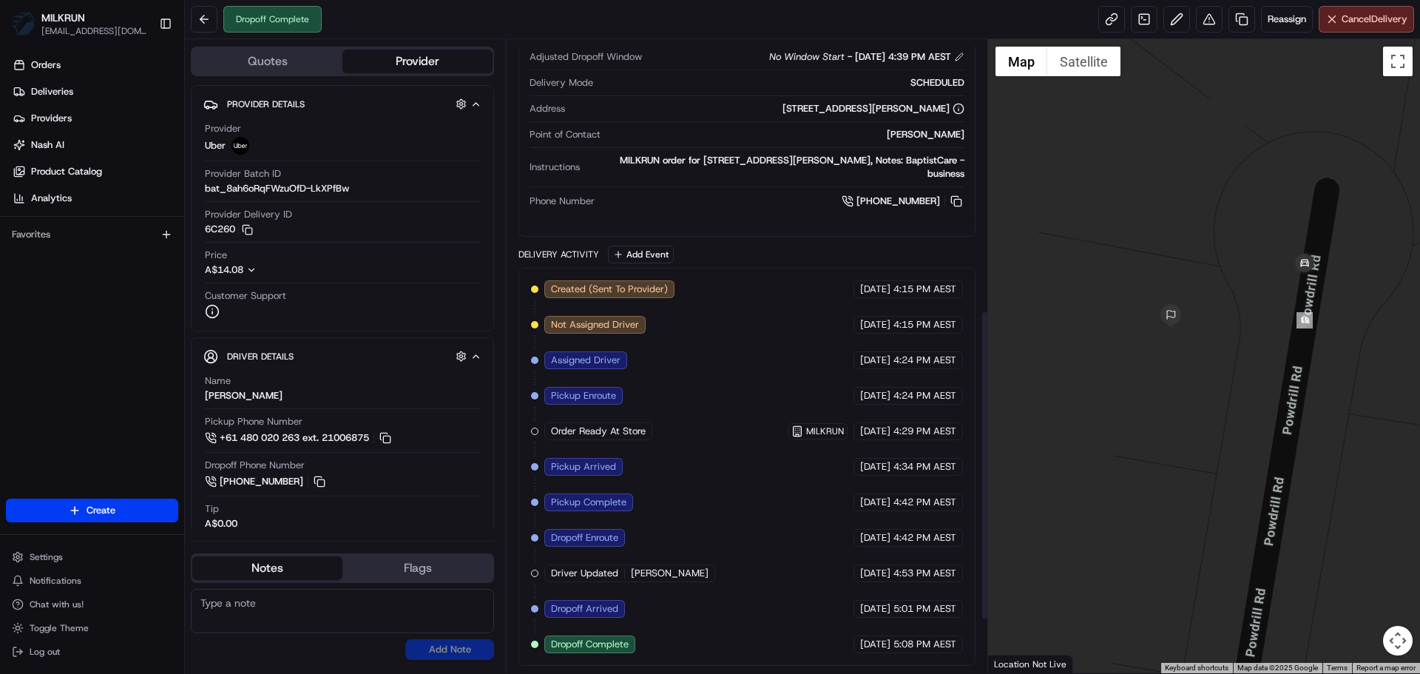
drag, startPoint x: 619, startPoint y: 197, endPoint x: 643, endPoint y: 53, distance: 146.2
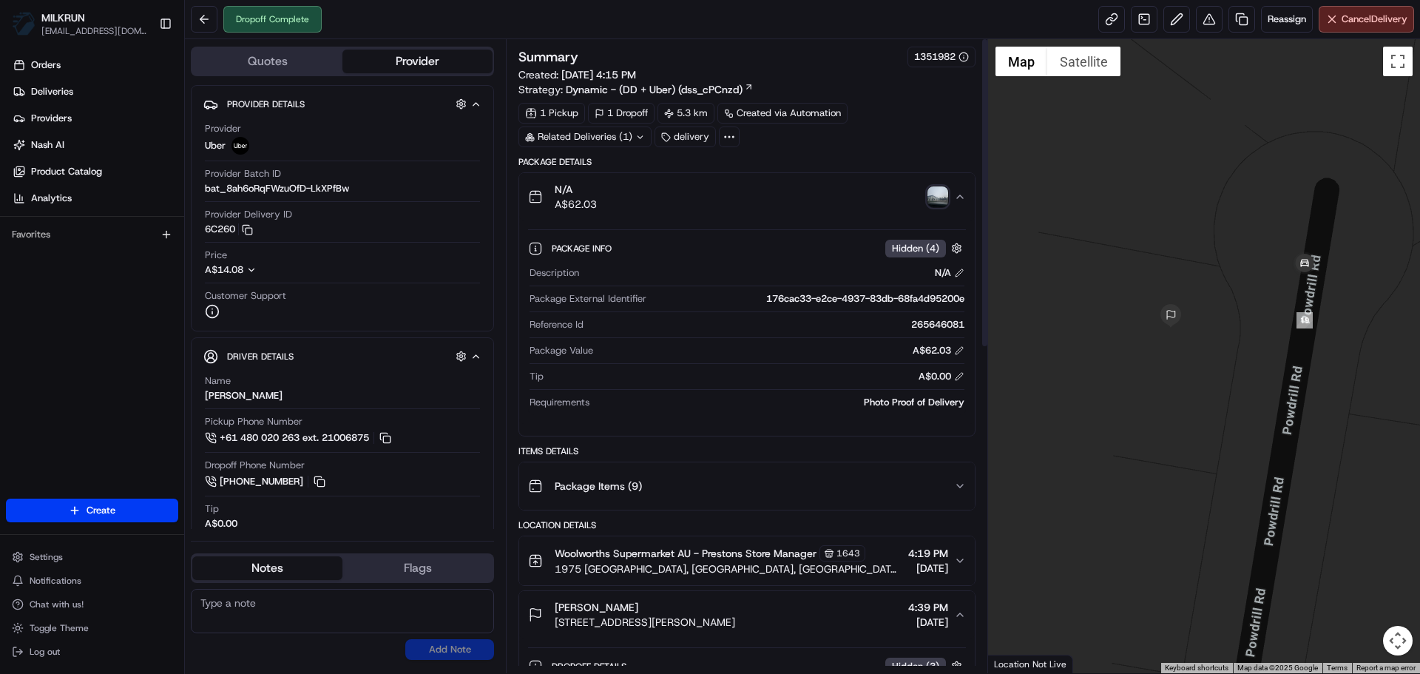
drag, startPoint x: 643, startPoint y: 53, endPoint x: 612, endPoint y: -89, distance: 145.3
drag, startPoint x: 854, startPoint y: 379, endPoint x: 835, endPoint y: 139, distance: 240.4
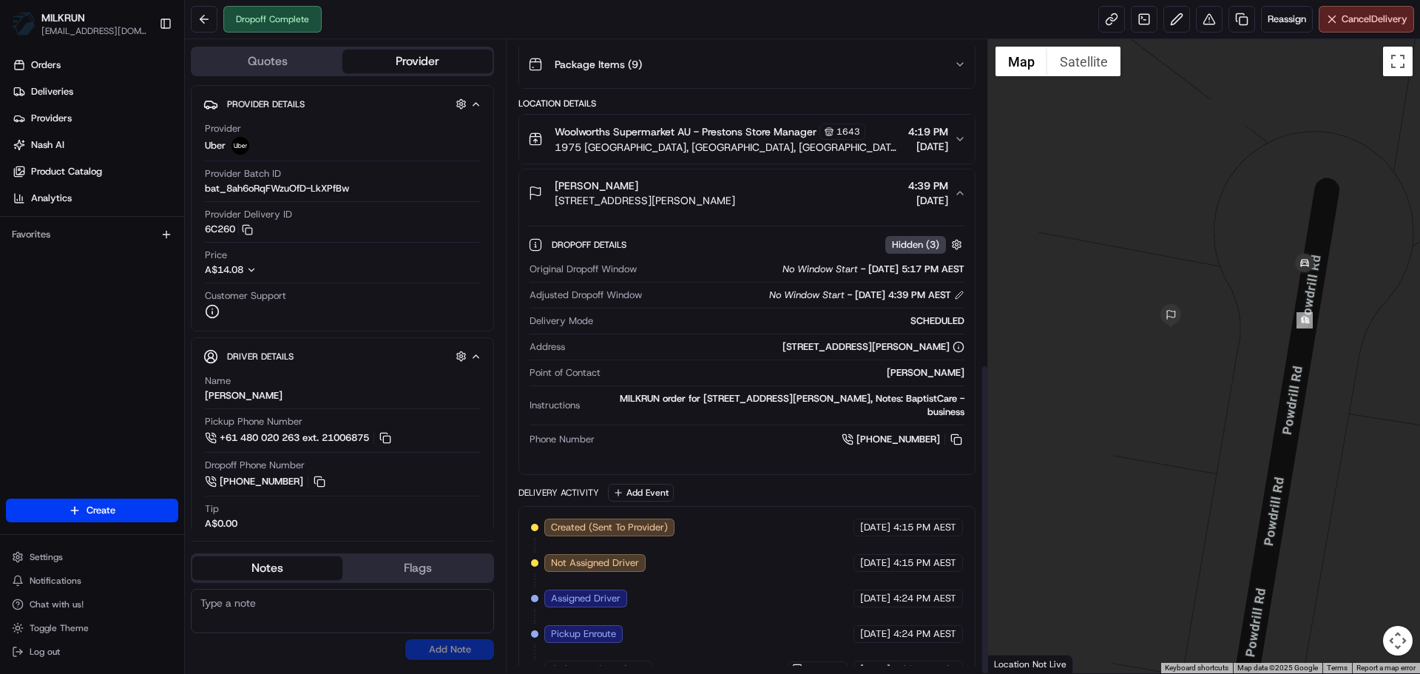
scroll to position [660, 0]
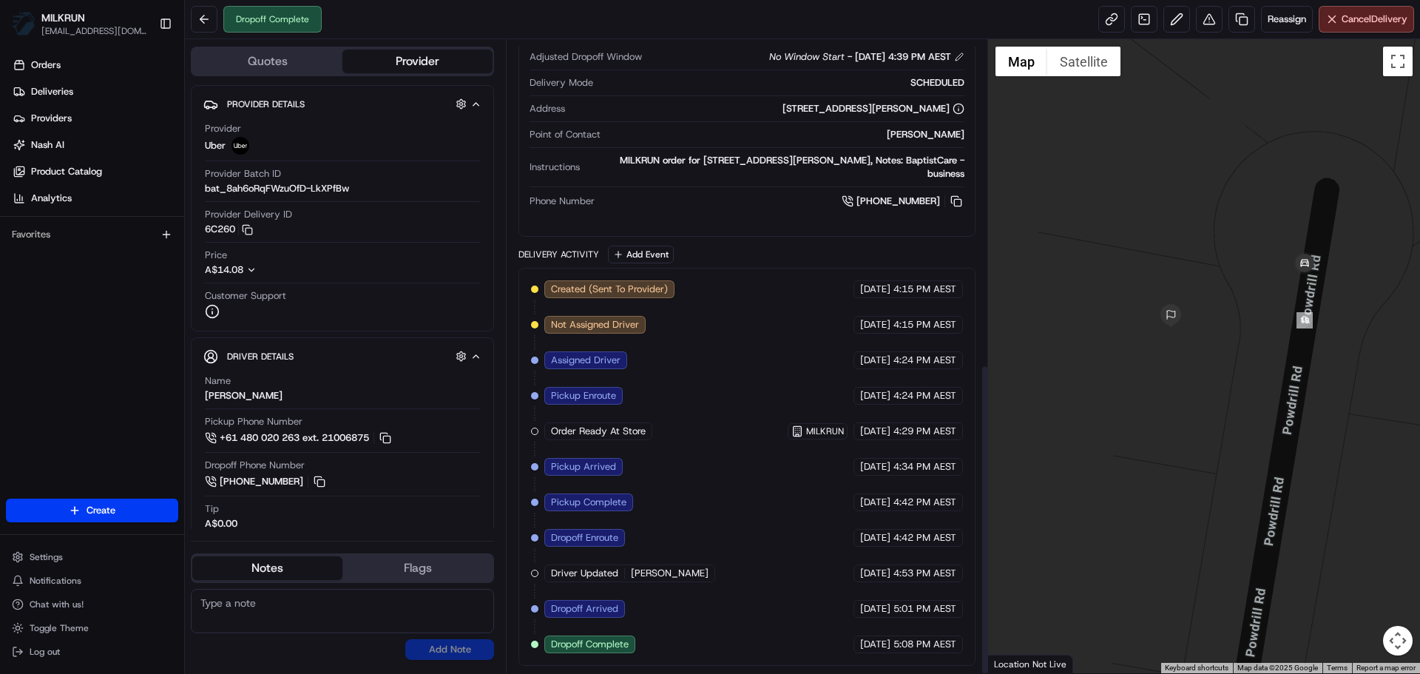
drag, startPoint x: 835, startPoint y: 139, endPoint x: 836, endPoint y: 293, distance: 153.8
drag, startPoint x: 711, startPoint y: 301, endPoint x: 777, endPoint y: 501, distance: 211.2
drag, startPoint x: 800, startPoint y: 438, endPoint x: 808, endPoint y: 431, distance: 11.0
click at [808, 430] on div "MILKRUN" at bounding box center [818, 431] width 60 height 16
click at [808, 431] on span "MILKRUN" at bounding box center [825, 431] width 38 height 12
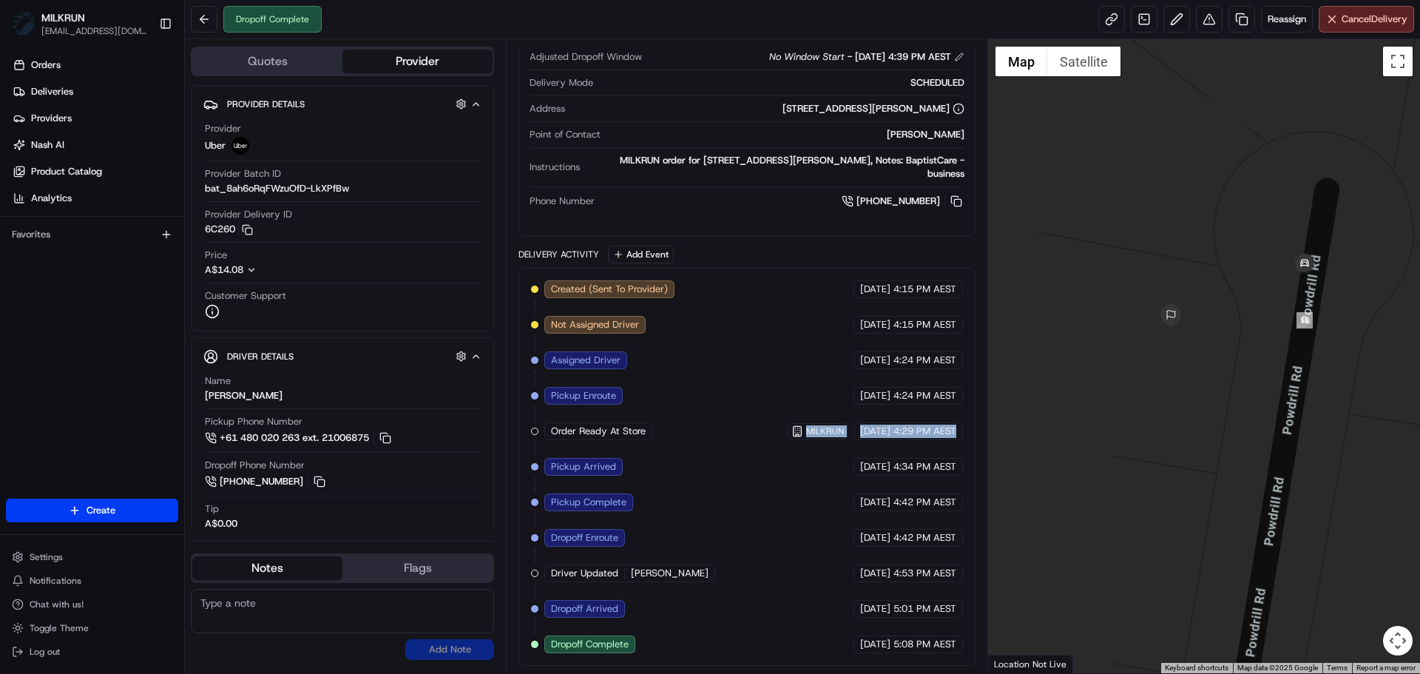
drag, startPoint x: 808, startPoint y: 431, endPoint x: 958, endPoint y: 429, distance: 149.4
click at [958, 429] on div "Created (Sent To Provider) Uber [DATE] 4:15 PM AEST Not Assigned Driver Uber [D…" at bounding box center [746, 466] width 431 height 373
click at [958, 429] on div "[DATE] 4:29 PM AEST" at bounding box center [907, 431] width 109 height 18
drag, startPoint x: 958, startPoint y: 429, endPoint x: 542, endPoint y: 421, distance: 415.6
click at [542, 421] on div "Created (Sent To Provider) Uber [DATE] 4:15 PM AEST Not Assigned Driver Uber [D…" at bounding box center [746, 466] width 431 height 373
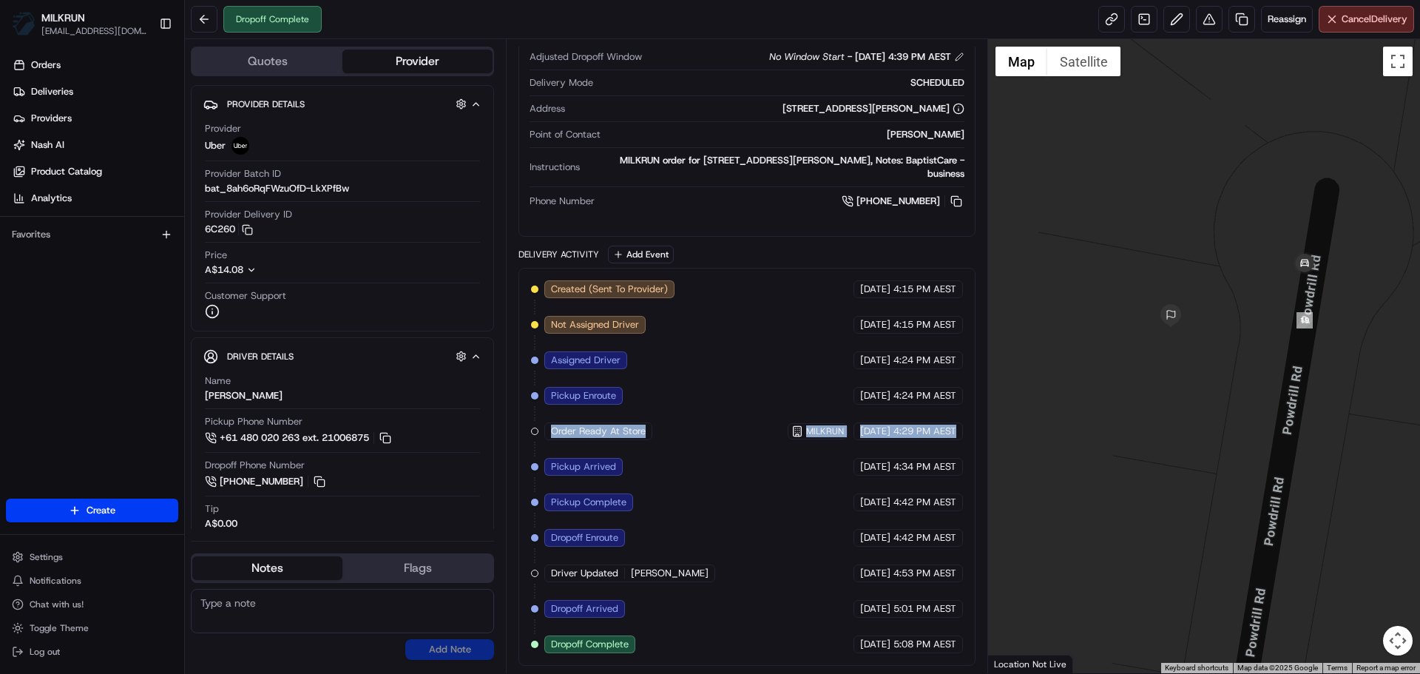
click at [542, 421] on div "Created (Sent To Provider) Uber [DATE] 4:15 PM AEST Not Assigned Driver Uber [D…" at bounding box center [746, 466] width 431 height 373
drag, startPoint x: 541, startPoint y: 421, endPoint x: 950, endPoint y: 423, distance: 408.9
click at [950, 423] on div "Created (Sent To Provider) Uber [DATE] 4:15 PM AEST Not Assigned Driver Uber [D…" at bounding box center [746, 466] width 431 height 373
click at [952, 423] on div "[DATE] 4:29 PM AEST" at bounding box center [907, 431] width 109 height 18
drag, startPoint x: 957, startPoint y: 424, endPoint x: 543, endPoint y: 424, distance: 413.4
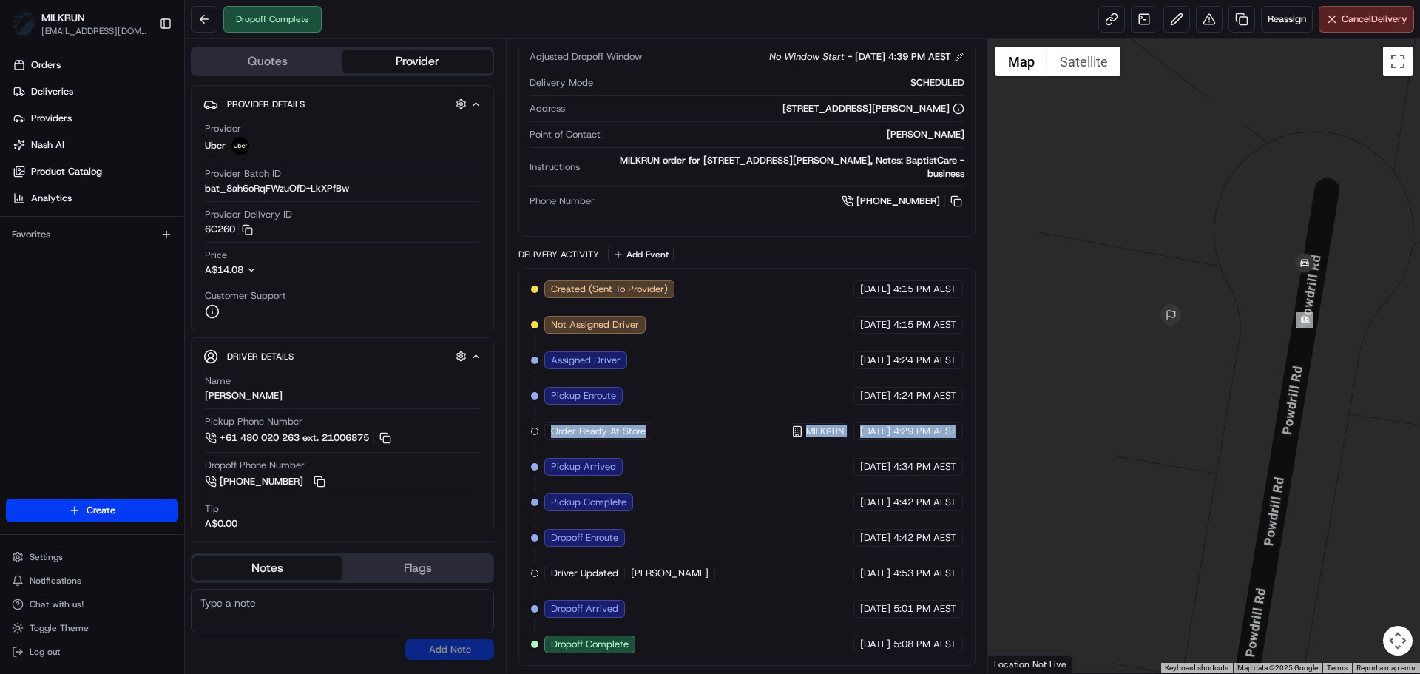
click at [543, 424] on div "Created (Sent To Provider) Uber [DATE] 4:15 PM AEST Not Assigned Driver Uber [D…" at bounding box center [746, 466] width 431 height 373
drag, startPoint x: 540, startPoint y: 424, endPoint x: 958, endPoint y: 429, distance: 417.8
click at [958, 429] on div "Created (Sent To Provider) Uber [DATE] 4:15 PM AEST Not Assigned Driver Uber [D…" at bounding box center [746, 466] width 431 height 373
click at [958, 429] on div "[DATE] 4:29 PM AEST" at bounding box center [907, 431] width 109 height 18
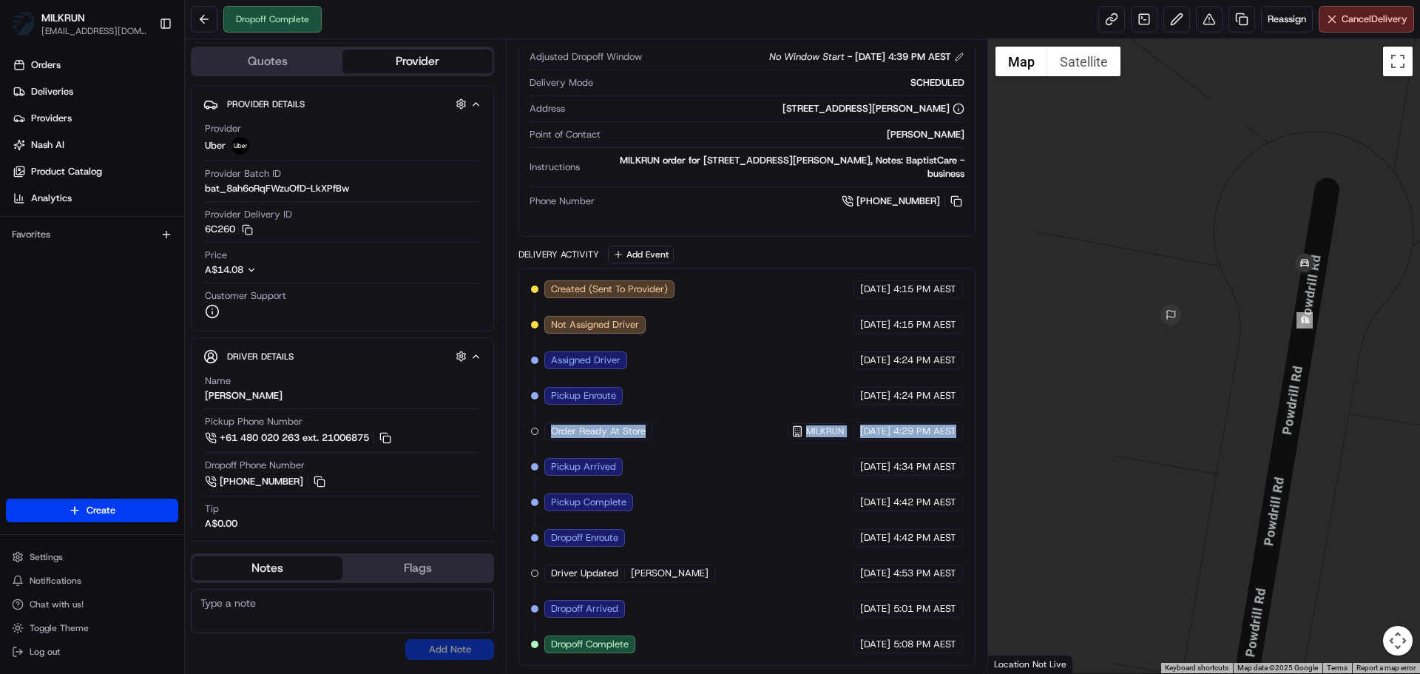
drag, startPoint x: 958, startPoint y: 429, endPoint x: 535, endPoint y: 425, distance: 423.0
click at [535, 425] on div "Created (Sent To Provider) Uber [DATE] 4:15 PM AEST Not Assigned Driver Uber [D…" at bounding box center [746, 466] width 431 height 373
drag, startPoint x: 535, startPoint y: 425, endPoint x: 969, endPoint y: 429, distance: 434.8
click at [969, 429] on div "Created (Sent To Provider) Uber [DATE] 4:15 PM AEST Not Assigned Driver Uber [D…" at bounding box center [746, 467] width 456 height 398
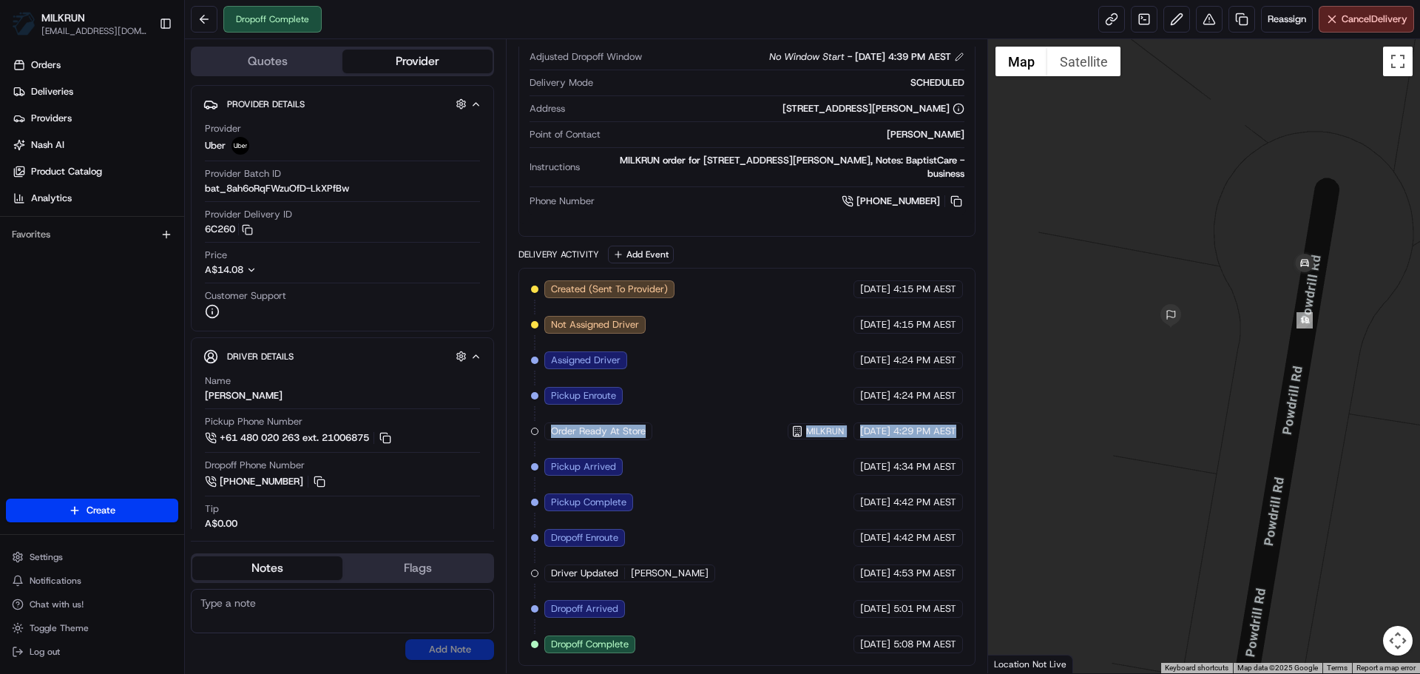
click at [969, 429] on div "Created (Sent To Provider) Uber [DATE] 4:15 PM AEST Not Assigned Driver Uber [D…" at bounding box center [746, 467] width 456 height 398
drag, startPoint x: 969, startPoint y: 429, endPoint x: 534, endPoint y: 432, distance: 435.5
click at [534, 432] on div "Created (Sent To Provider) Uber [DATE] 4:15 PM AEST Not Assigned Driver Uber [D…" at bounding box center [746, 467] width 456 height 398
click at [534, 432] on div at bounding box center [534, 430] width 7 height 7
drag, startPoint x: 534, startPoint y: 432, endPoint x: 958, endPoint y: 430, distance: 423.7
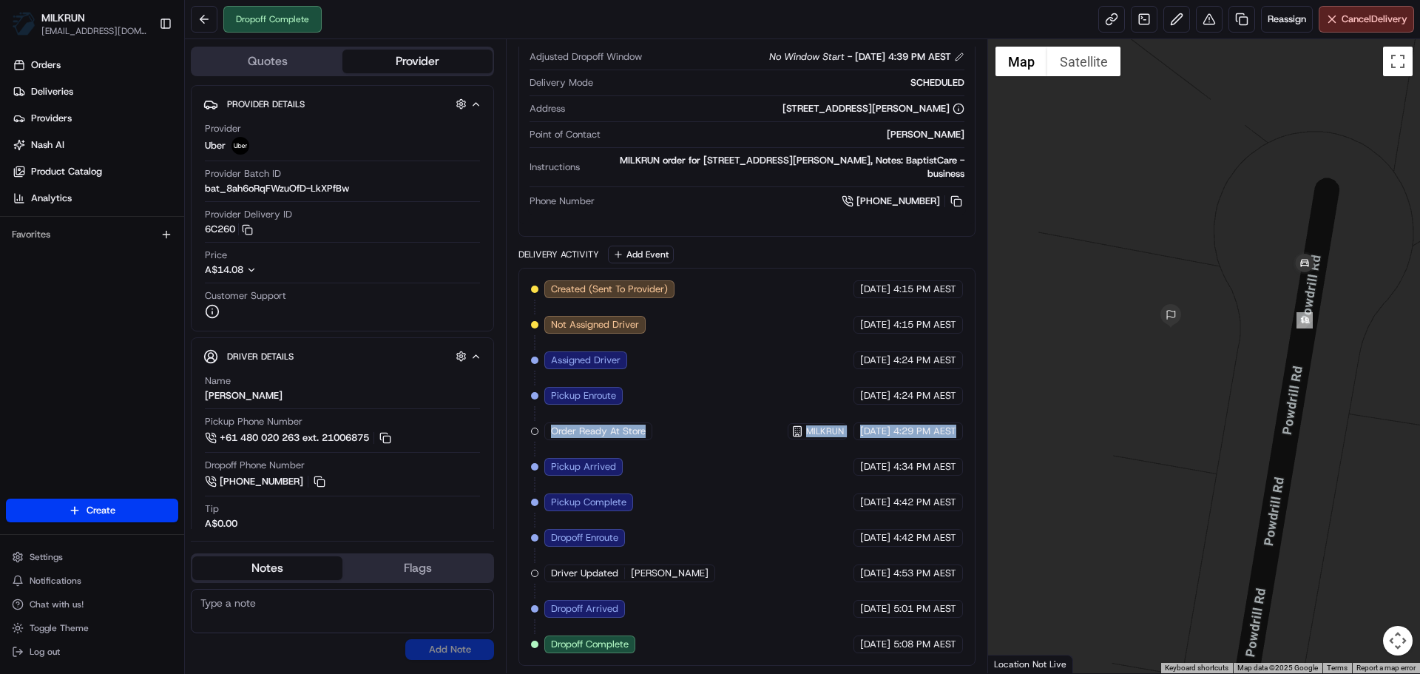
click at [958, 430] on div "Created (Sent To Provider) Uber [DATE] 4:15 PM AEST Not Assigned Driver Uber [D…" at bounding box center [746, 466] width 431 height 373
click at [958, 430] on div "[DATE] 4:29 PM AEST" at bounding box center [907, 431] width 109 height 18
drag, startPoint x: 958, startPoint y: 431, endPoint x: 535, endPoint y: 436, distance: 423.0
click at [535, 436] on div "Created (Sent To Provider) Uber [DATE] 4:15 PM AEST Not Assigned Driver Uber [D…" at bounding box center [746, 466] width 431 height 373
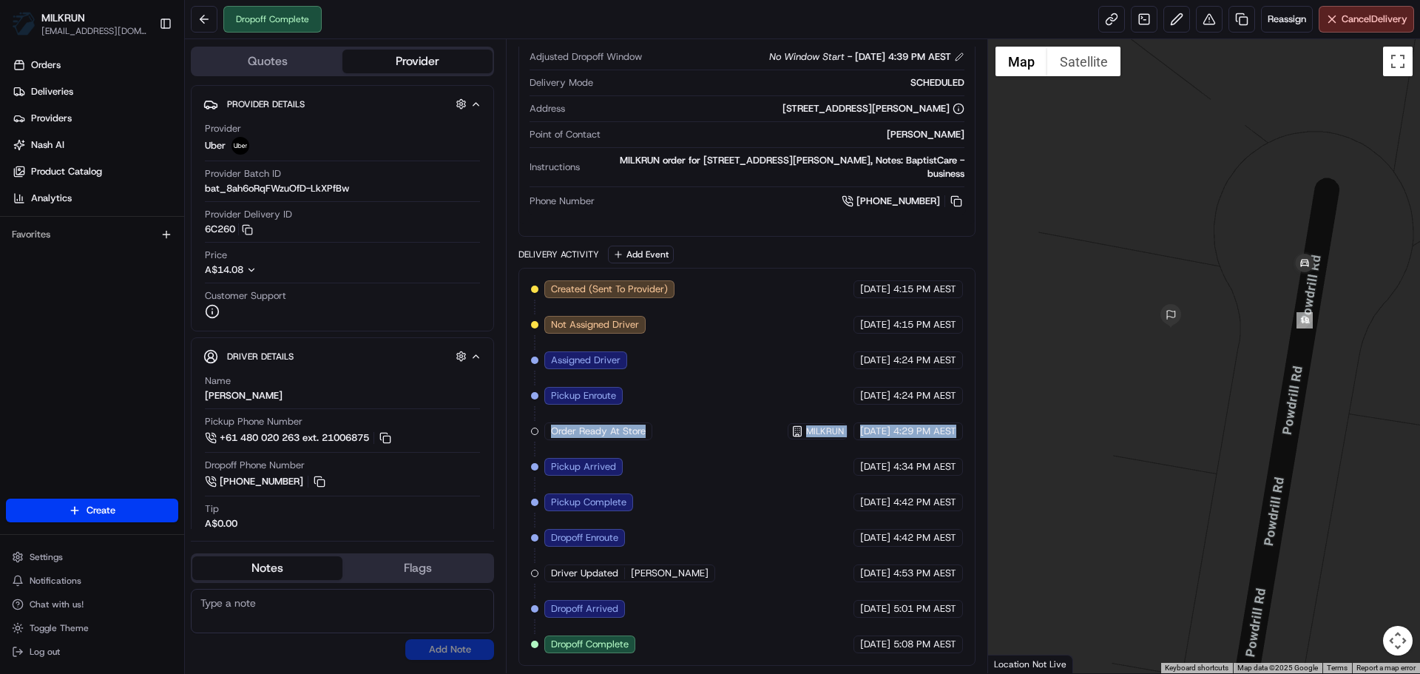
drag, startPoint x: 534, startPoint y: 433, endPoint x: 972, endPoint y: 423, distance: 437.9
click at [972, 423] on div "Created (Sent To Provider) Uber [DATE] 4:15 PM AEST Not Assigned Driver Uber [D…" at bounding box center [746, 467] width 456 height 398
drag, startPoint x: 952, startPoint y: 435, endPoint x: 548, endPoint y: 436, distance: 404.5
click at [548, 436] on div "Created (Sent To Provider) Uber [DATE] 4:15 PM AEST Not Assigned Driver Uber [D…" at bounding box center [746, 466] width 431 height 373
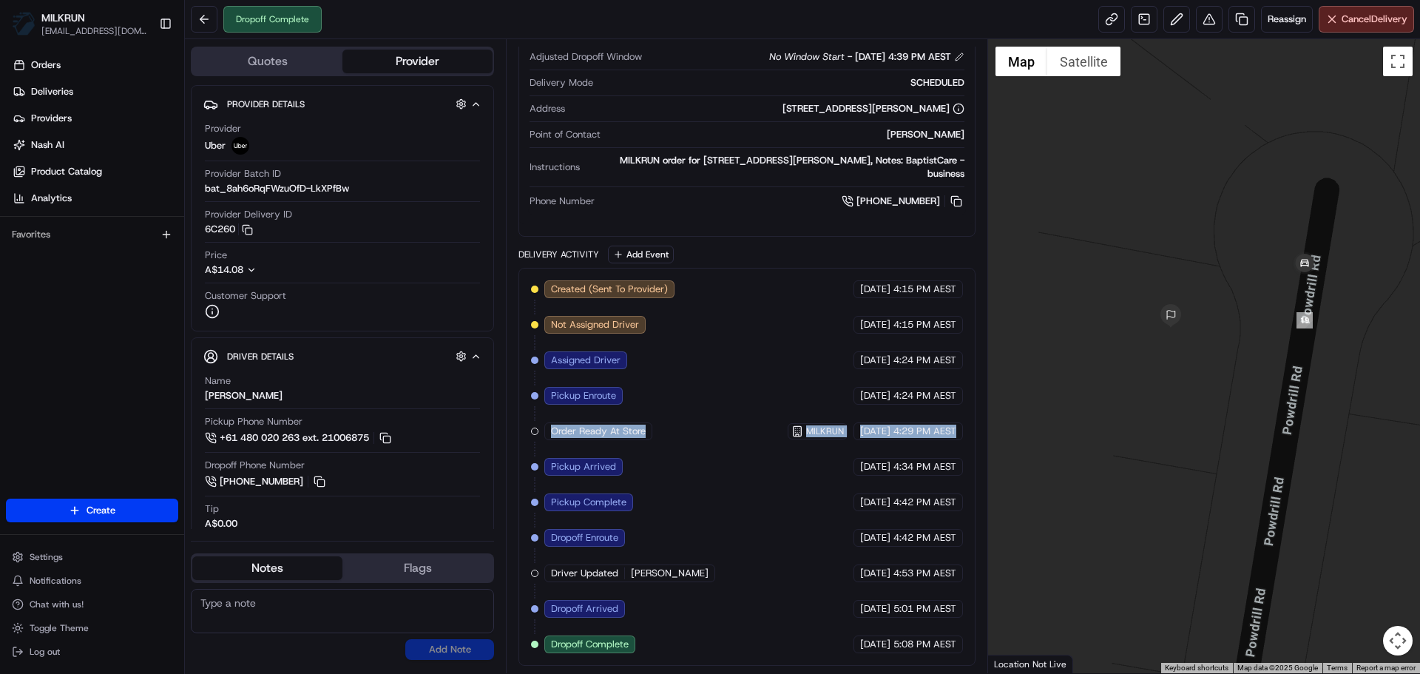
click at [548, 436] on div "Order Ready At Store" at bounding box center [598, 431] width 108 height 18
drag, startPoint x: 563, startPoint y: 432, endPoint x: 960, endPoint y: 428, distance: 397.1
click at [960, 428] on div "Created (Sent To Provider) Uber [DATE] 4:15 PM AEST Not Assigned Driver Uber [D…" at bounding box center [746, 466] width 431 height 373
click at [960, 428] on div "[DATE] 4:29 PM AEST" at bounding box center [907, 431] width 109 height 18
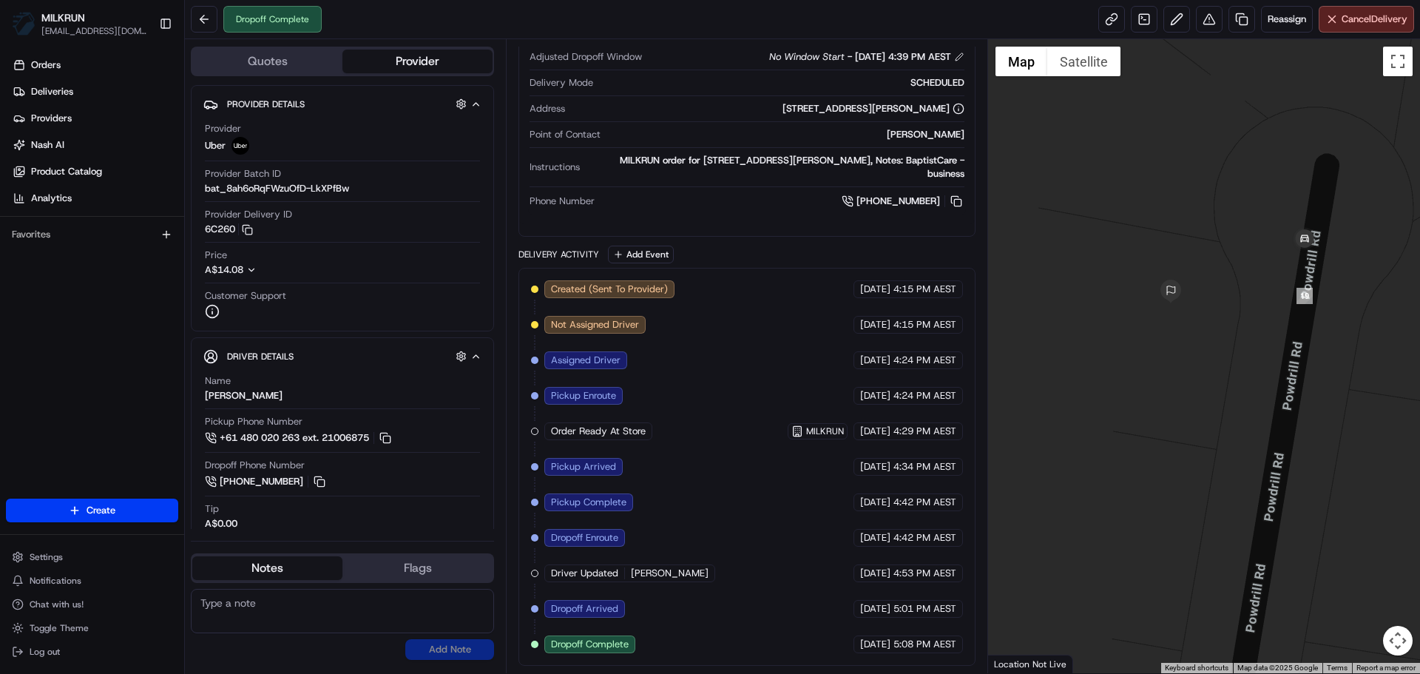
drag, startPoint x: 1079, startPoint y: 339, endPoint x: 1083, endPoint y: 308, distance: 32.0
click at [1079, 311] on div at bounding box center [1204, 356] width 433 height 634
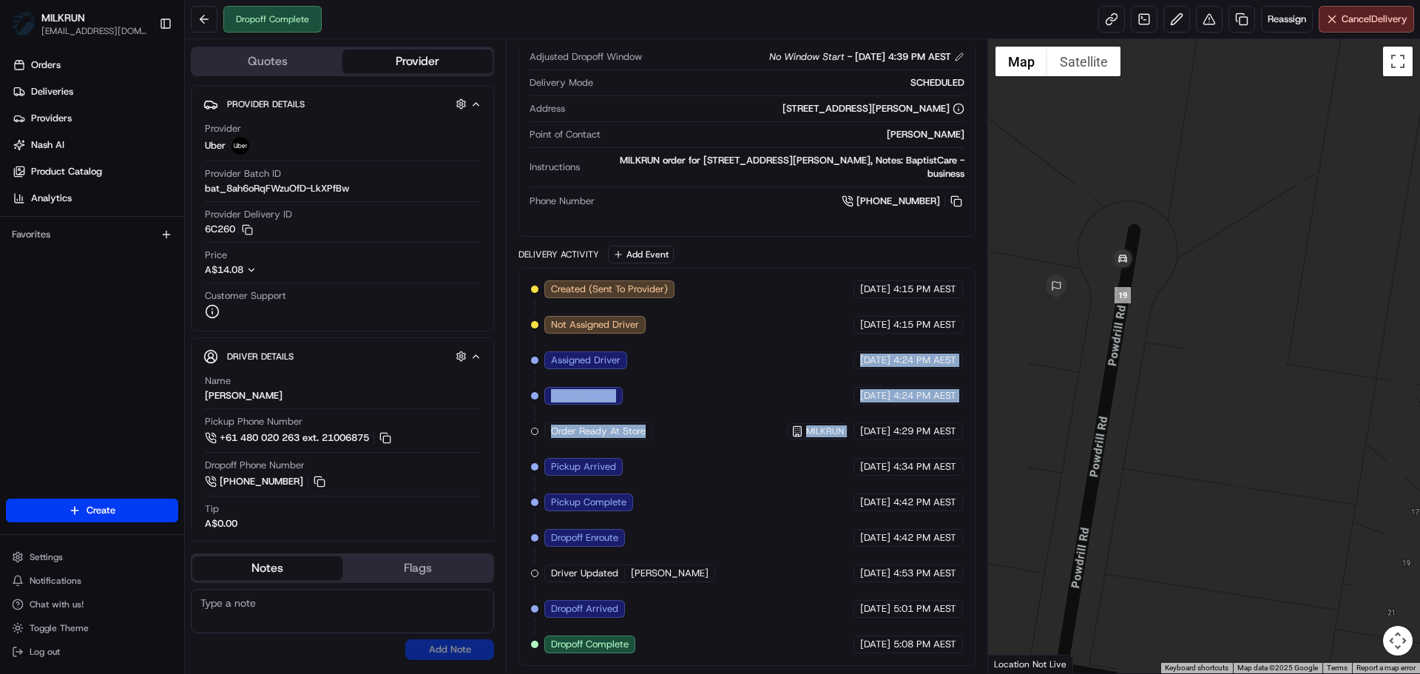
drag, startPoint x: 816, startPoint y: 382, endPoint x: 830, endPoint y: 420, distance: 40.2
click at [830, 420] on div "Created (Sent To Provider) Uber [DATE] 4:15 PM AEST Not Assigned Driver Uber [D…" at bounding box center [746, 466] width 431 height 373
